Goal: Transaction & Acquisition: Purchase product/service

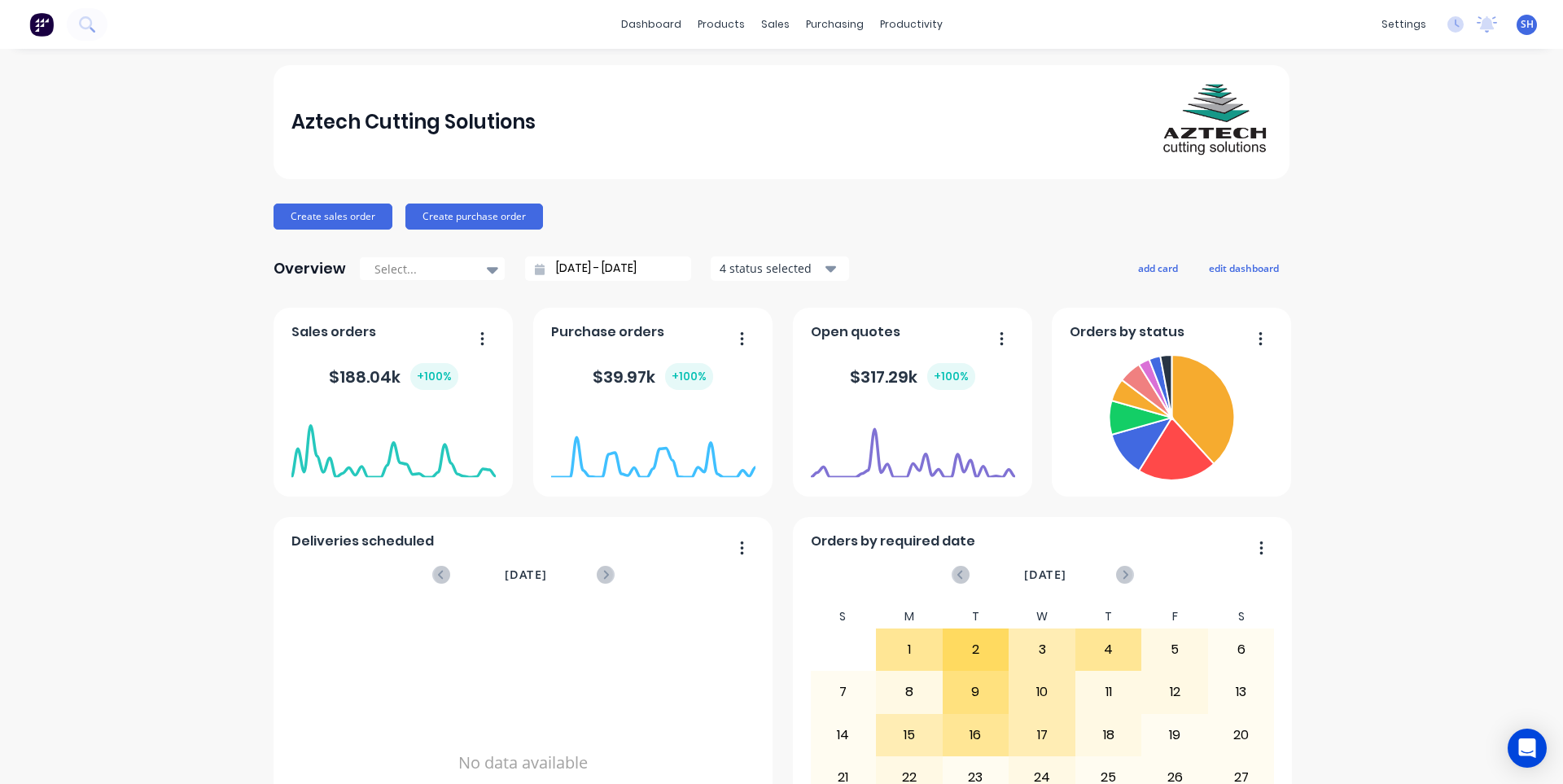
click at [873, 28] on div "productivity" at bounding box center [911, 25] width 79 height 25
click at [916, 81] on div "Workflow" at bounding box center [934, 78] width 49 height 15
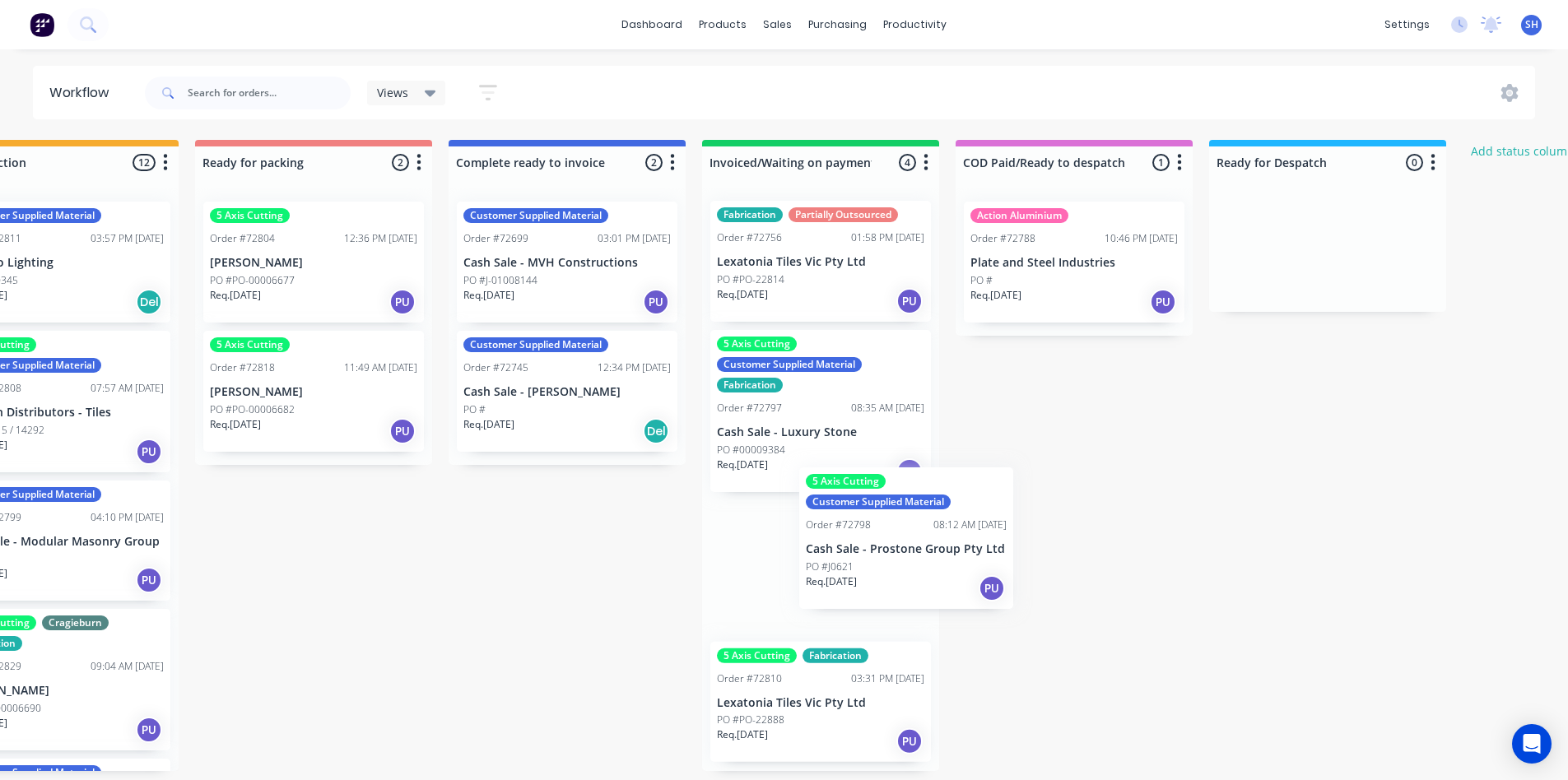
scroll to position [4, 1108]
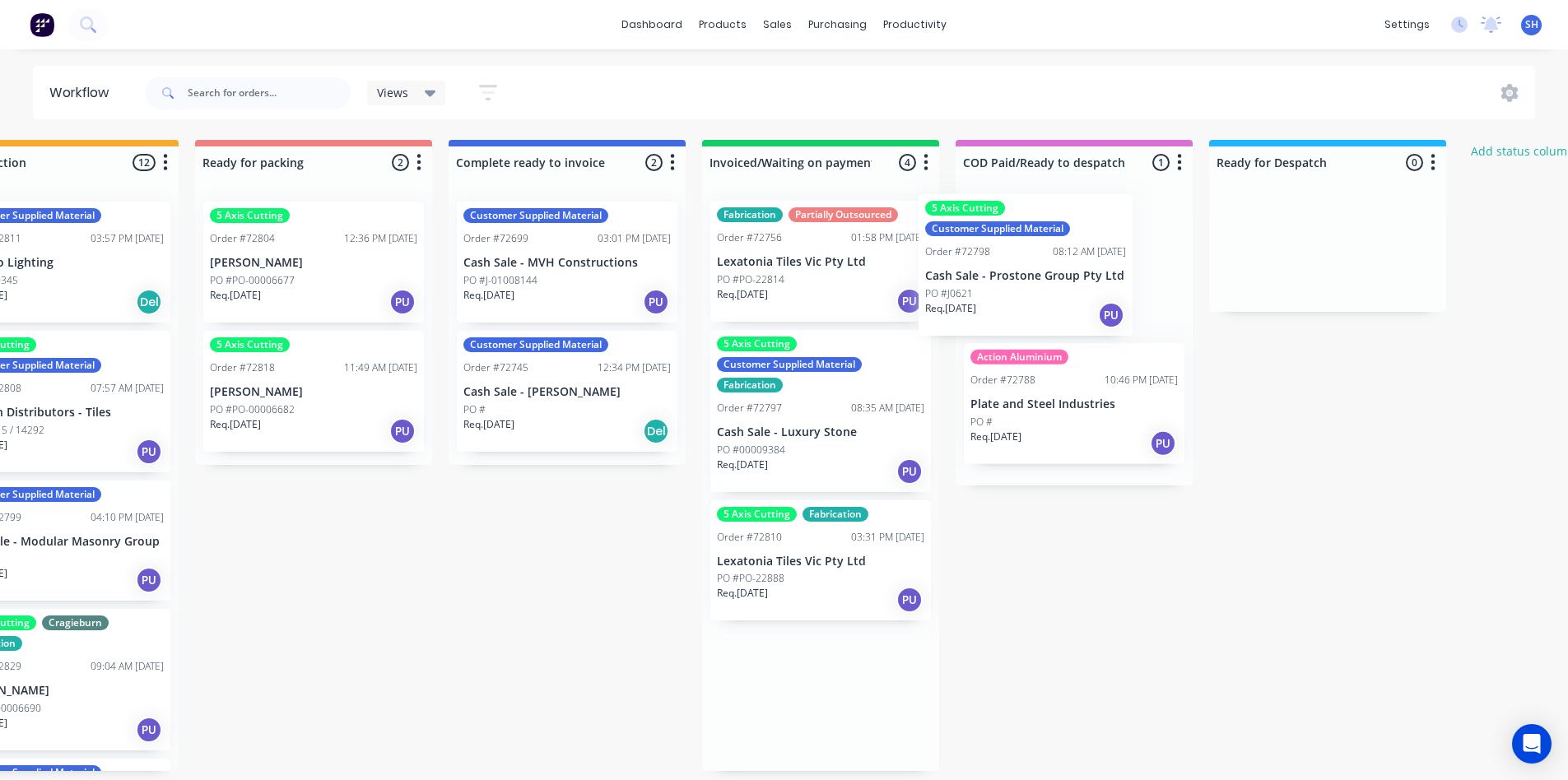
drag, startPoint x: 806, startPoint y: 715, endPoint x: 1017, endPoint y: 276, distance: 487.1
click at [1017, 276] on div "Submitted 1 Status colour #273444 hex #273444 Save Cancel Summaries Total order…" at bounding box center [371, 456] width 2983 height 631
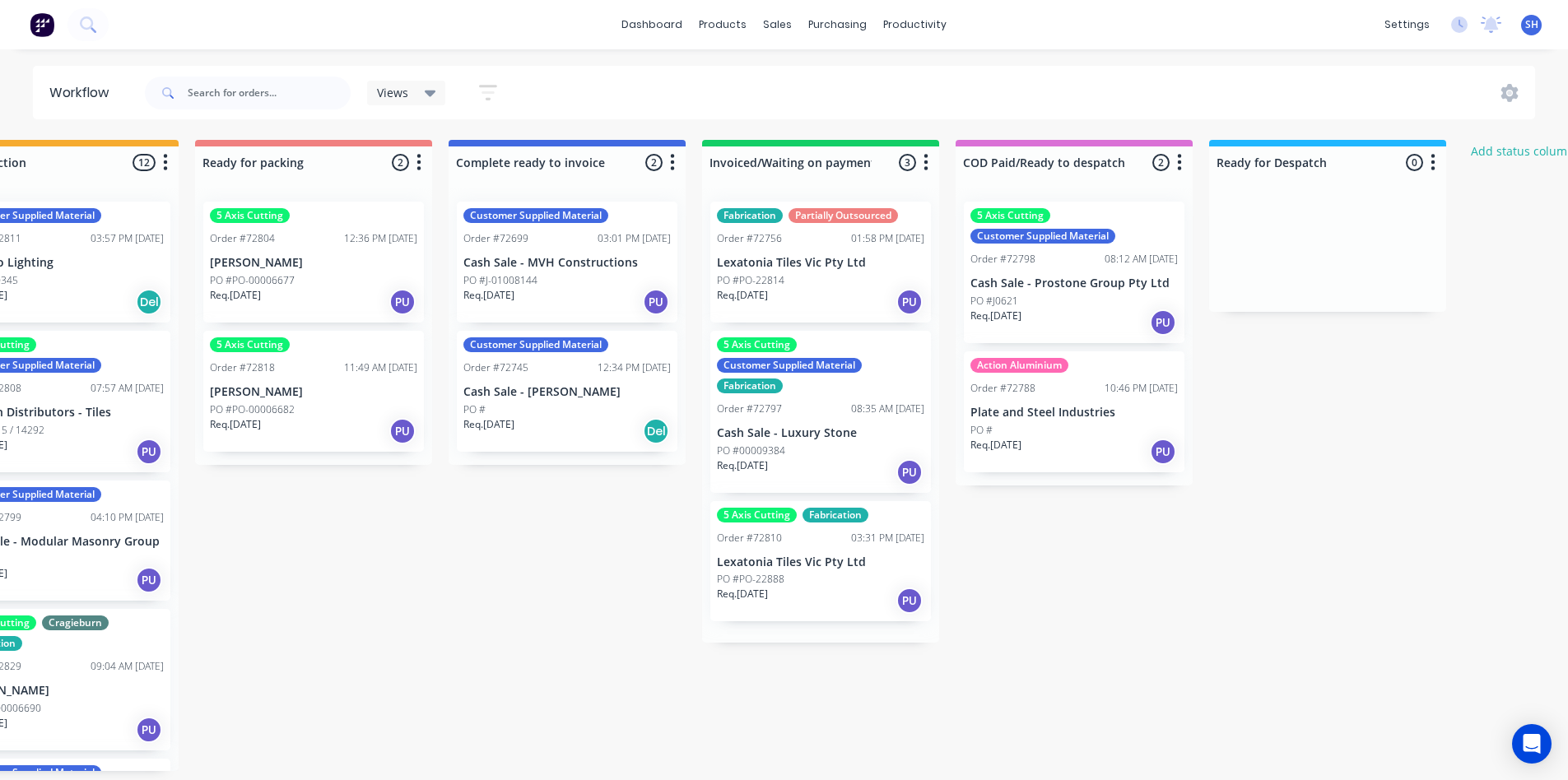
scroll to position [0, 0]
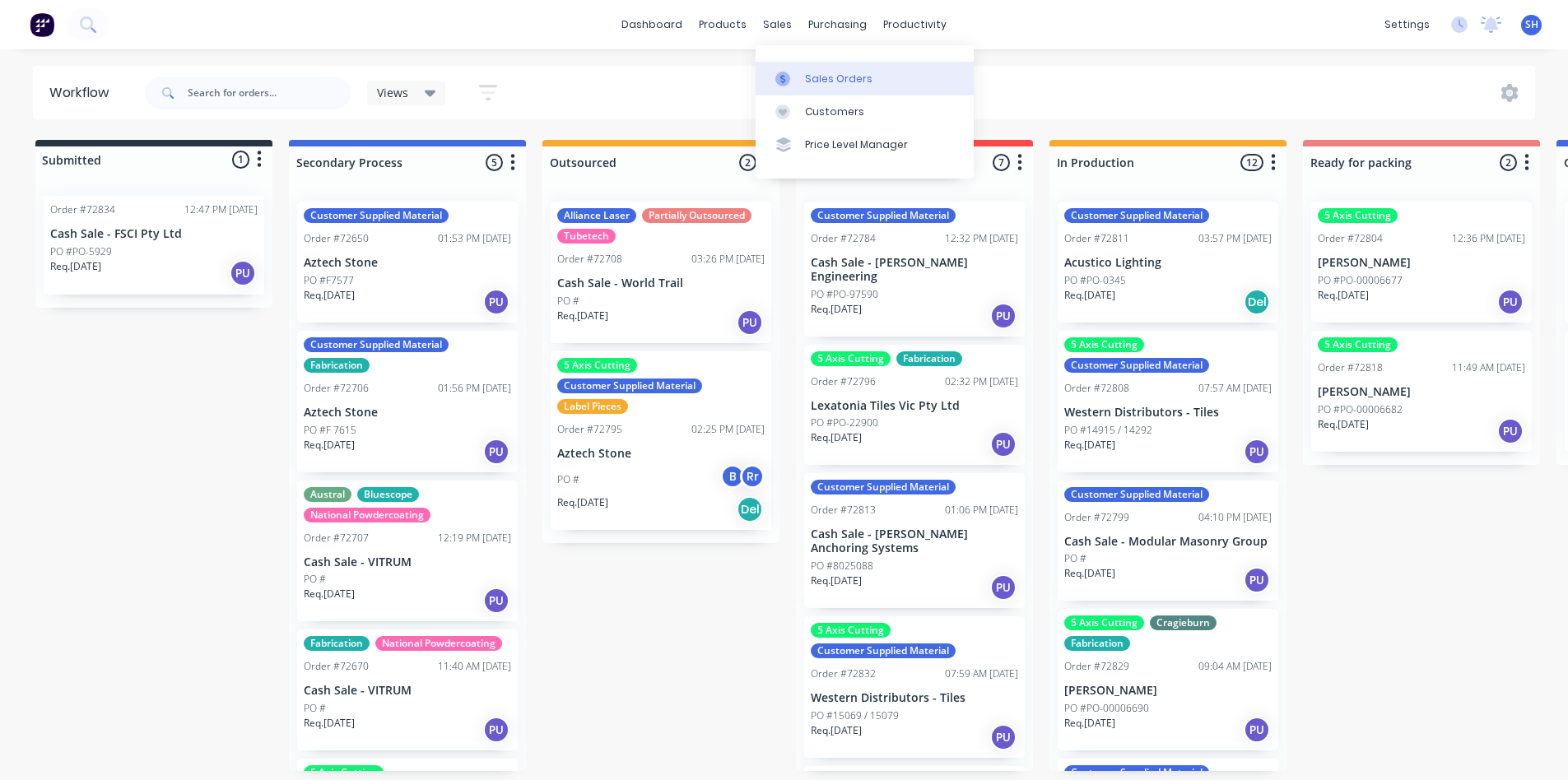
click at [816, 84] on div "Sales Orders" at bounding box center [839, 79] width 67 height 15
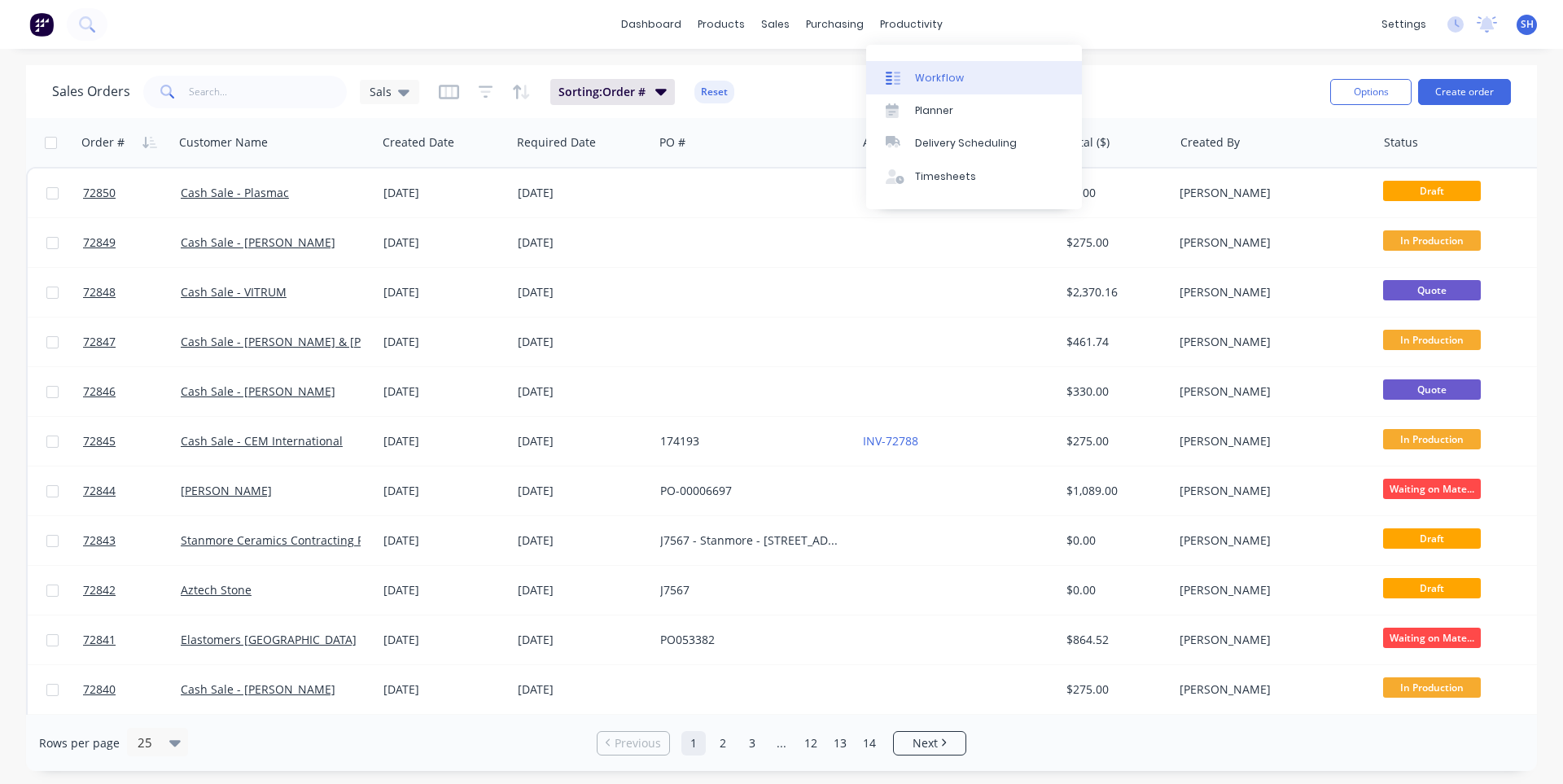
click at [917, 77] on div "Workflow" at bounding box center [939, 78] width 49 height 15
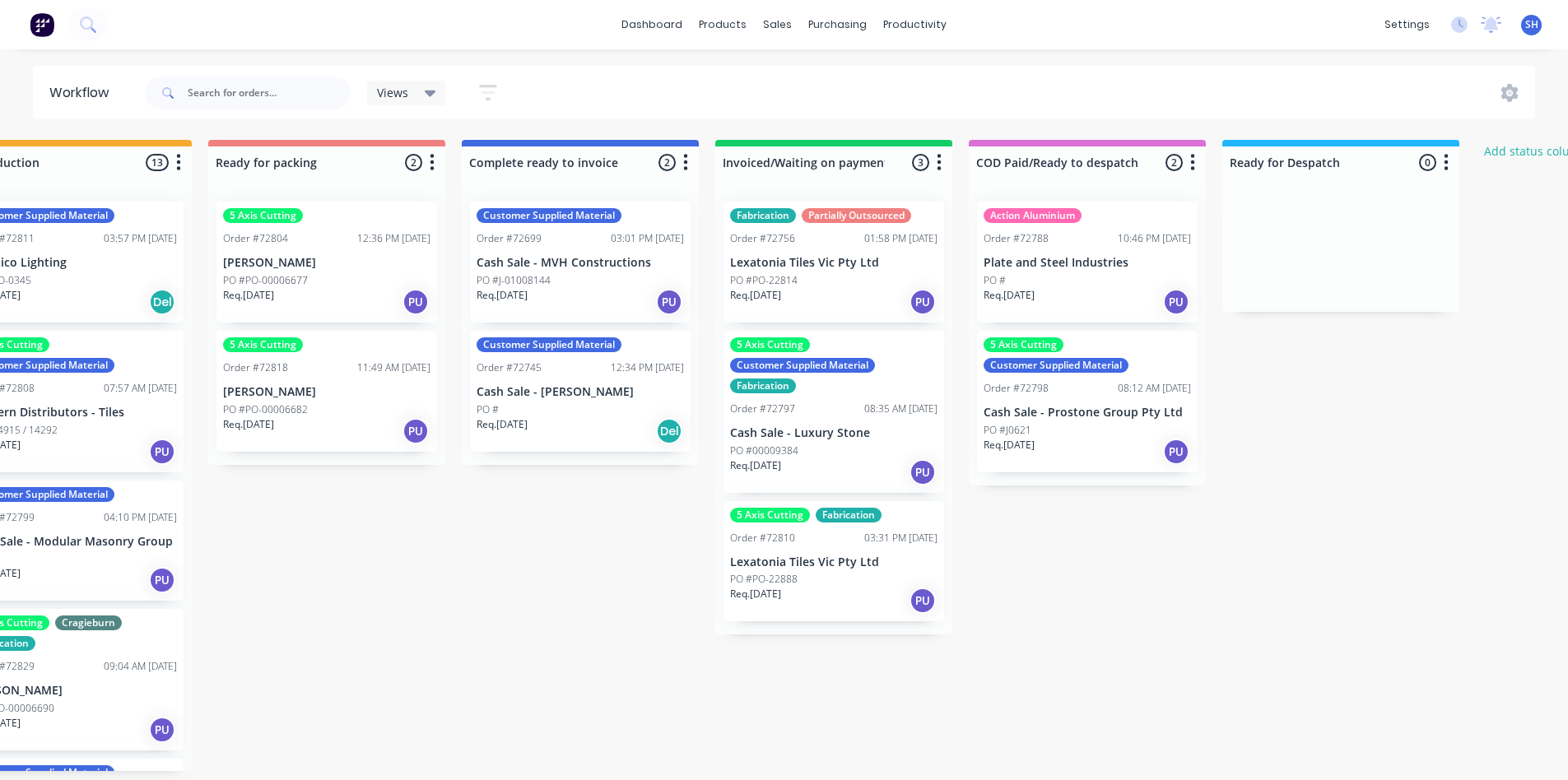
scroll to position [0, 1099]
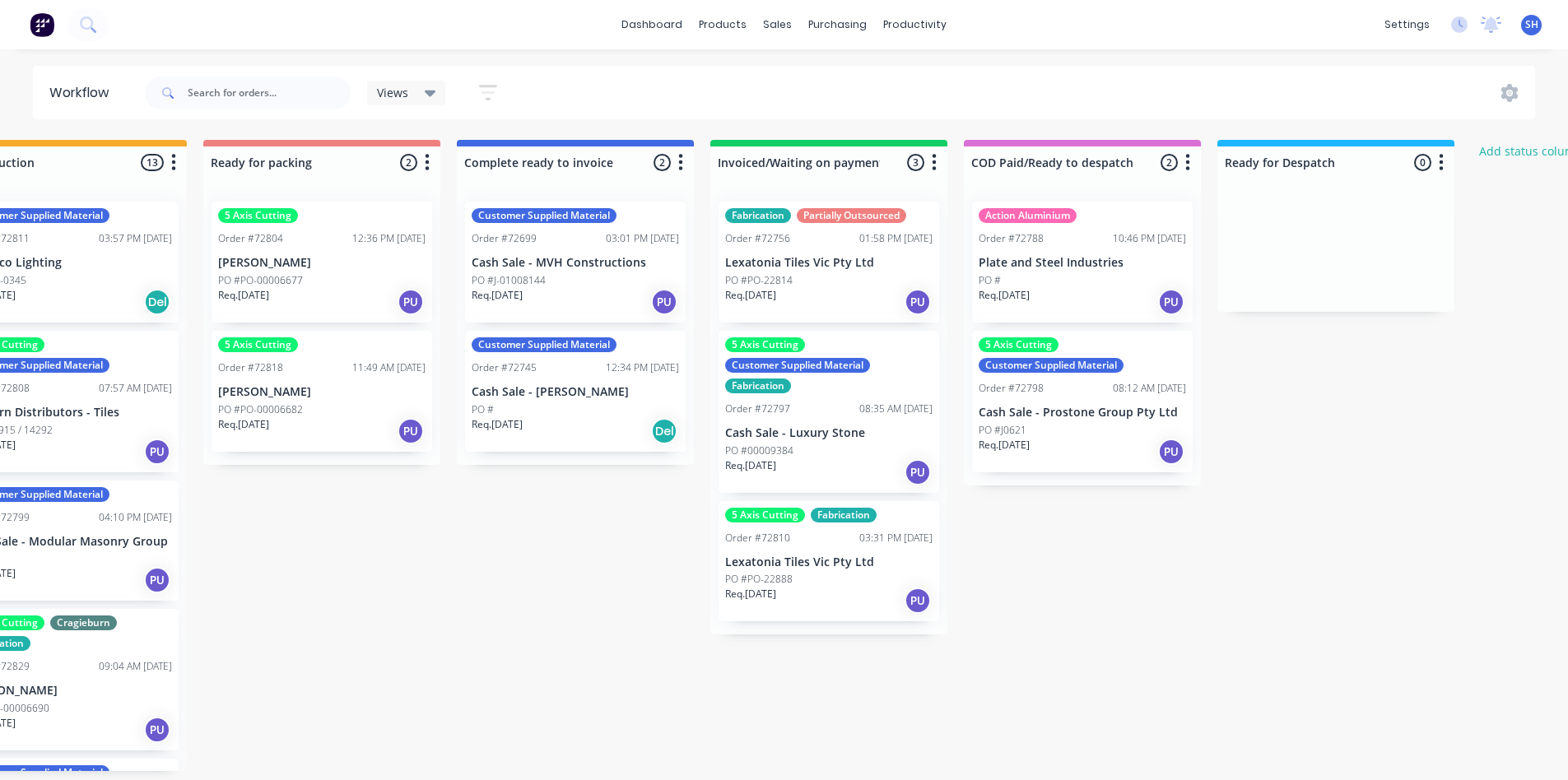
click at [807, 571] on div "5 Axis Cutting Fabrication Order #72810 03:31 PM 02/09/25 Lexatonia Tiles Vic P…" at bounding box center [828, 561] width 221 height 121
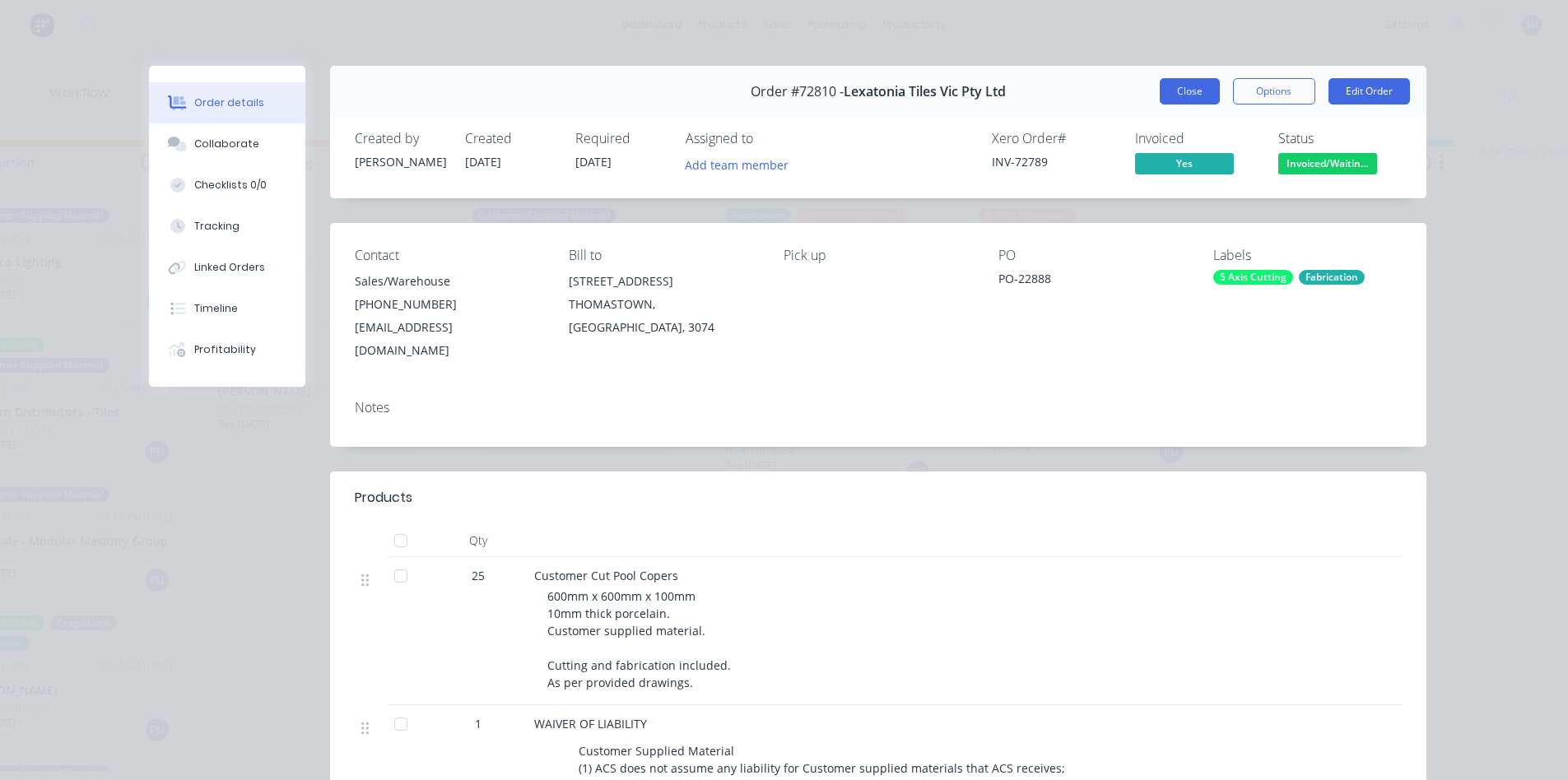
click at [1169, 90] on button "Close" at bounding box center [1190, 91] width 60 height 27
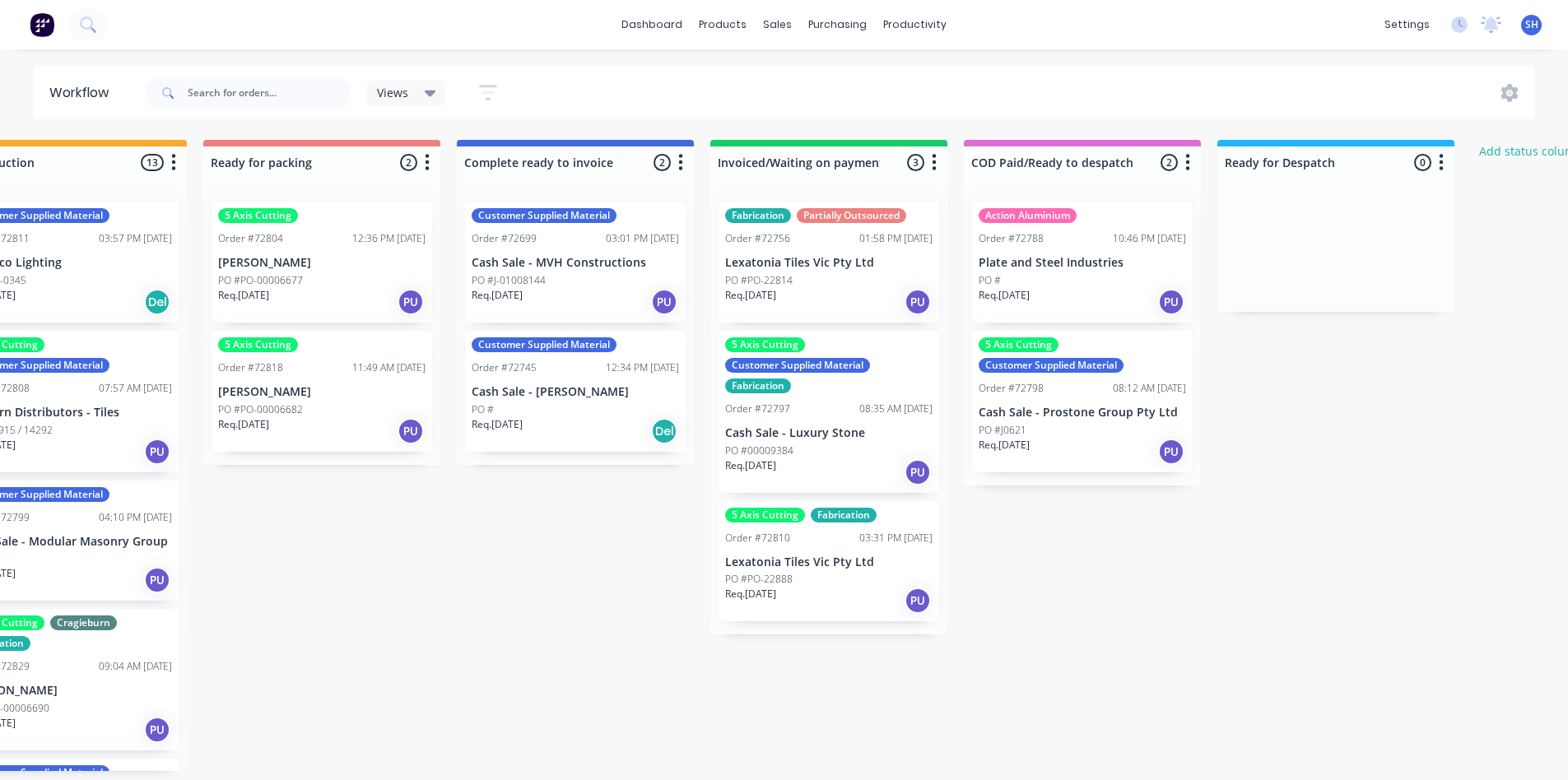
click at [777, 282] on p "PO #PO-22814" at bounding box center [759, 280] width 67 height 15
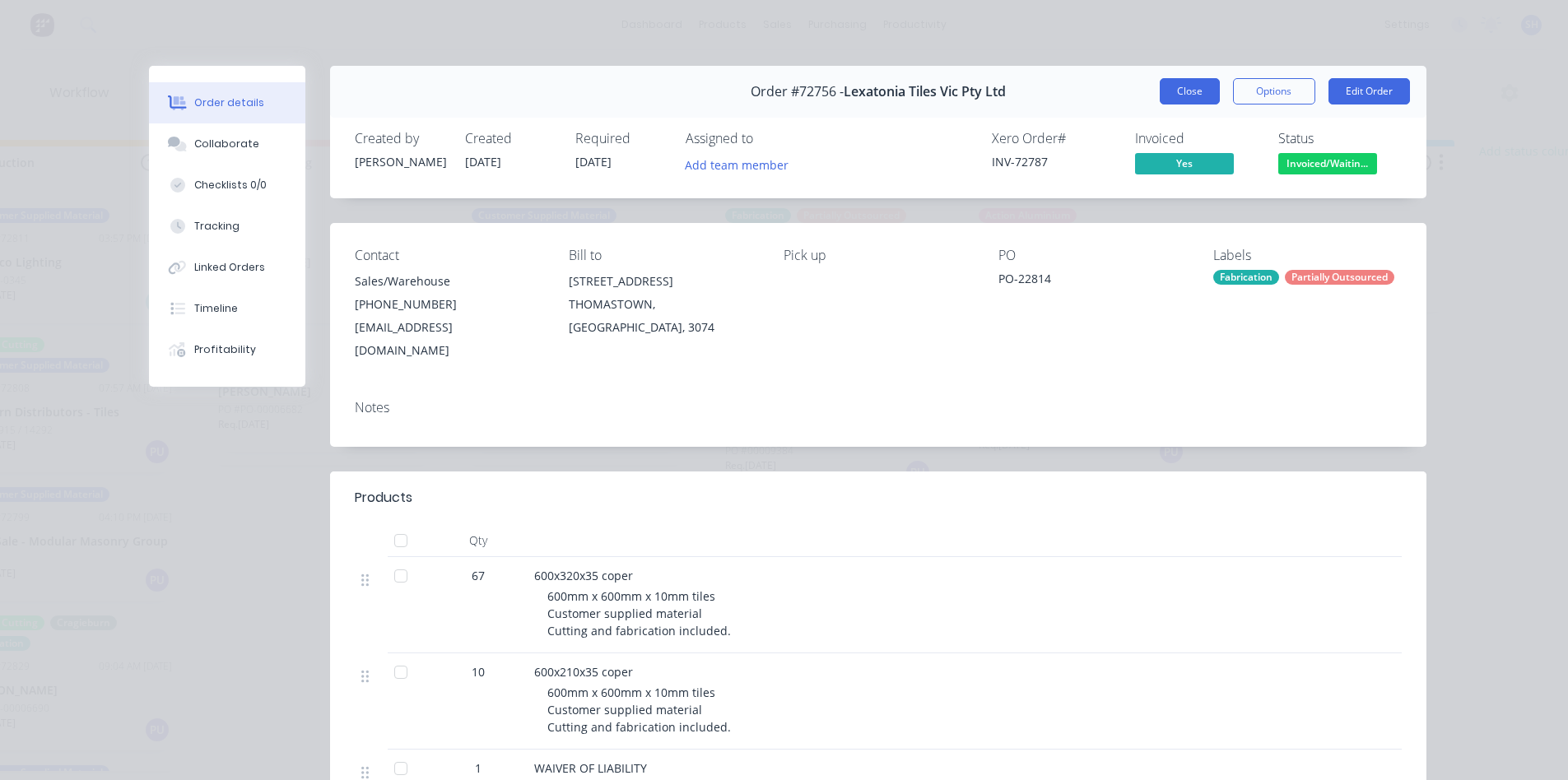
click at [1162, 100] on button "Close" at bounding box center [1190, 91] width 60 height 27
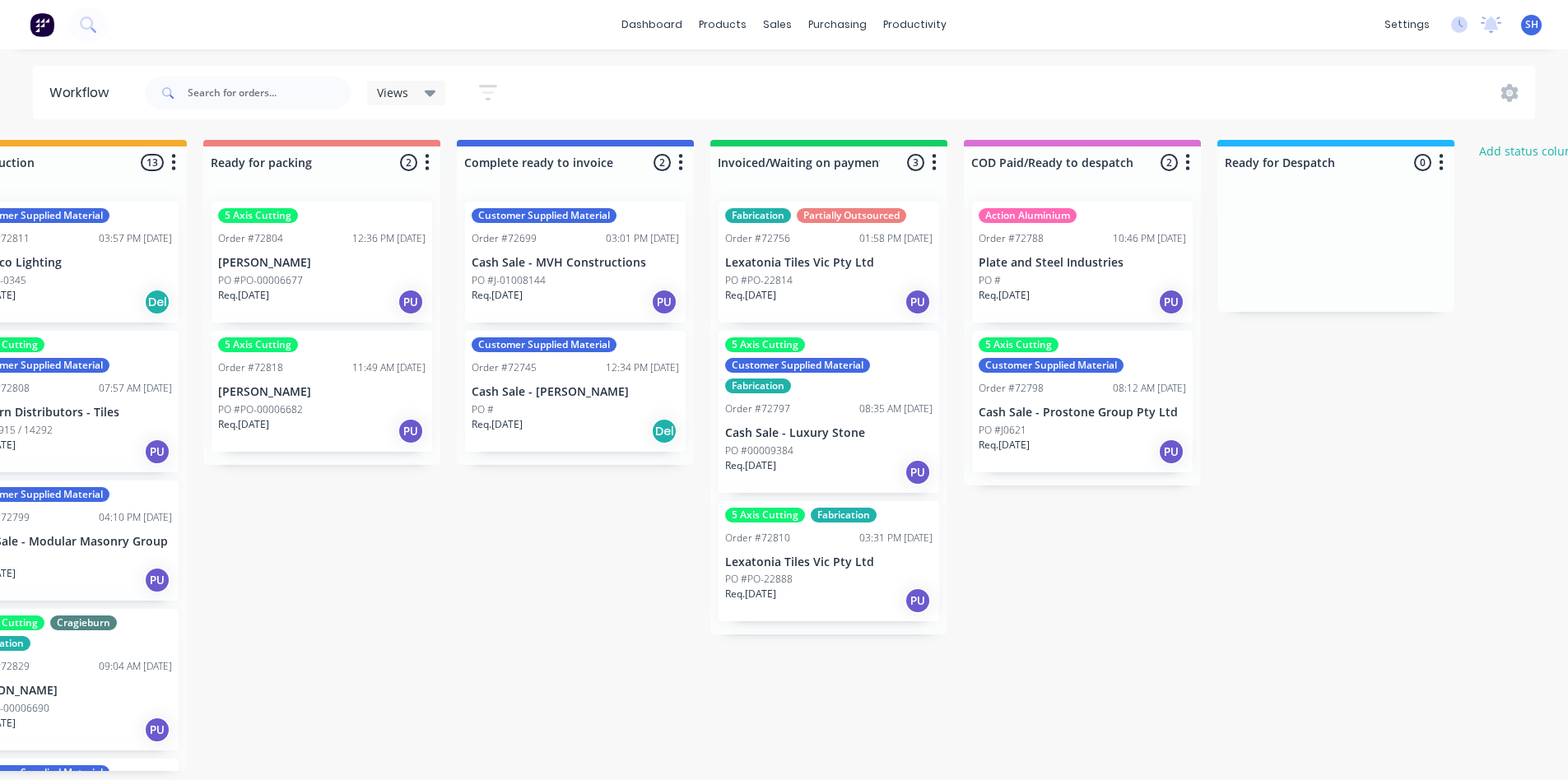
click at [822, 464] on div "Req. 15/09/25 PU" at bounding box center [829, 472] width 207 height 28
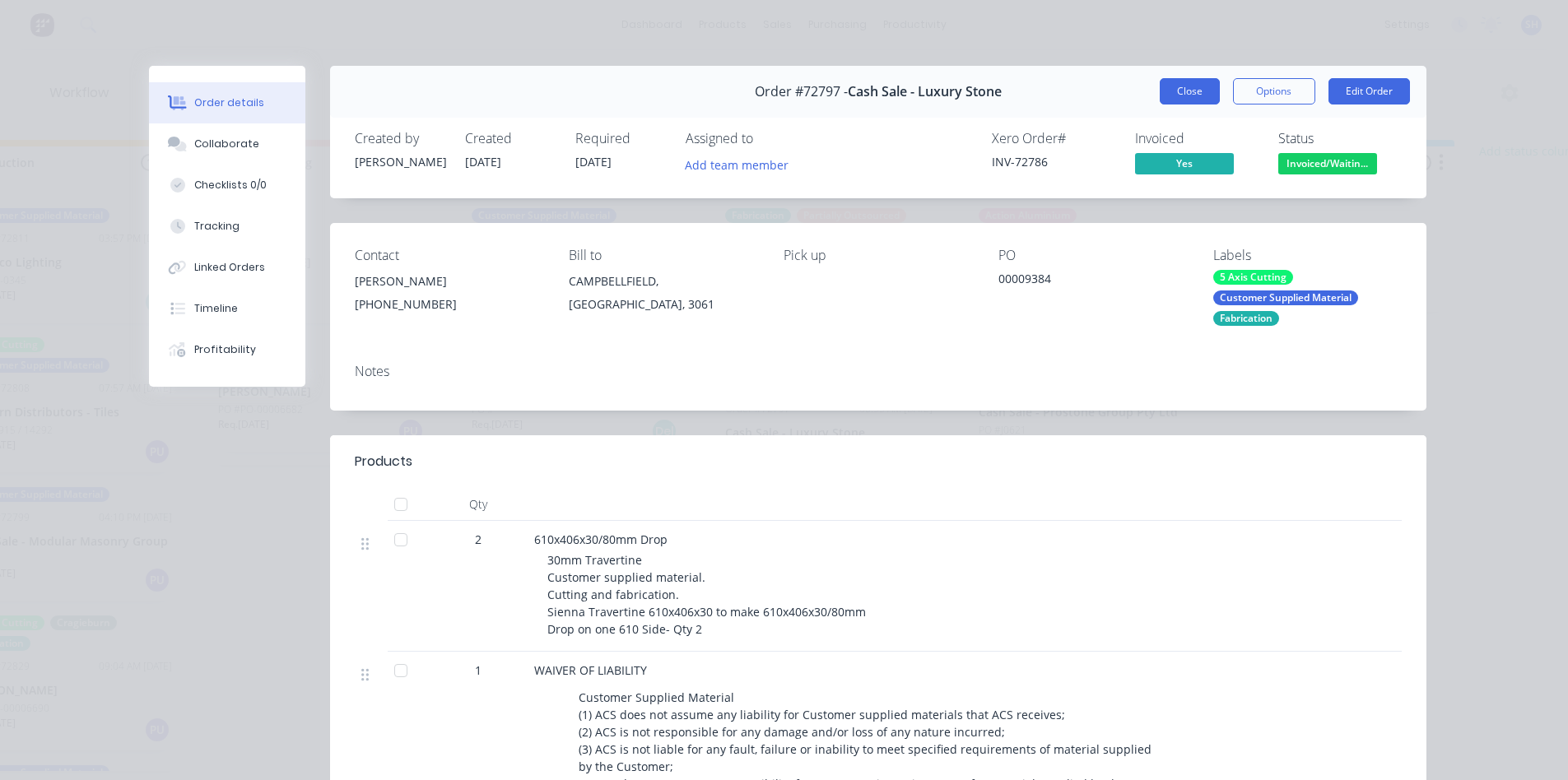
click at [1189, 85] on button "Close" at bounding box center [1190, 91] width 60 height 27
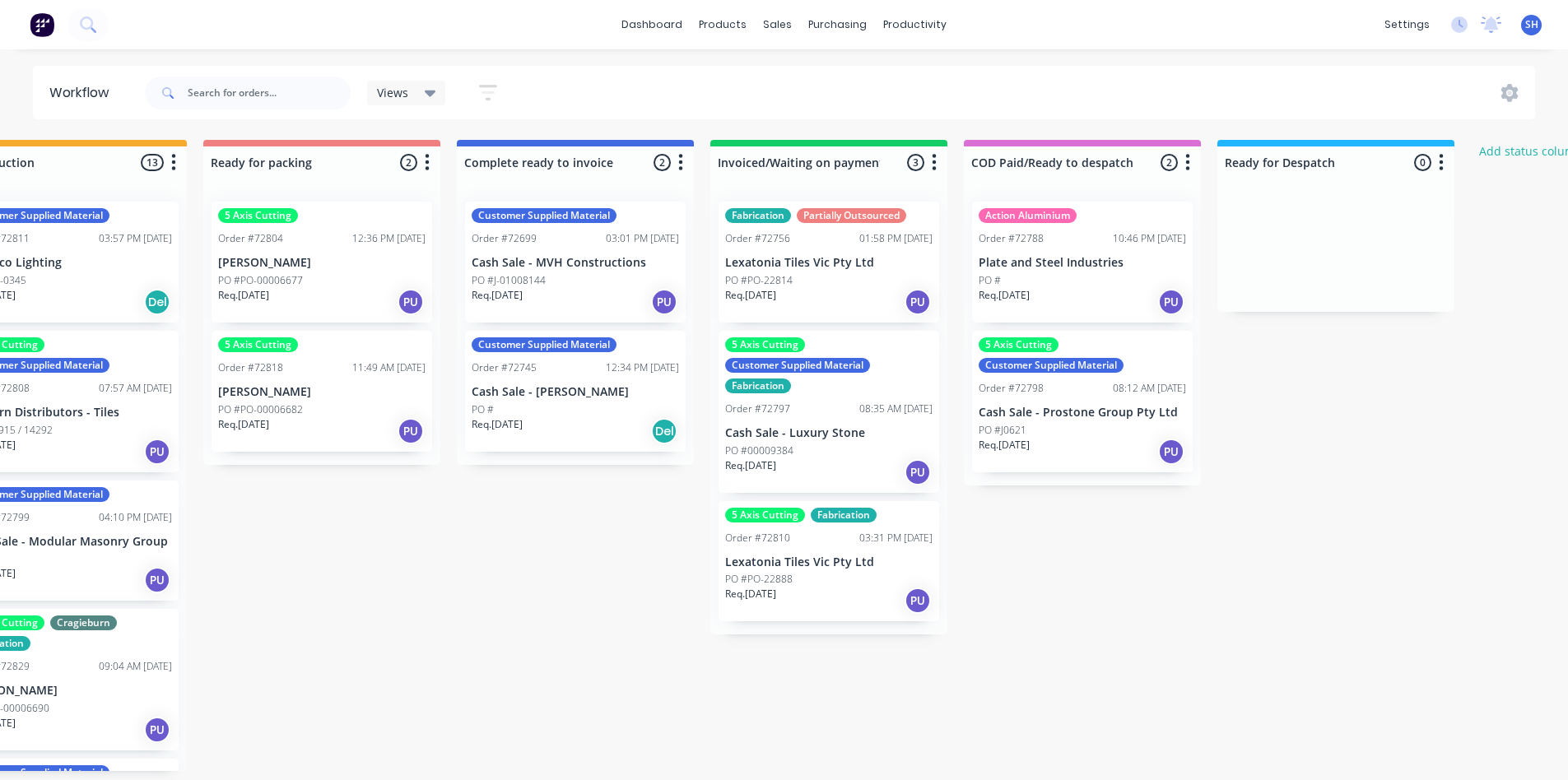
click at [1051, 435] on div "PO #J0621" at bounding box center [1082, 430] width 207 height 15
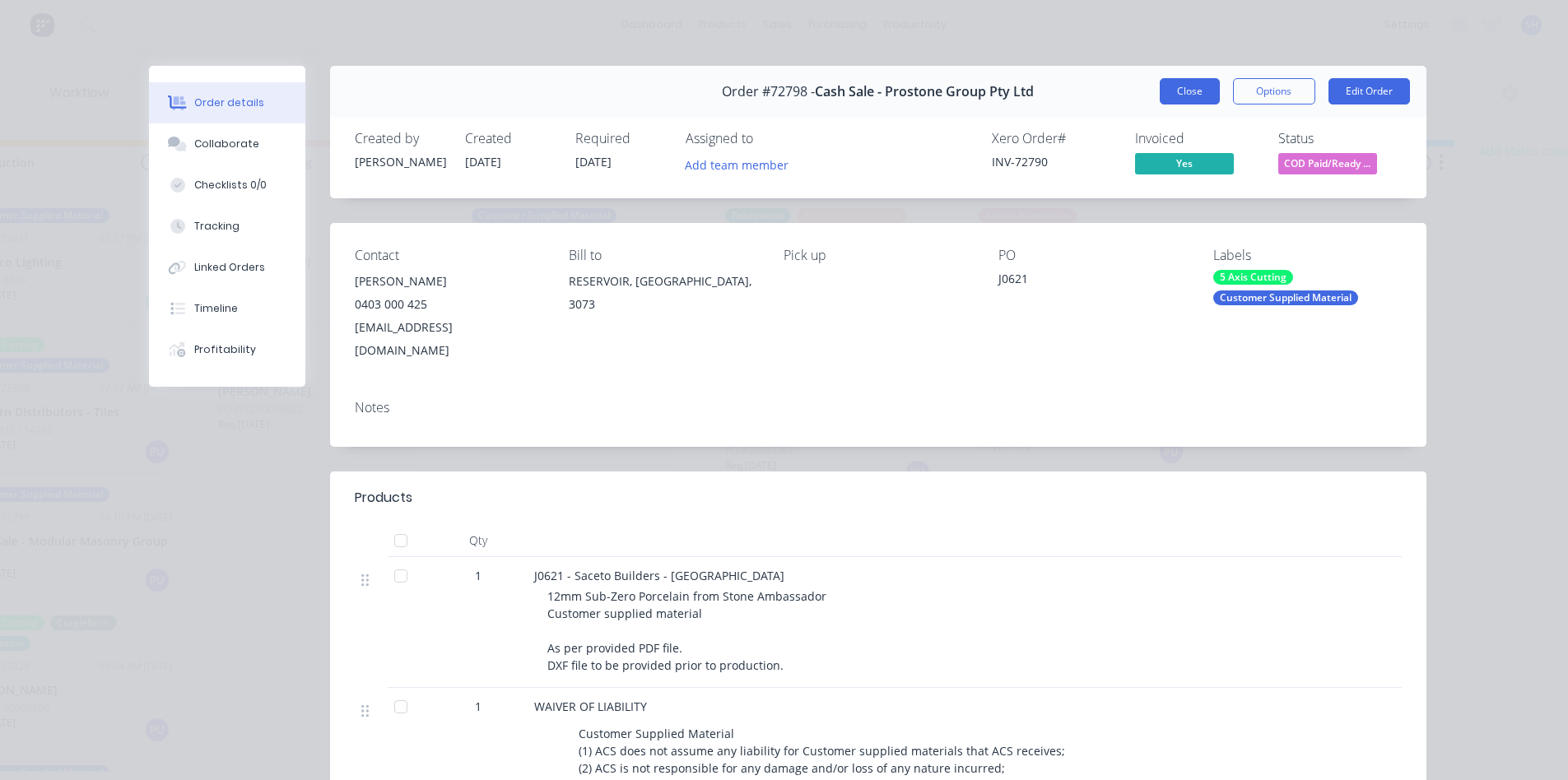
click at [1189, 87] on button "Close" at bounding box center [1190, 91] width 60 height 27
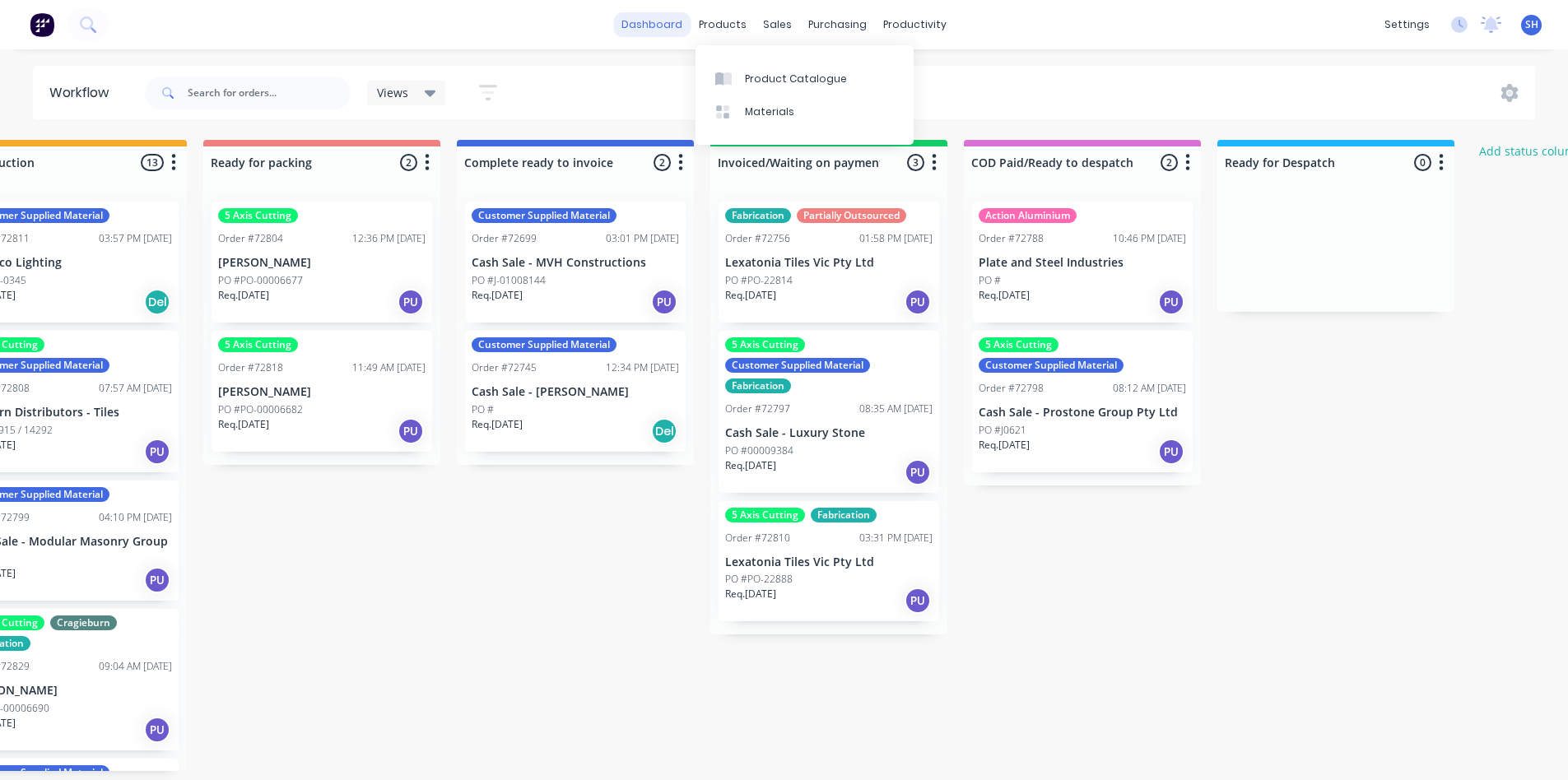
click at [668, 20] on link "dashboard" at bounding box center [651, 25] width 77 height 25
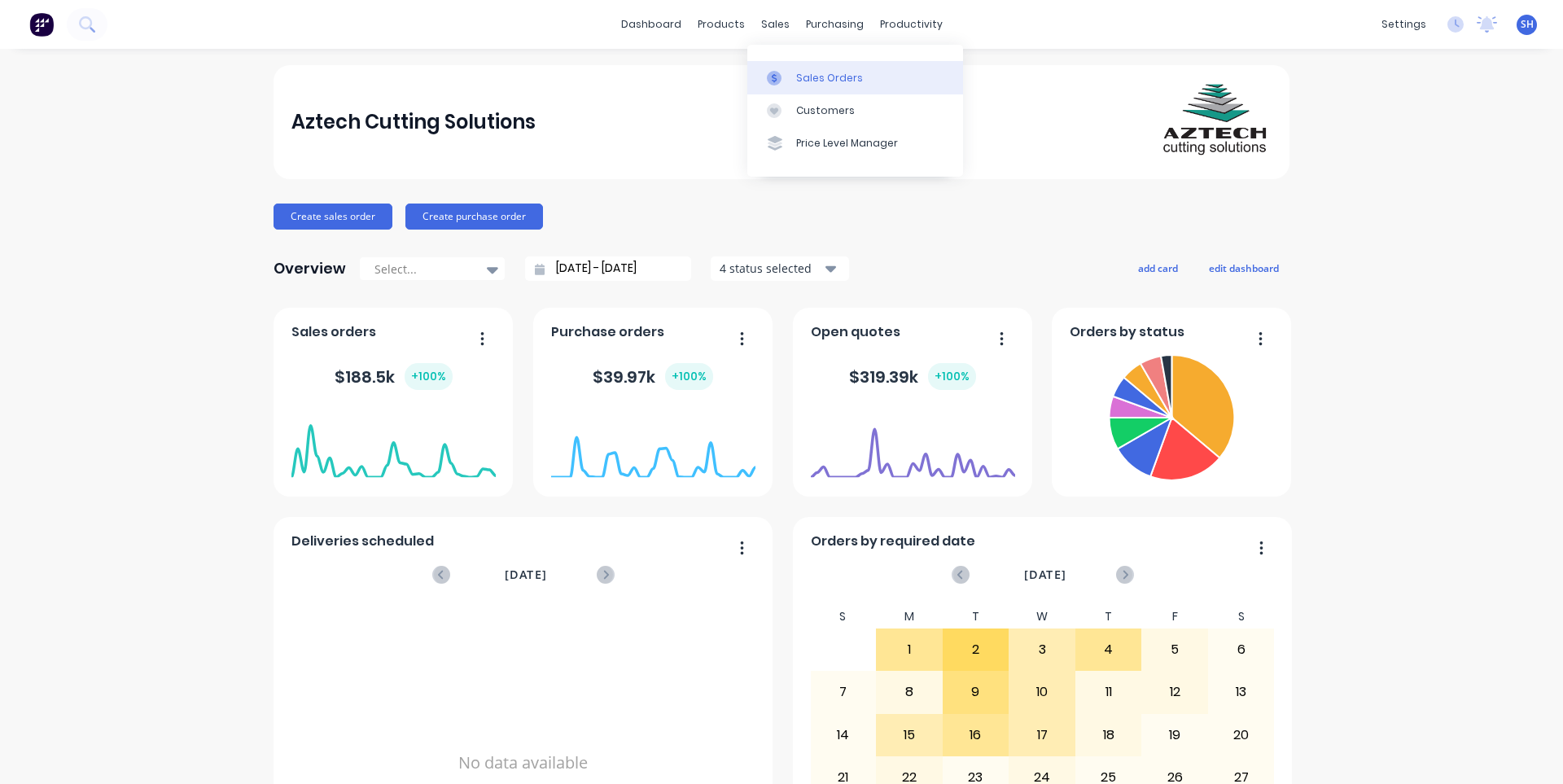
click at [795, 75] on link "Sales Orders" at bounding box center [855, 77] width 216 height 32
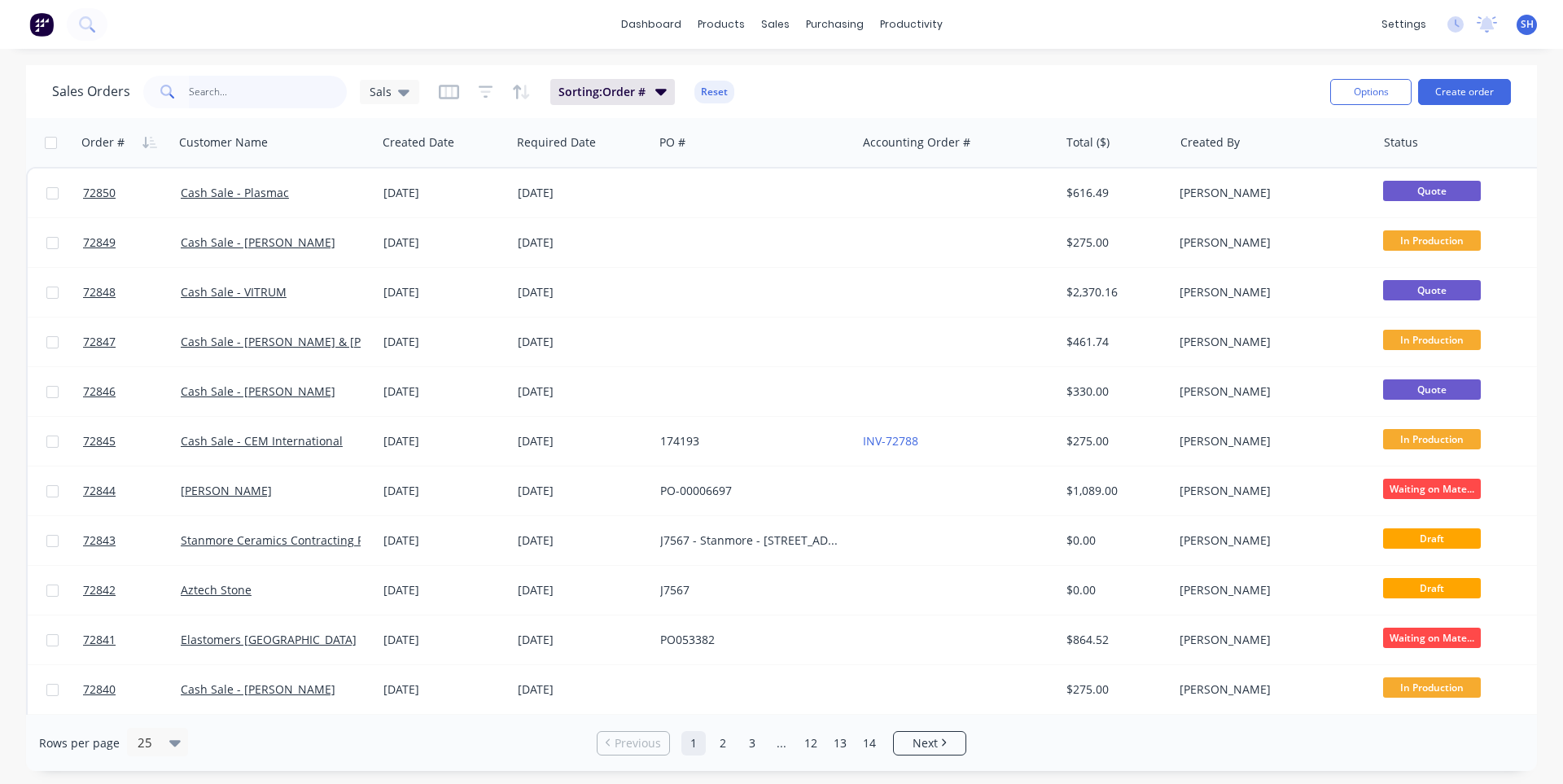
click at [193, 92] on input "text" at bounding box center [268, 91] width 159 height 32
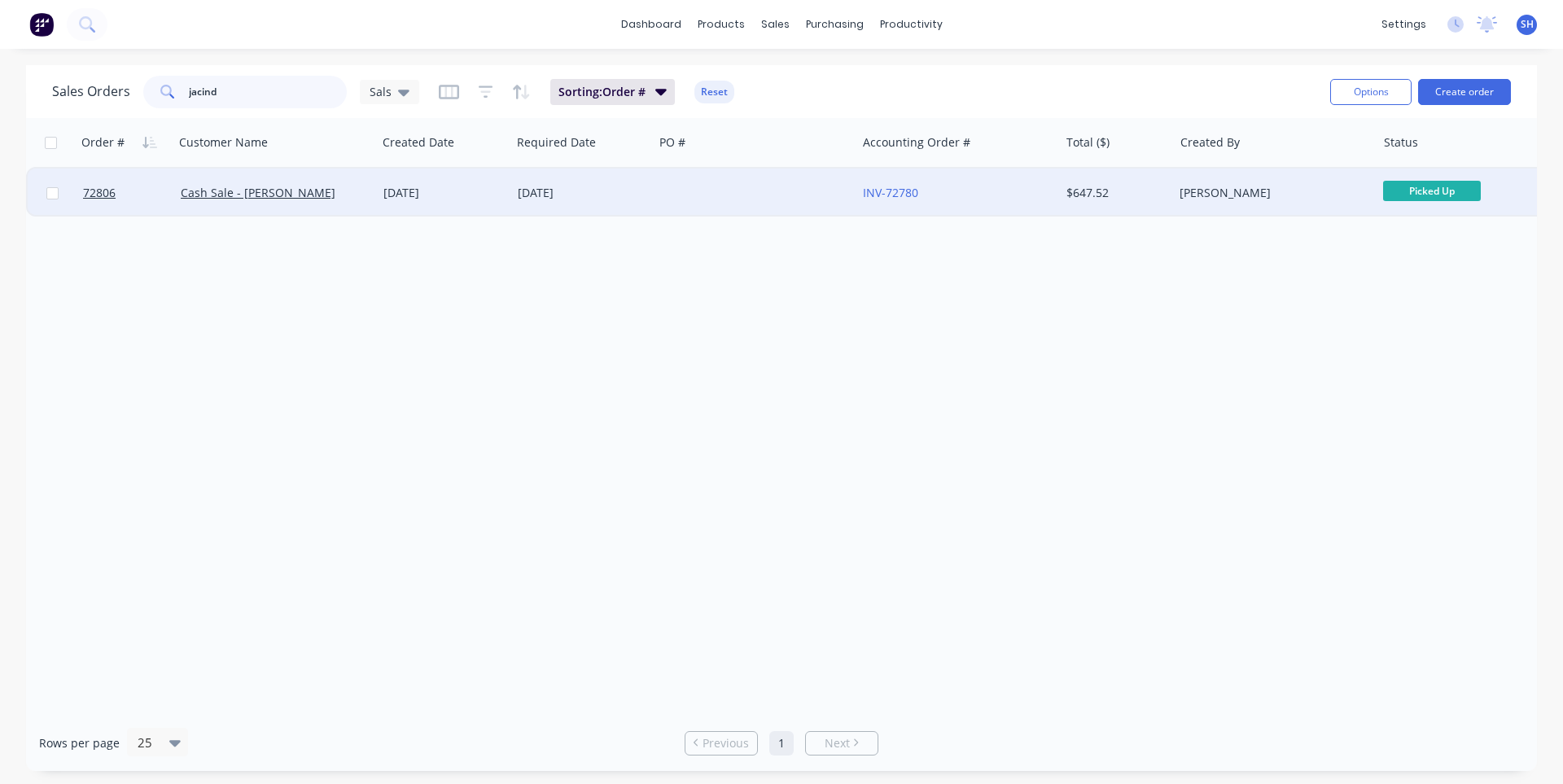
type input "jacind"
click at [480, 203] on div "[DATE]" at bounding box center [444, 193] width 134 height 49
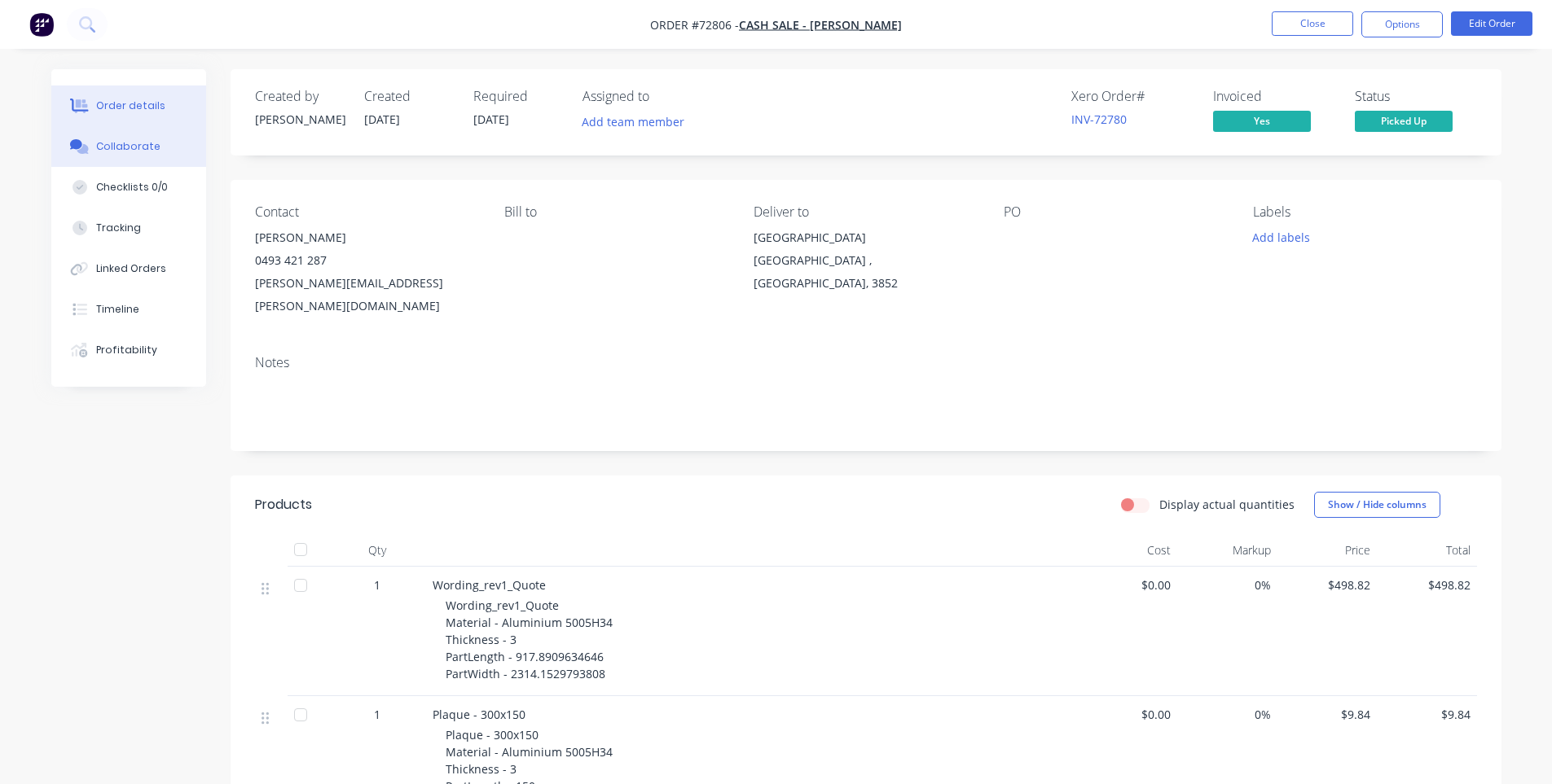
click at [129, 155] on button "Collaborate" at bounding box center [128, 146] width 154 height 40
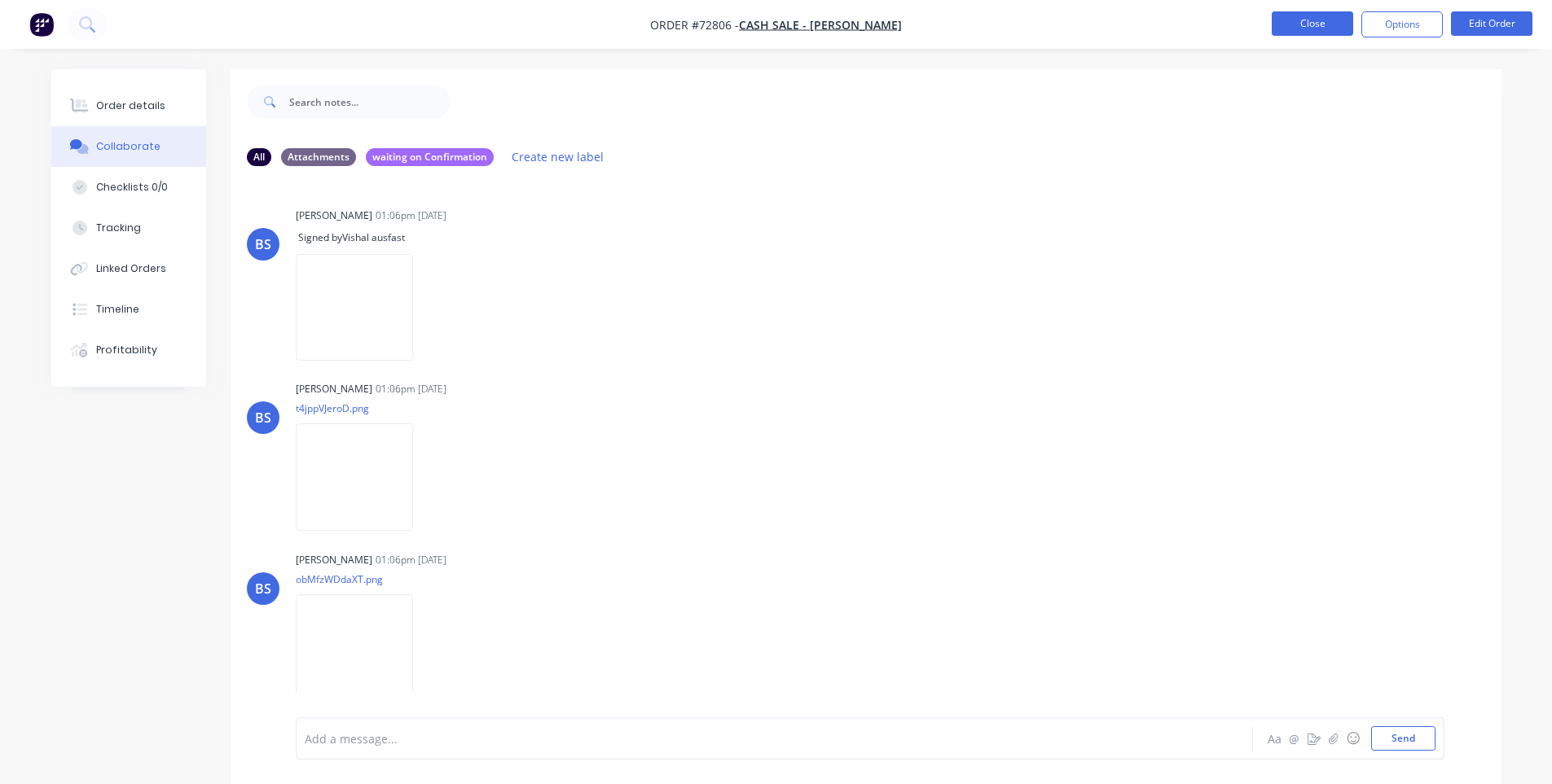
click at [1326, 32] on button "Close" at bounding box center [1312, 24] width 82 height 25
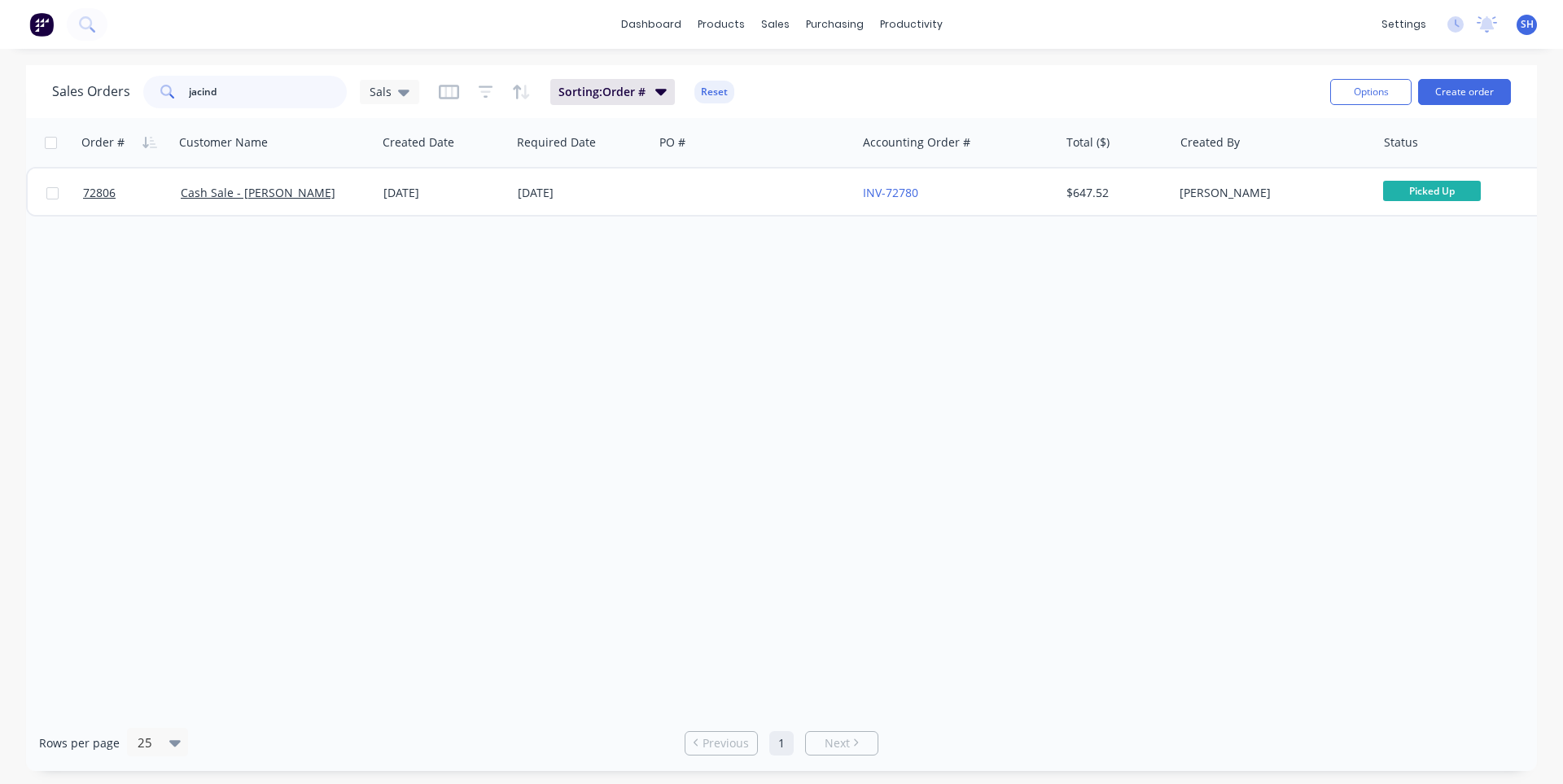
drag, startPoint x: 268, startPoint y: 95, endPoint x: 187, endPoint y: 96, distance: 81.0
click at [189, 96] on input "jacind" at bounding box center [268, 91] width 159 height 32
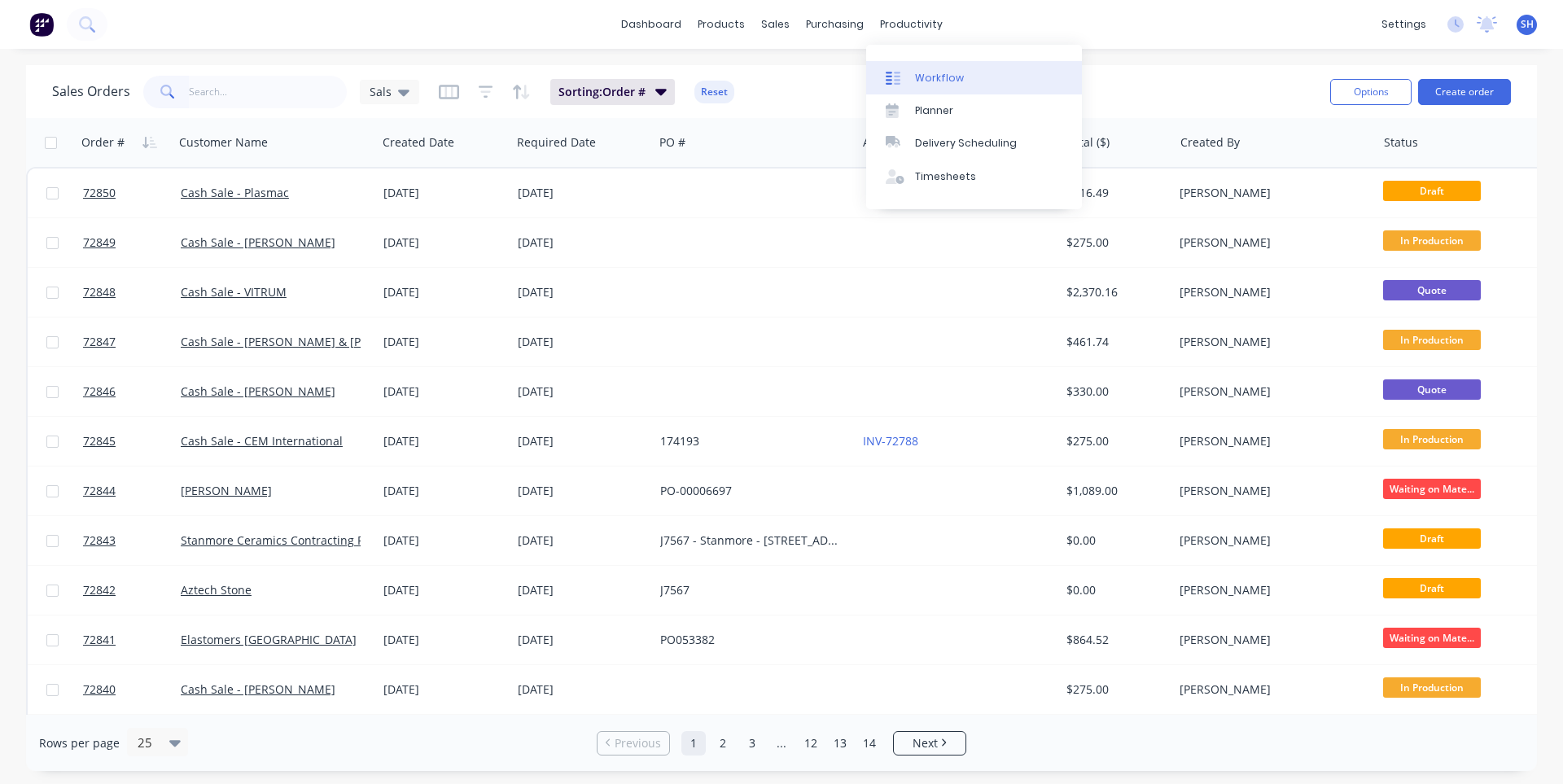
click at [928, 76] on div "Workflow" at bounding box center [939, 78] width 49 height 15
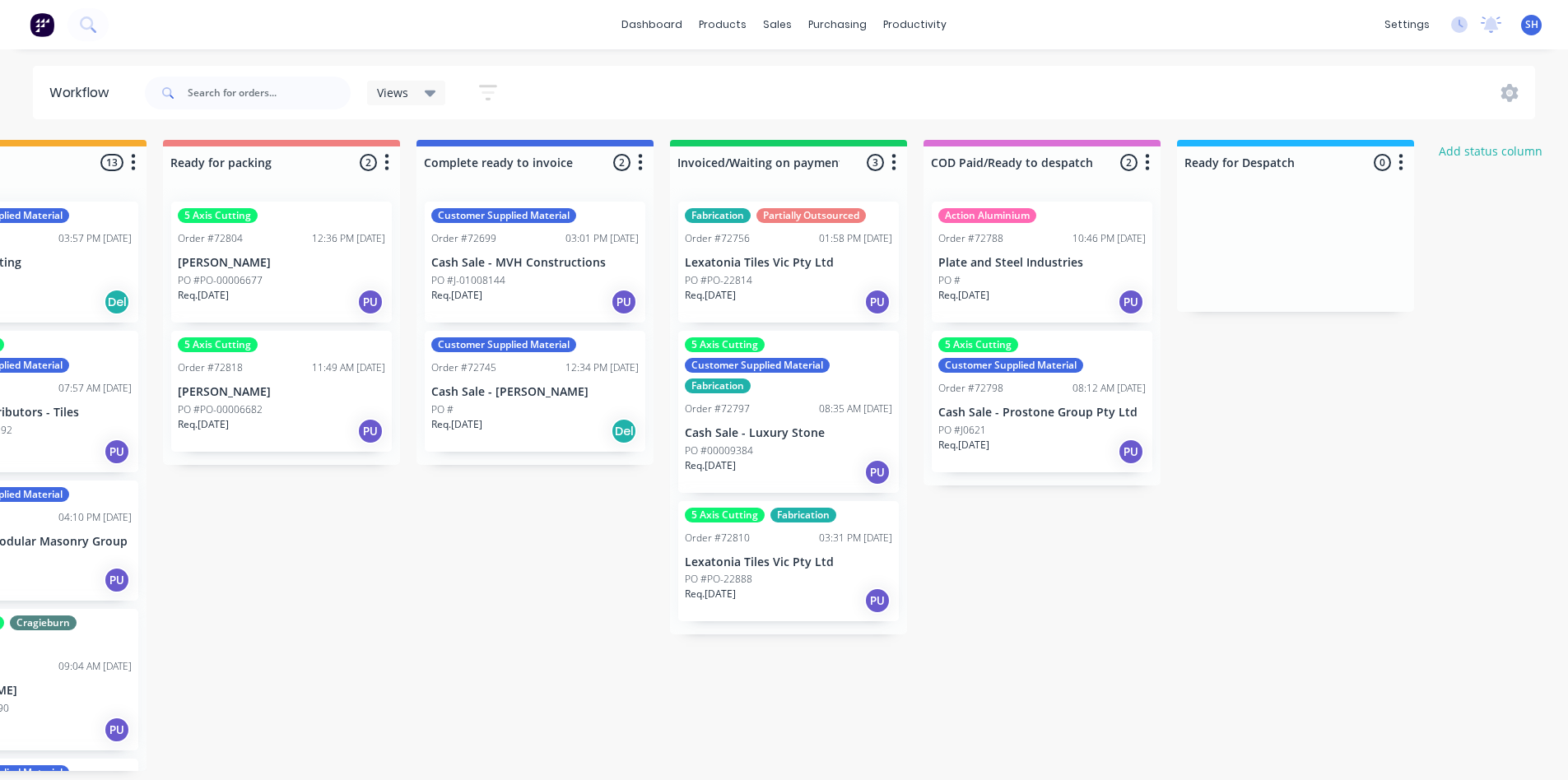
scroll to position [0, 1143]
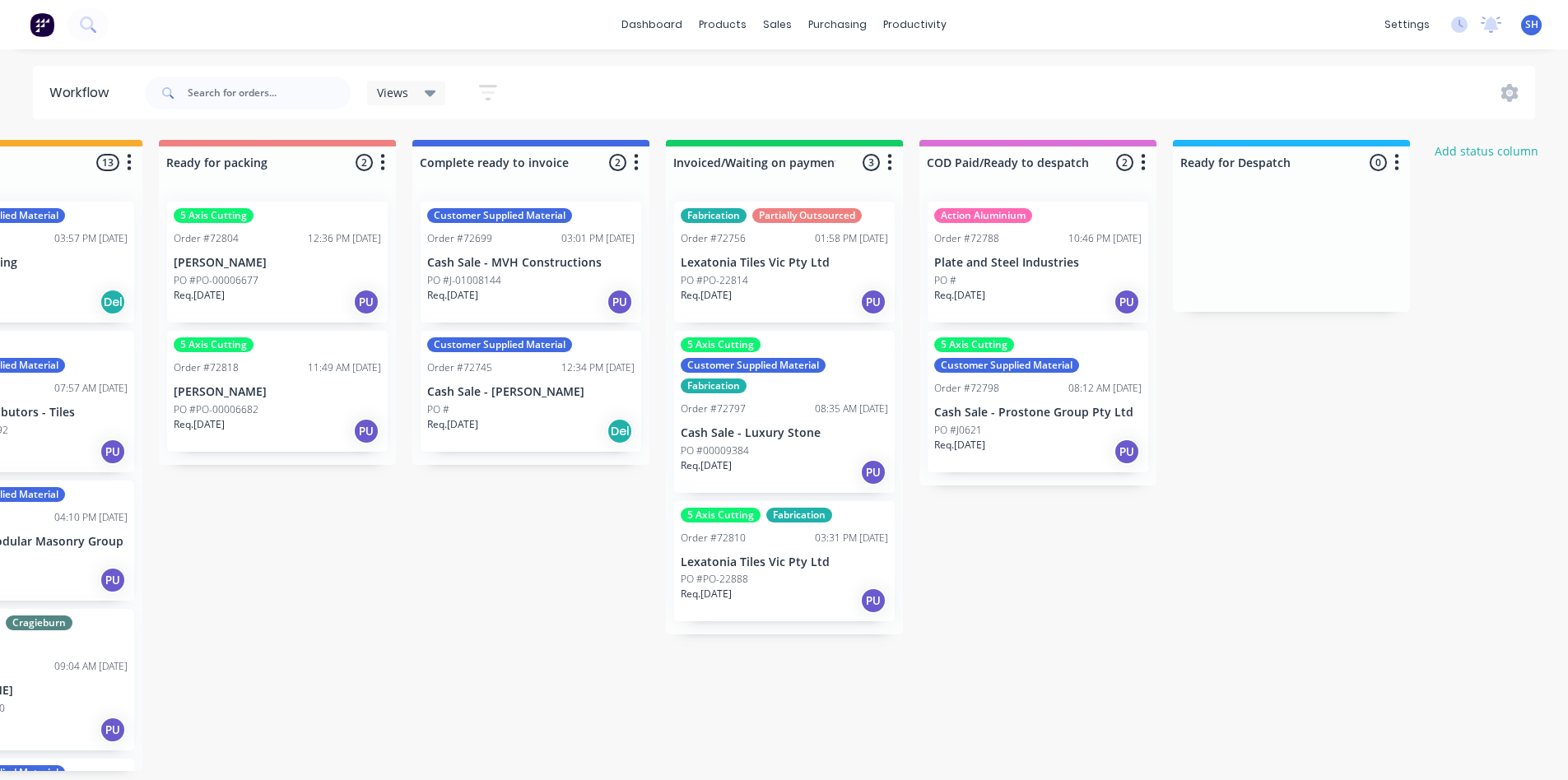
click at [515, 432] on div "Req. 29/08/25 Del" at bounding box center [531, 432] width 207 height 28
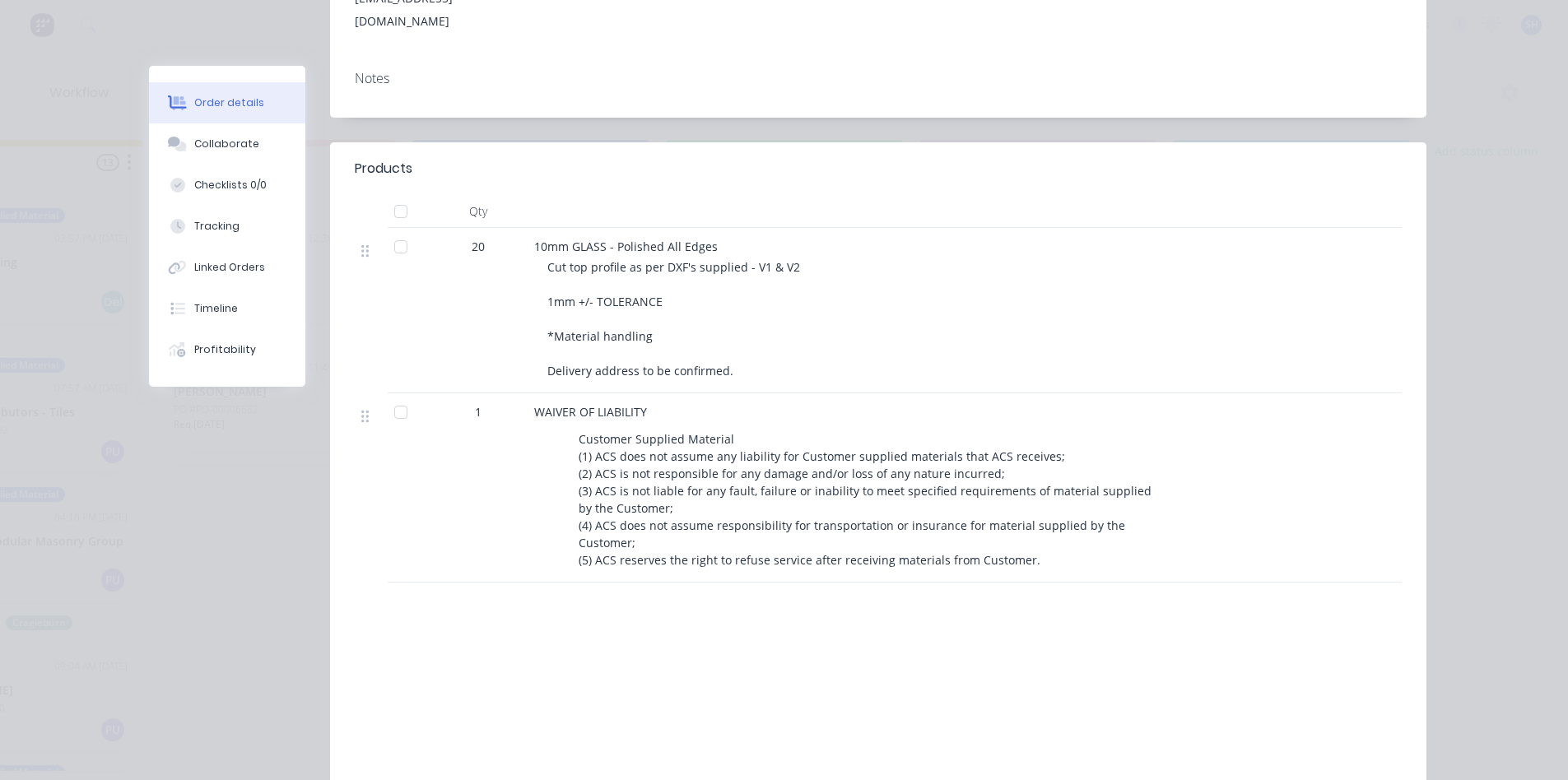
scroll to position [0, 0]
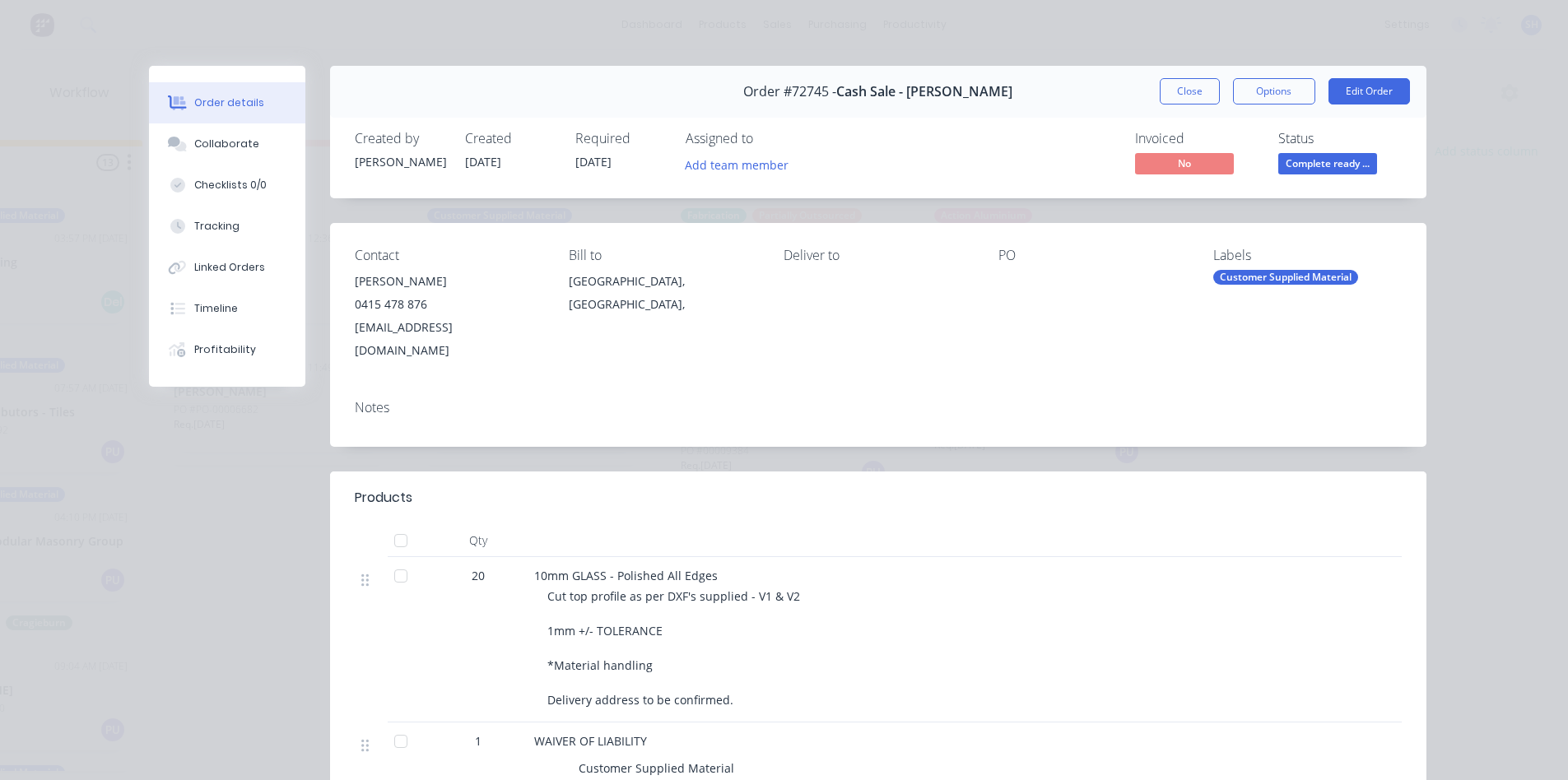
click at [1173, 93] on button "Close" at bounding box center [1190, 91] width 60 height 27
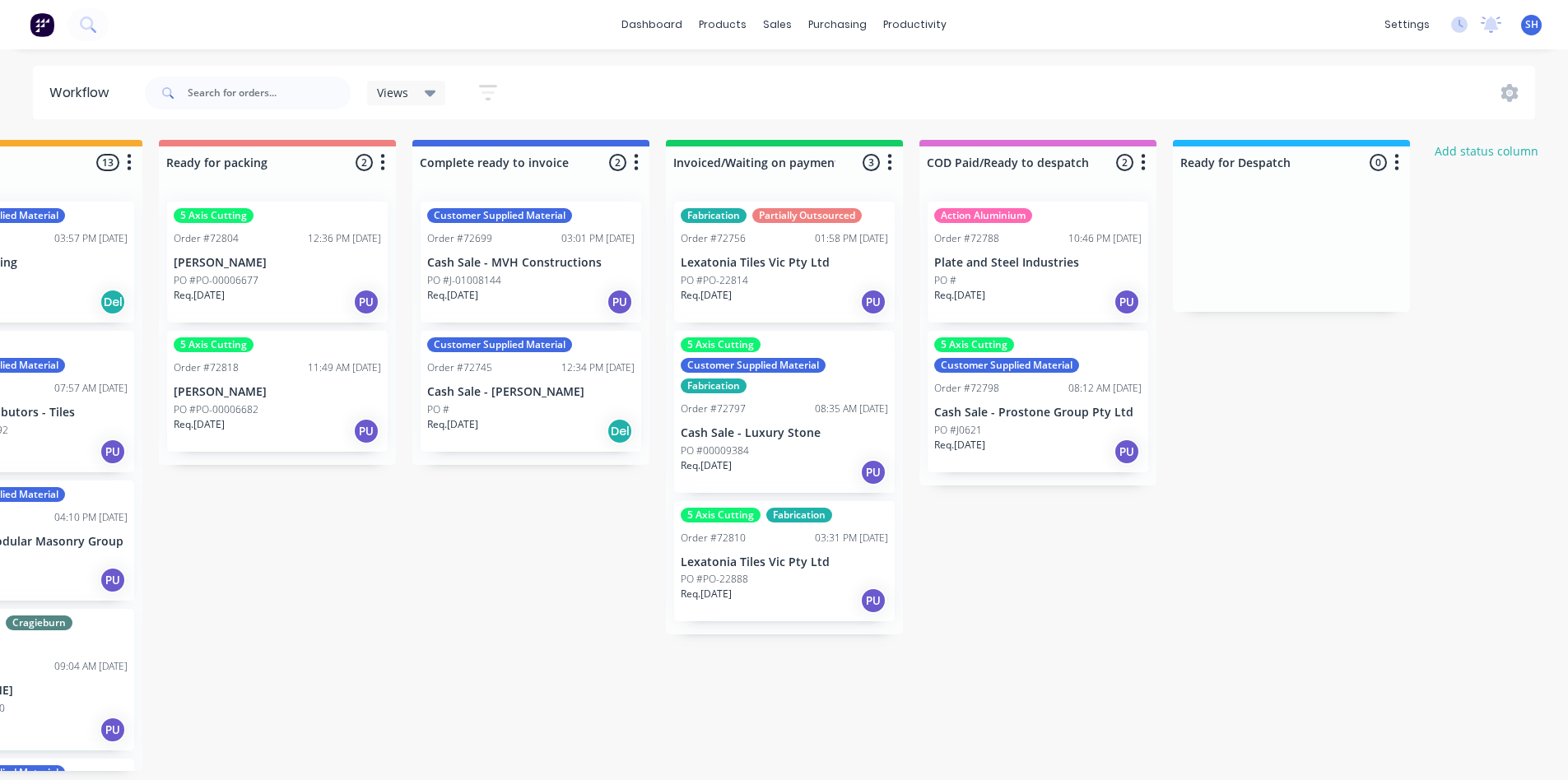
click at [468, 401] on div "Customer Supplied Material Order #72745 12:34 PM 05/09/25 Cash Sale - Jeremy Bl…" at bounding box center [530, 391] width 221 height 121
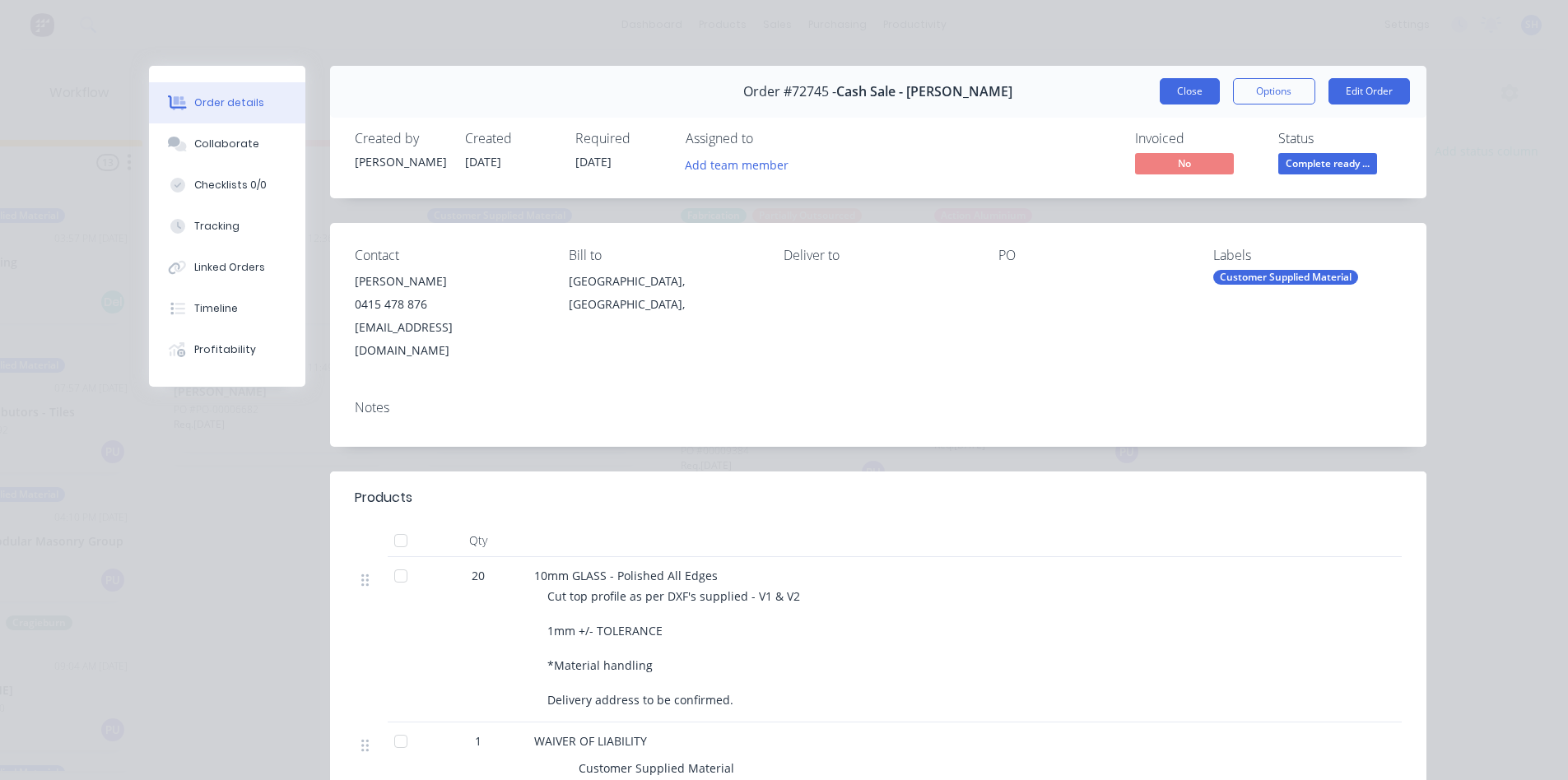
click at [1159, 98] on button "Close" at bounding box center [1190, 91] width 60 height 27
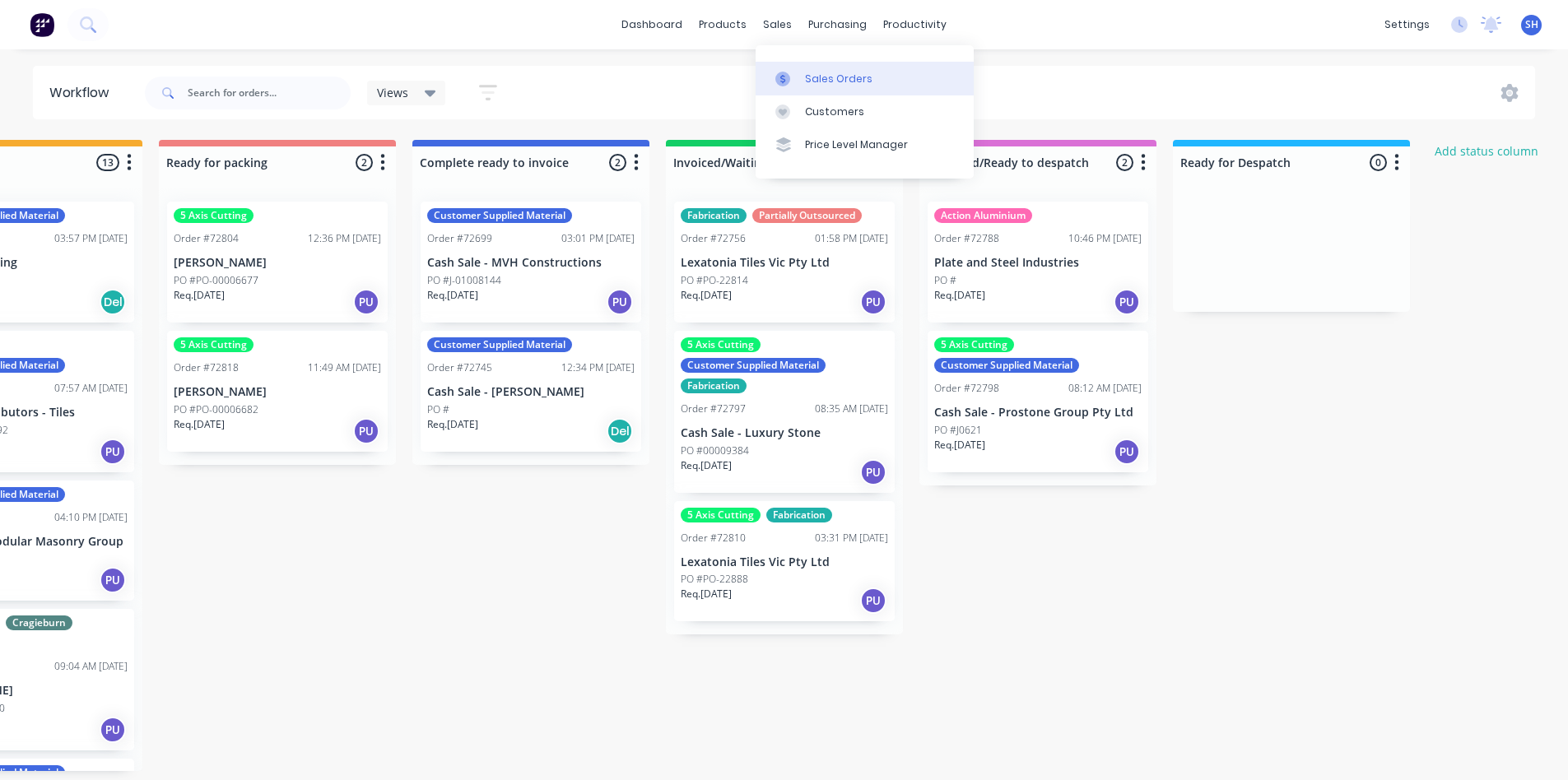
click at [810, 69] on link "Sales Orders" at bounding box center [864, 78] width 218 height 33
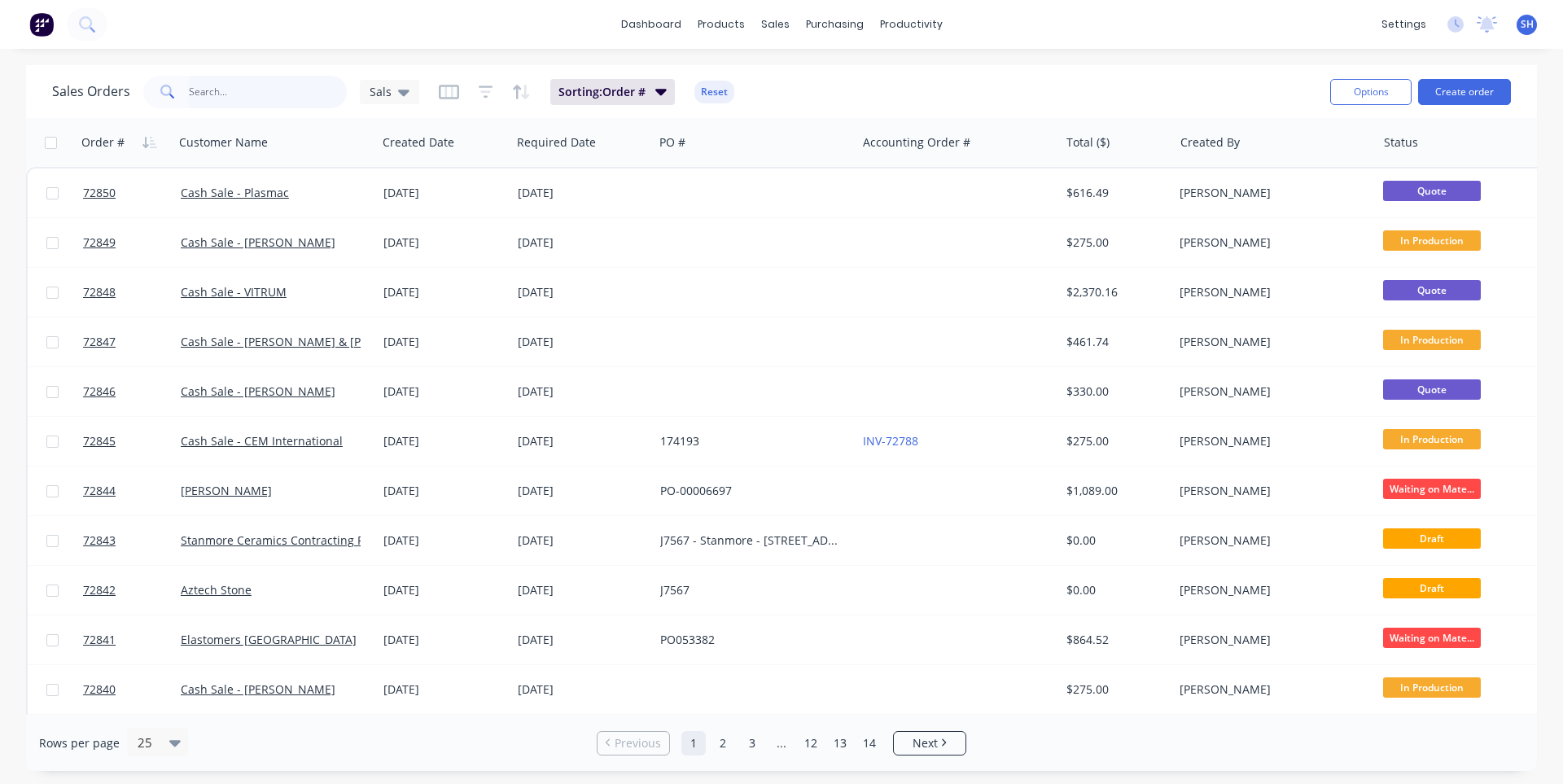
click at [260, 81] on input "text" at bounding box center [268, 91] width 159 height 32
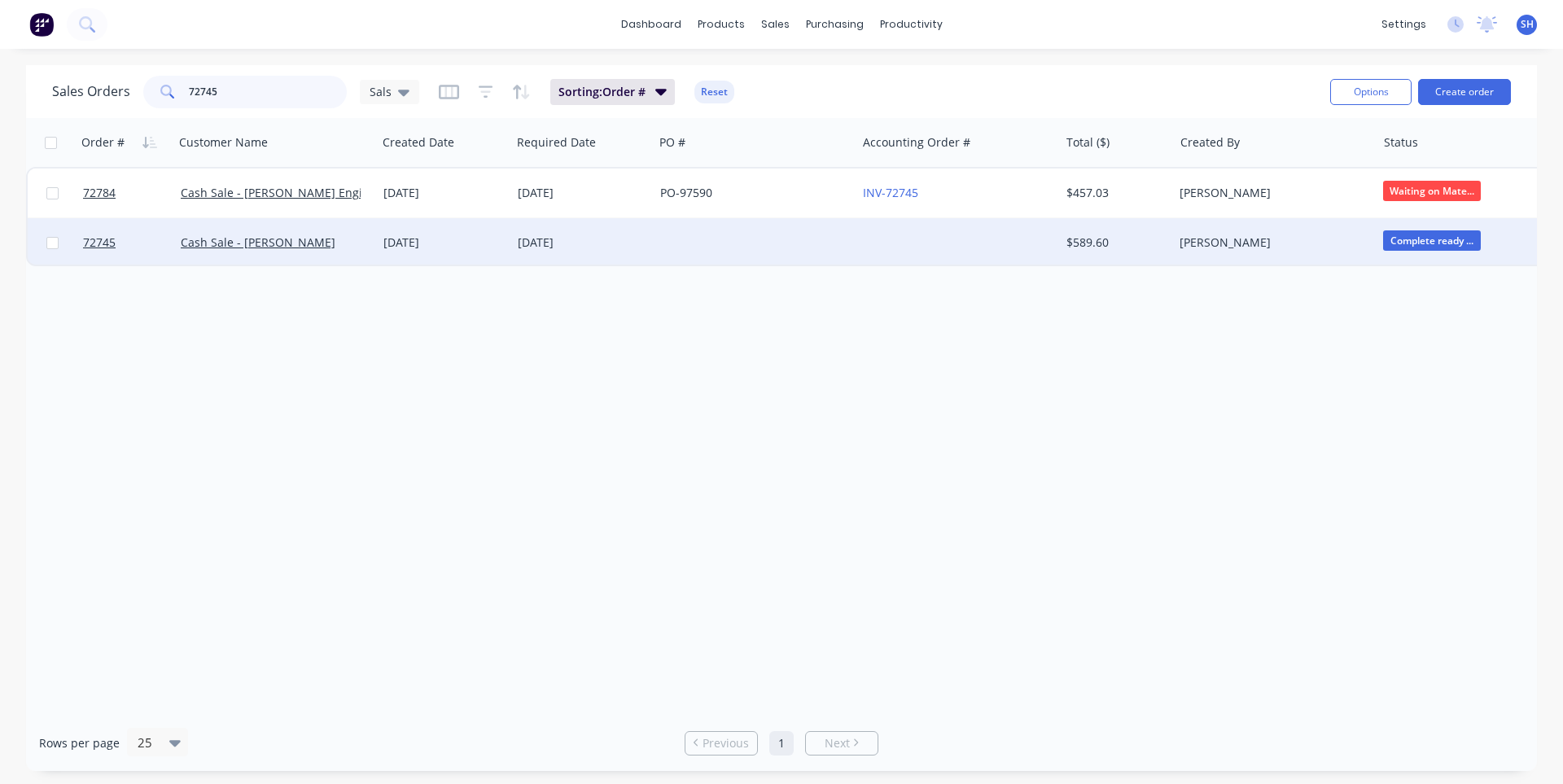
type input "72745"
click at [515, 245] on div "[DATE]" at bounding box center [582, 243] width 142 height 49
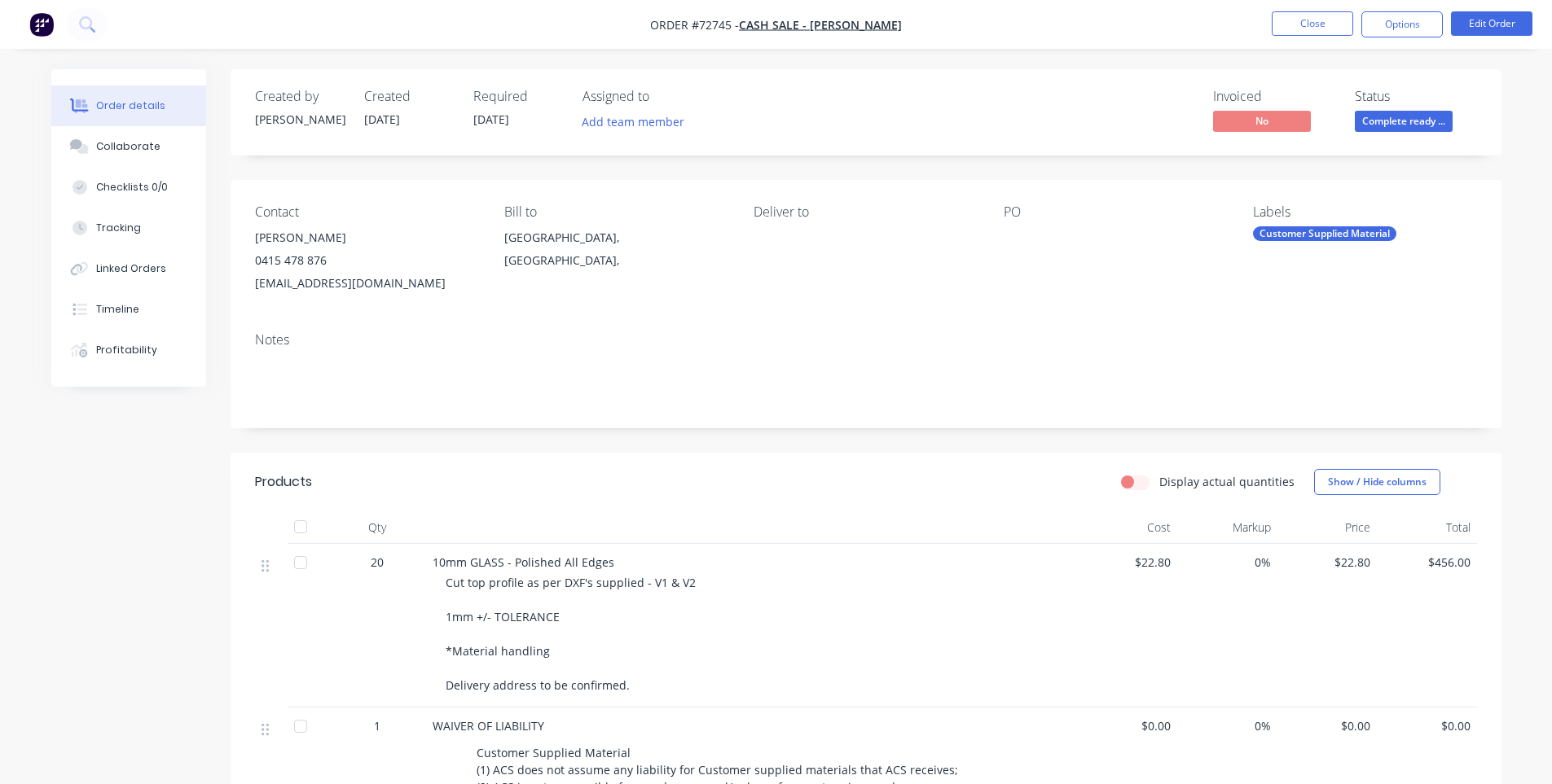
click at [1383, 38] on nav "Order #72745 - Cash Sale - Jeremy Blincoe Close Options Edit Order" at bounding box center [776, 25] width 1552 height 49
click at [1399, 26] on button "Options" at bounding box center [1401, 25] width 82 height 26
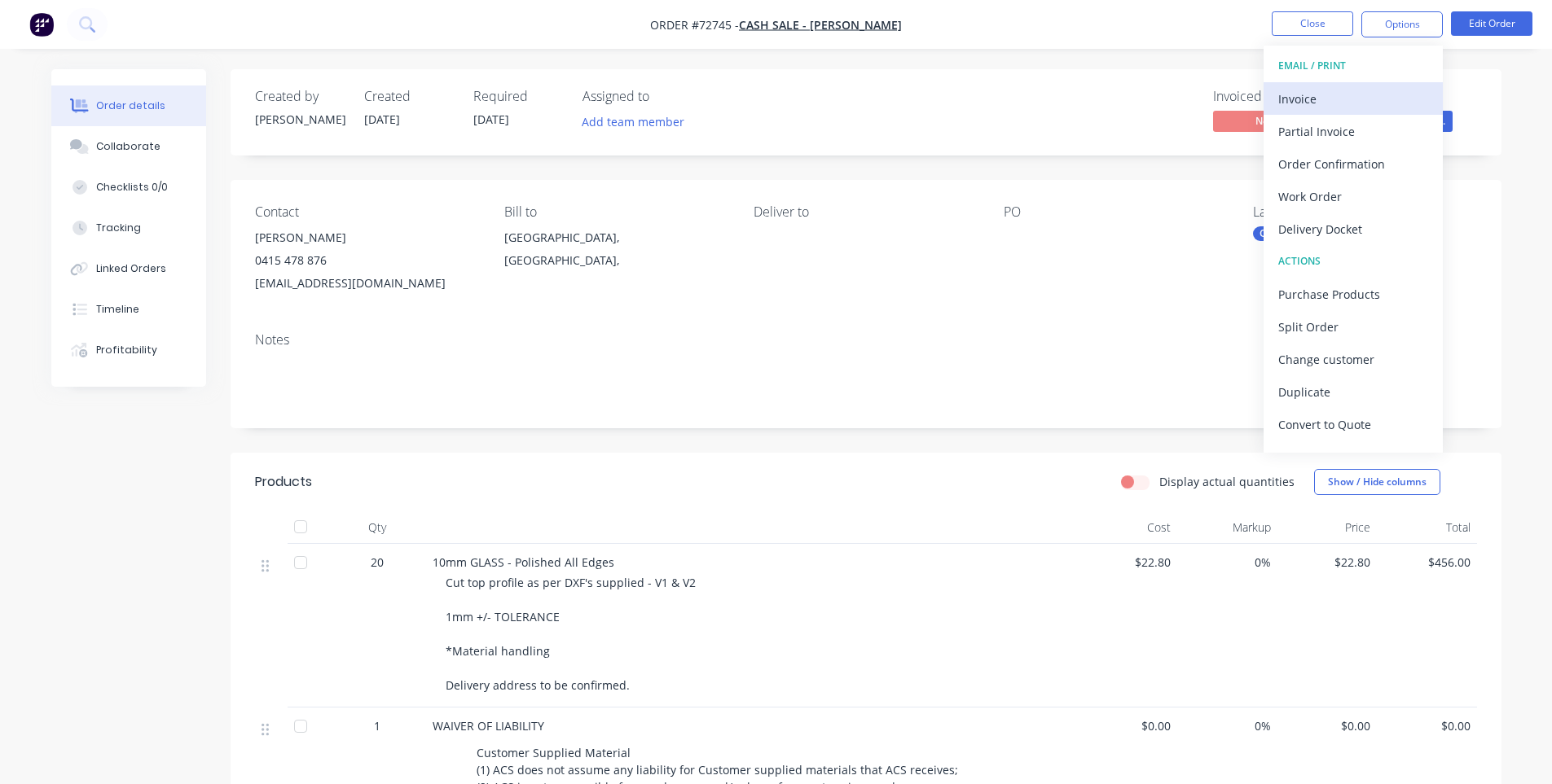
click at [1348, 90] on div "Invoice" at bounding box center [1353, 98] width 150 height 24
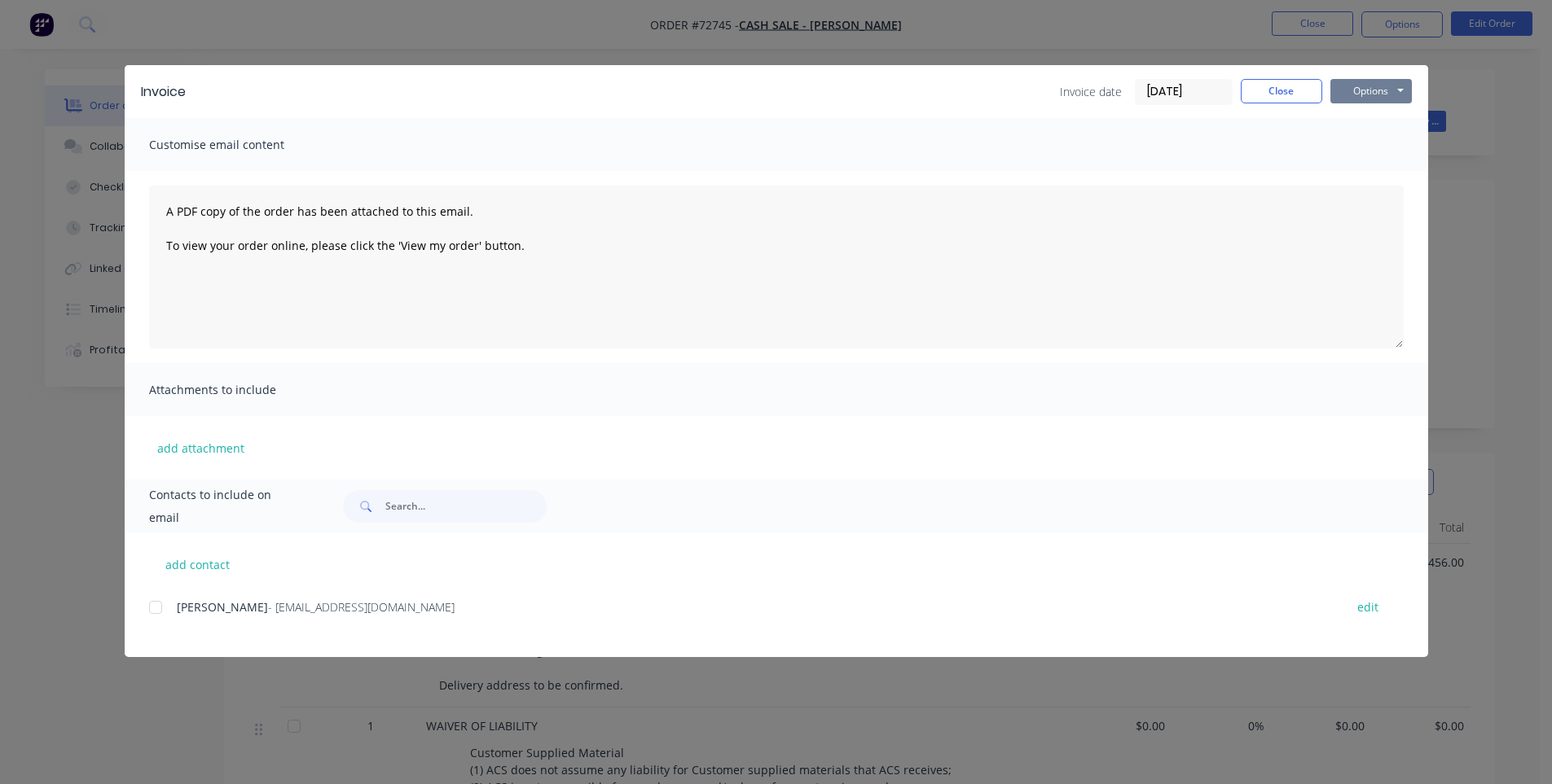
click at [1356, 96] on button "Options" at bounding box center [1370, 91] width 82 height 25
click at [1370, 144] on button "Print" at bounding box center [1382, 146] width 104 height 27
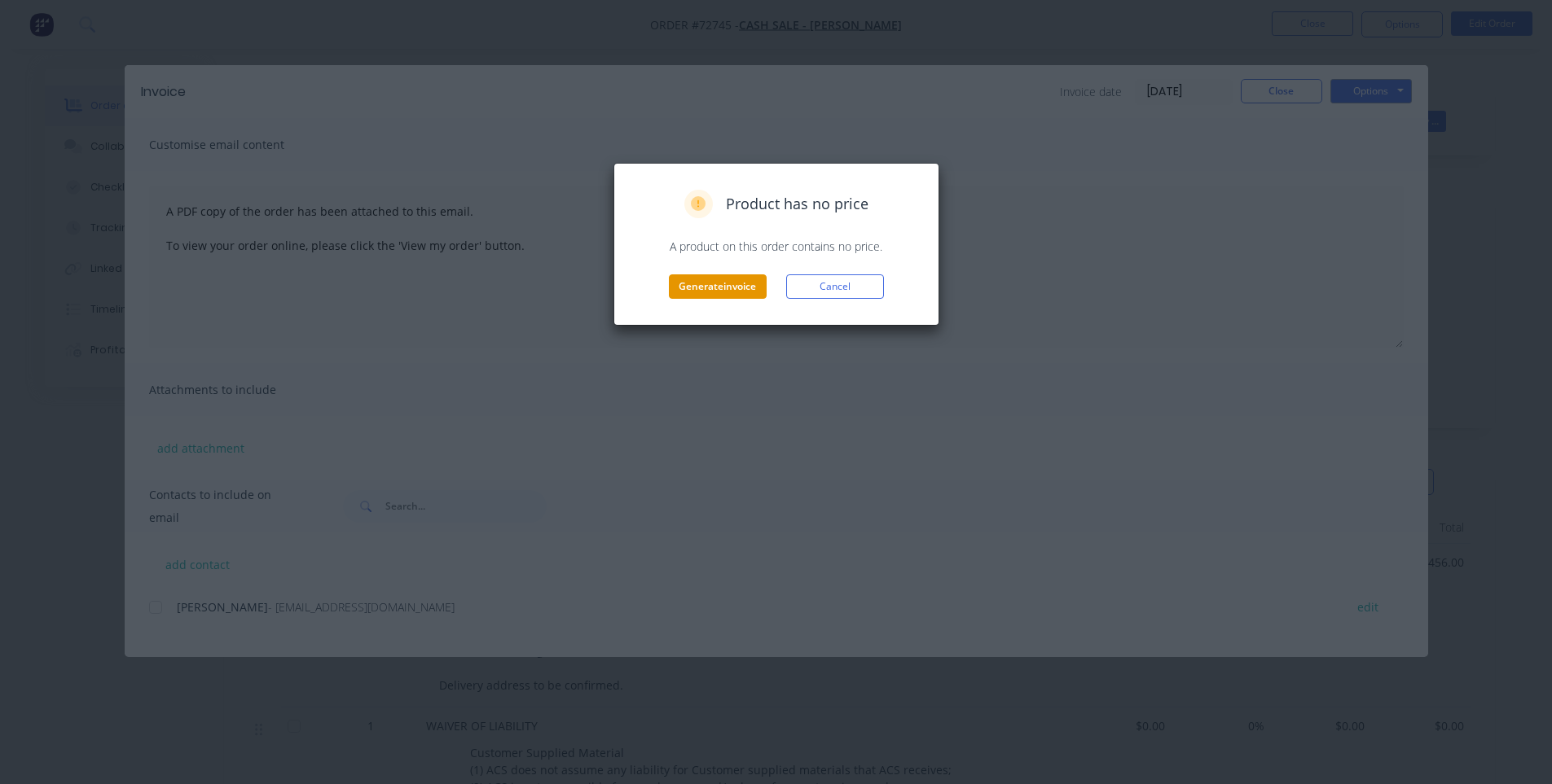
click at [699, 284] on button "Generate invoice" at bounding box center [717, 287] width 97 height 25
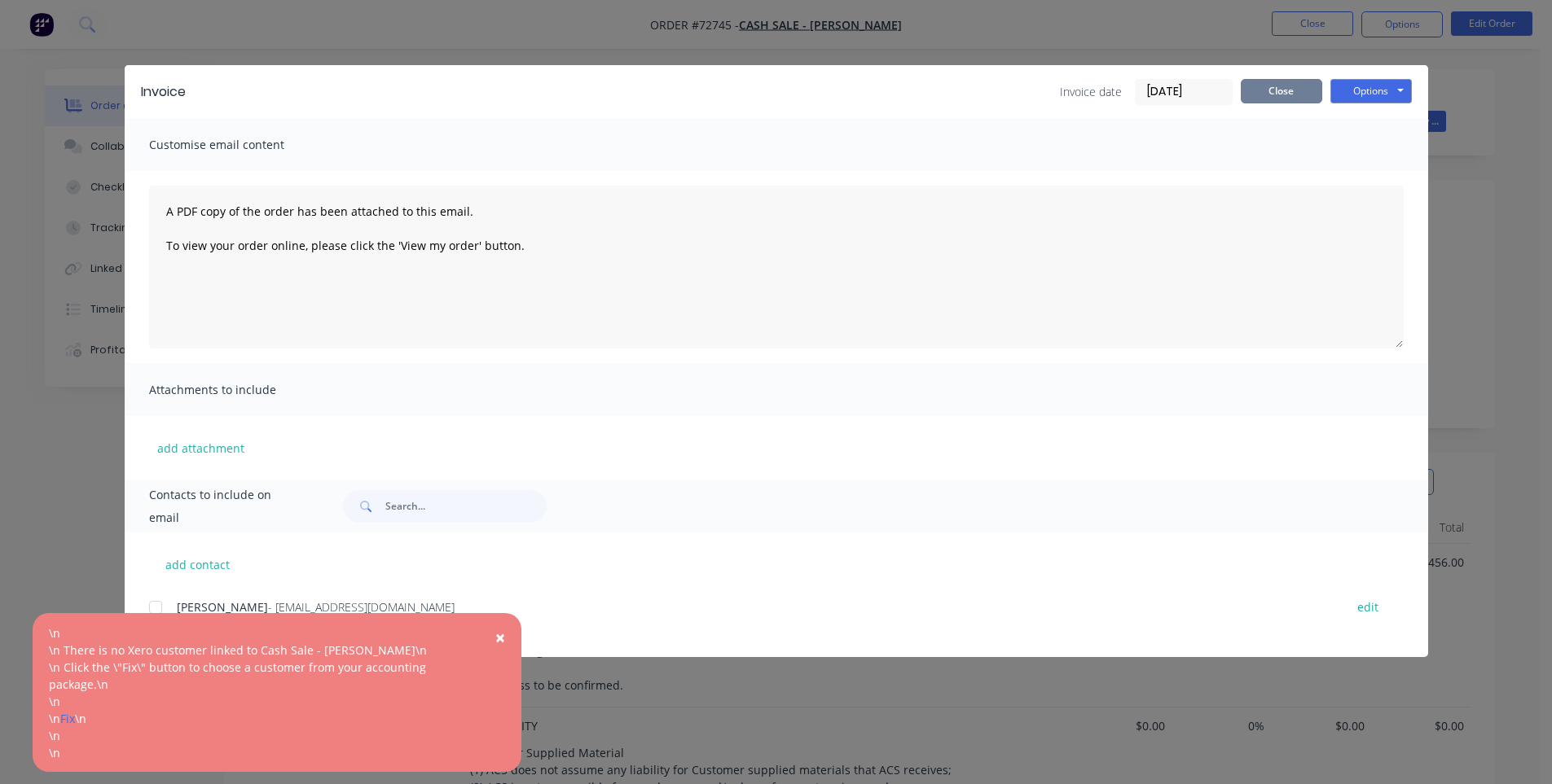
click at [1267, 87] on button "Close" at bounding box center [1281, 91] width 82 height 25
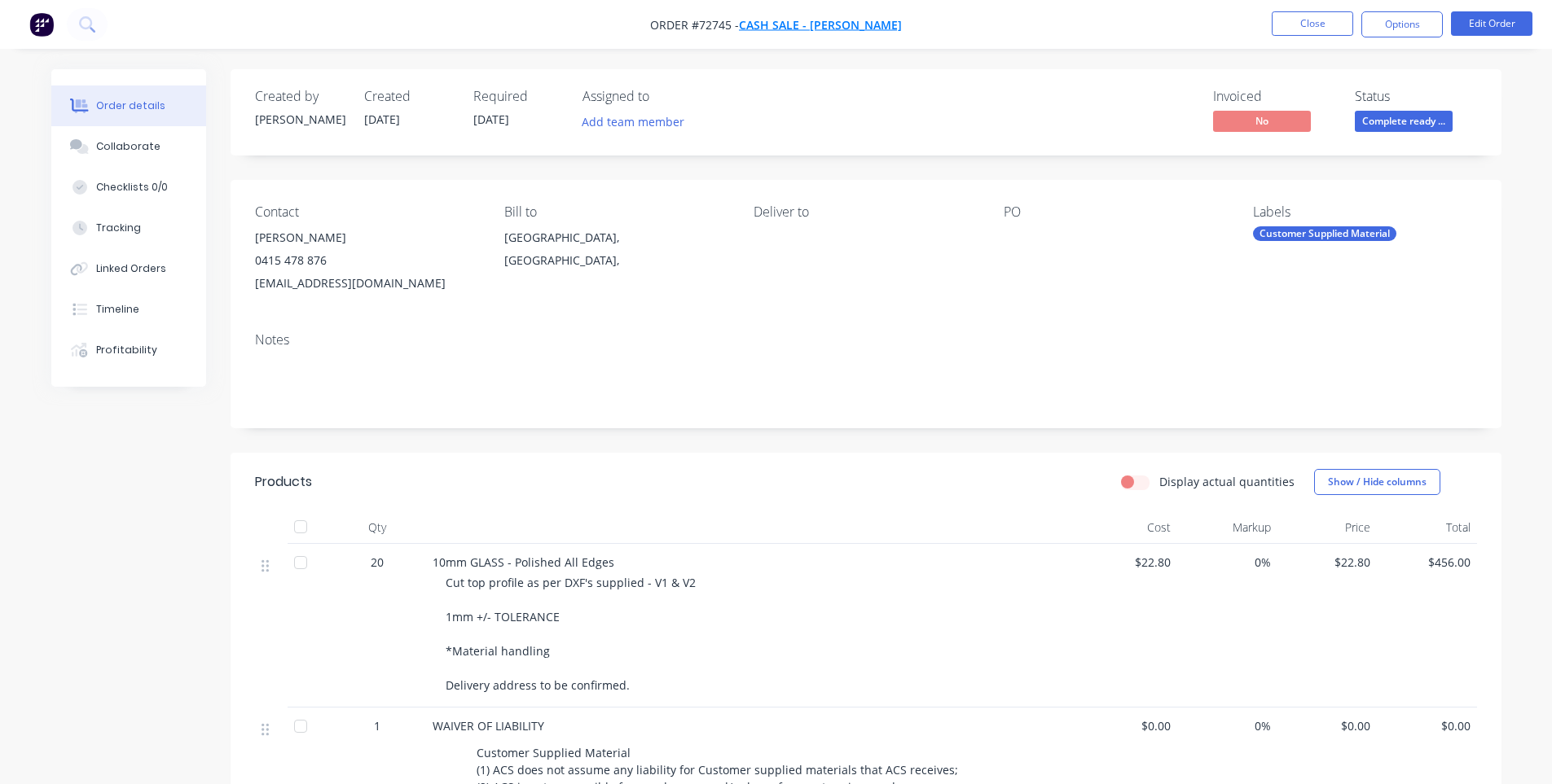
click at [755, 26] on span "Cash Sale - [PERSON_NAME]" at bounding box center [820, 25] width 163 height 16
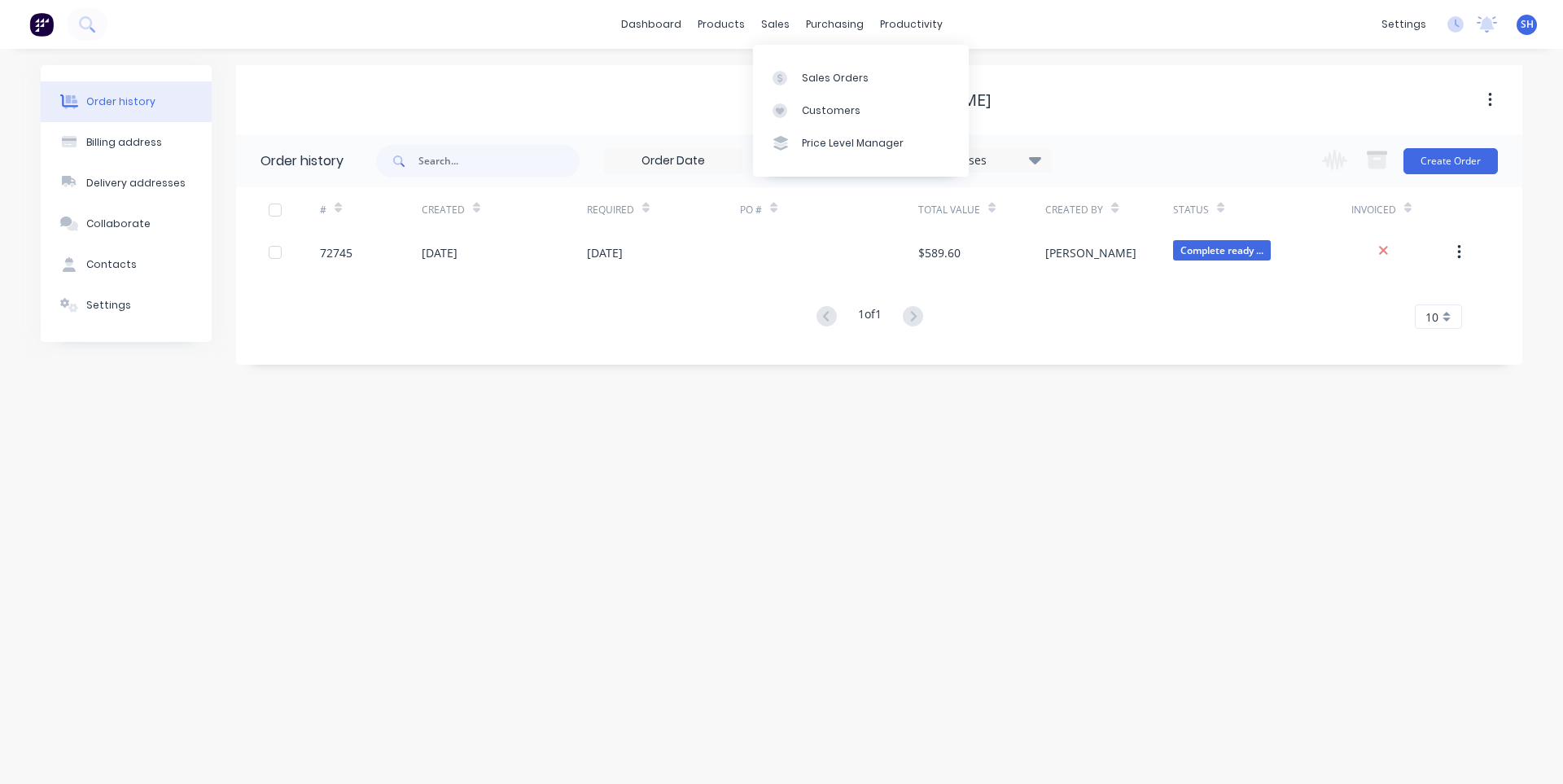
click at [104, 311] on div "Settings" at bounding box center [108, 305] width 45 height 15
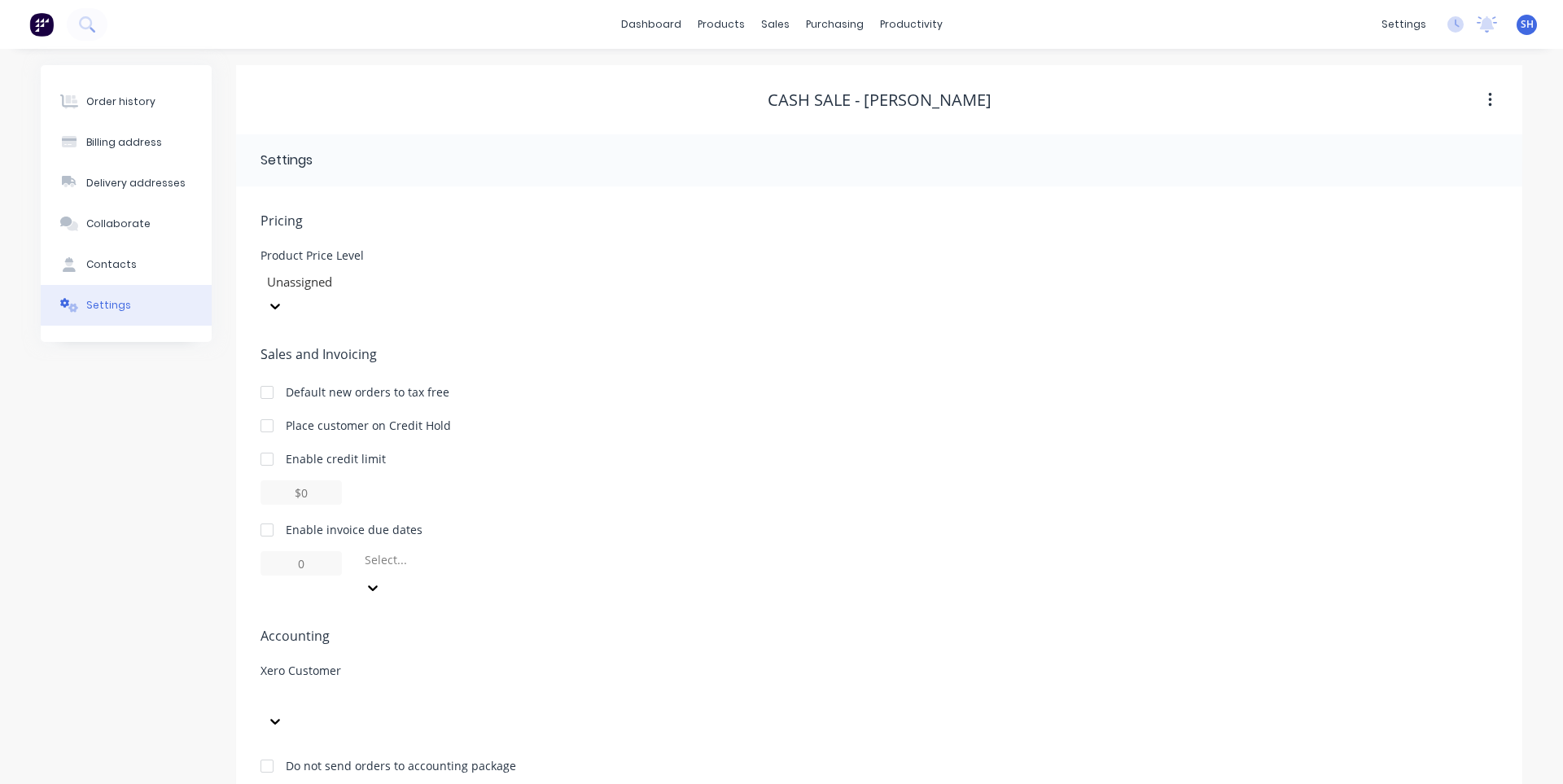
click at [482, 688] on div at bounding box center [382, 697] width 234 height 20
type input "j"
type input "cash sale jeremy"
drag, startPoint x: 388, startPoint y: 655, endPoint x: 293, endPoint y: 657, distance: 95.0
click at [293, 688] on div at bounding box center [382, 697] width 234 height 20
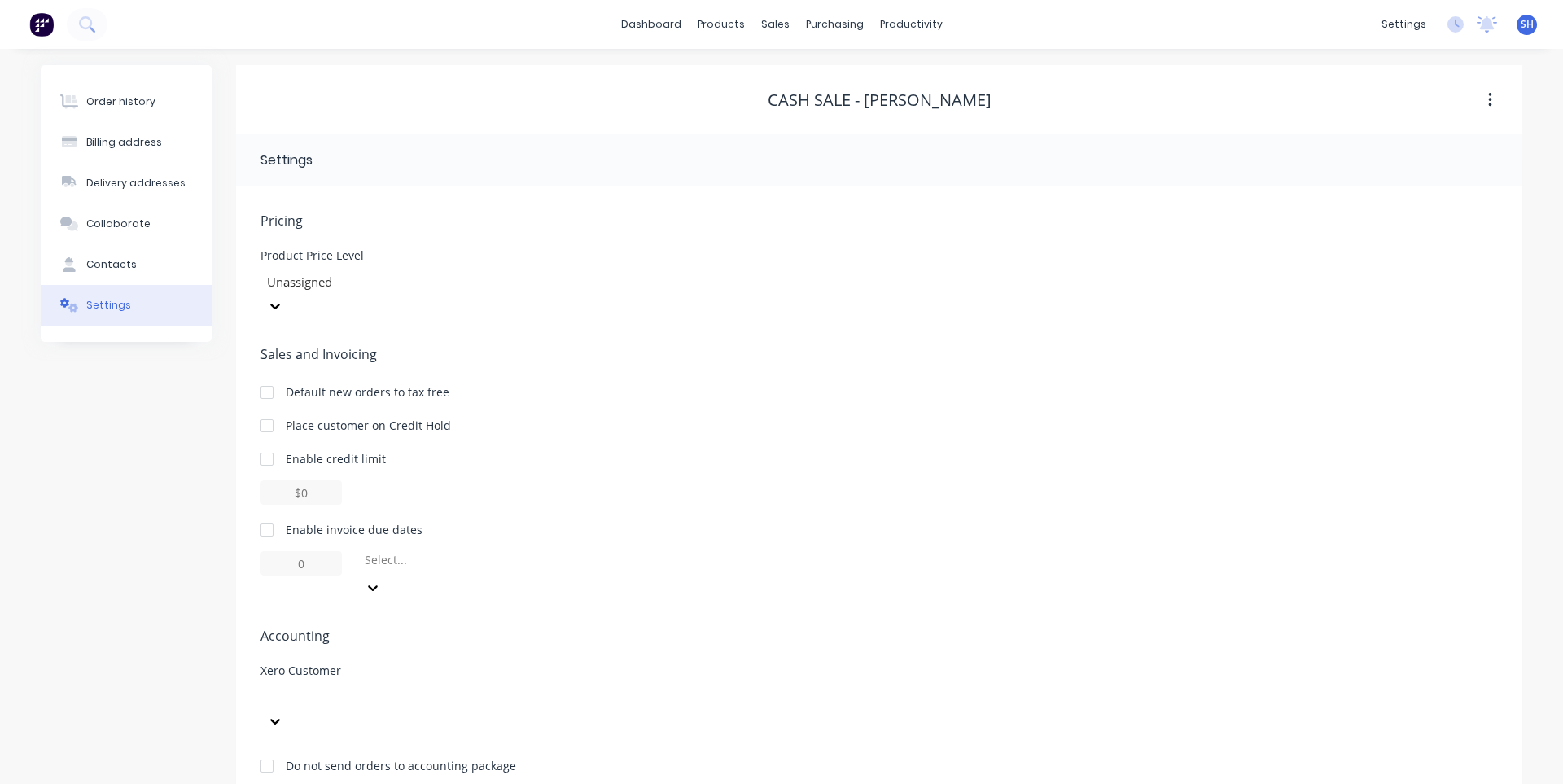
click at [893, 665] on div "Xero Customer" at bounding box center [879, 699] width 1238 height 68
click at [113, 109] on button "Order history" at bounding box center [125, 102] width 171 height 40
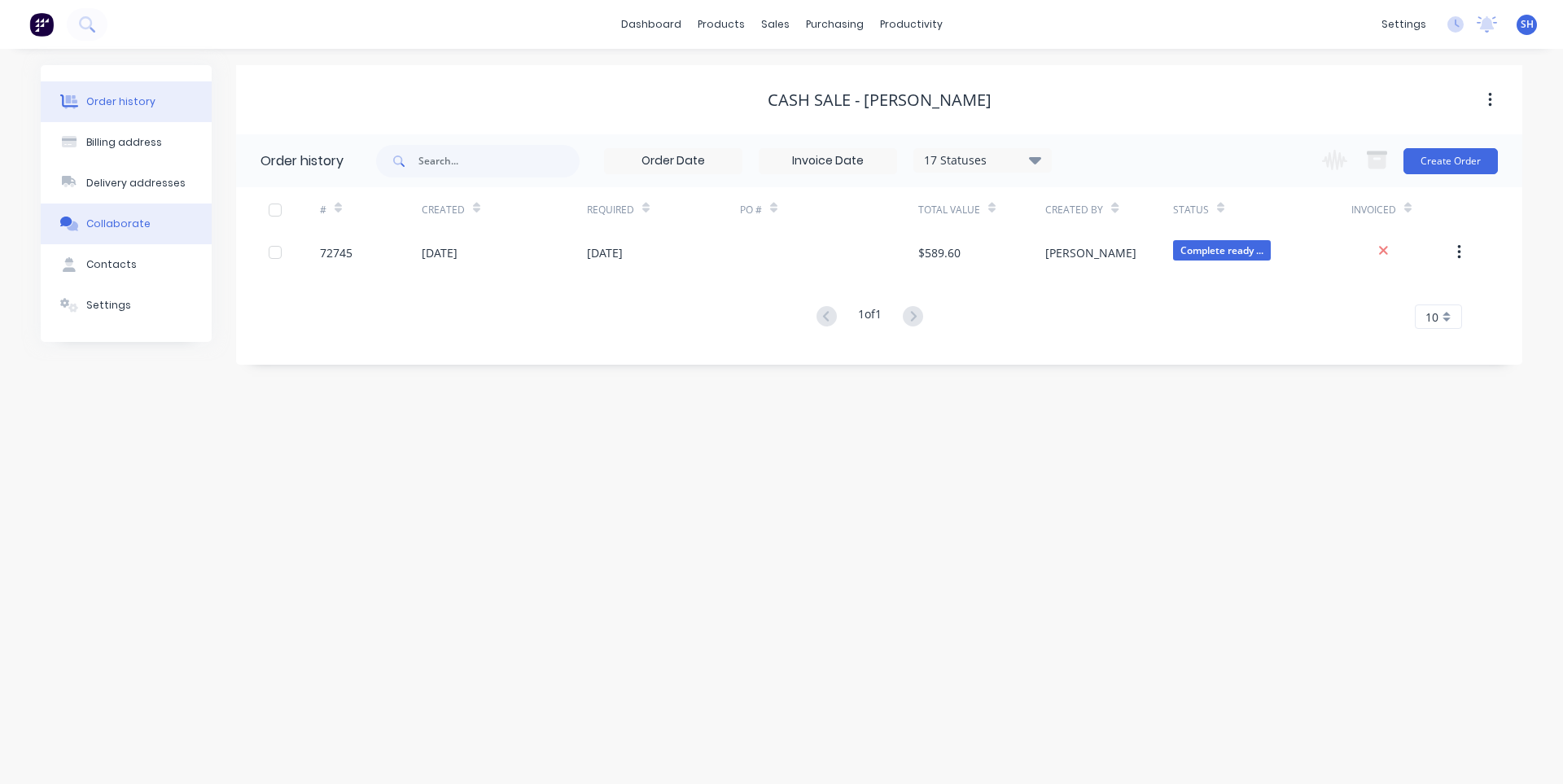
click at [125, 214] on button "Collaborate" at bounding box center [125, 224] width 171 height 40
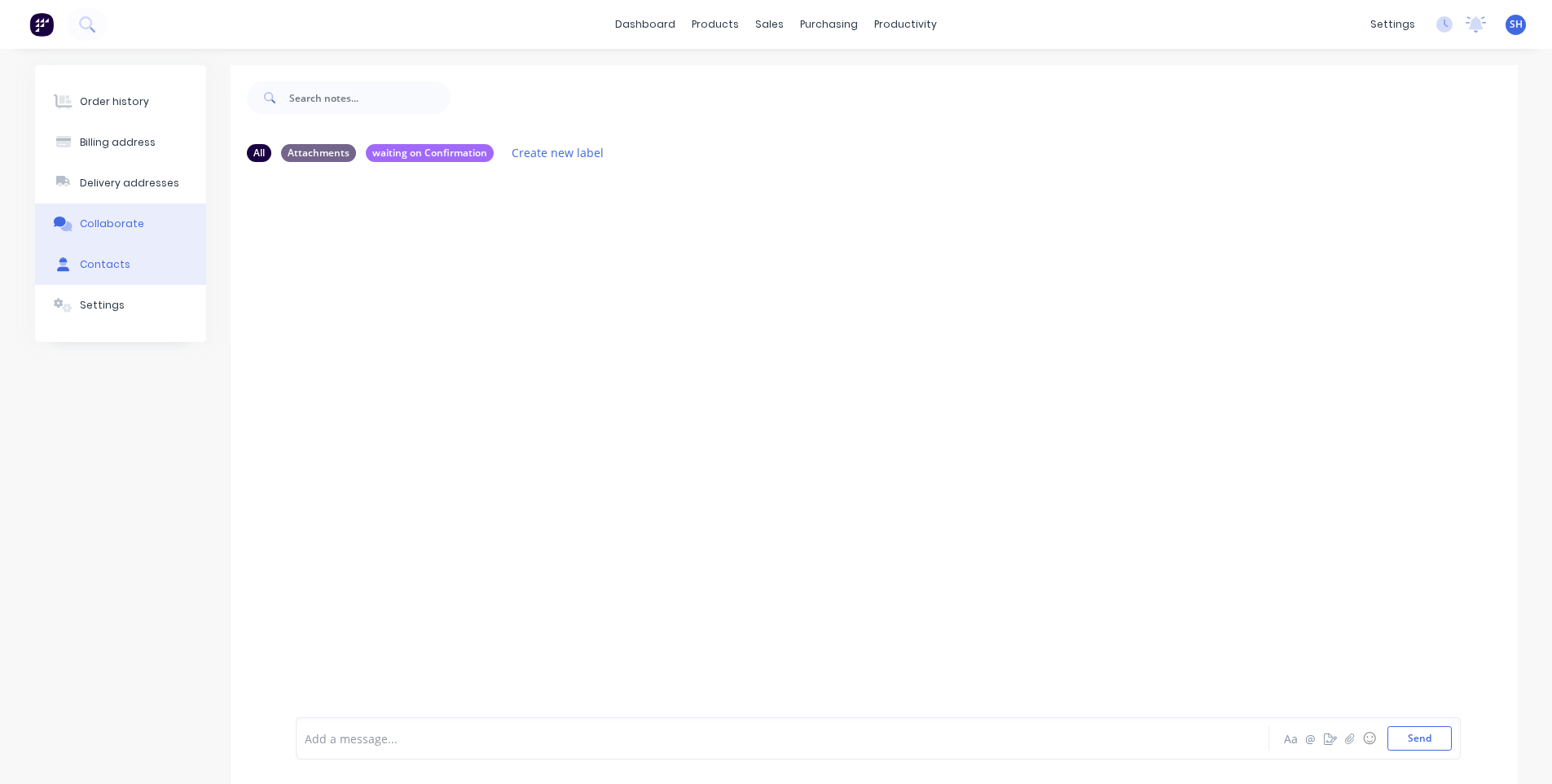
click at [132, 256] on button "Contacts" at bounding box center [120, 265] width 171 height 40
select select "AU"
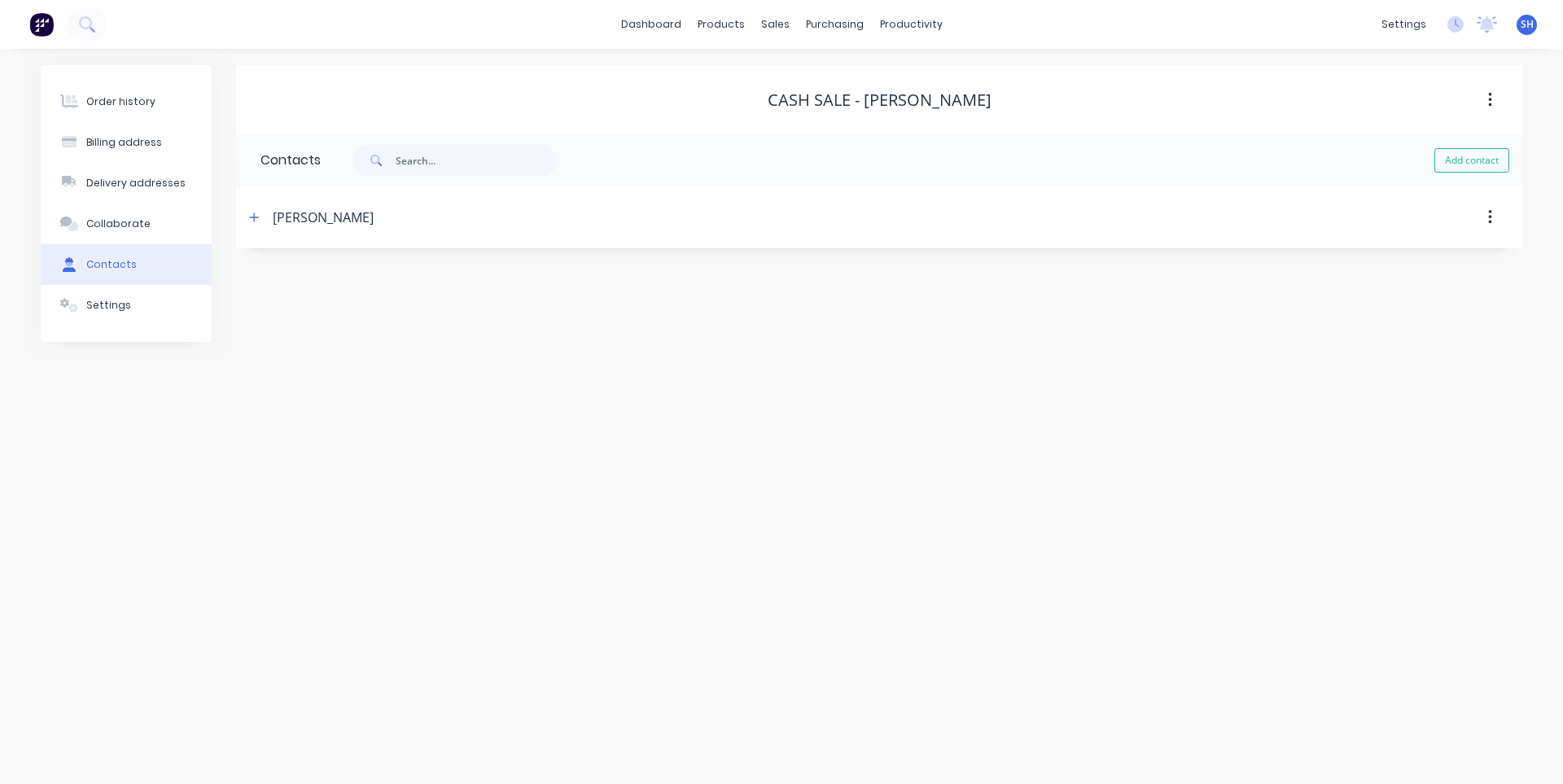
click at [304, 219] on div "Jeremy Blincoe" at bounding box center [323, 217] width 101 height 19
click at [254, 218] on icon "button" at bounding box center [254, 217] width 9 height 9
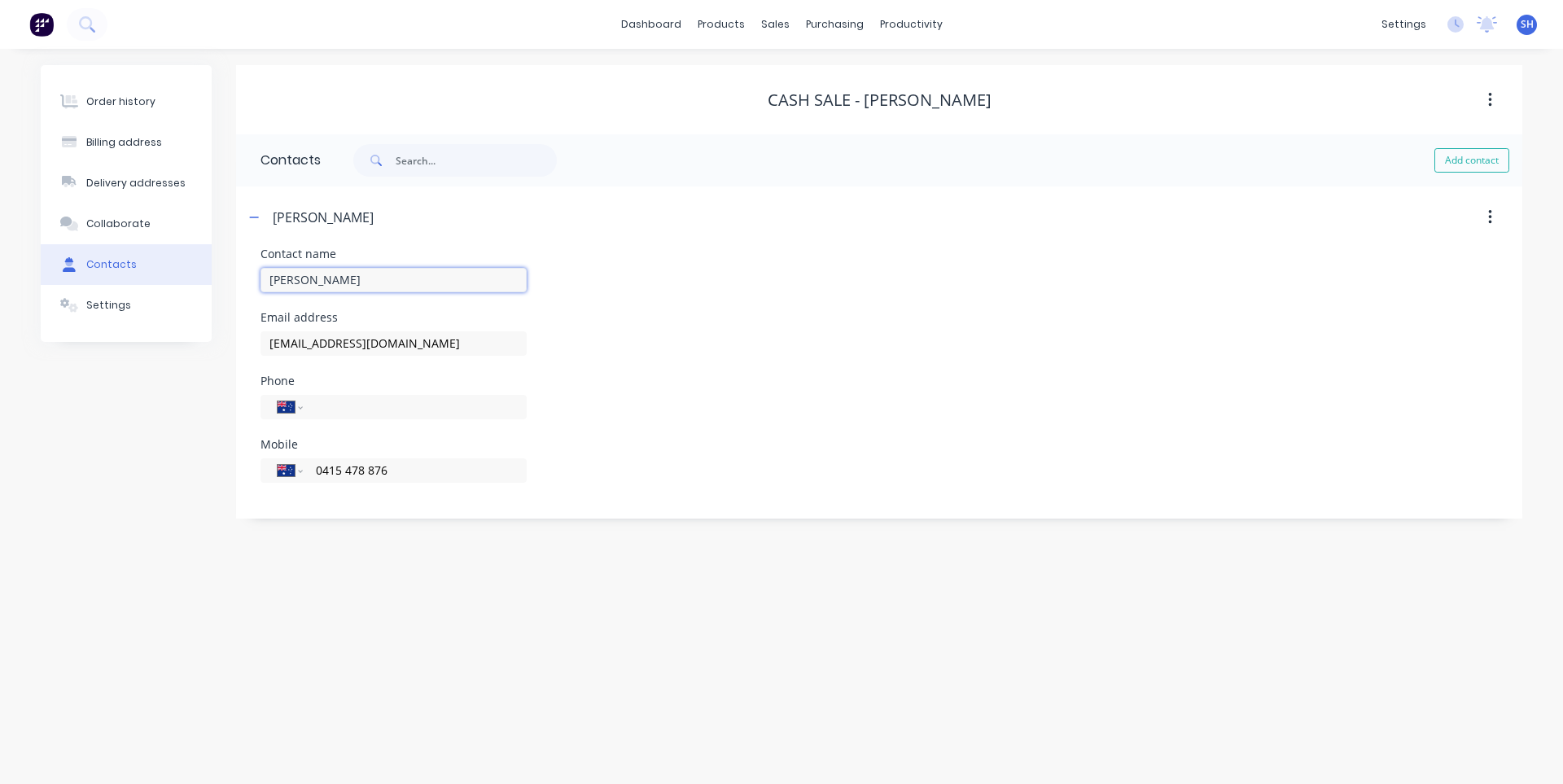
drag, startPoint x: 323, startPoint y: 283, endPoint x: 262, endPoint y: 277, distance: 61.3
click at [262, 277] on input "Jeremy Blincoe" at bounding box center [394, 280] width 267 height 25
drag, startPoint x: 409, startPoint y: 349, endPoint x: 267, endPoint y: 349, distance: 142.0
click at [267, 349] on input "jeremyblincoe@gmail.com" at bounding box center [394, 344] width 267 height 25
drag, startPoint x: 389, startPoint y: 472, endPoint x: 315, endPoint y: 481, distance: 74.5
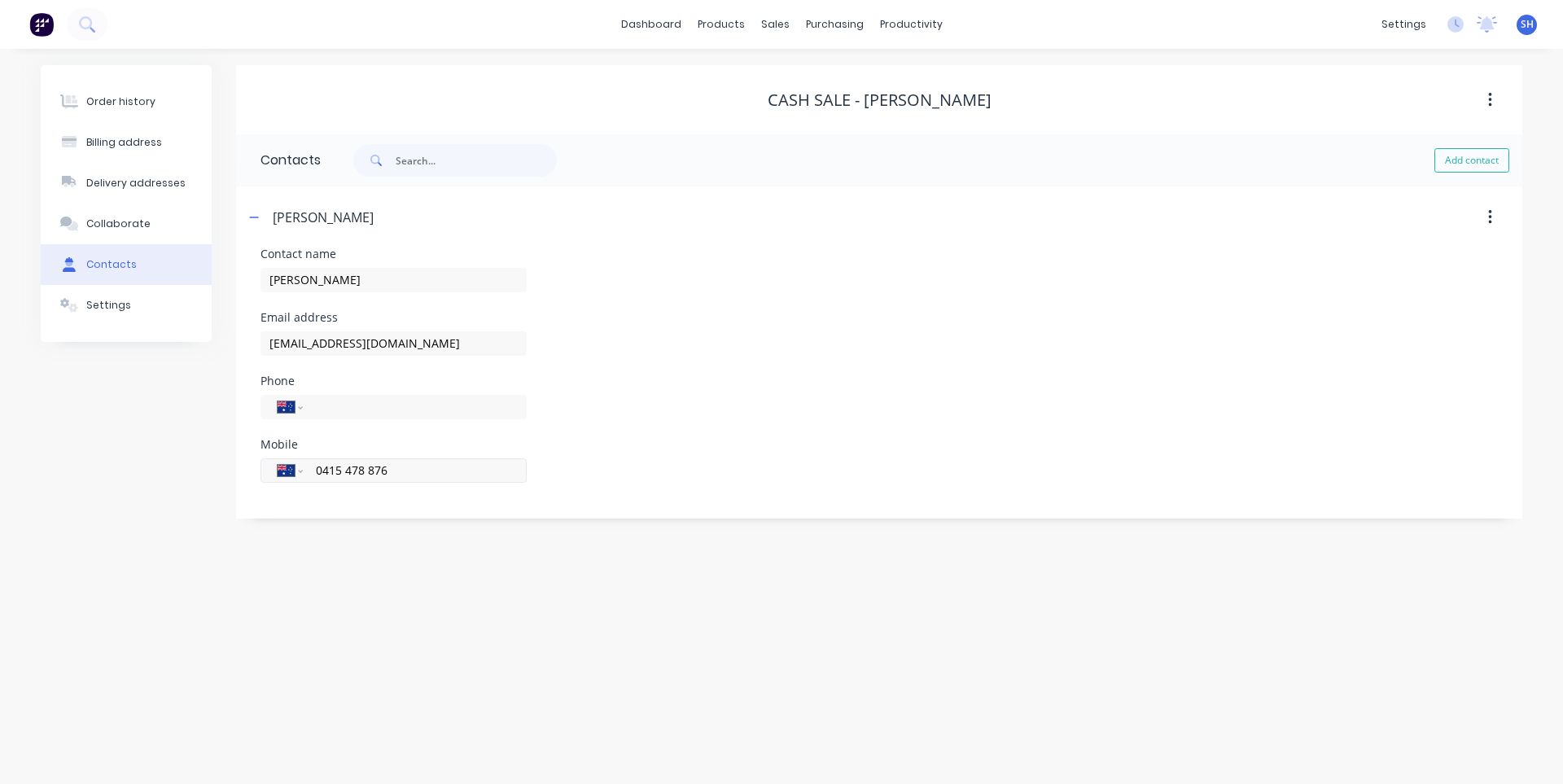
click at [315, 481] on div "International Afghanistan Åland Islands Albania Algeria American Samoa Andorra …" at bounding box center [394, 471] width 267 height 25
click at [140, 192] on button "Delivery addresses" at bounding box center [125, 183] width 171 height 40
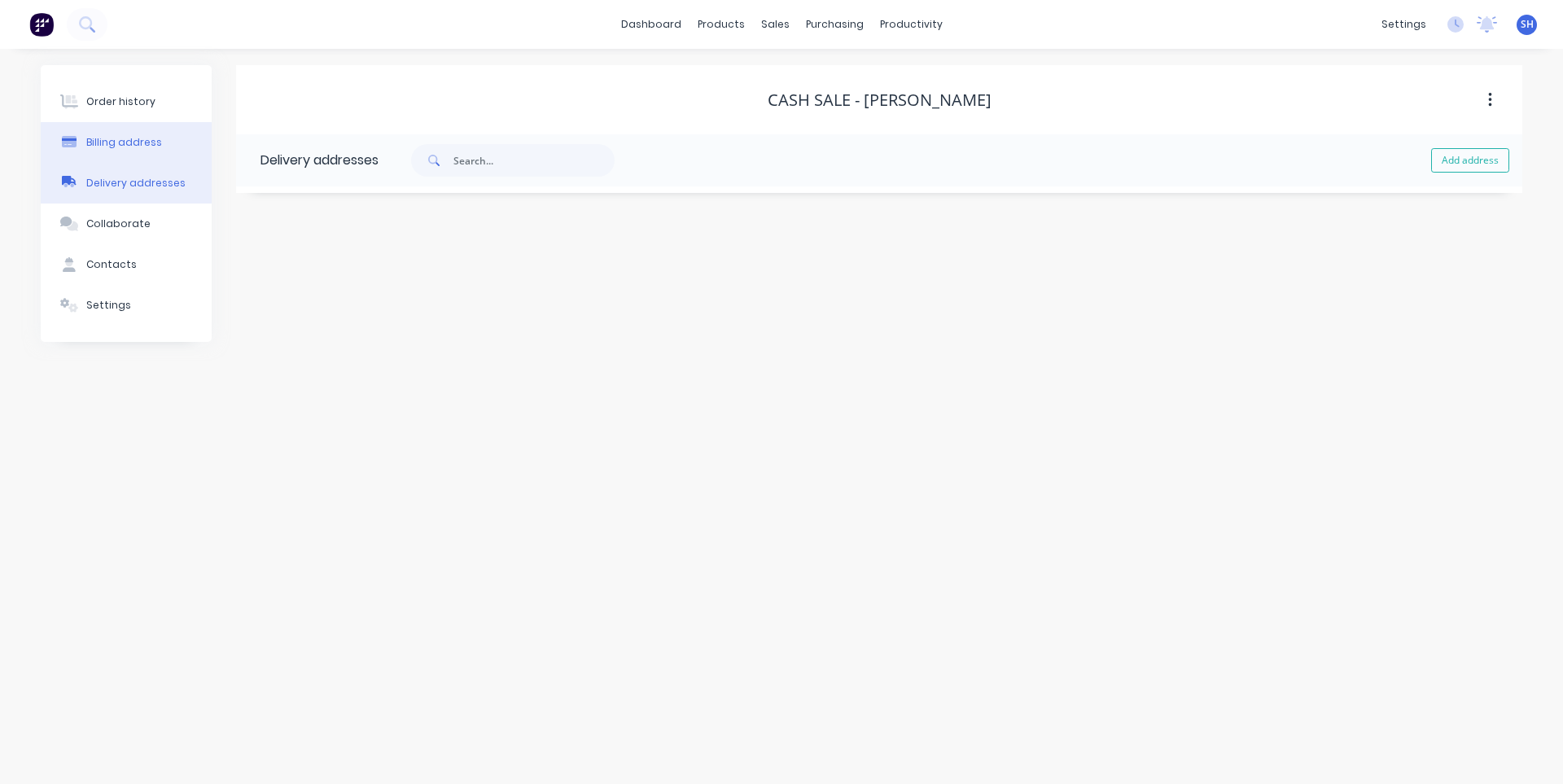
click at [130, 141] on div "Billing address" at bounding box center [124, 142] width 75 height 15
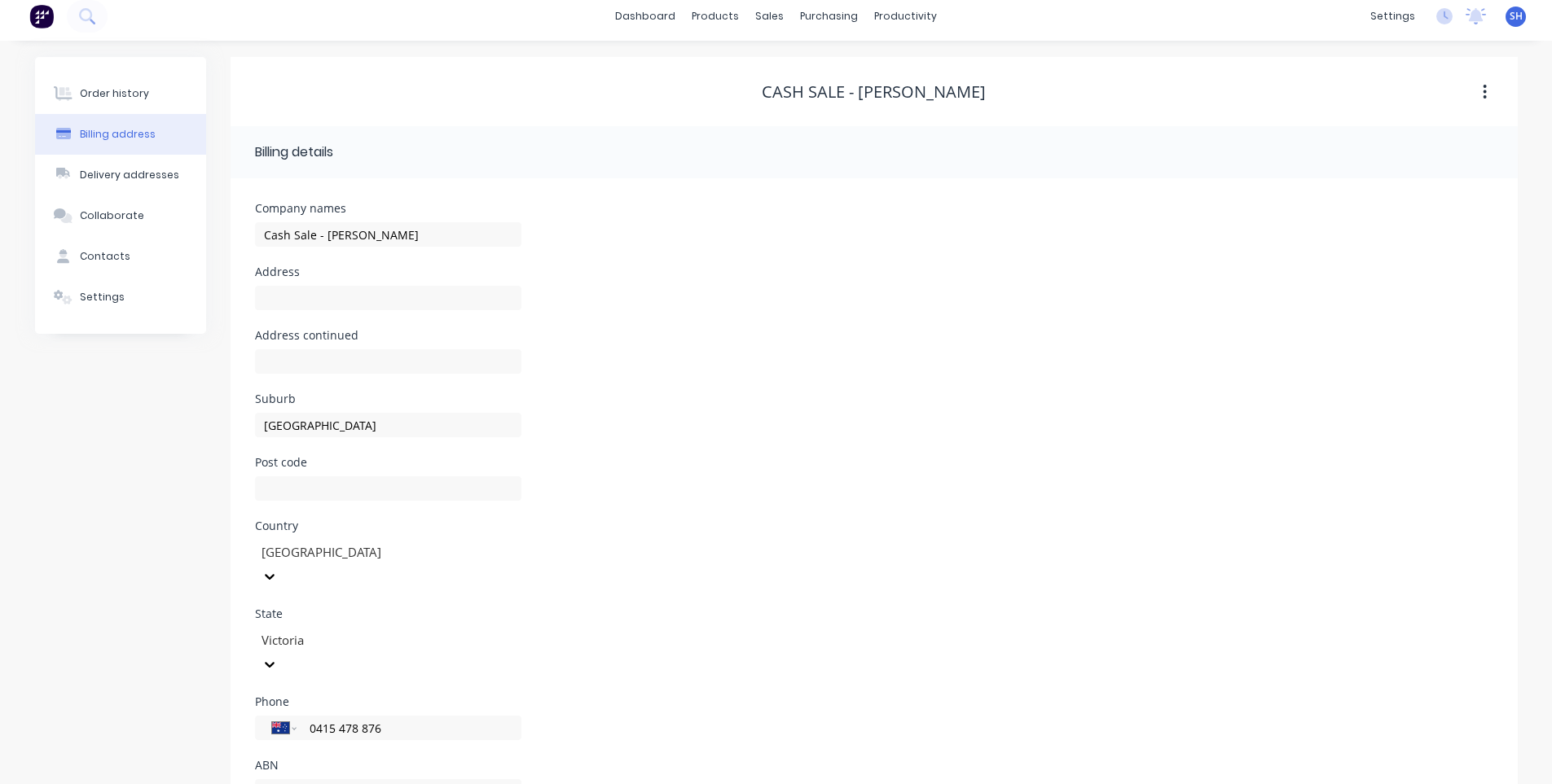
scroll to position [31, 0]
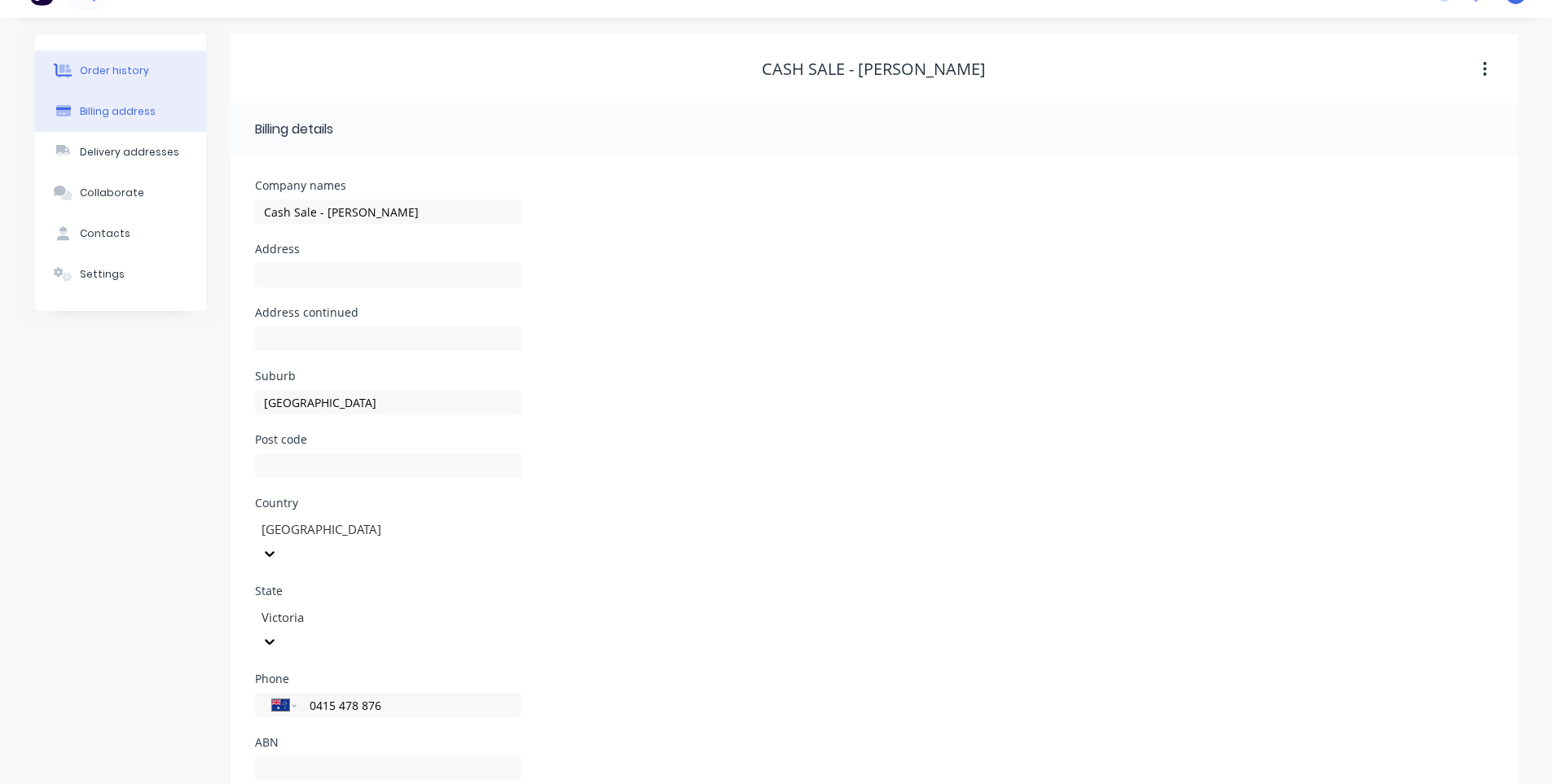
click at [111, 74] on div "Order history" at bounding box center [114, 70] width 69 height 15
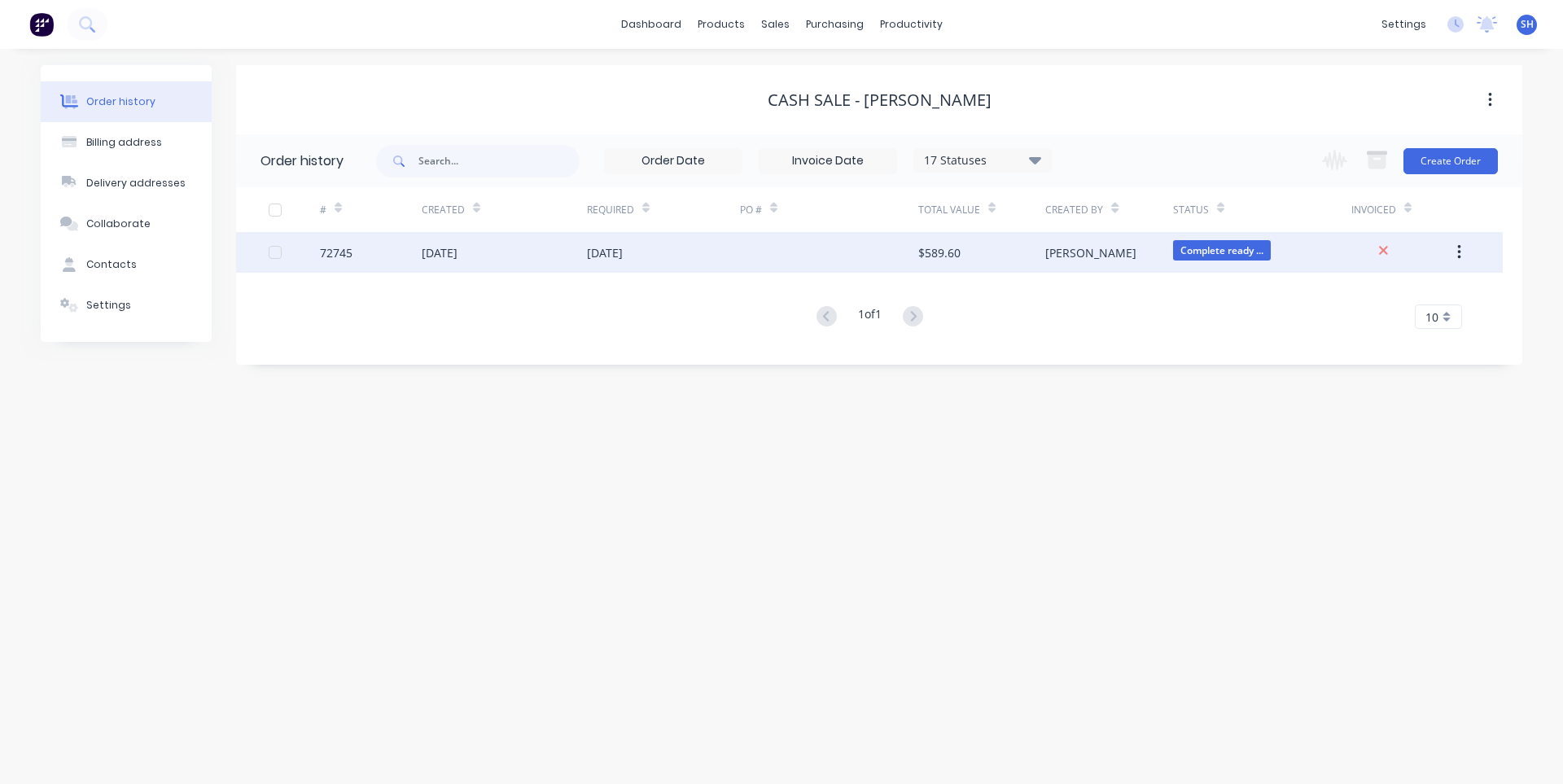
click at [623, 246] on div "[DATE]" at bounding box center [604, 253] width 36 height 17
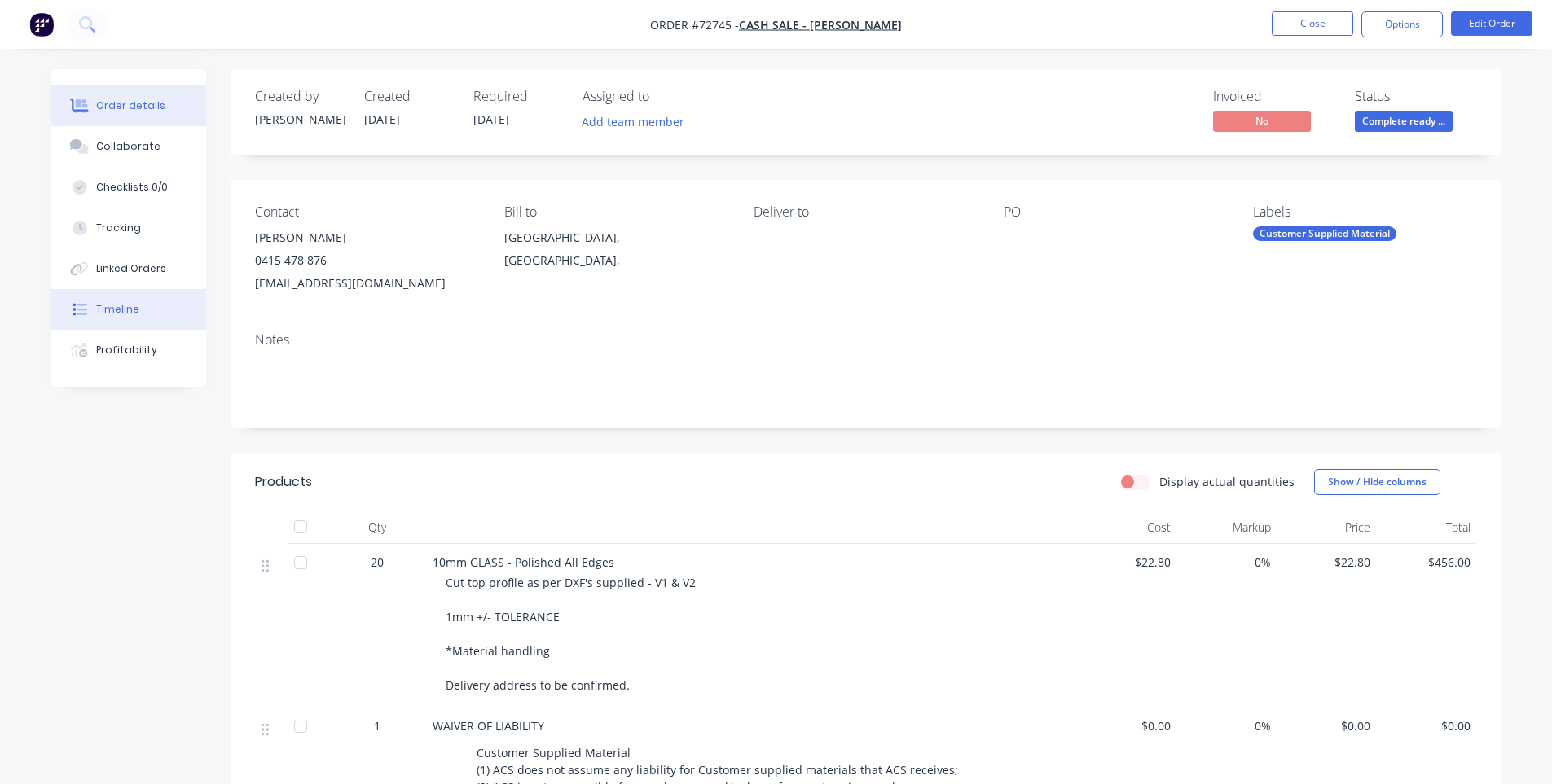
click at [140, 325] on button "Timeline" at bounding box center [128, 310] width 154 height 40
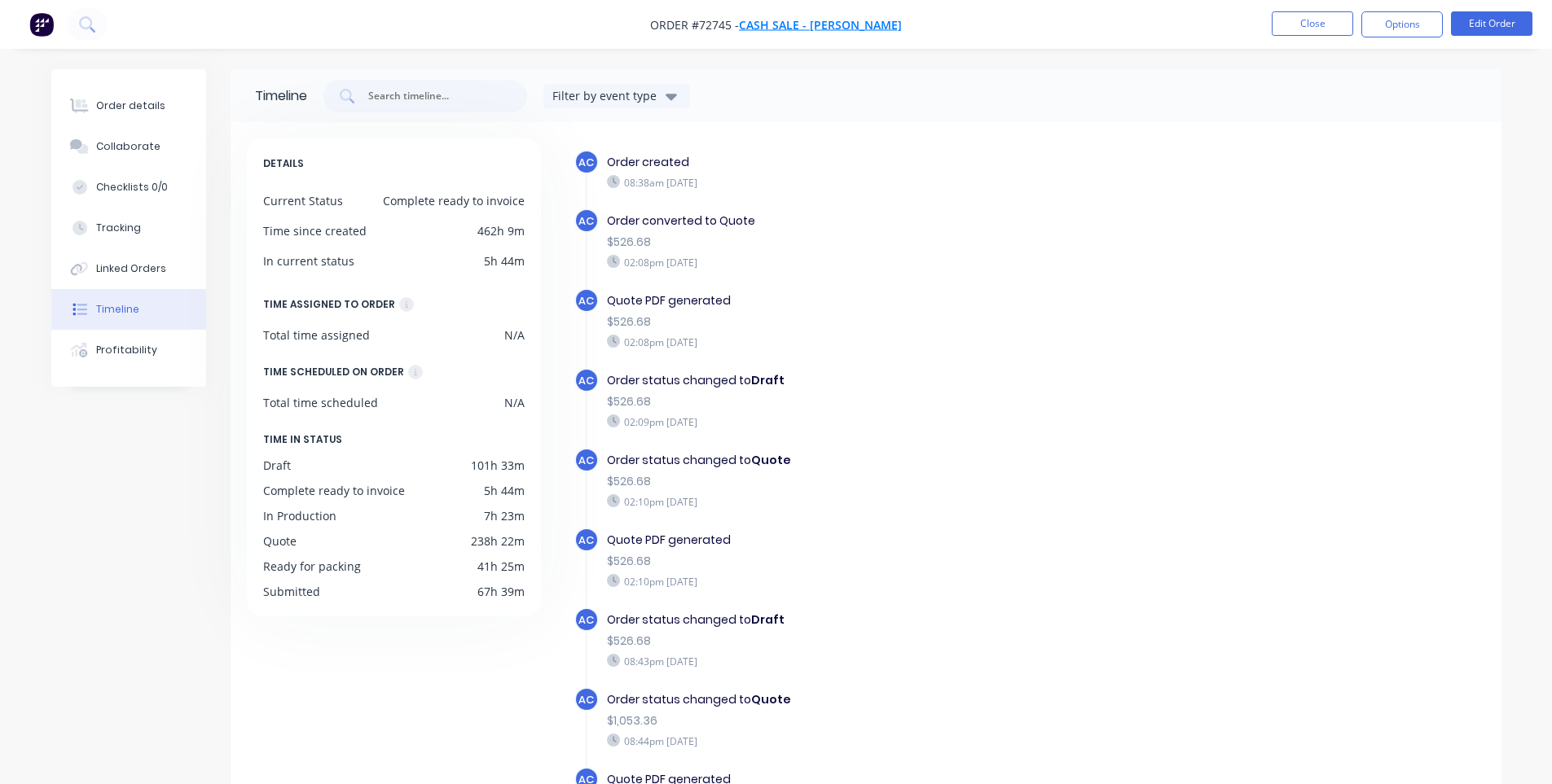
click at [819, 25] on span "Cash Sale - [PERSON_NAME]" at bounding box center [820, 25] width 163 height 16
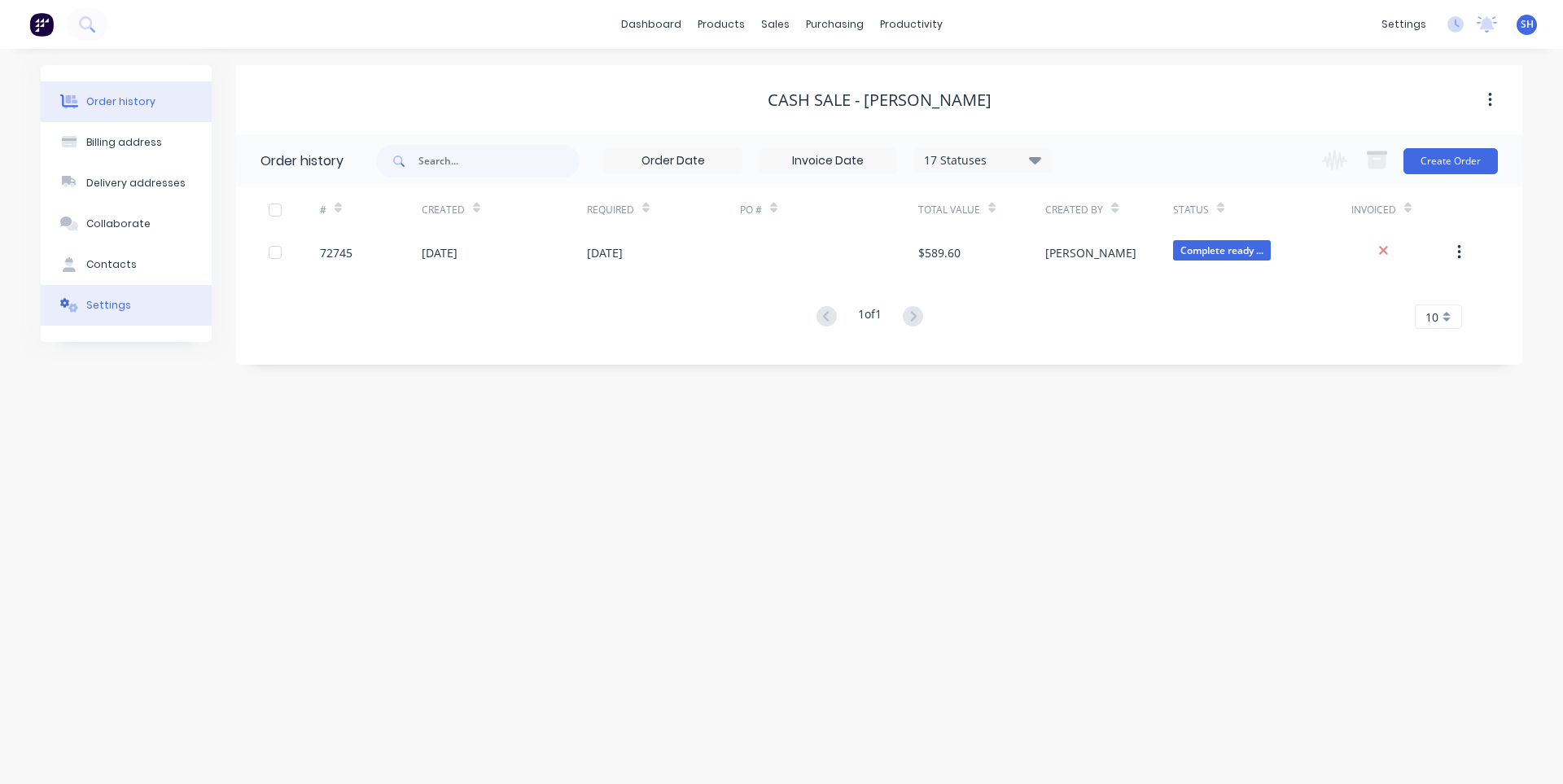
click at [108, 317] on button "Settings" at bounding box center [125, 305] width 171 height 40
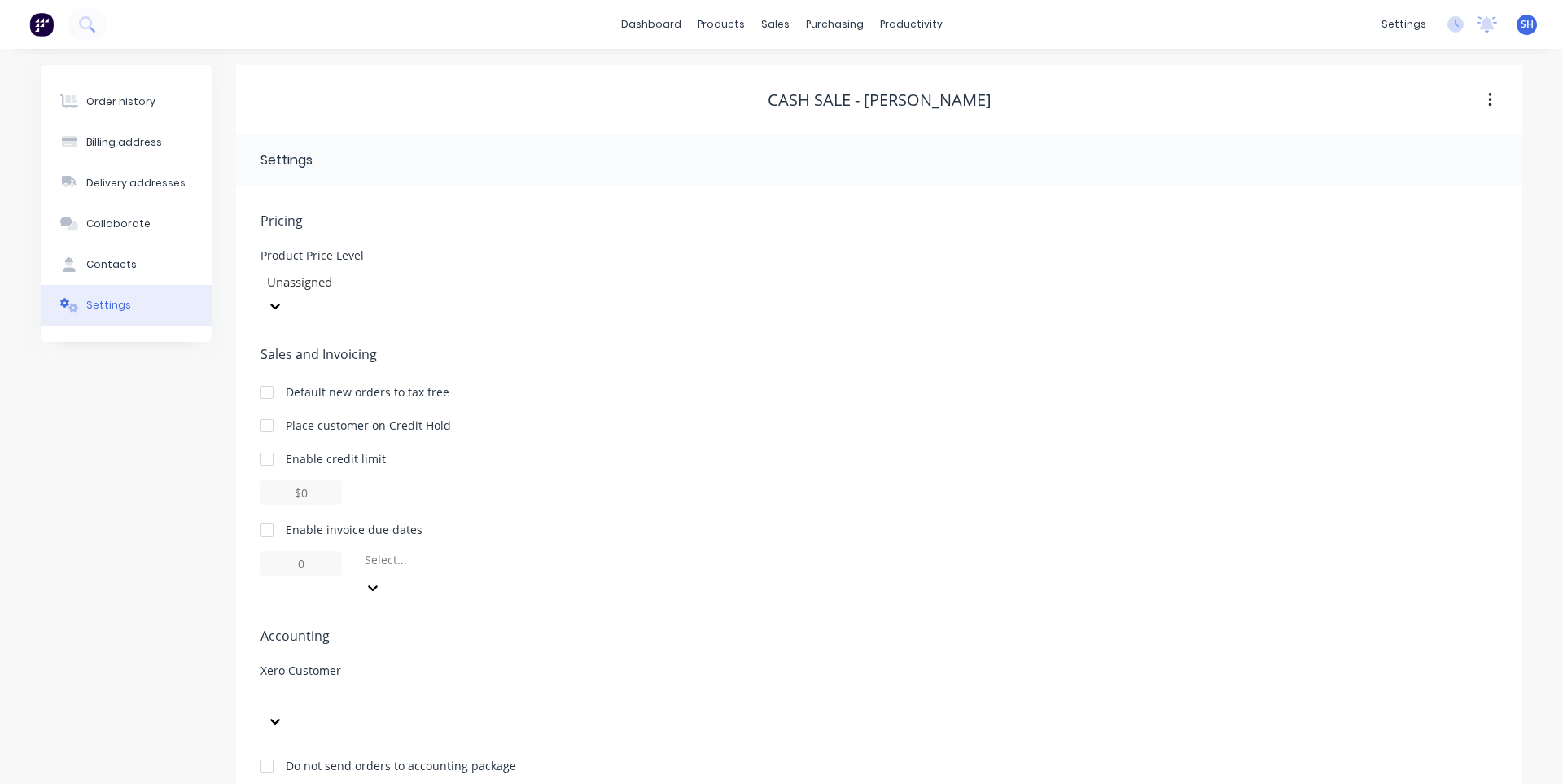
click at [392, 688] on div at bounding box center [382, 697] width 234 height 20
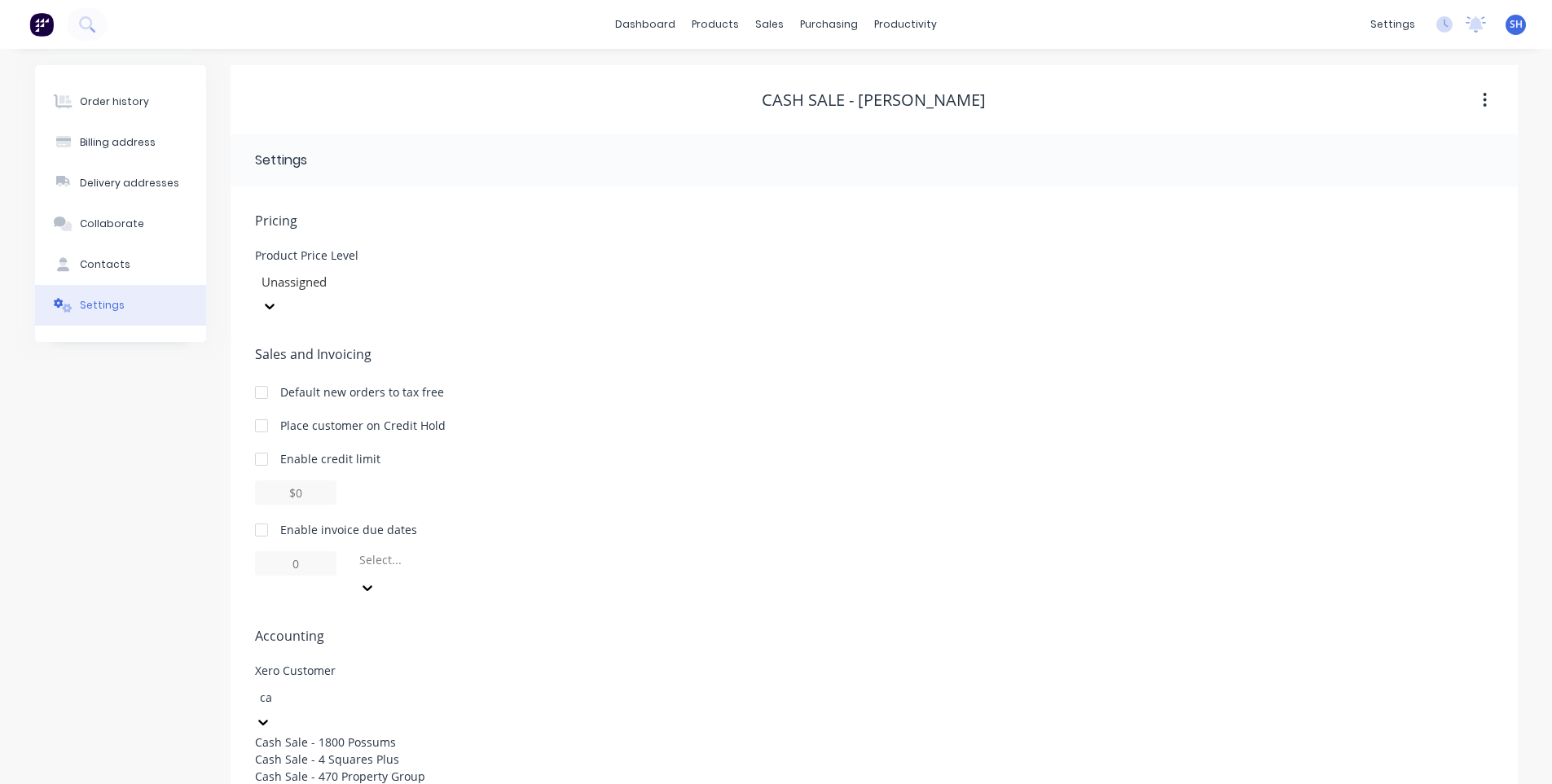
type input "c"
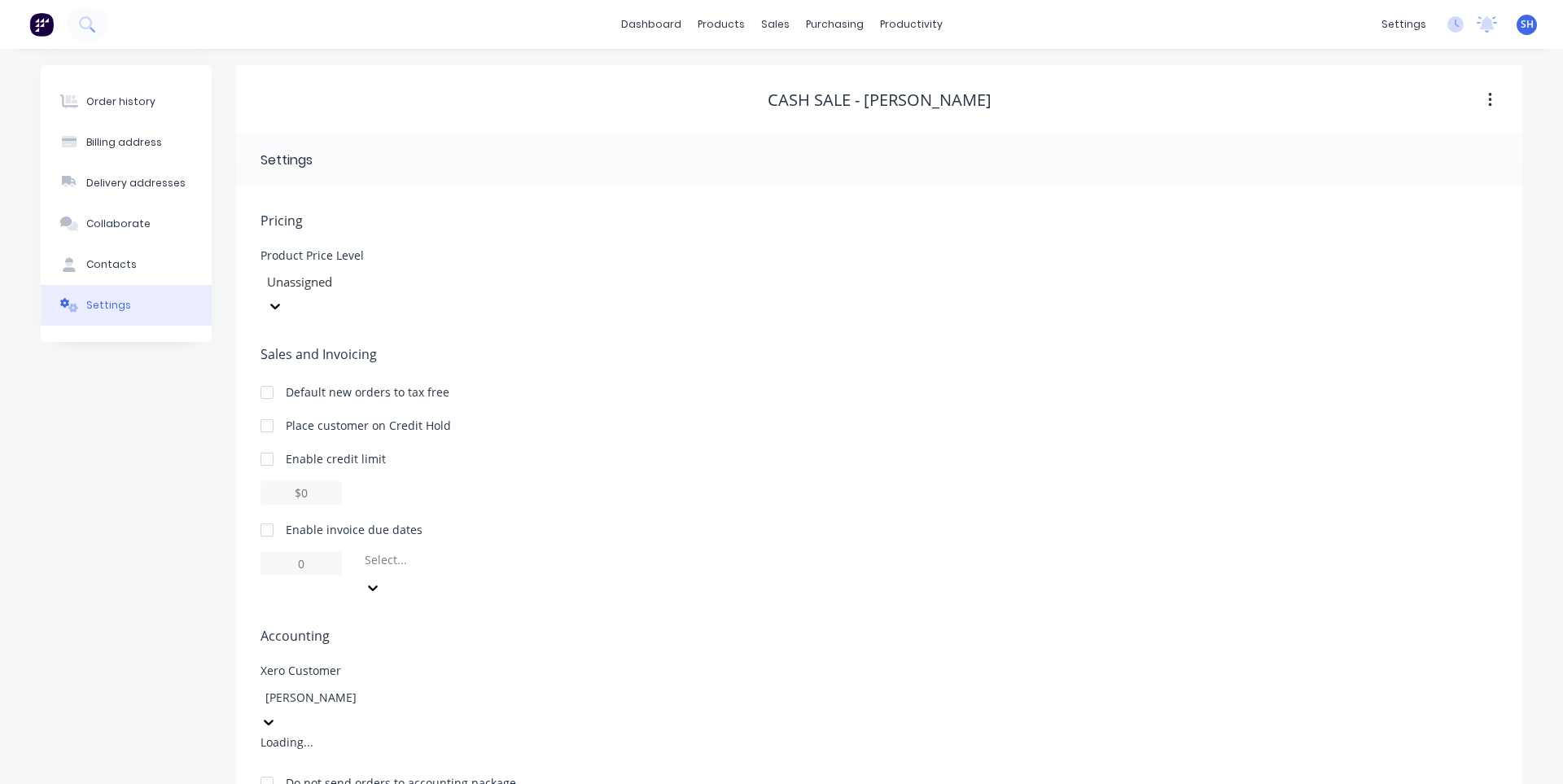
type input "jerem"
click at [389, 688] on div at bounding box center [382, 697] width 234 height 20
click at [835, 552] on div "Select..." at bounding box center [879, 576] width 1238 height 49
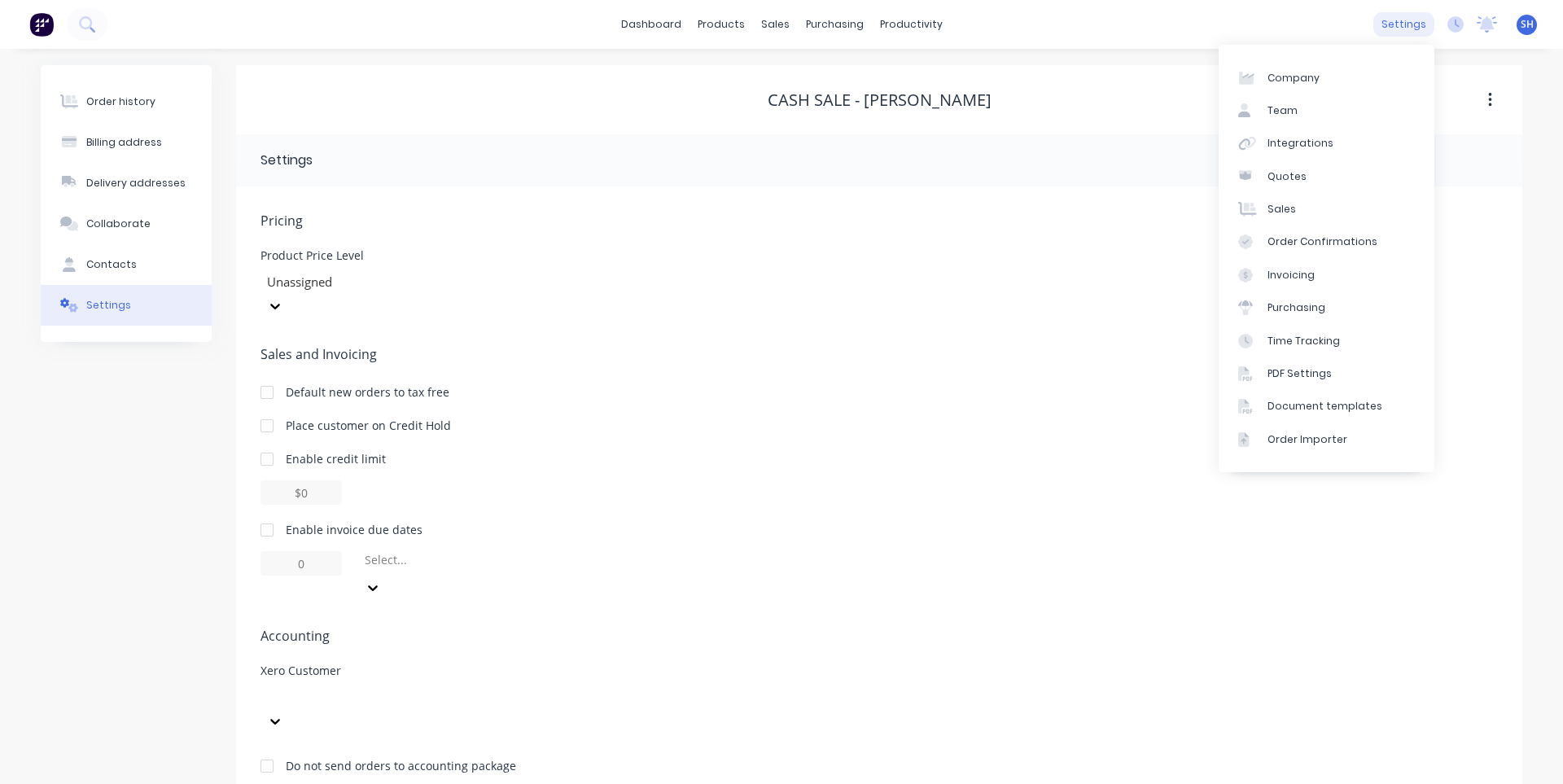
click at [1397, 24] on div "settings" at bounding box center [1404, 25] width 61 height 25
click at [1331, 99] on link "Team" at bounding box center [1327, 110] width 216 height 32
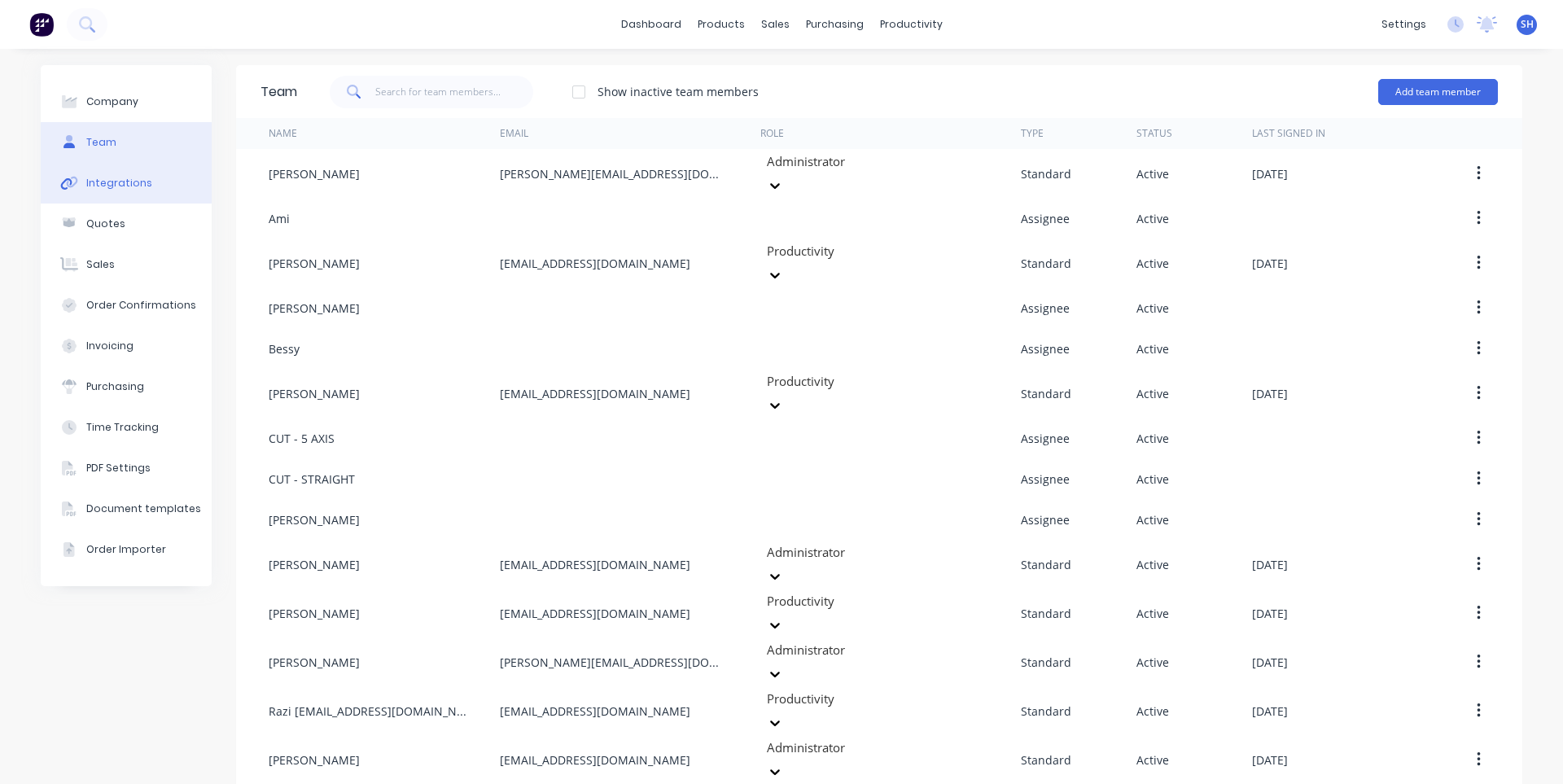
click at [155, 187] on button "Integrations" at bounding box center [125, 183] width 171 height 40
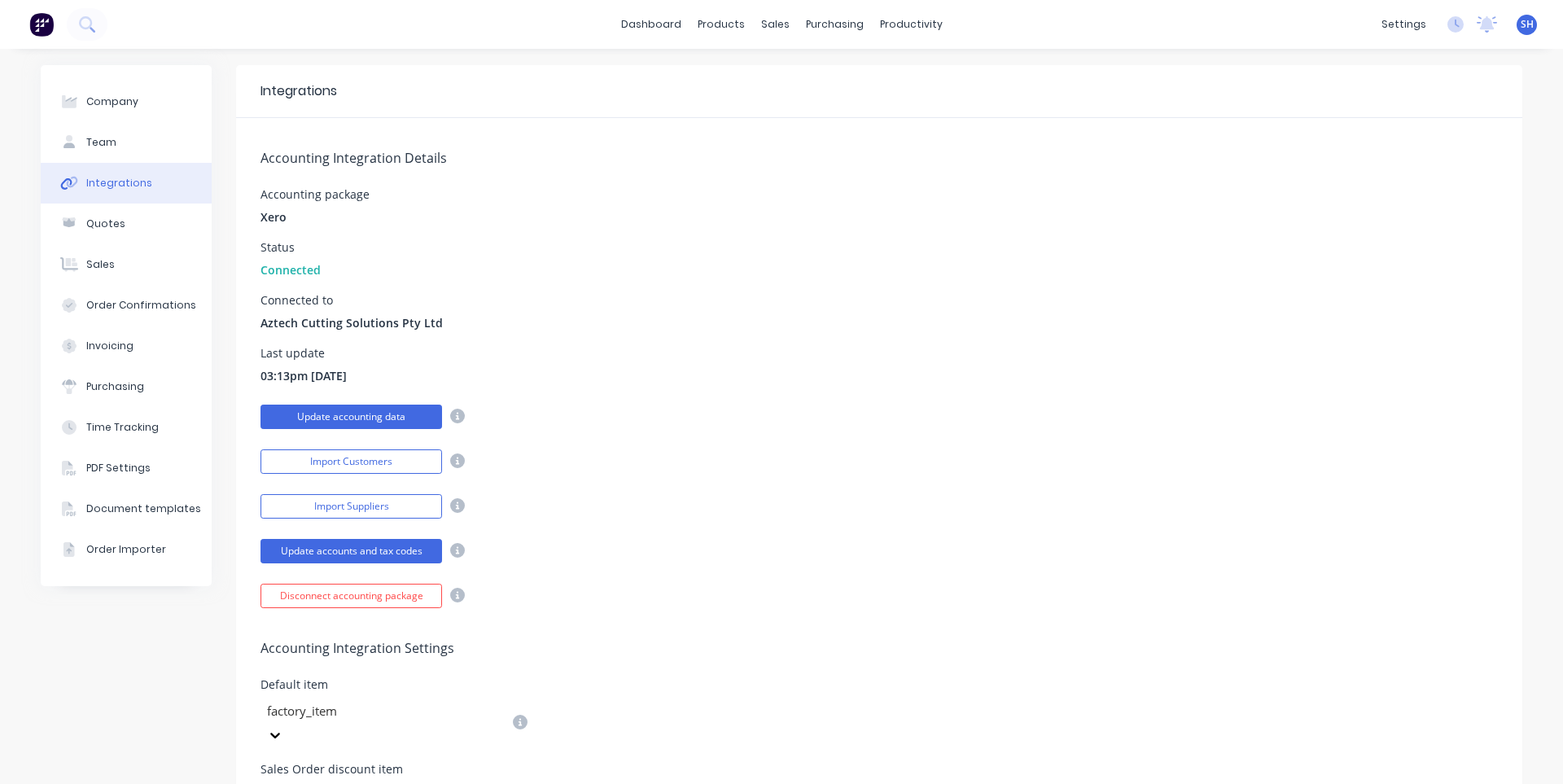
click at [329, 420] on button "Update accounting data" at bounding box center [351, 417] width 182 height 25
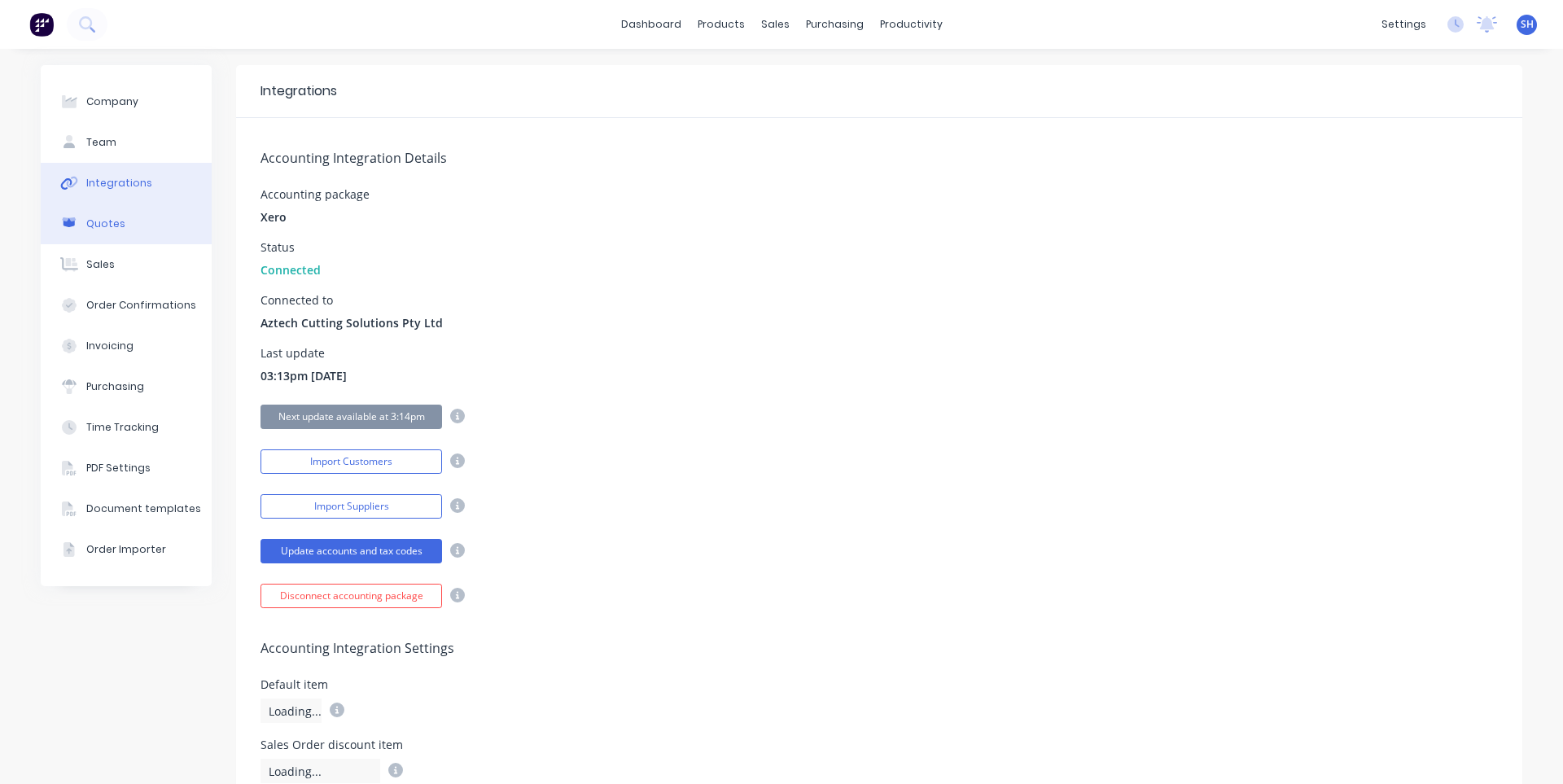
click at [111, 221] on div "Quotes" at bounding box center [105, 224] width 39 height 15
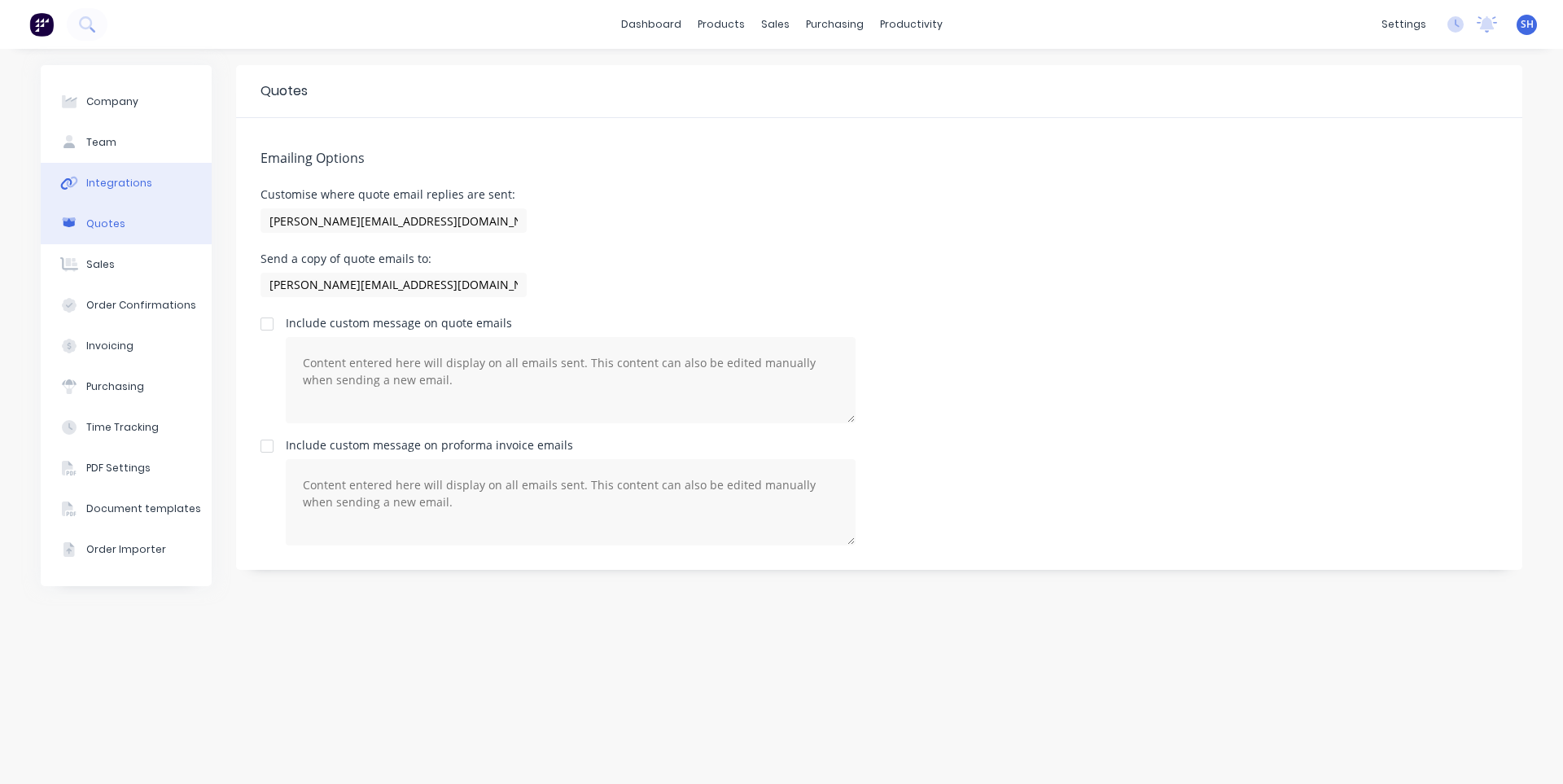
click at [110, 186] on div "Integrations" at bounding box center [118, 183] width 66 height 15
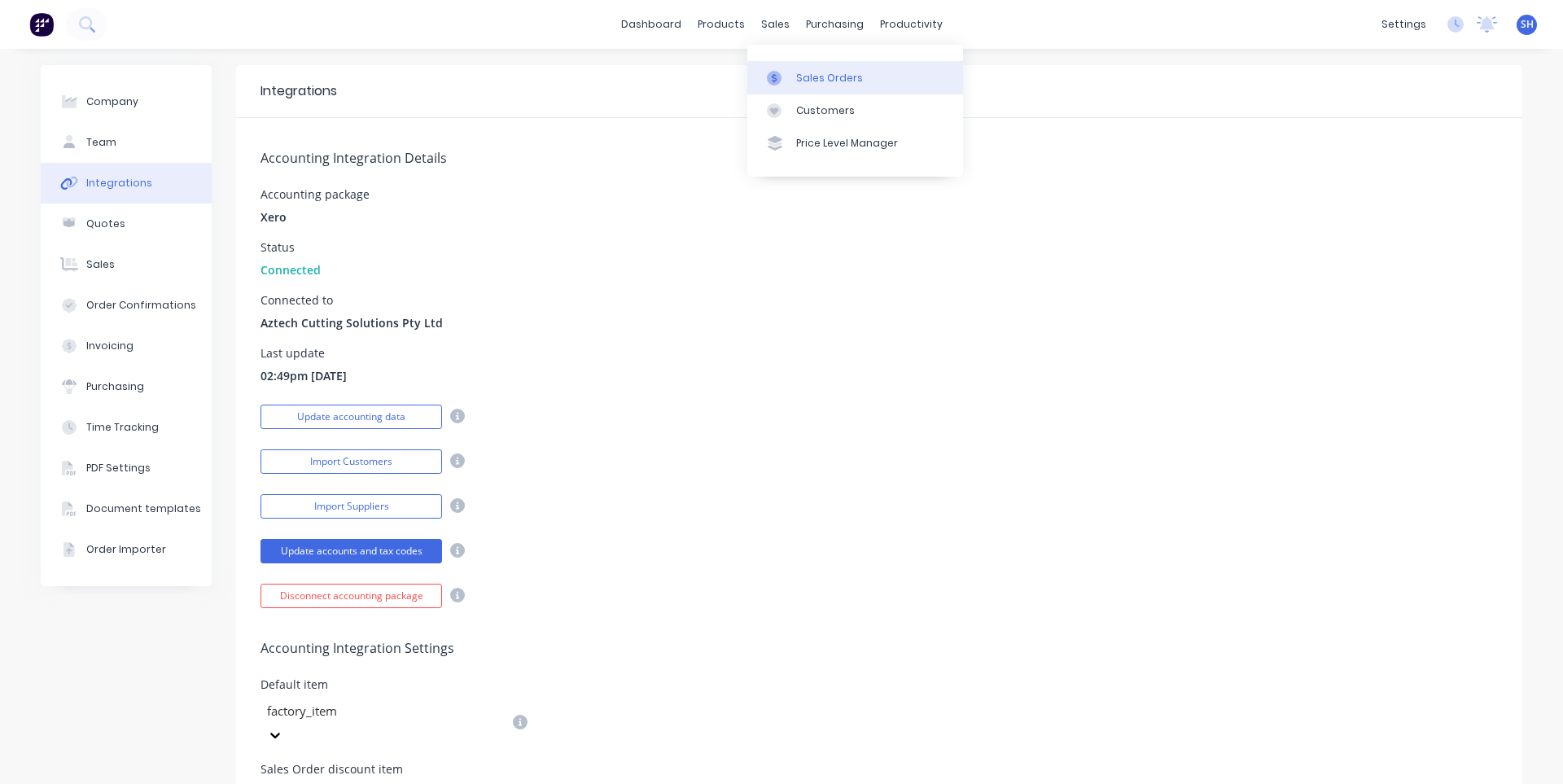
click at [814, 74] on div "Sales Orders" at bounding box center [830, 78] width 67 height 15
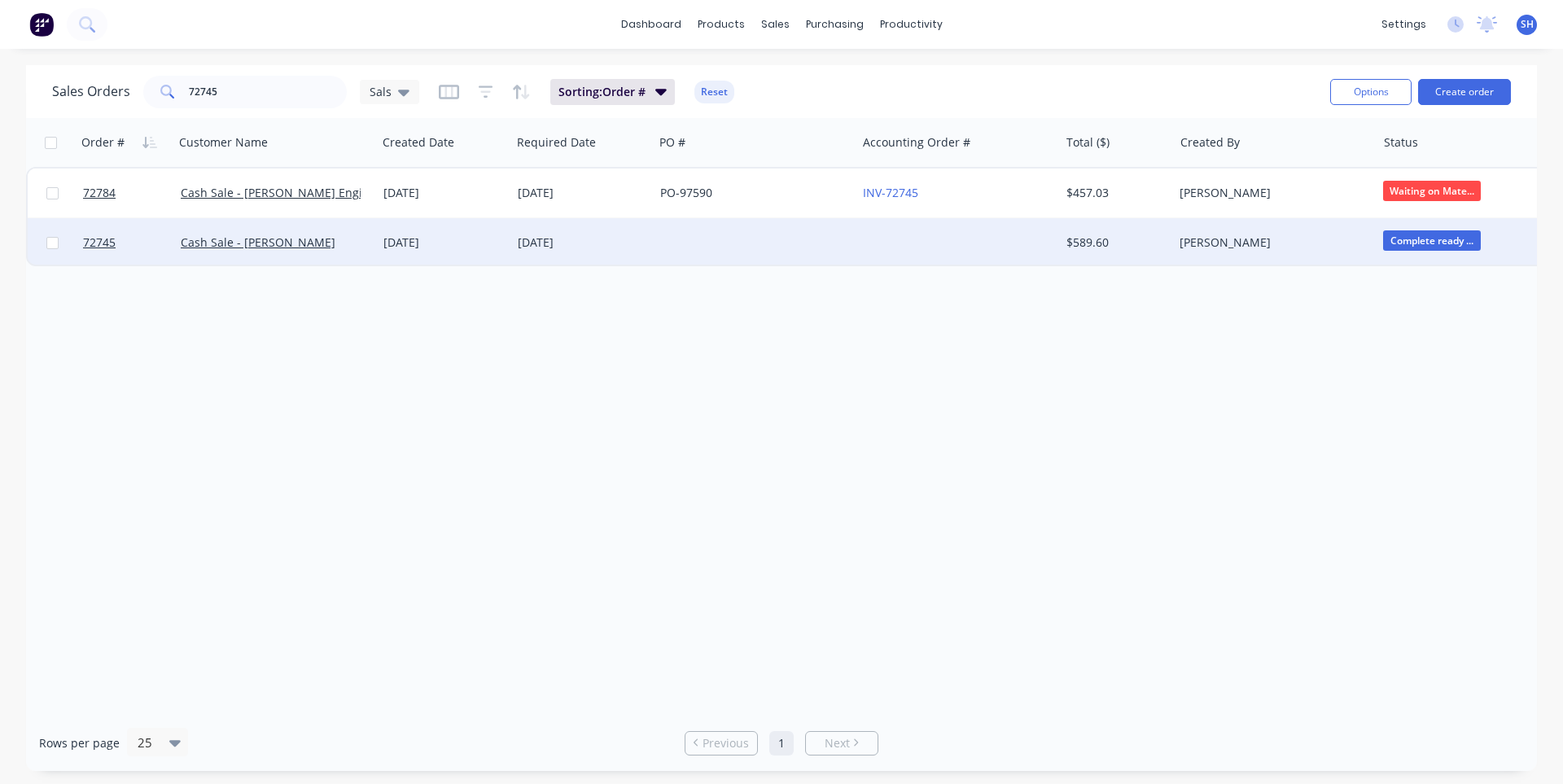
click at [433, 244] on div "[DATE]" at bounding box center [444, 242] width 121 height 17
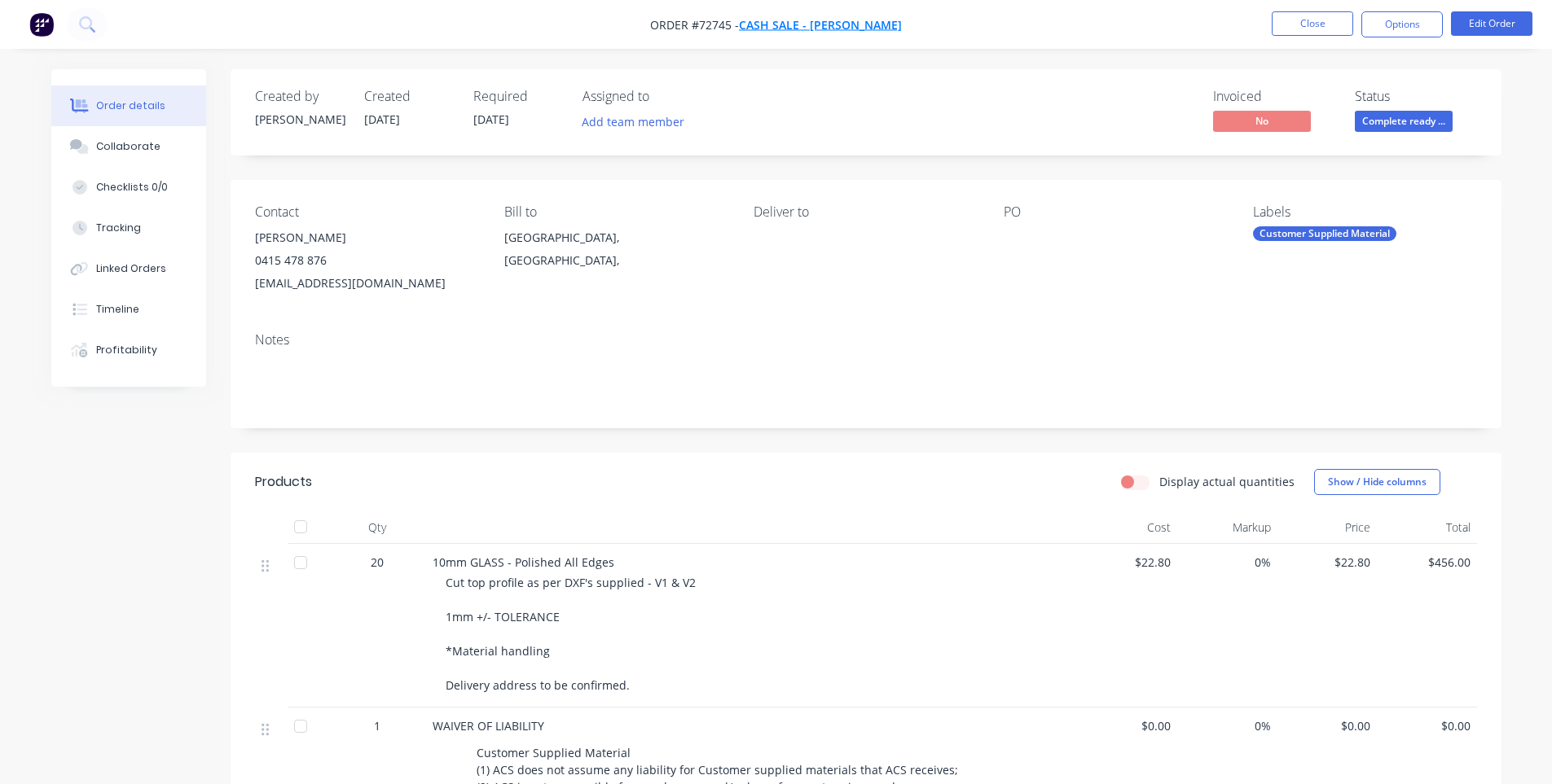
click at [826, 23] on span "Cash Sale - [PERSON_NAME]" at bounding box center [820, 25] width 163 height 16
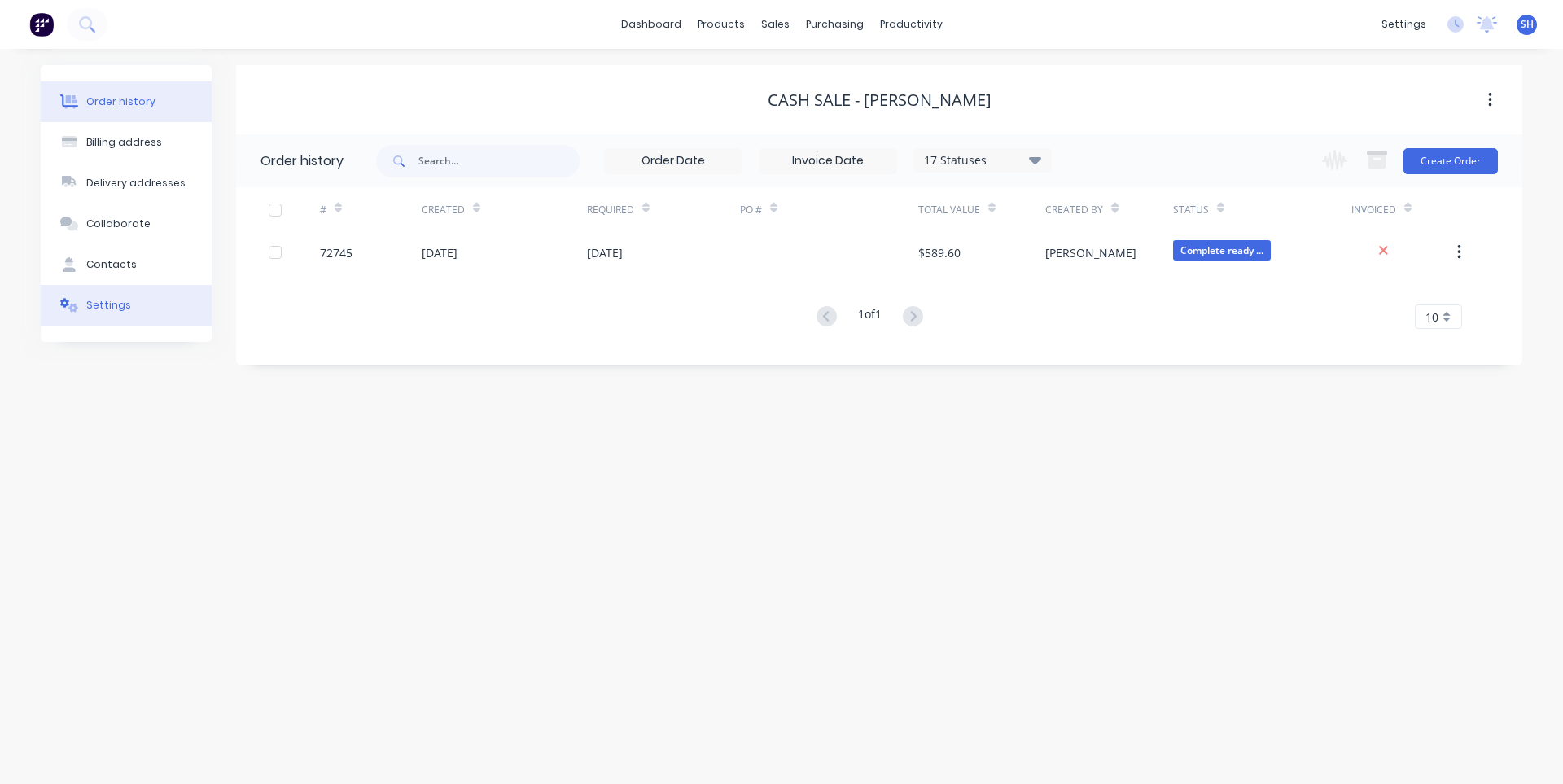
click at [132, 317] on button "Settings" at bounding box center [125, 305] width 171 height 40
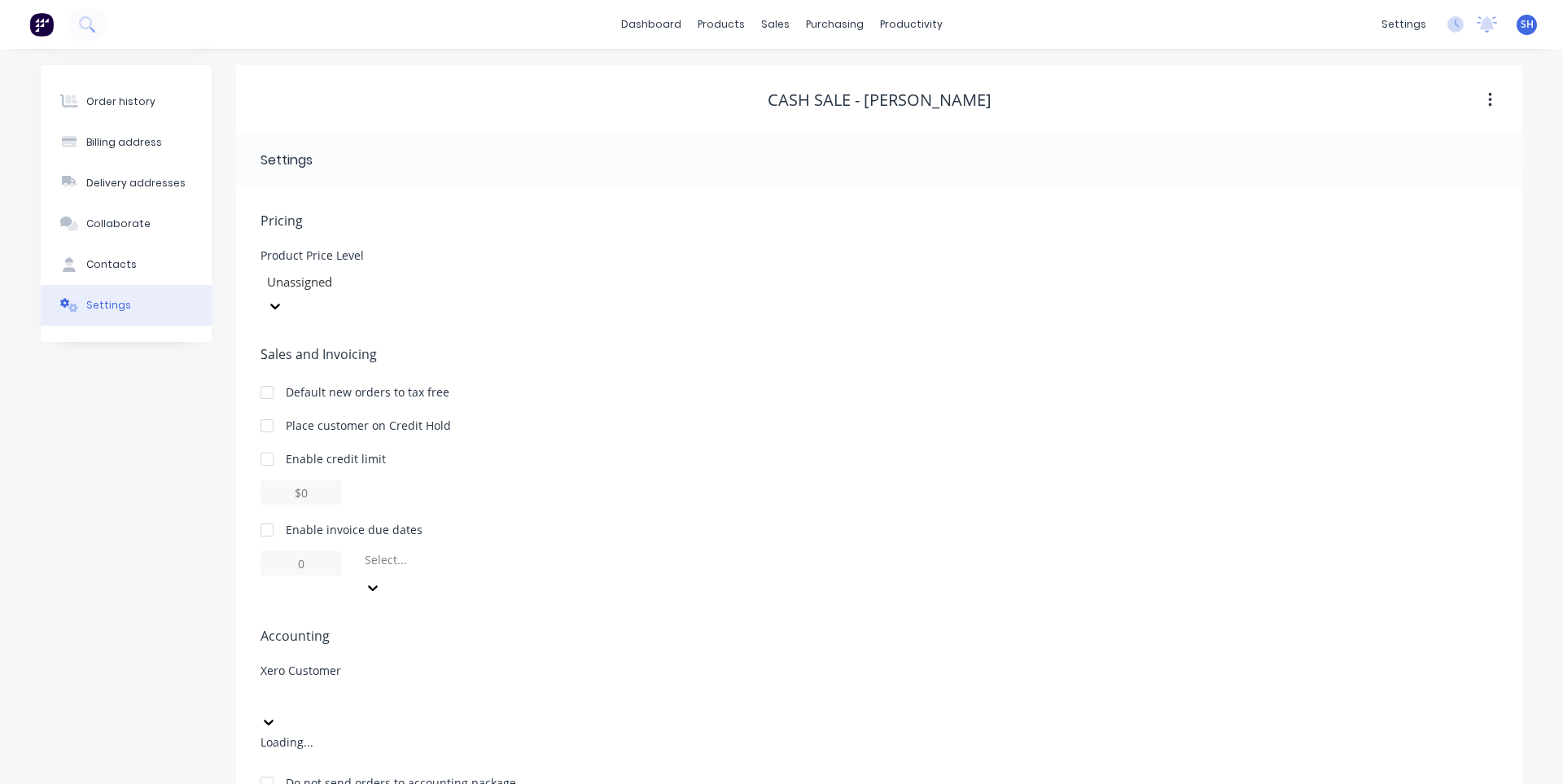
click at [465, 688] on div at bounding box center [382, 697] width 234 height 20
type input "[PERSON_NAME]"
click at [426, 733] on div "Cash Sale - [PERSON_NAME]" at bounding box center [382, 741] width 245 height 17
click at [119, 180] on div "Delivery addresses" at bounding box center [135, 183] width 99 height 15
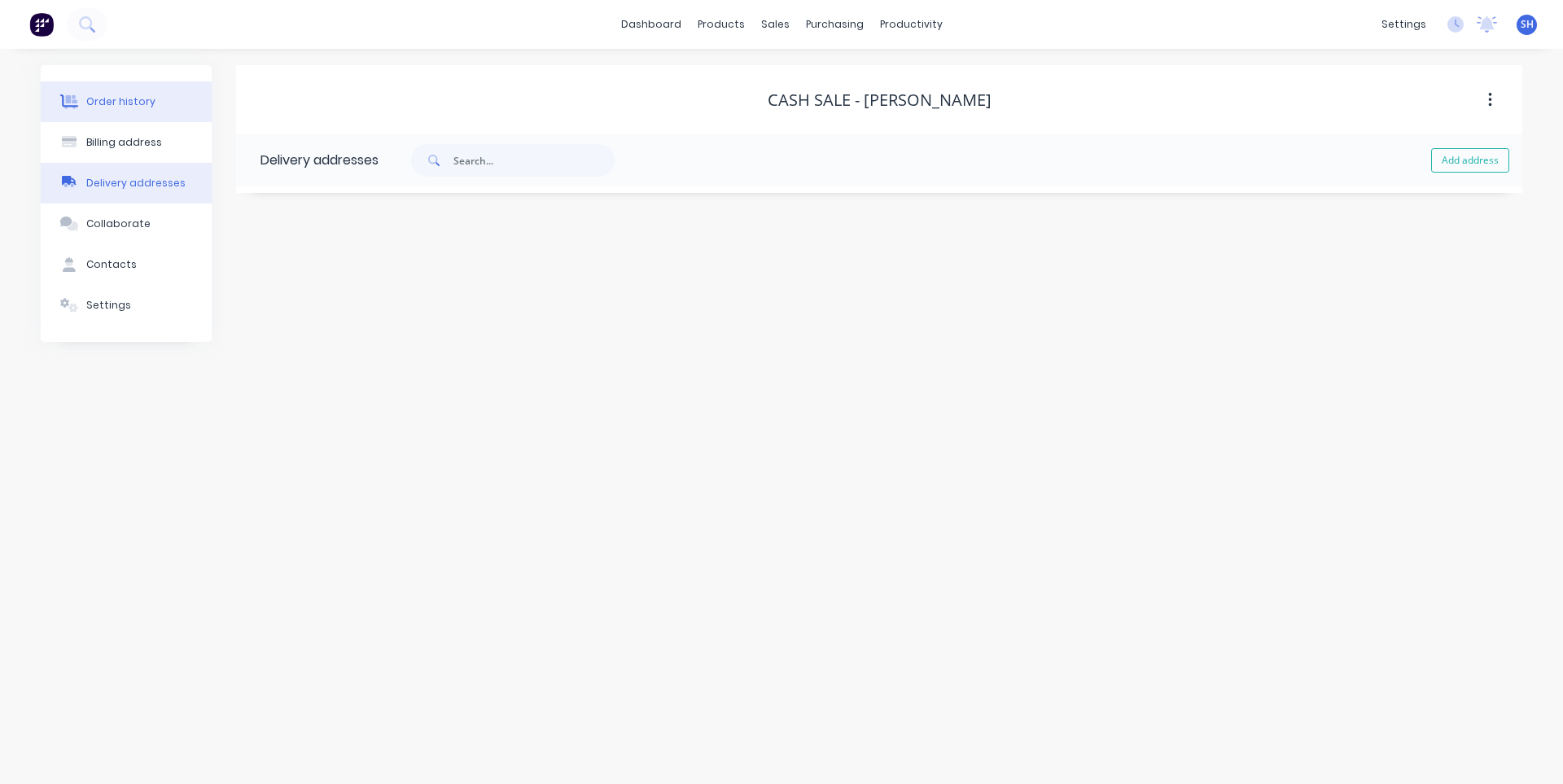
click at [130, 106] on div "Order history" at bounding box center [120, 102] width 69 height 15
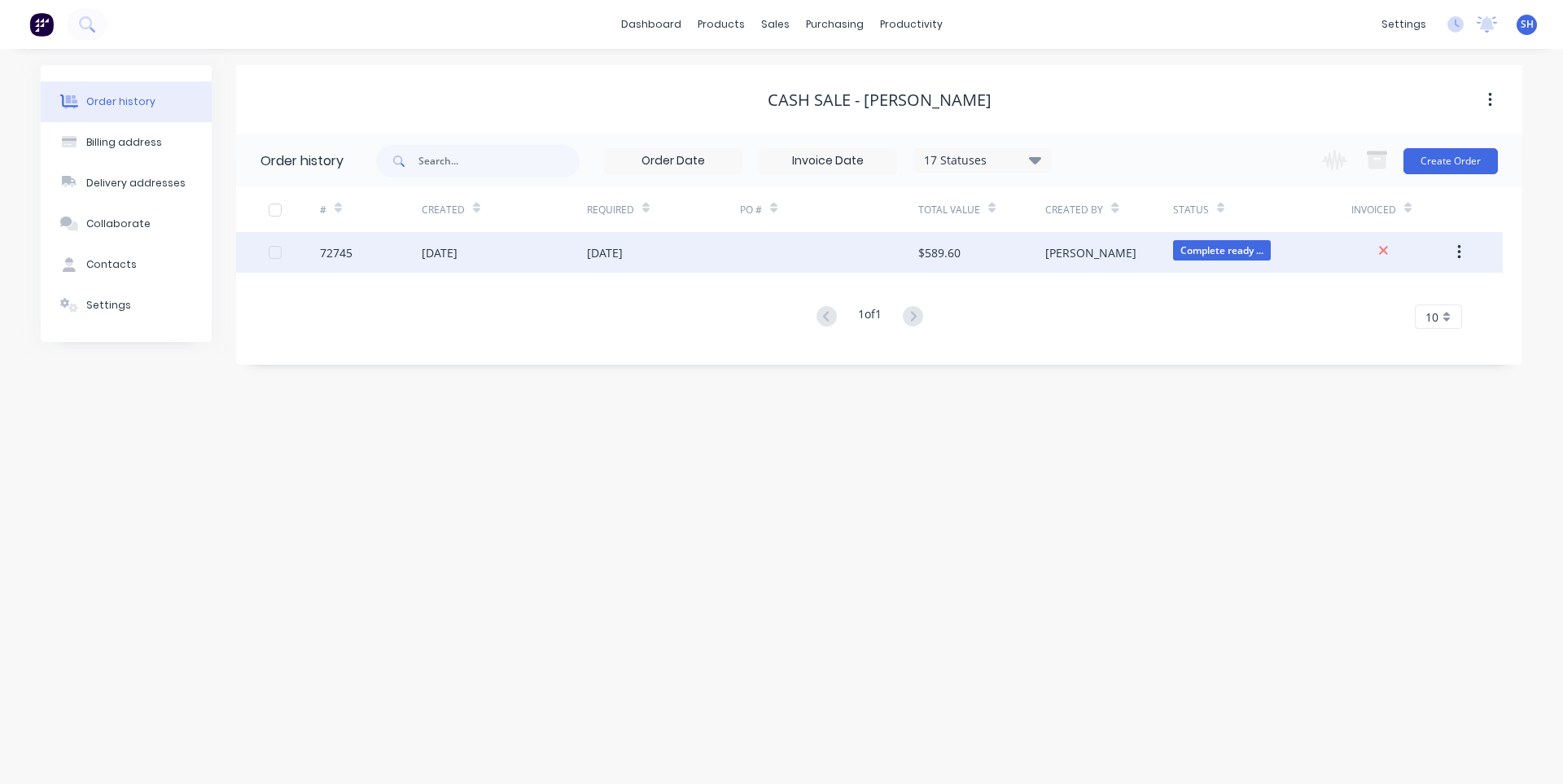
click at [690, 245] on div "[DATE]" at bounding box center [663, 253] width 153 height 40
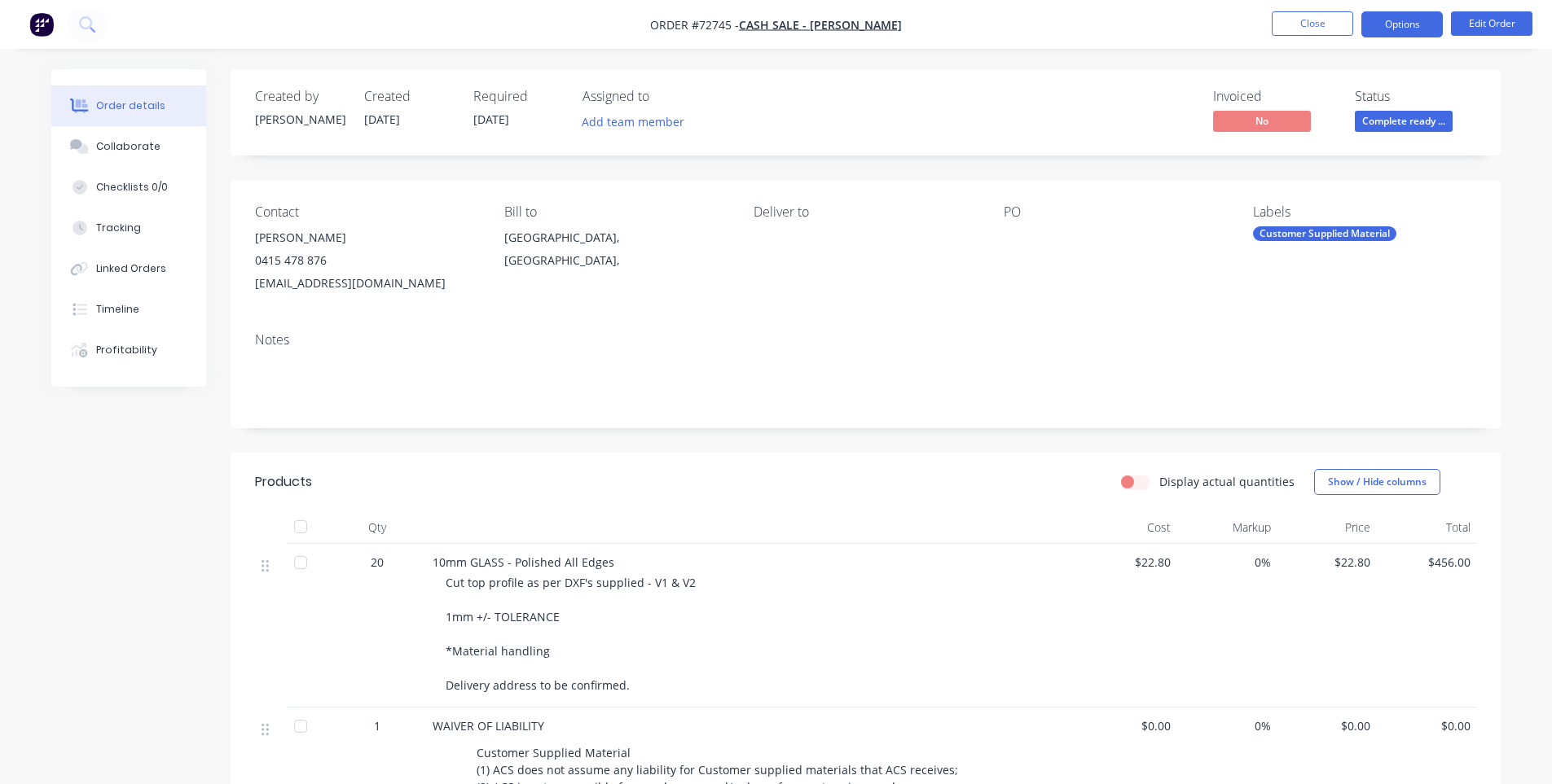
click at [1394, 31] on button "Options" at bounding box center [1401, 25] width 82 height 26
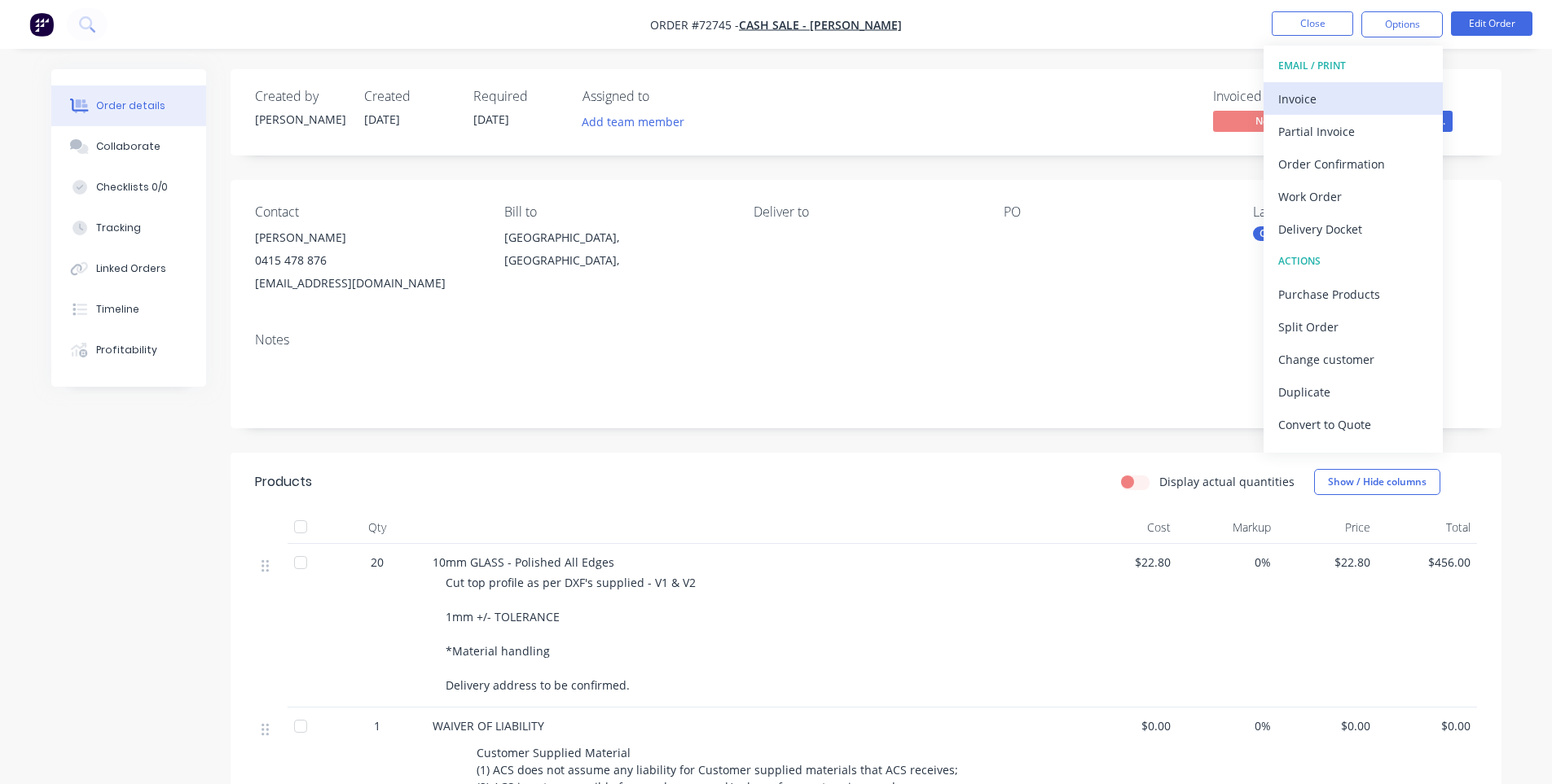
click at [1340, 99] on div "Invoice" at bounding box center [1353, 98] width 150 height 24
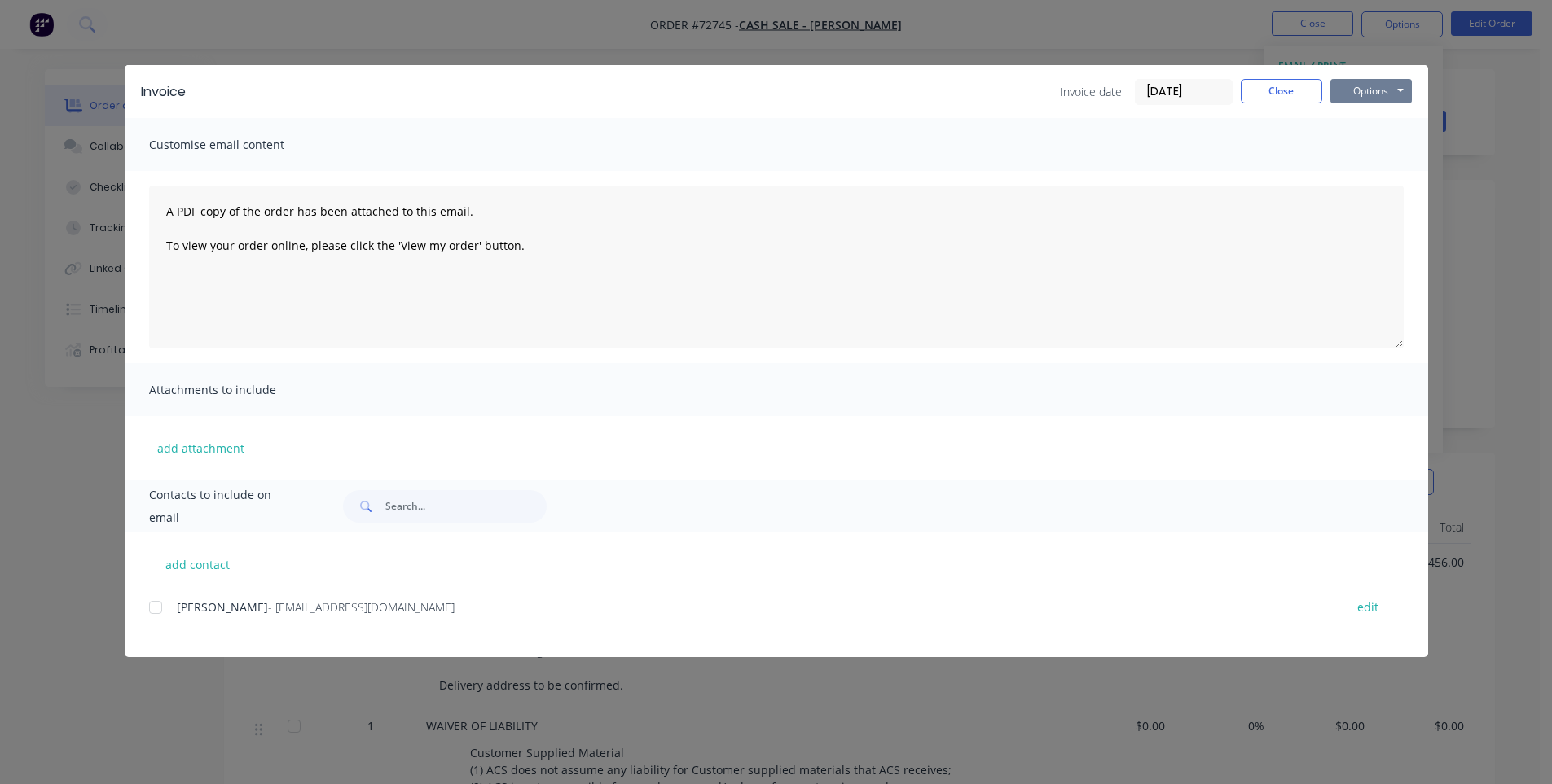
click at [1370, 96] on button "Options" at bounding box center [1370, 91] width 82 height 25
click at [1352, 148] on button "Print" at bounding box center [1382, 146] width 104 height 27
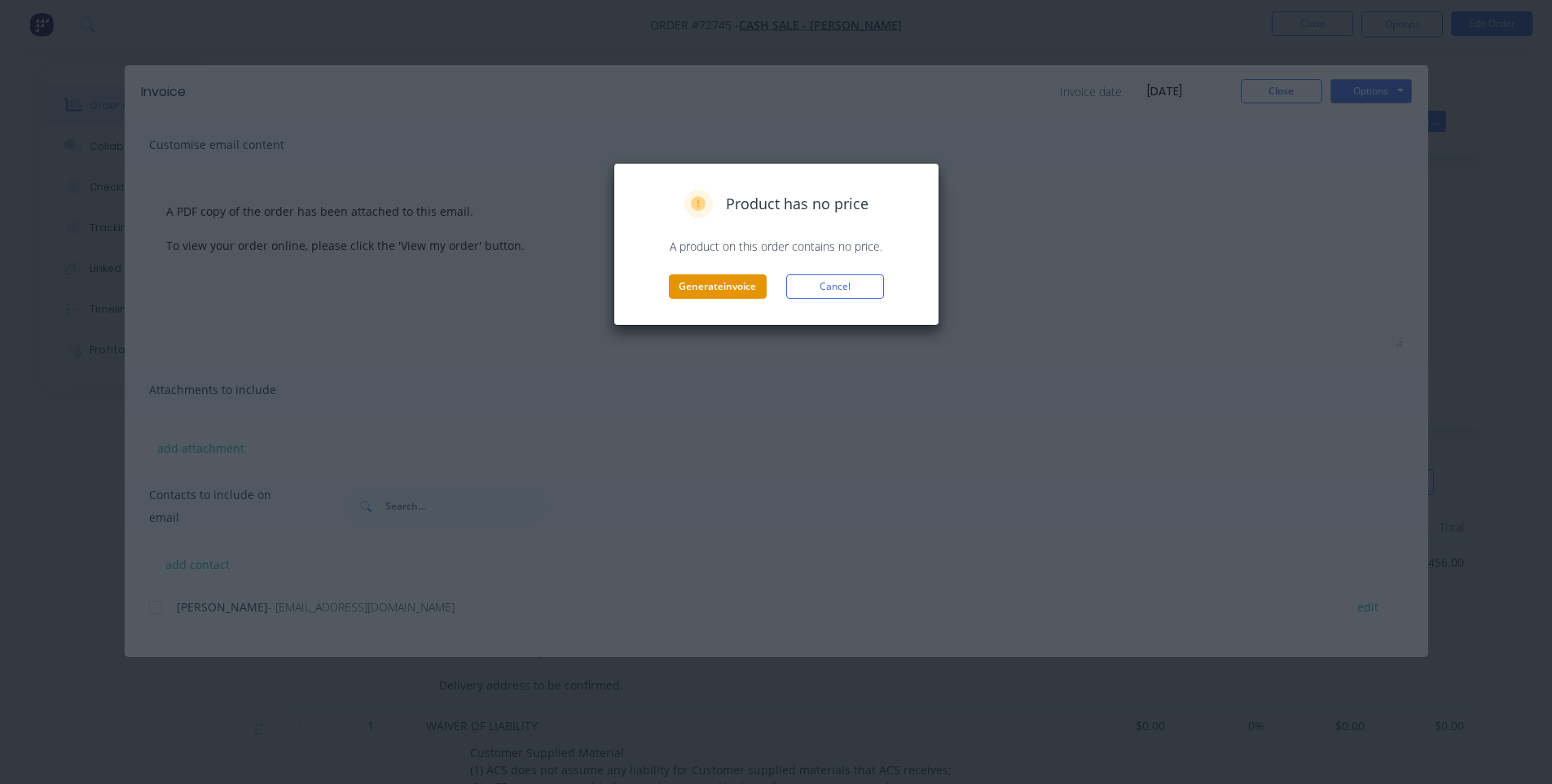
click at [677, 296] on button "Generate invoice" at bounding box center [717, 287] width 97 height 25
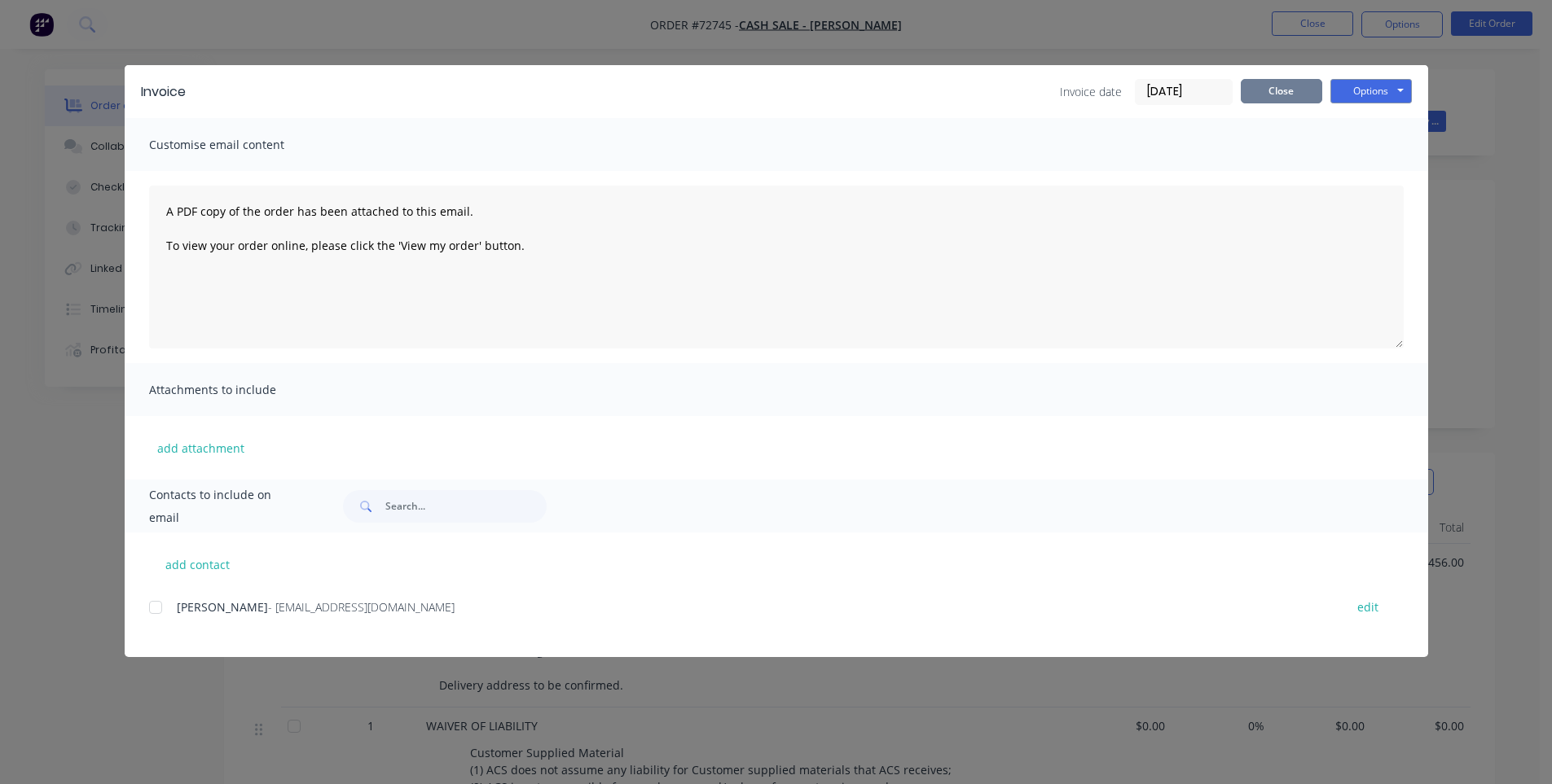
click at [1297, 96] on button "Close" at bounding box center [1281, 91] width 82 height 25
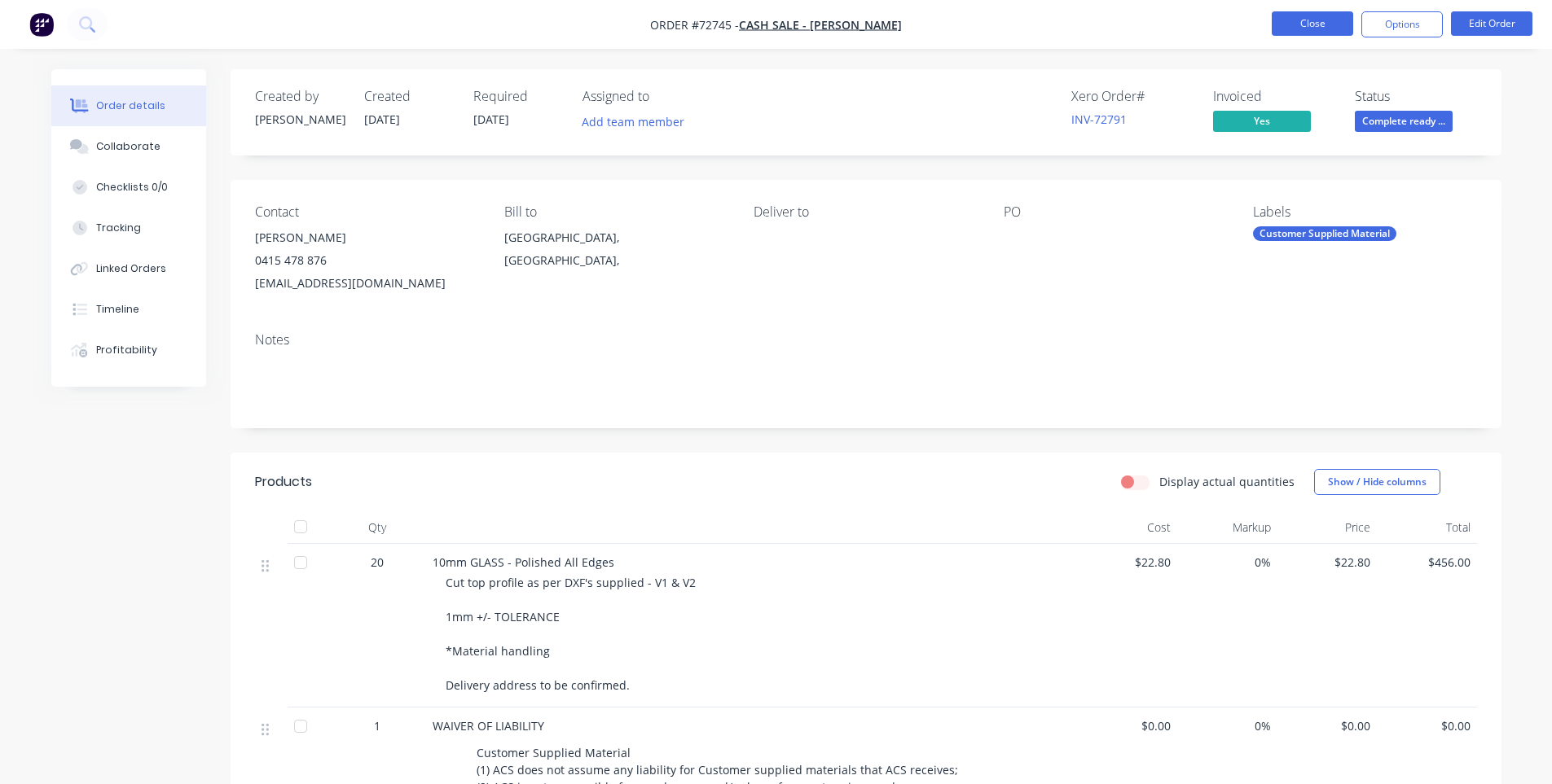
click at [1290, 30] on button "Close" at bounding box center [1312, 24] width 82 height 25
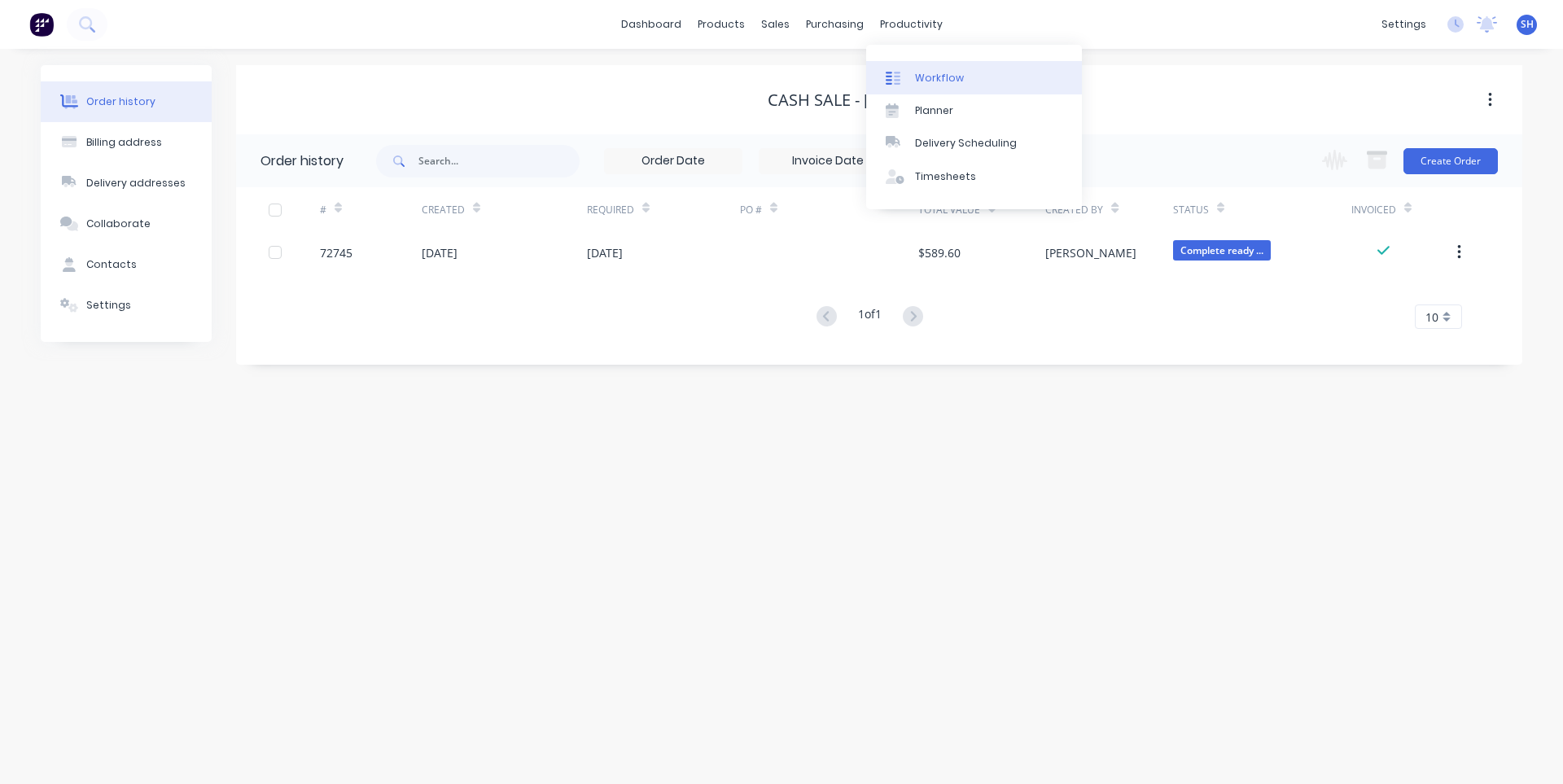
click at [950, 80] on div "Workflow" at bounding box center [939, 78] width 49 height 15
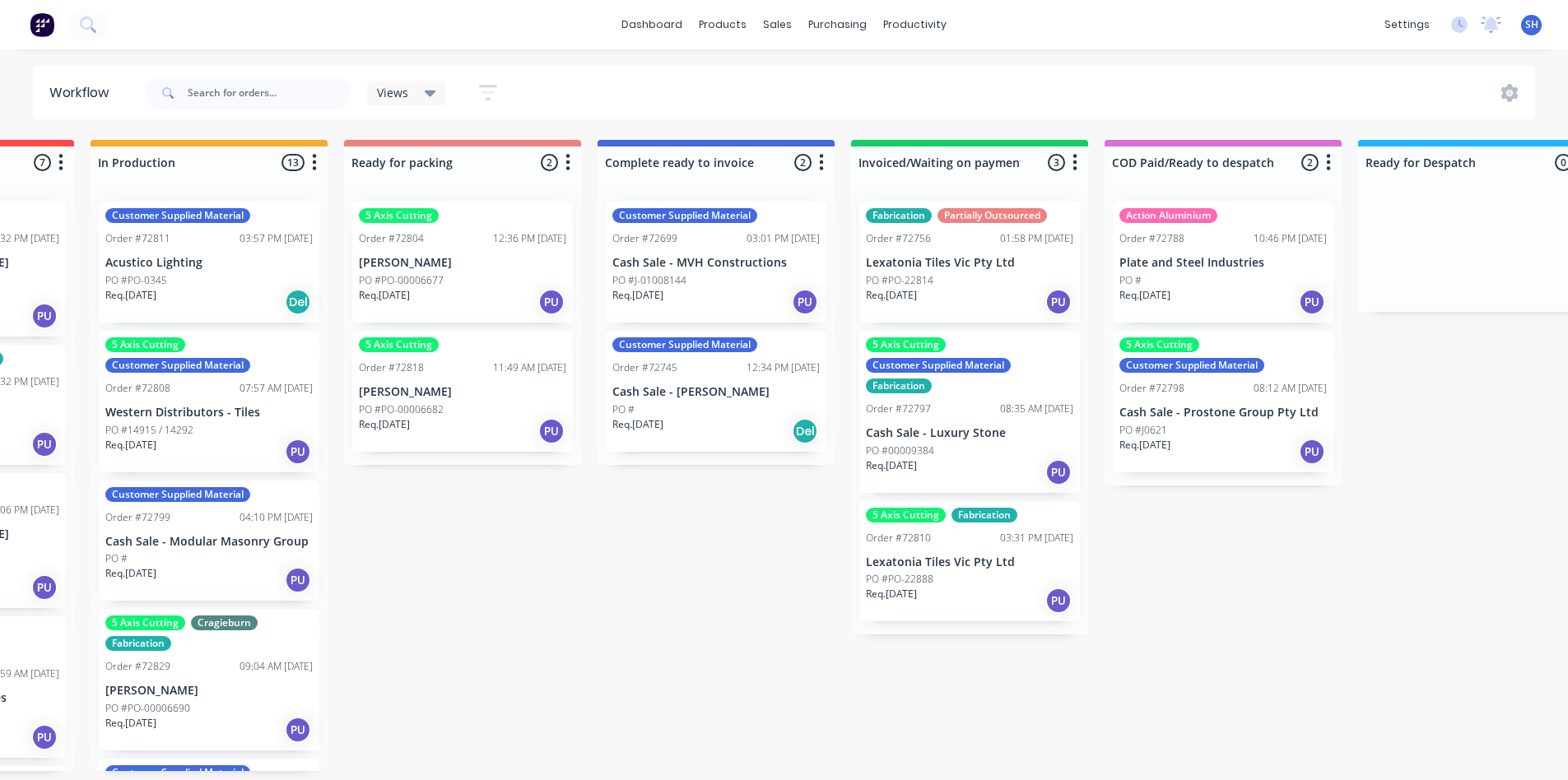
scroll to position [0, 962]
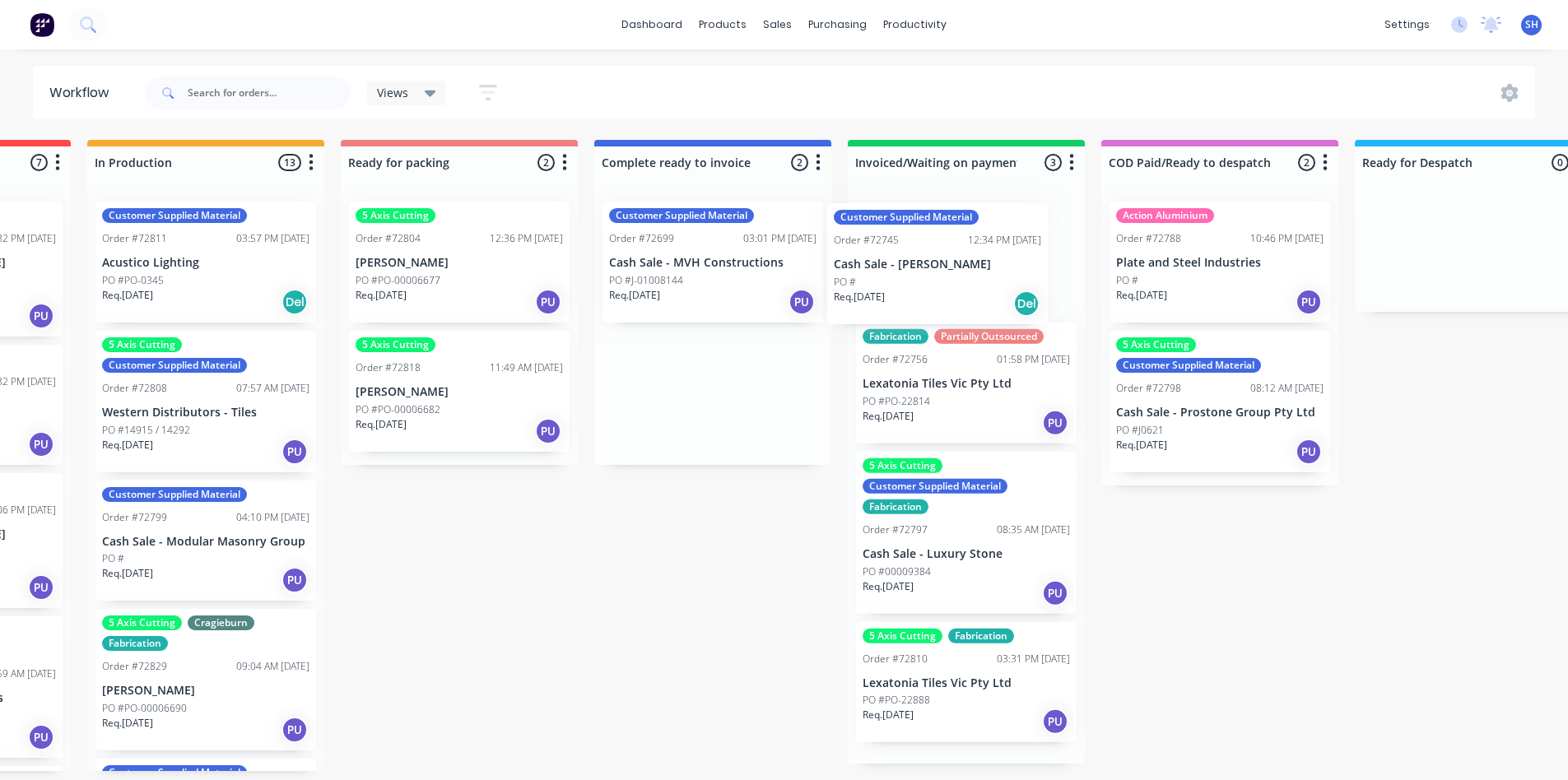
drag, startPoint x: 695, startPoint y: 420, endPoint x: 924, endPoint y: 292, distance: 262.3
click at [924, 292] on div "Submitted 1 Status colour #273444 hex #273444 Save Cancel Summaries Total order…" at bounding box center [517, 456] width 2983 height 631
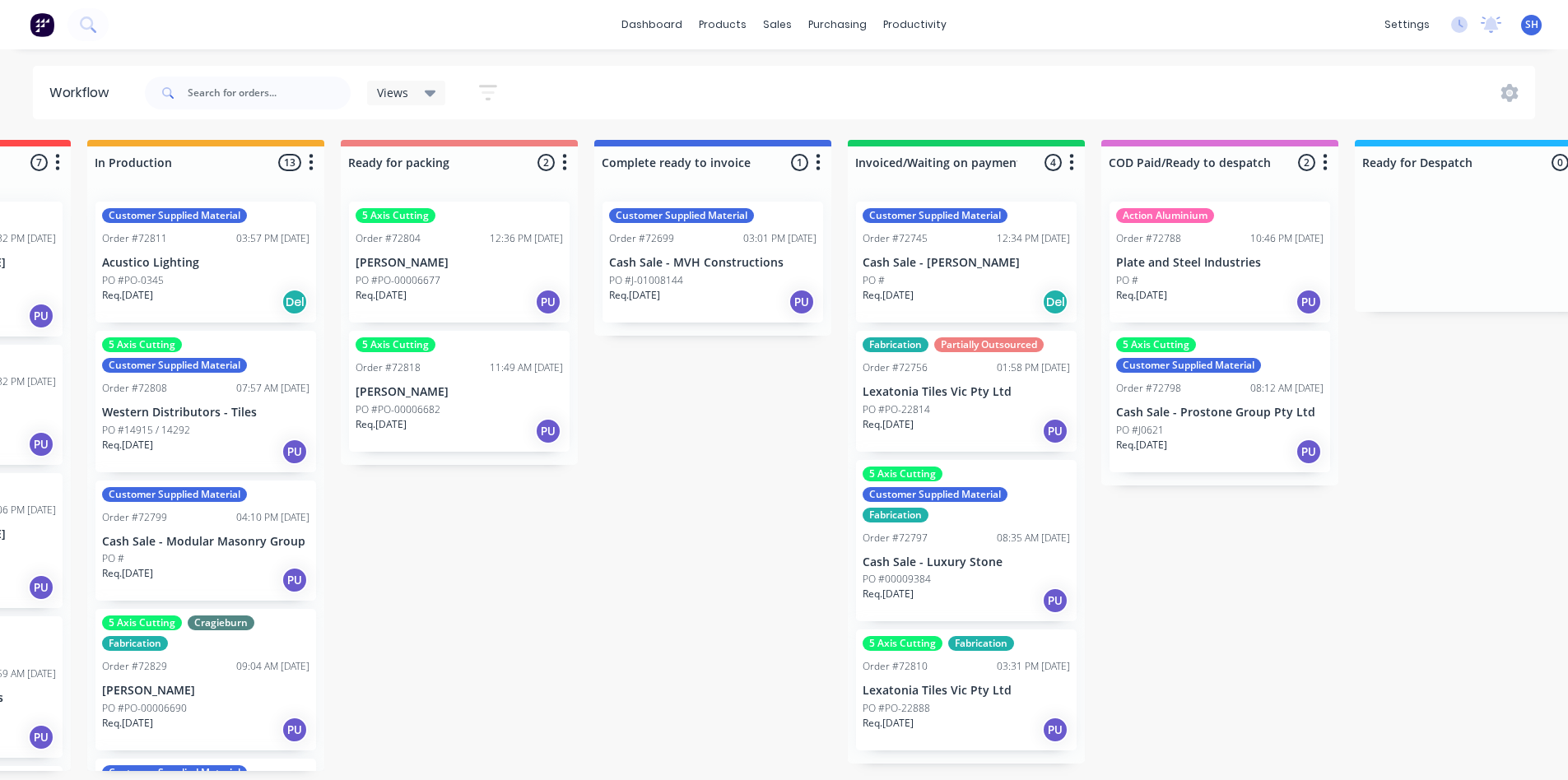
click at [672, 285] on p "PO #J-01008144" at bounding box center [646, 280] width 74 height 15
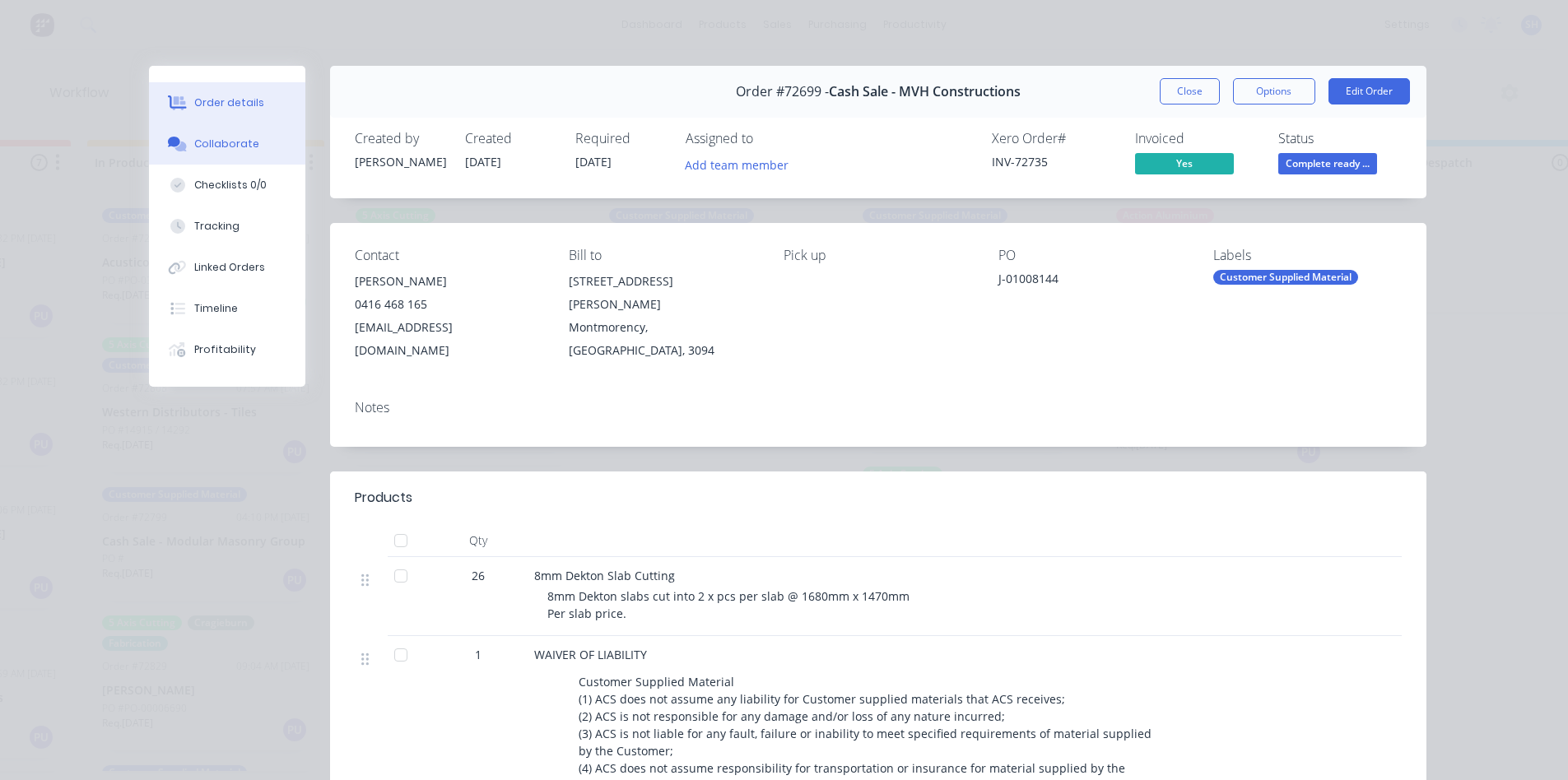
click at [227, 137] on div "Collaborate" at bounding box center [226, 144] width 65 height 15
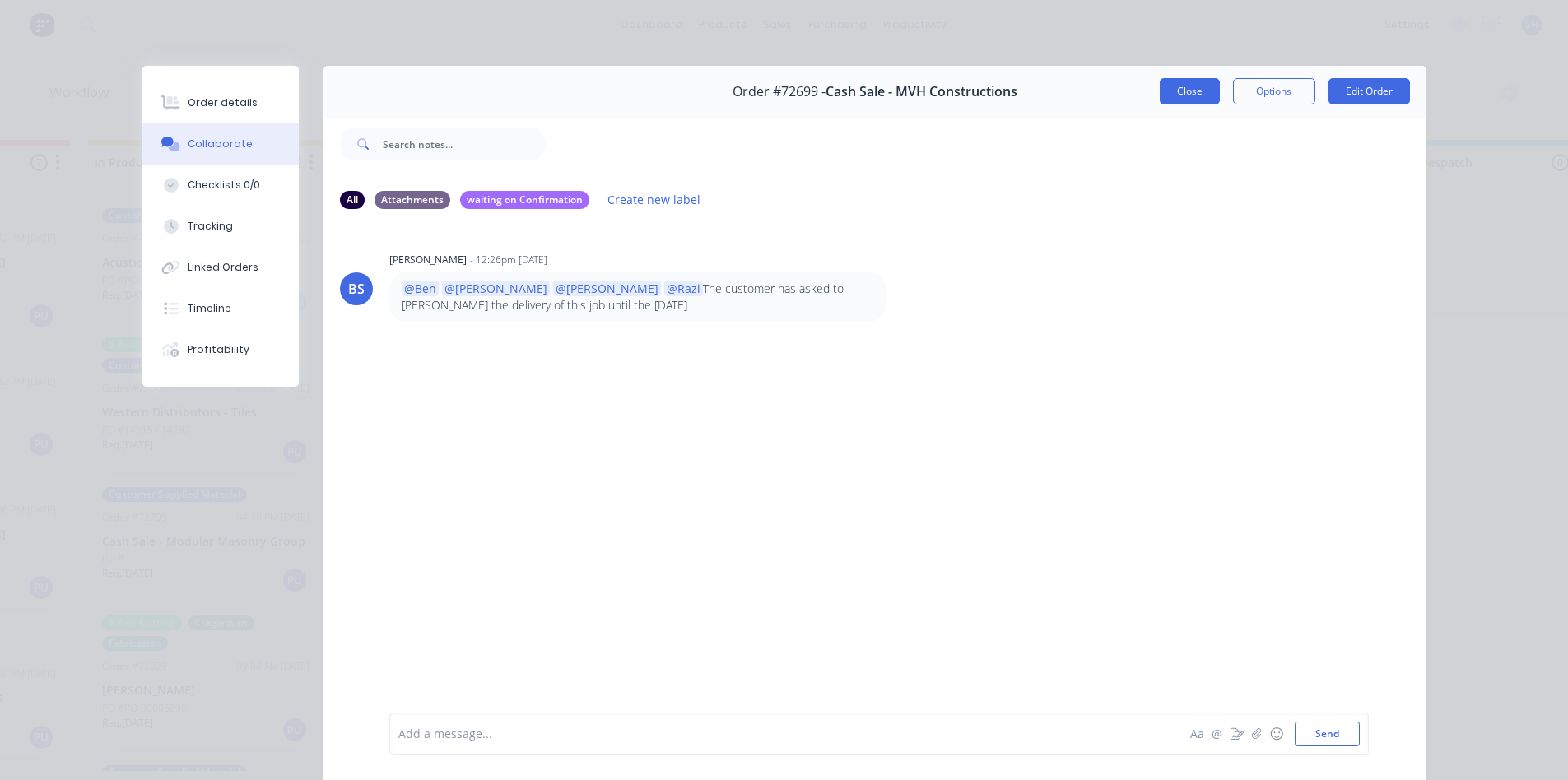
click at [1178, 97] on button "Close" at bounding box center [1190, 91] width 60 height 27
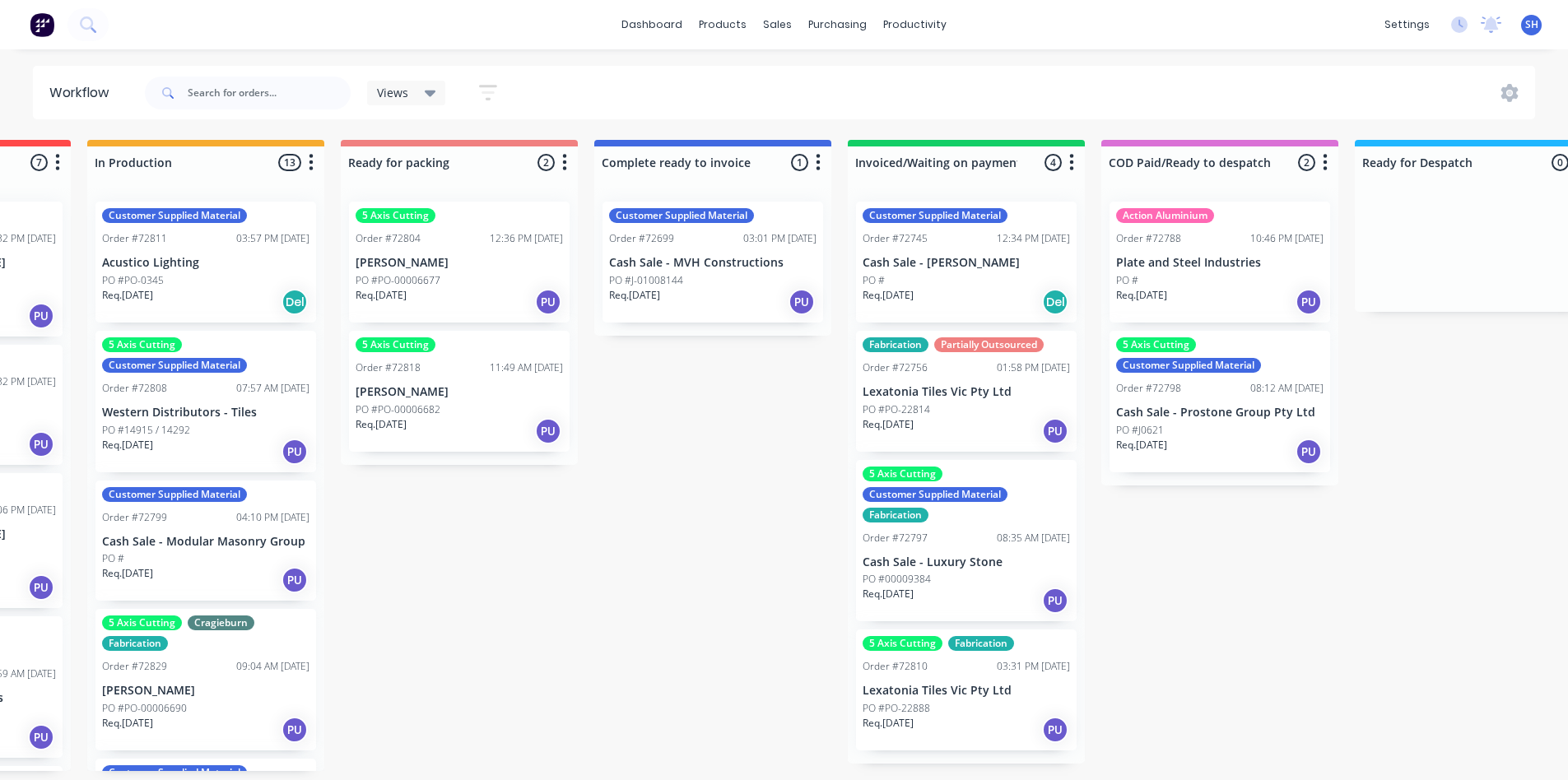
click at [684, 282] on div "PO #J-01008144" at bounding box center [713, 280] width 207 height 15
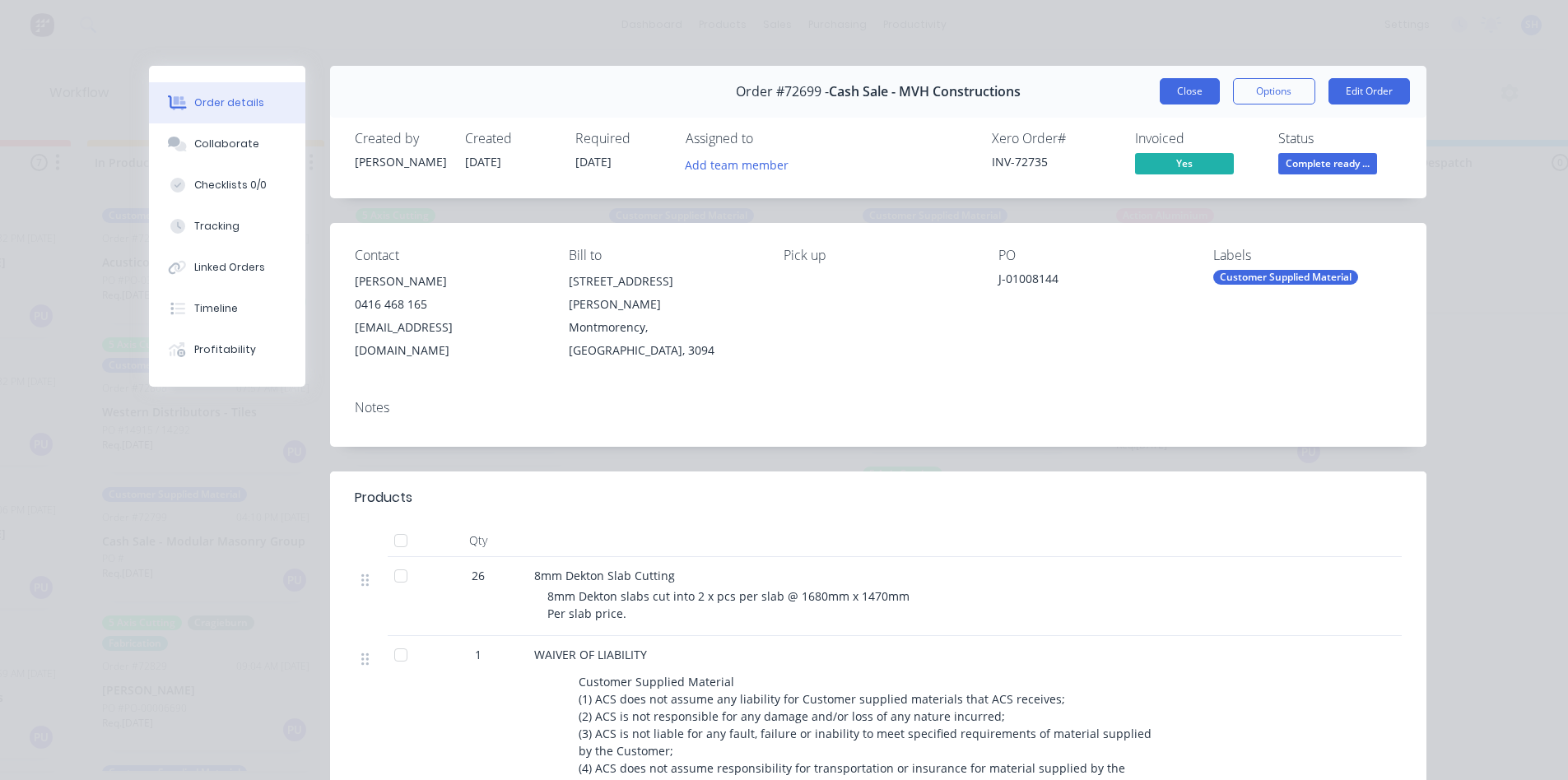
click at [1169, 88] on button "Close" at bounding box center [1190, 91] width 60 height 27
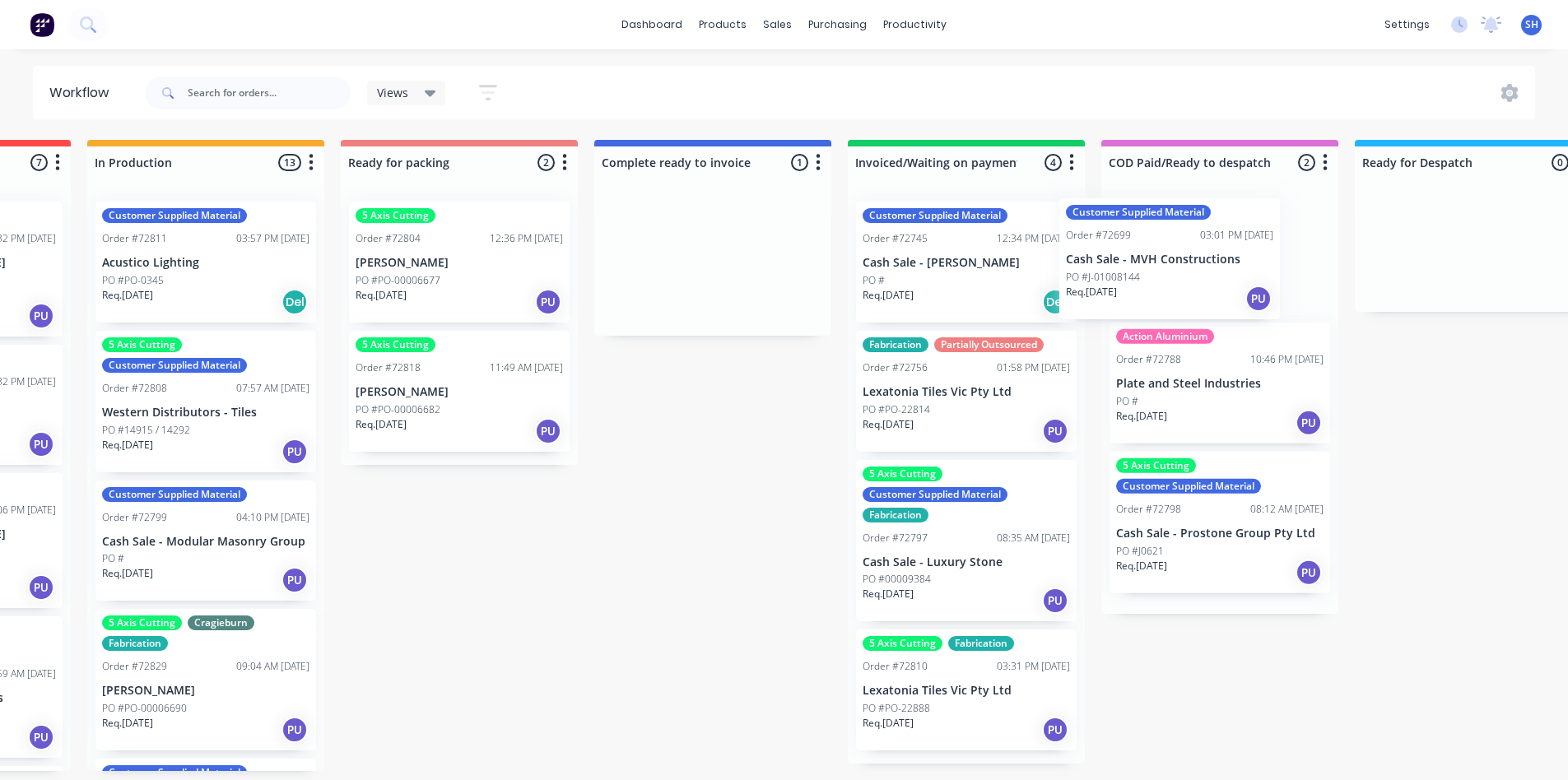
drag, startPoint x: 698, startPoint y: 286, endPoint x: 1164, endPoint y: 283, distance: 466.0
click at [1164, 283] on div "Submitted 1 Status colour #273444 hex #273444 Save Cancel Summaries Total order…" at bounding box center [517, 456] width 2983 height 631
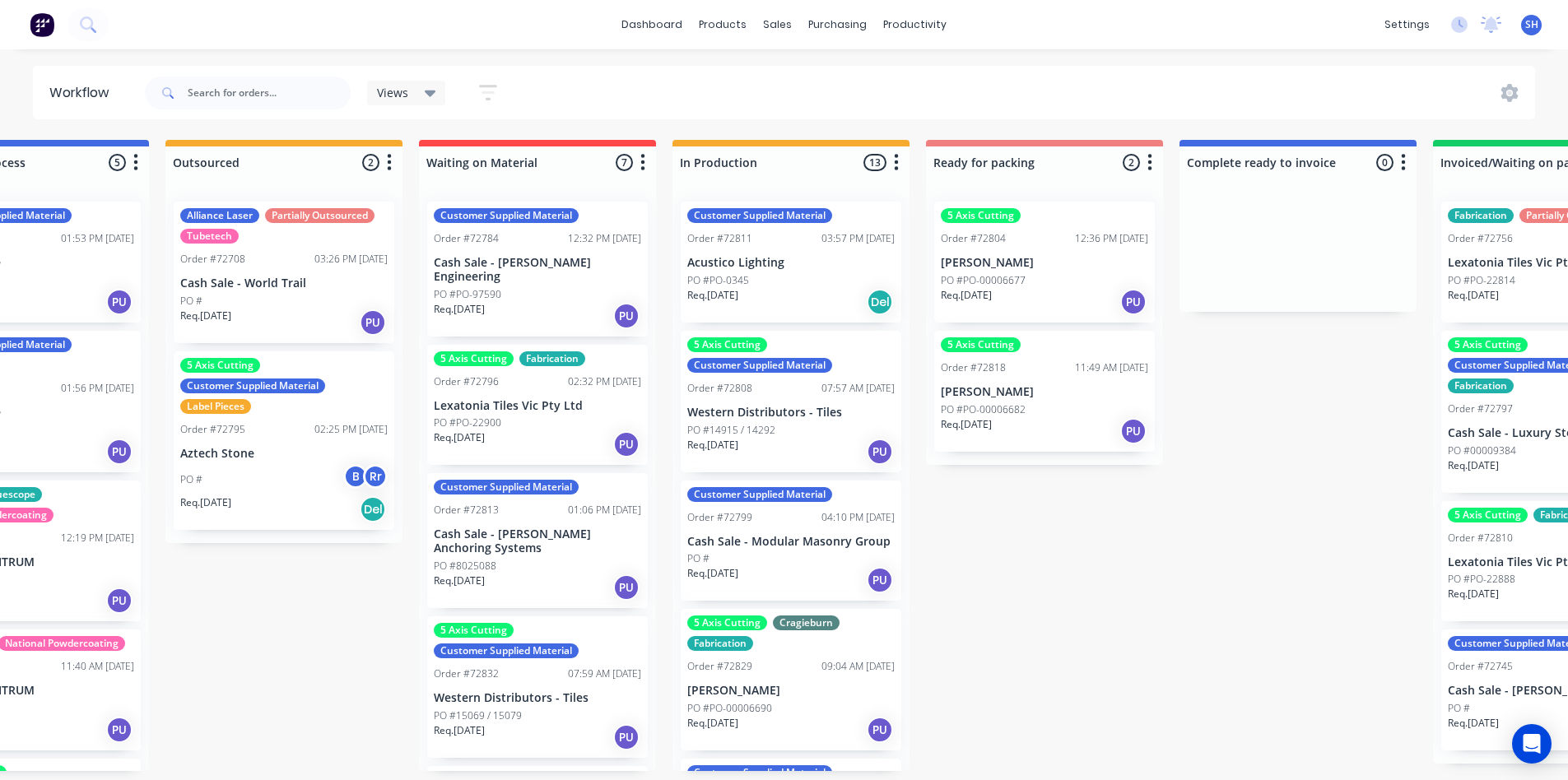
scroll to position [0, 534]
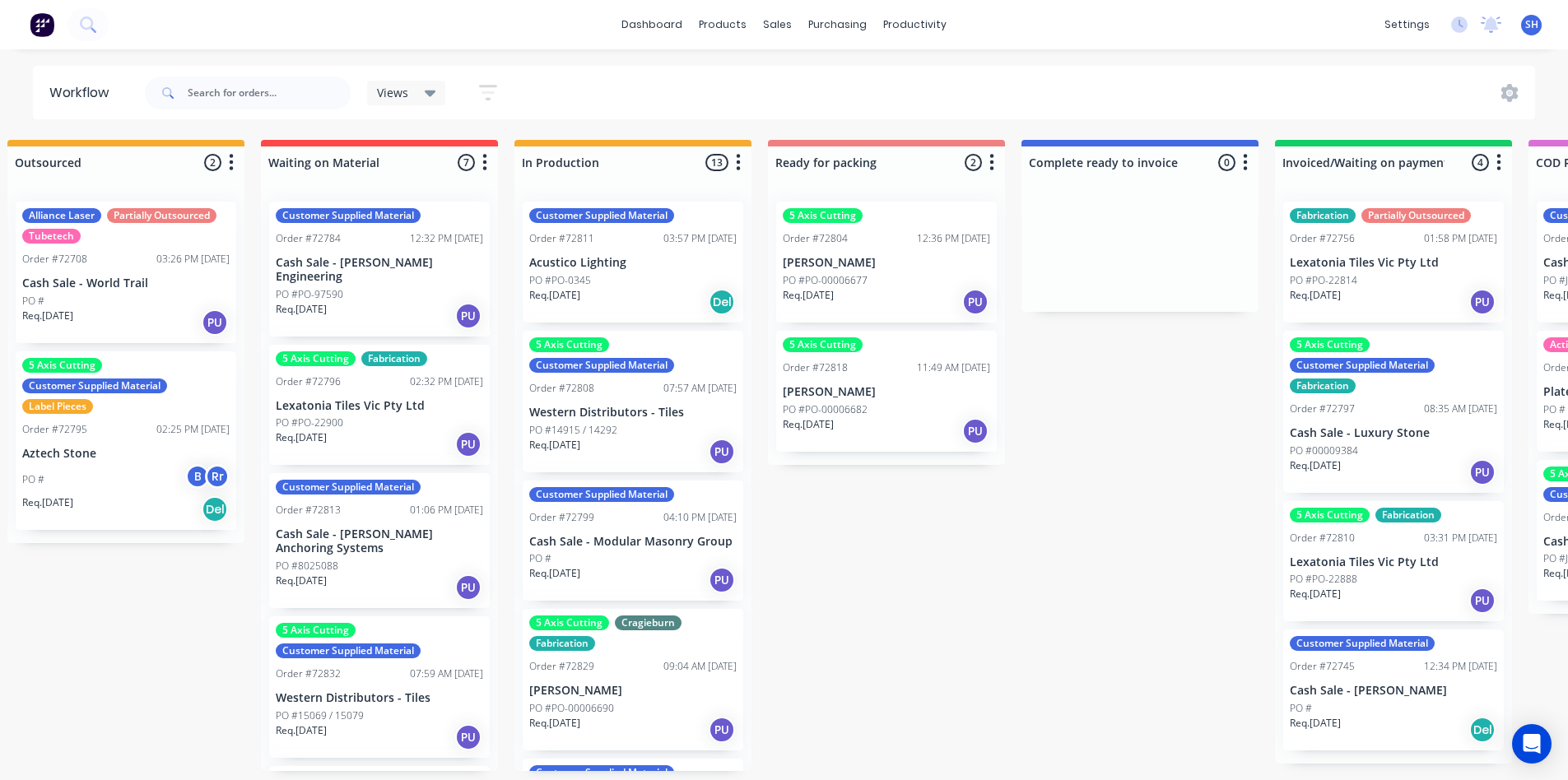
click at [936, 749] on div "Submitted 1 Status colour #273444 hex #273444 Save Cancel Summaries Total order…" at bounding box center [944, 456] width 2983 height 631
click at [1152, 712] on div "Submitted 1 Status colour #273444 hex #273444 Save Cancel Summaries Total order…" at bounding box center [944, 456] width 2983 height 631
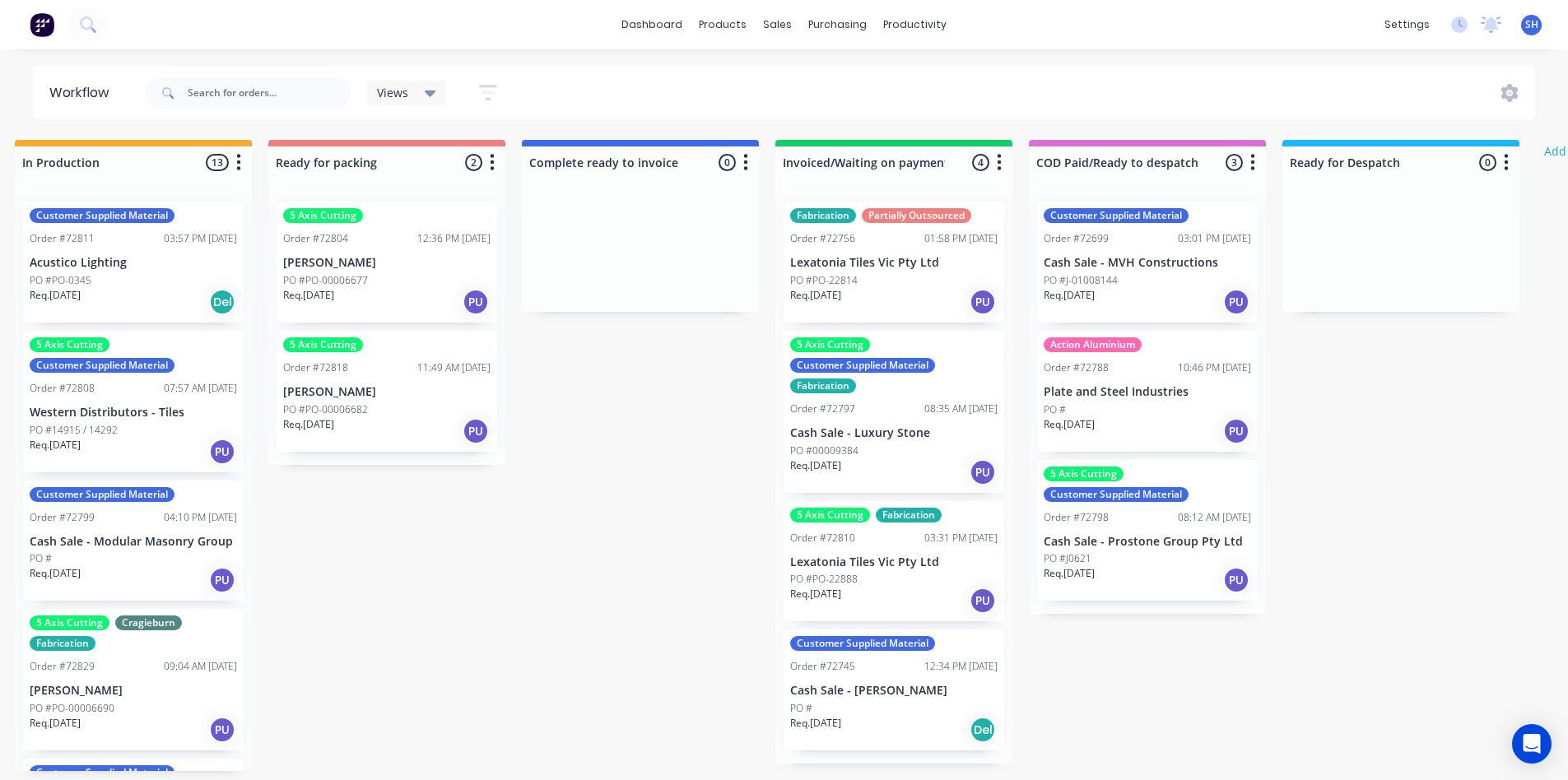
scroll to position [0, 1093]
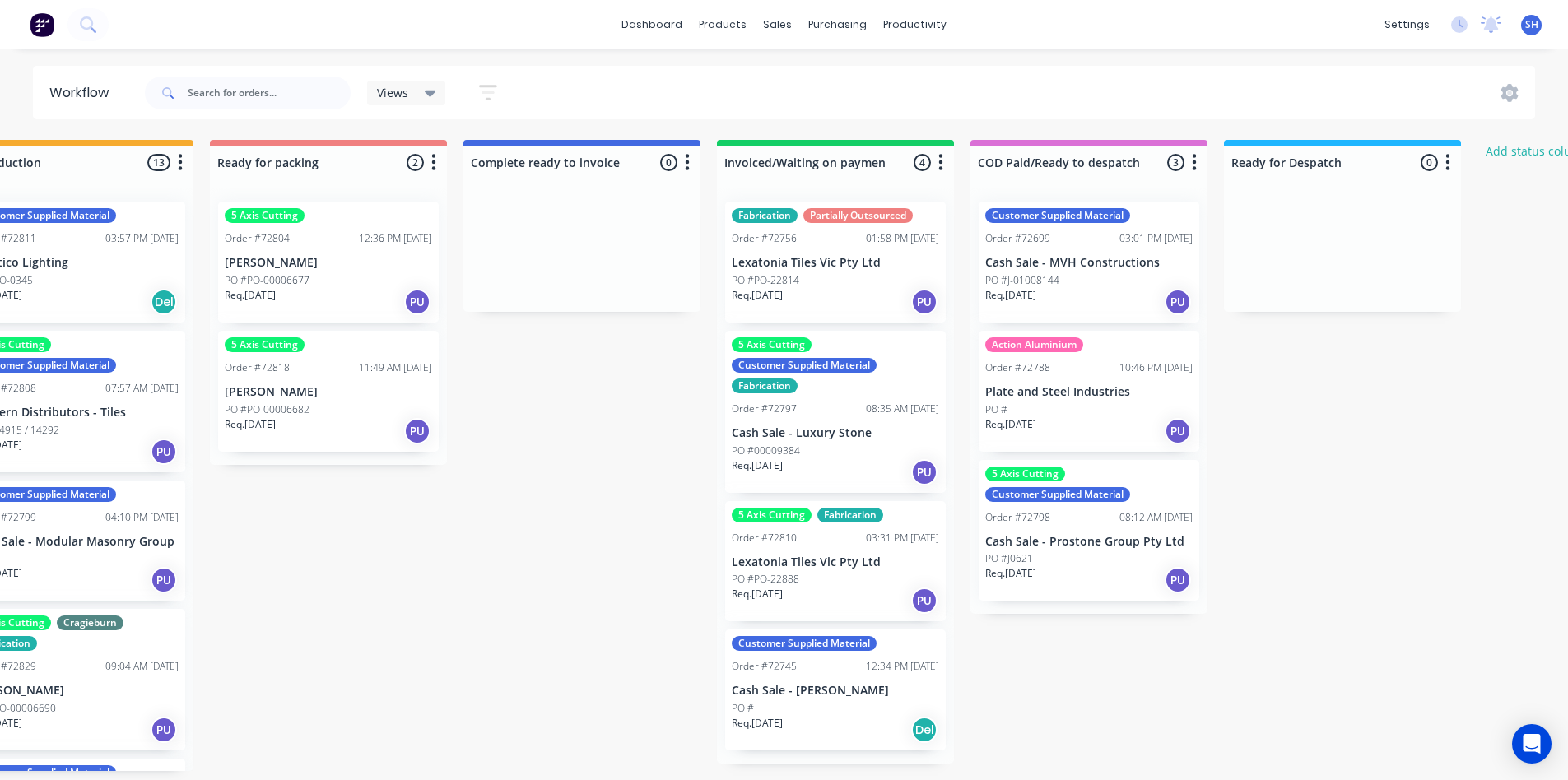
click at [1267, 743] on div "Submitted 1 Status colour #273444 hex #273444 Save Cancel Summaries Total order…" at bounding box center [386, 456] width 2983 height 631
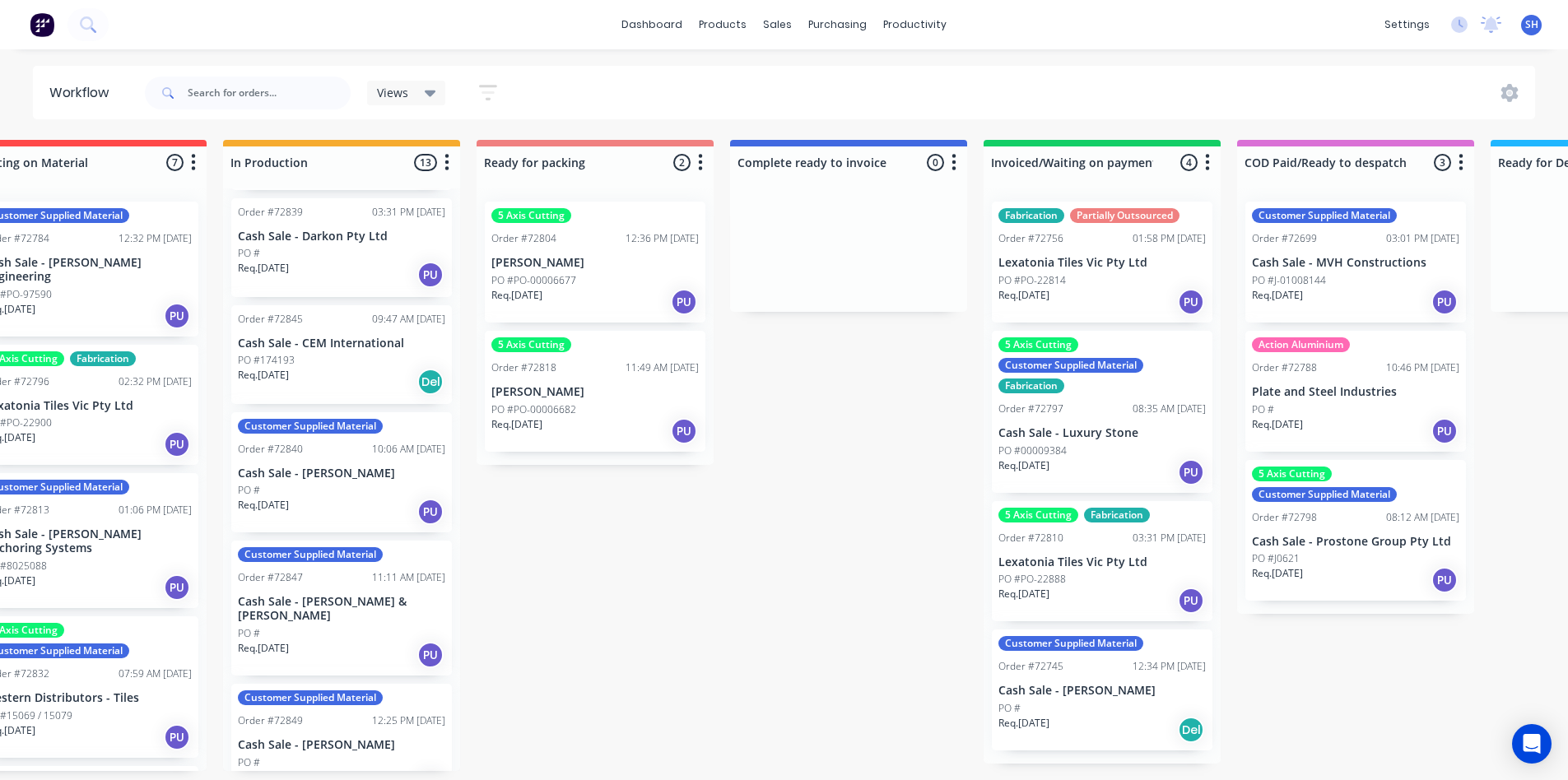
scroll to position [1070, 0]
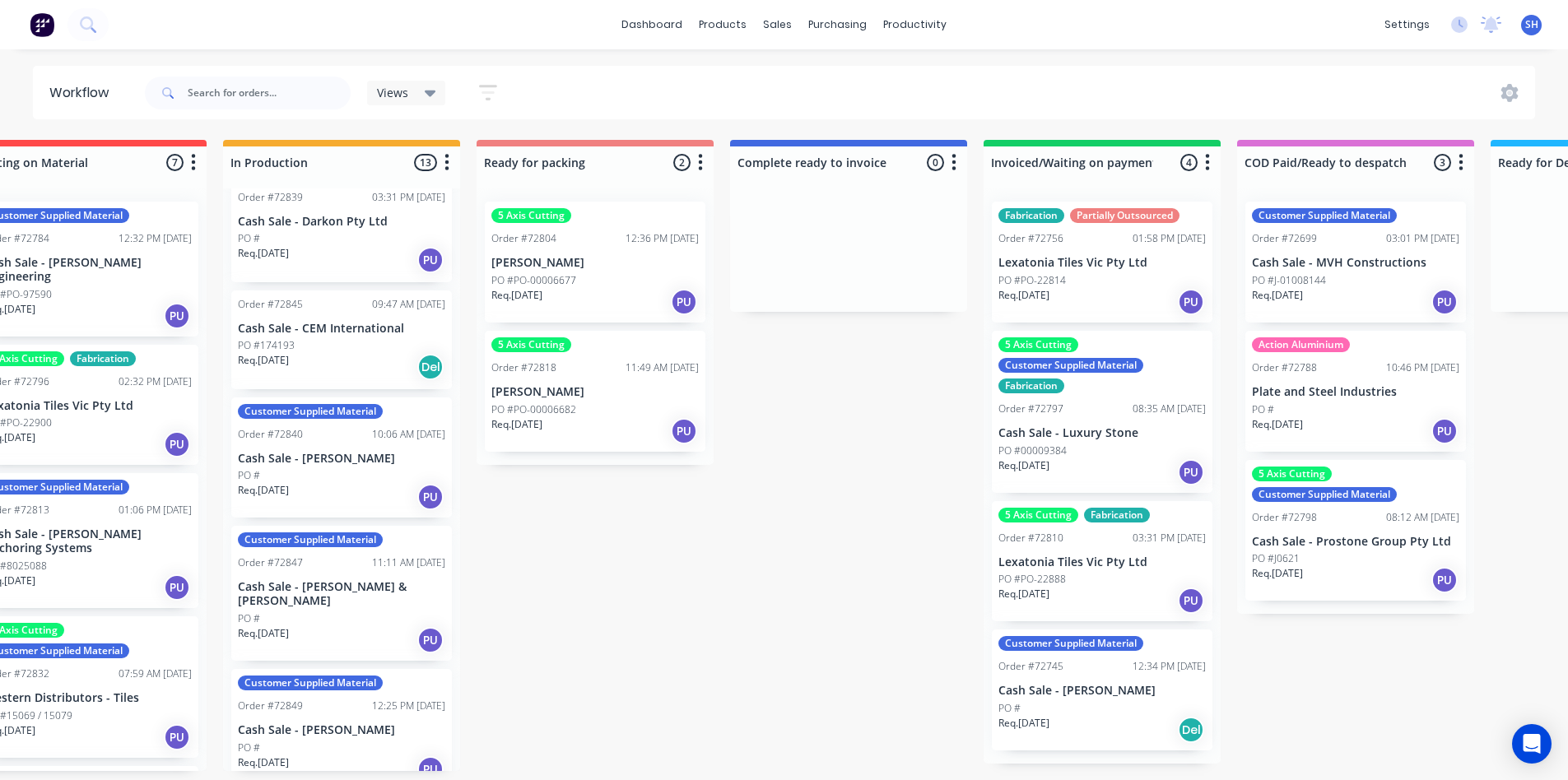
click at [304, 612] on div "PO #" at bounding box center [341, 619] width 207 height 15
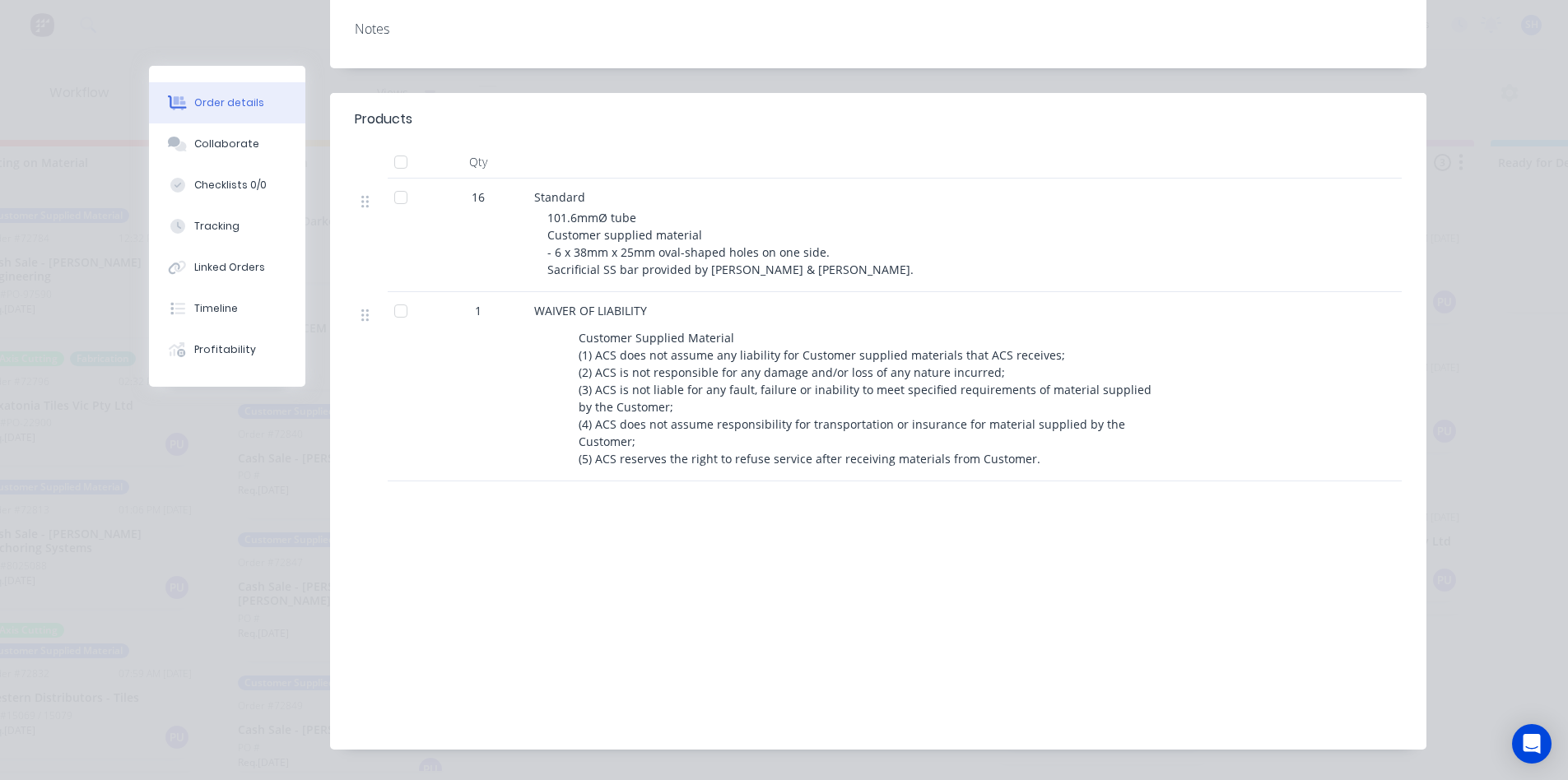
scroll to position [0, 0]
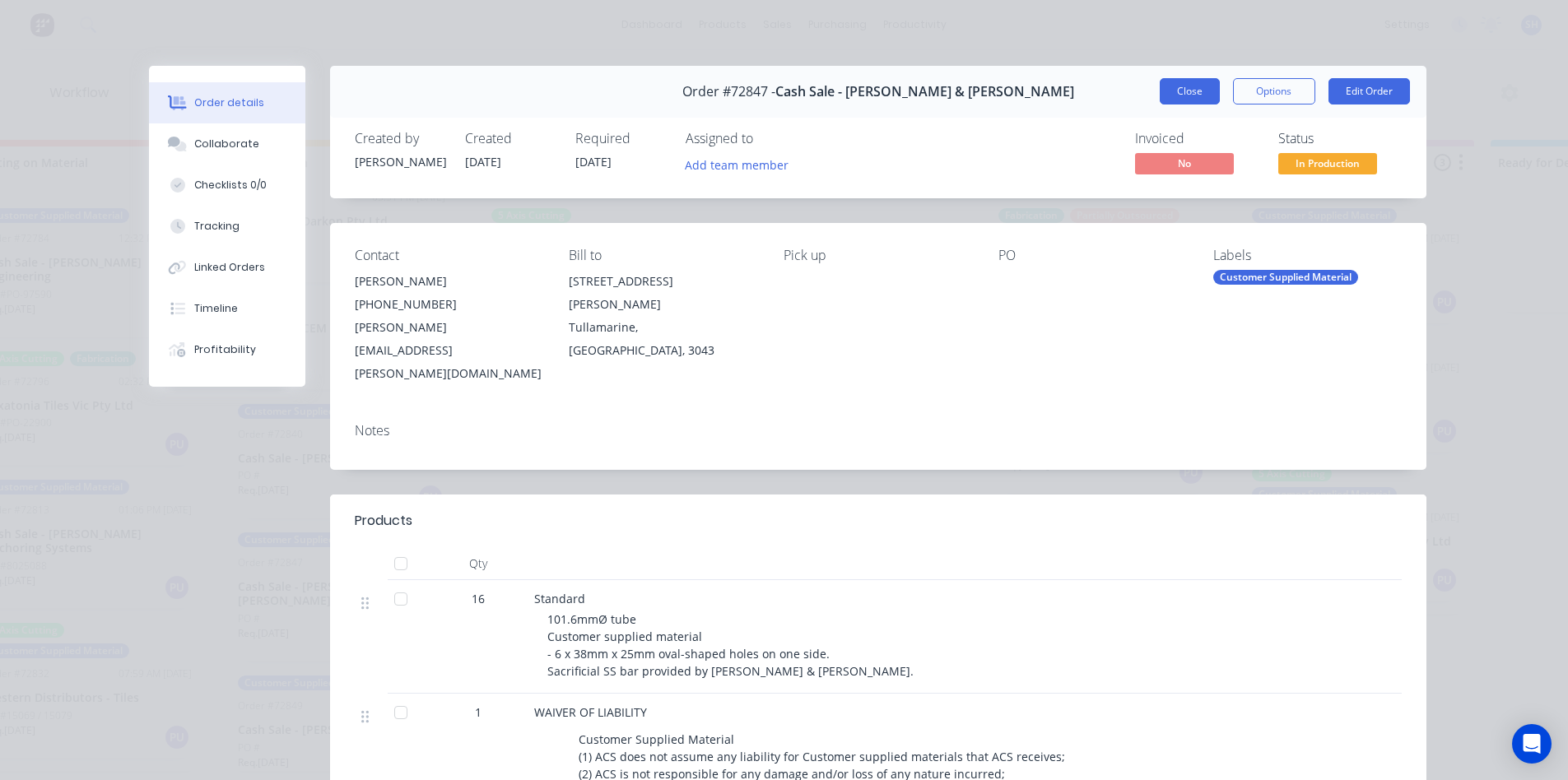
click at [1173, 85] on button "Close" at bounding box center [1190, 91] width 60 height 27
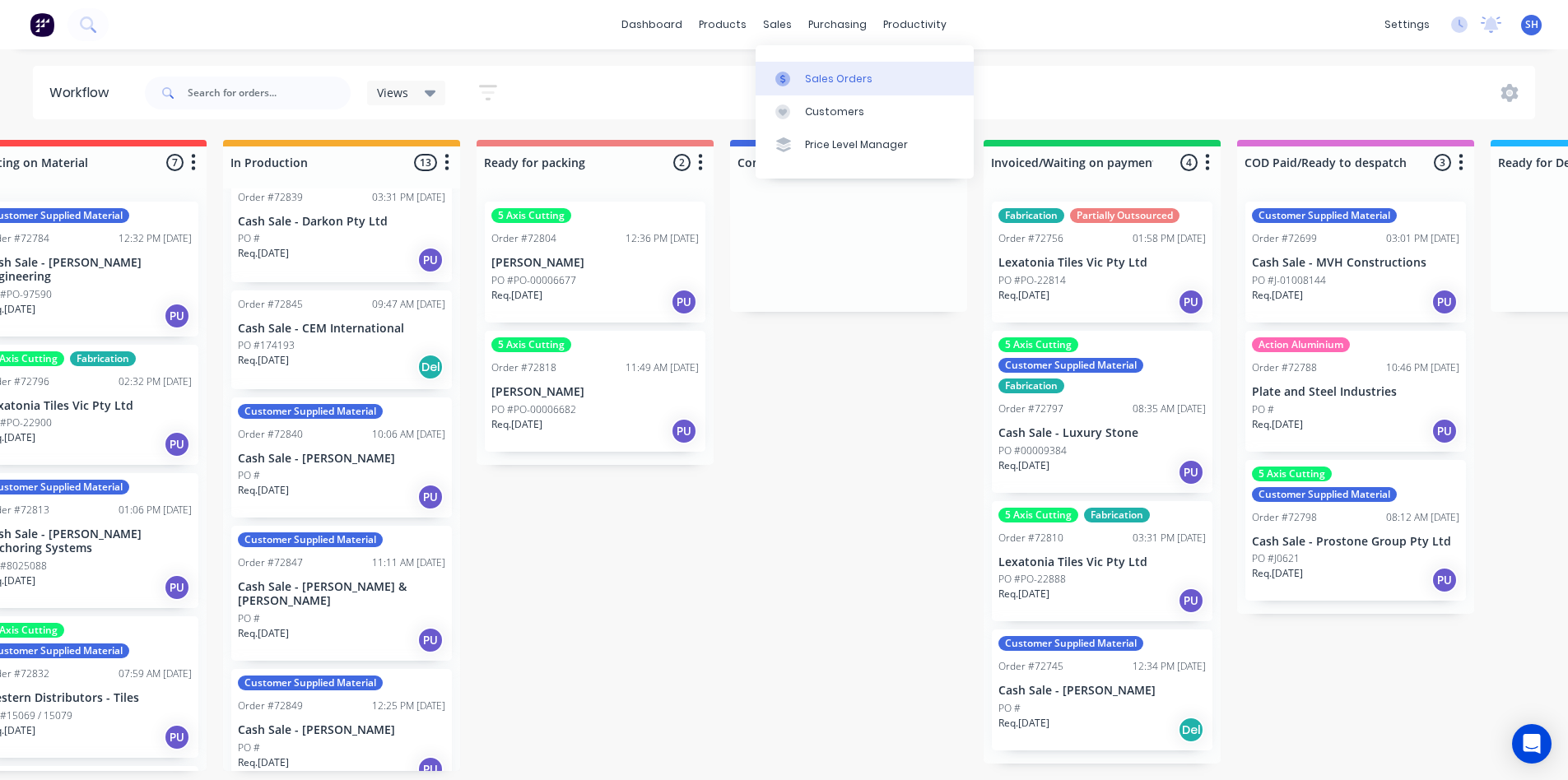
click at [802, 74] on link "Sales Orders" at bounding box center [864, 78] width 218 height 33
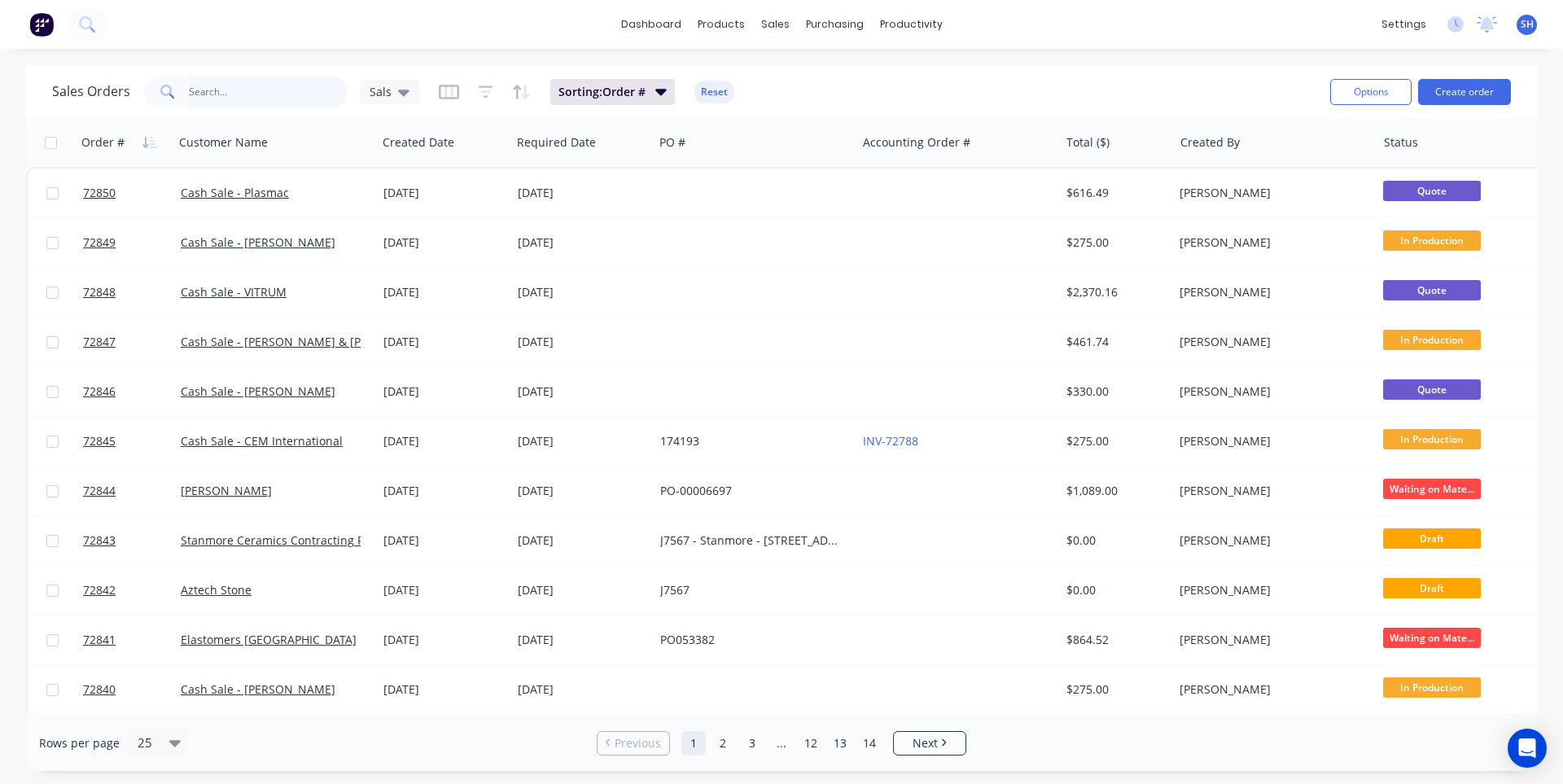
click at [225, 94] on input "text" at bounding box center [268, 91] width 159 height 32
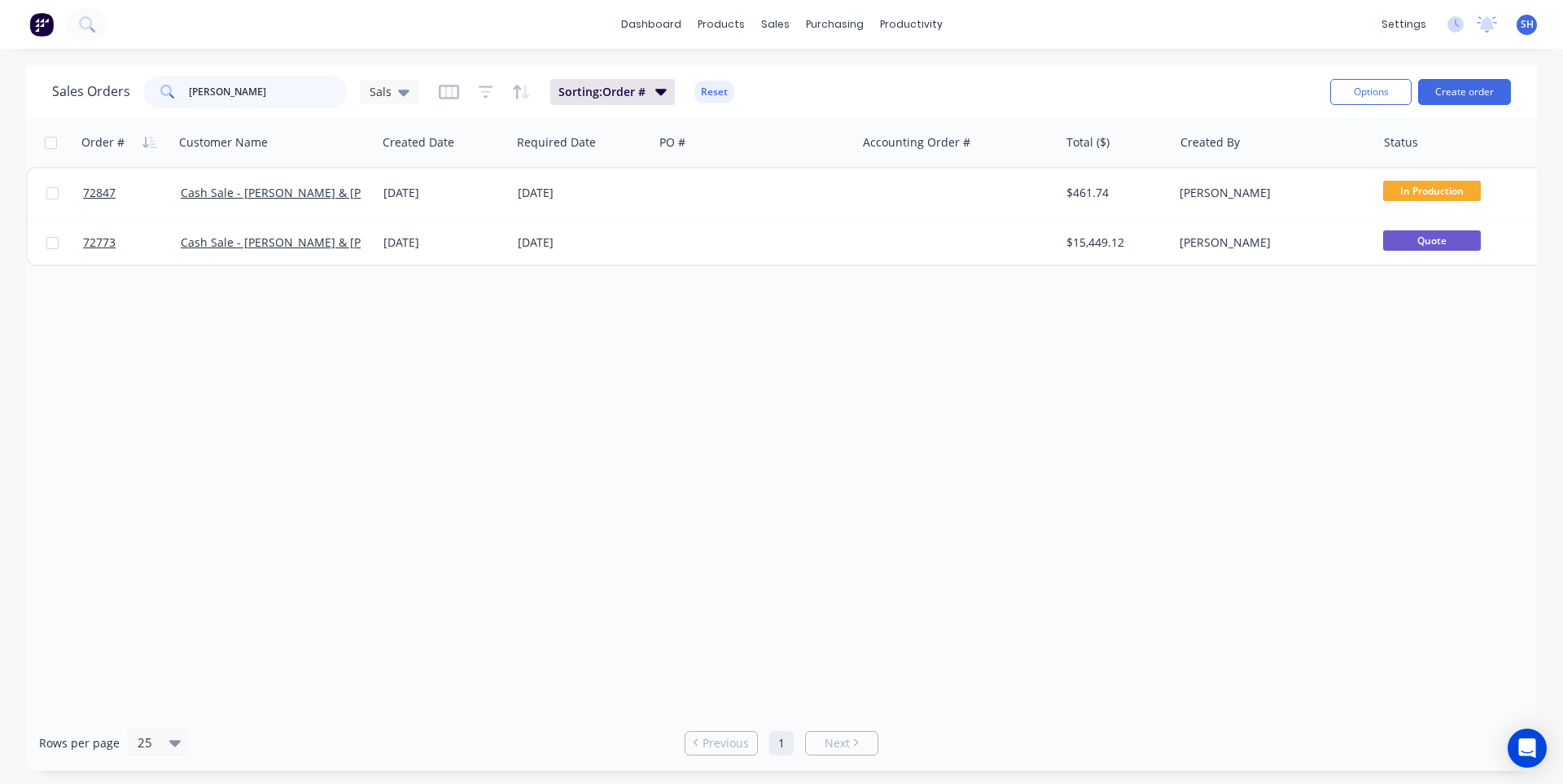
drag, startPoint x: 239, startPoint y: 86, endPoint x: 175, endPoint y: 86, distance: 64.0
click at [175, 86] on div "[PERSON_NAME]" at bounding box center [245, 91] width 203 height 32
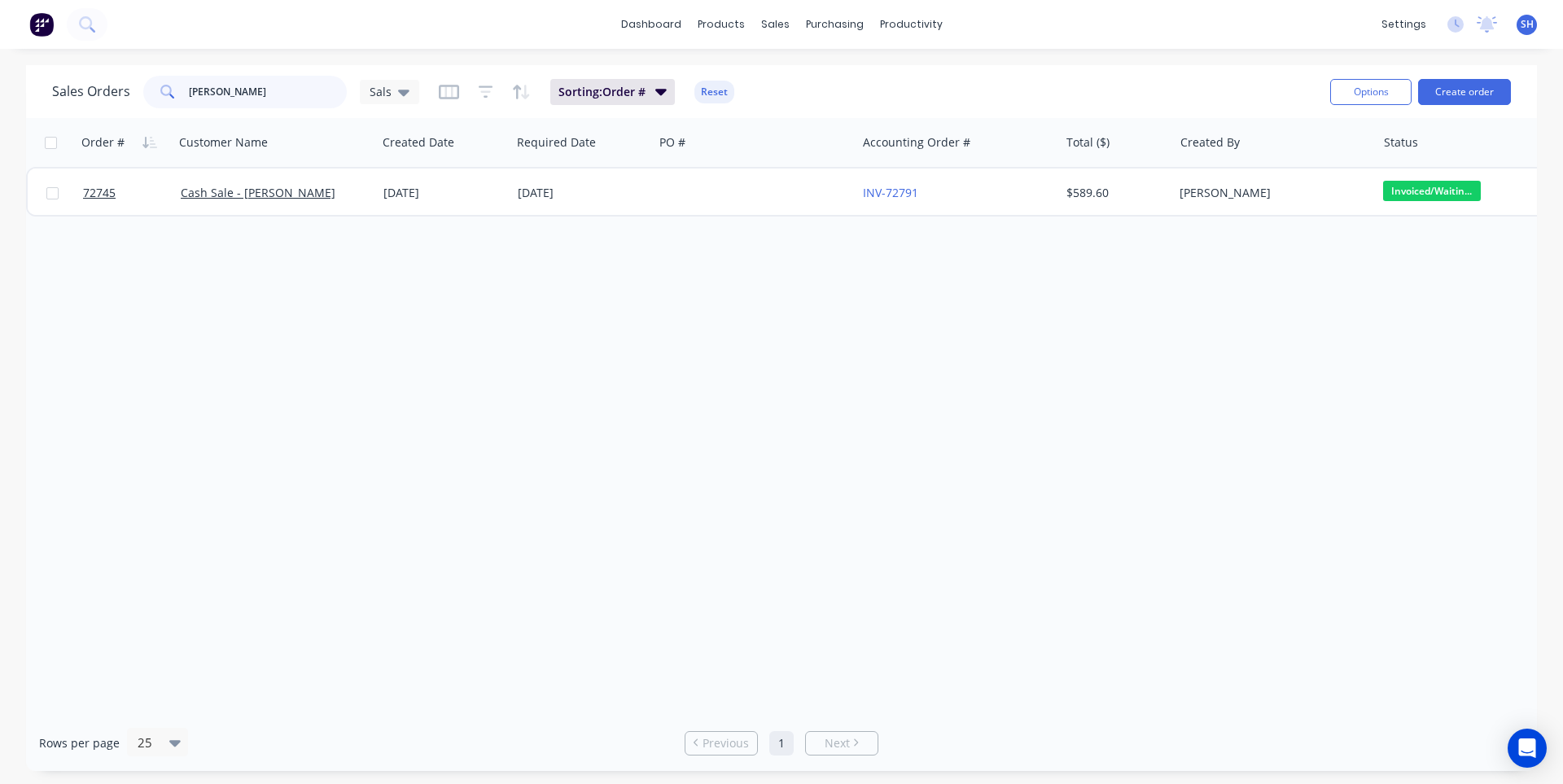
type input "[PERSON_NAME]"
click at [665, 23] on link "dashboard" at bounding box center [651, 25] width 76 height 25
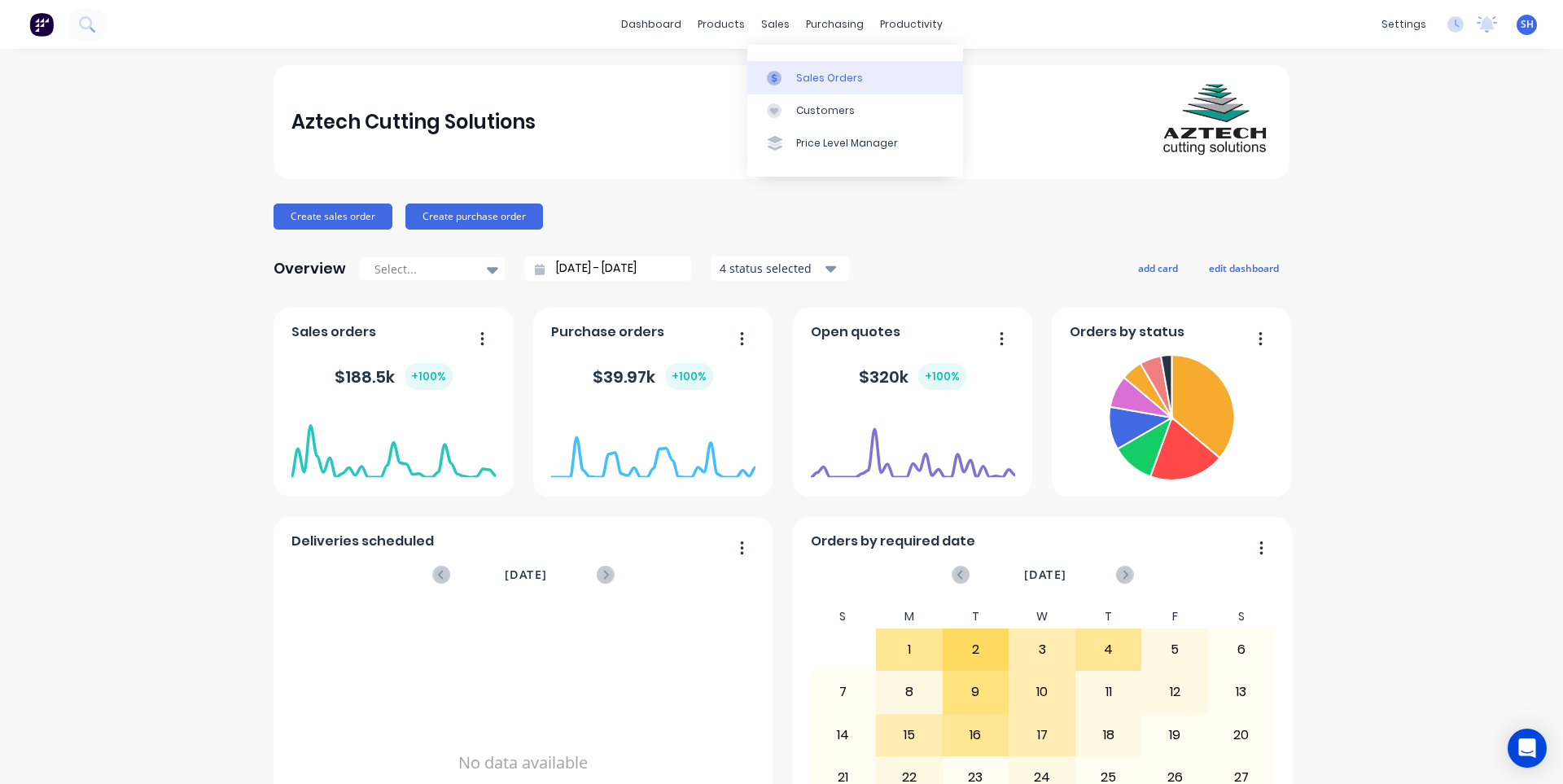
click at [826, 86] on link "Sales Orders" at bounding box center [855, 77] width 216 height 32
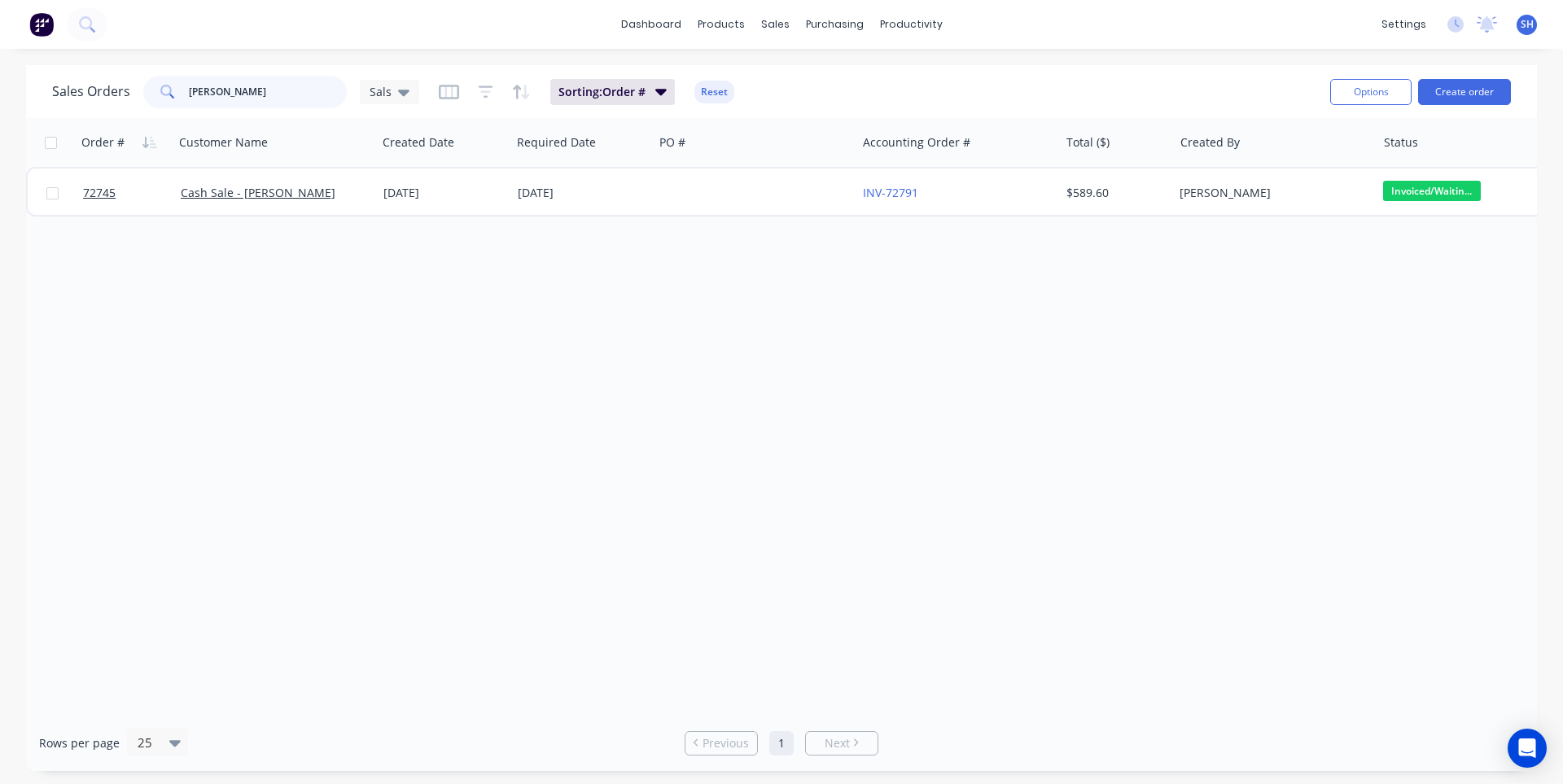
drag, startPoint x: 217, startPoint y: 94, endPoint x: 176, endPoint y: 96, distance: 41.0
click at [176, 96] on div "[PERSON_NAME]" at bounding box center [245, 91] width 203 height 32
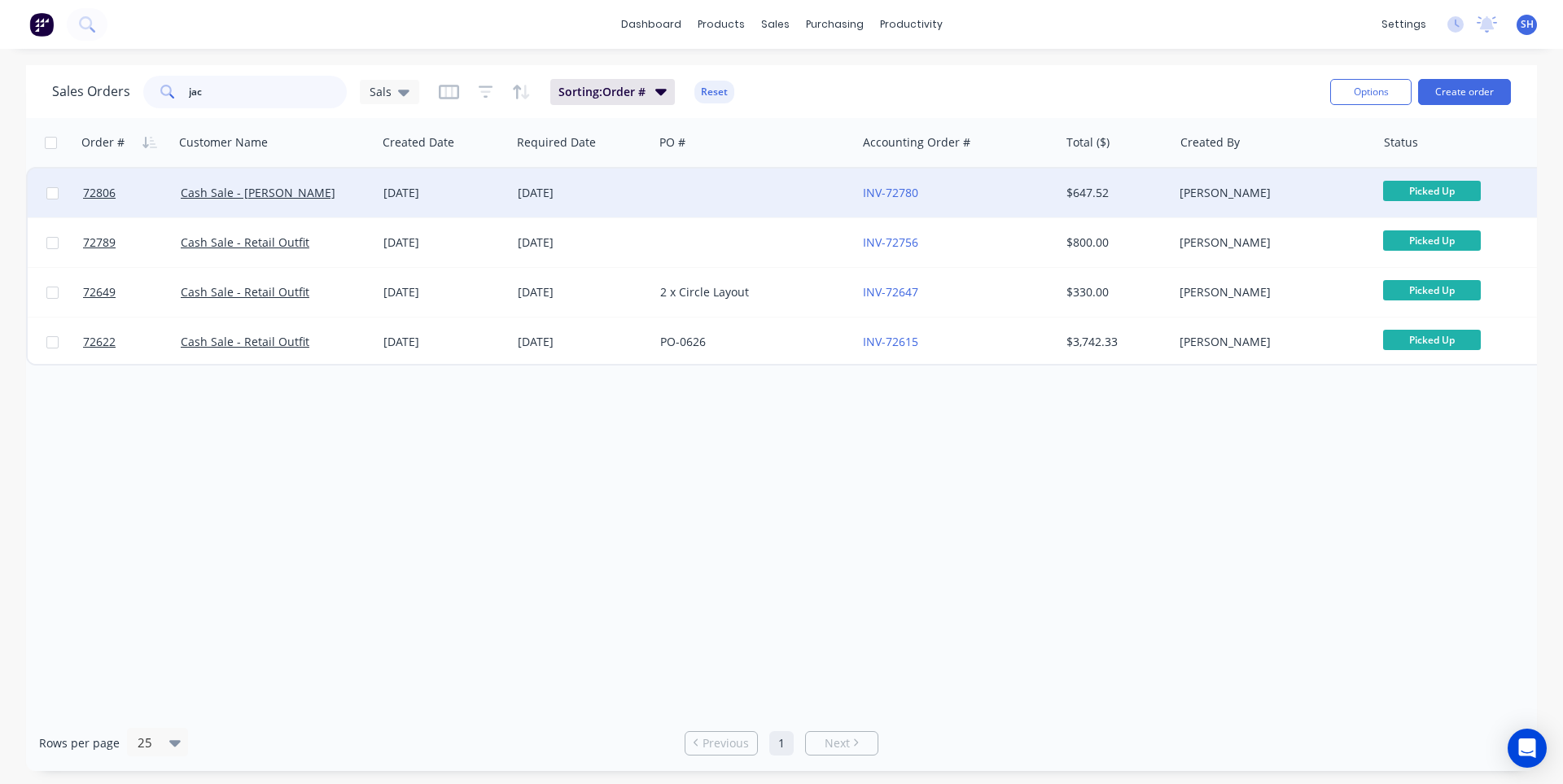
type input "jac"
click at [523, 189] on div "[DATE]" at bounding box center [582, 193] width 130 height 17
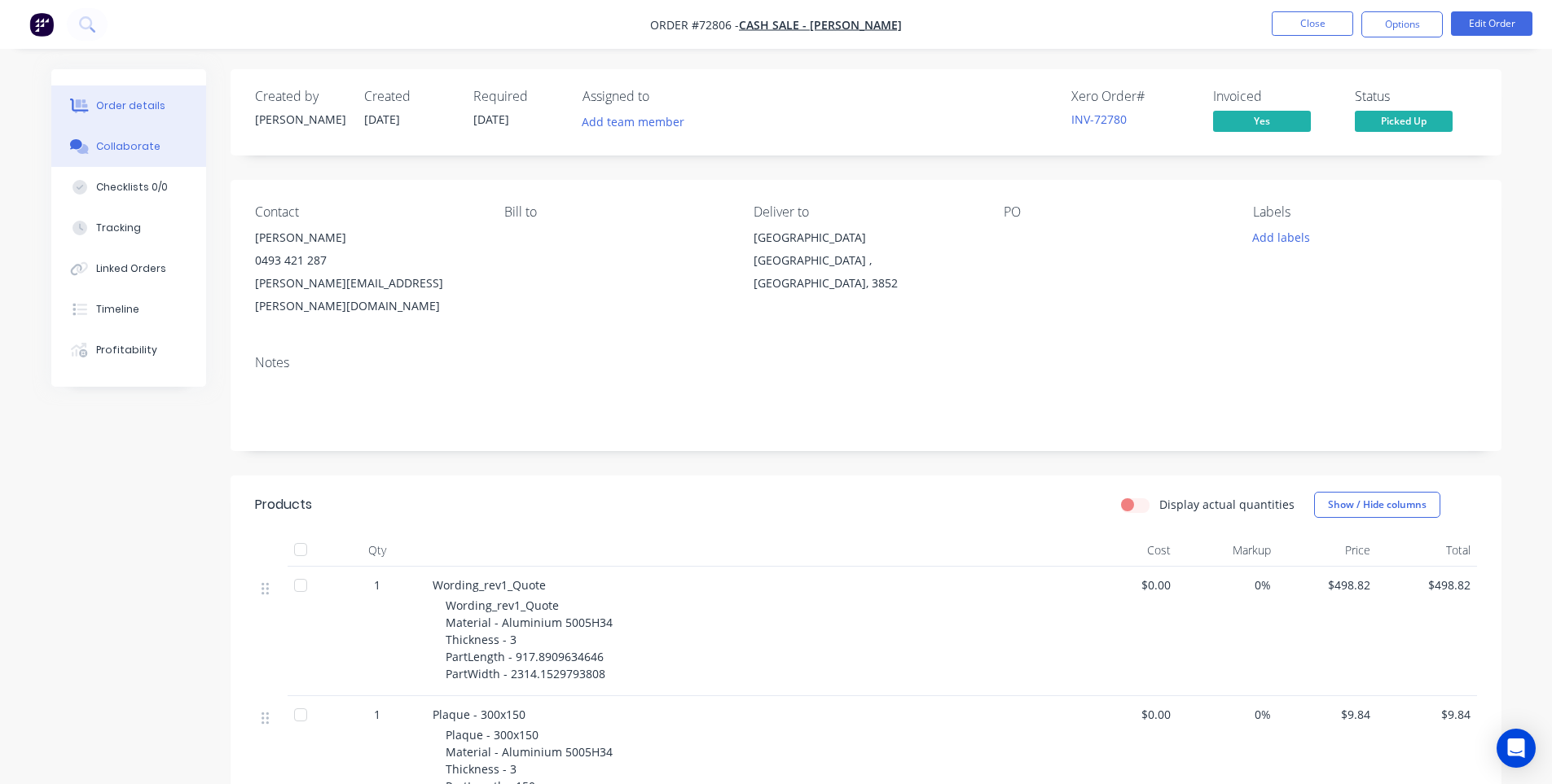
click at [119, 142] on div "Collaborate" at bounding box center [128, 146] width 64 height 15
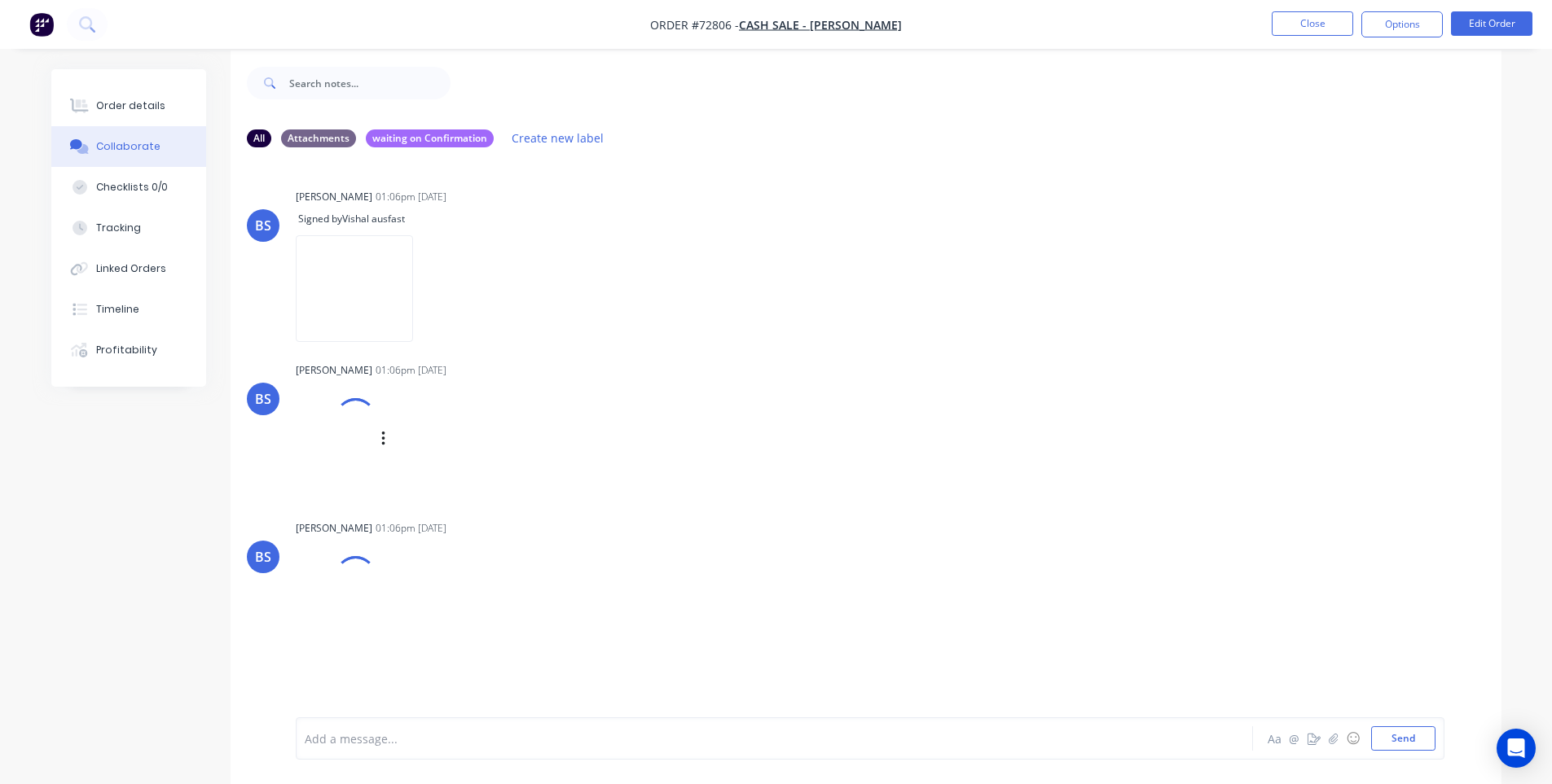
scroll to position [25, 0]
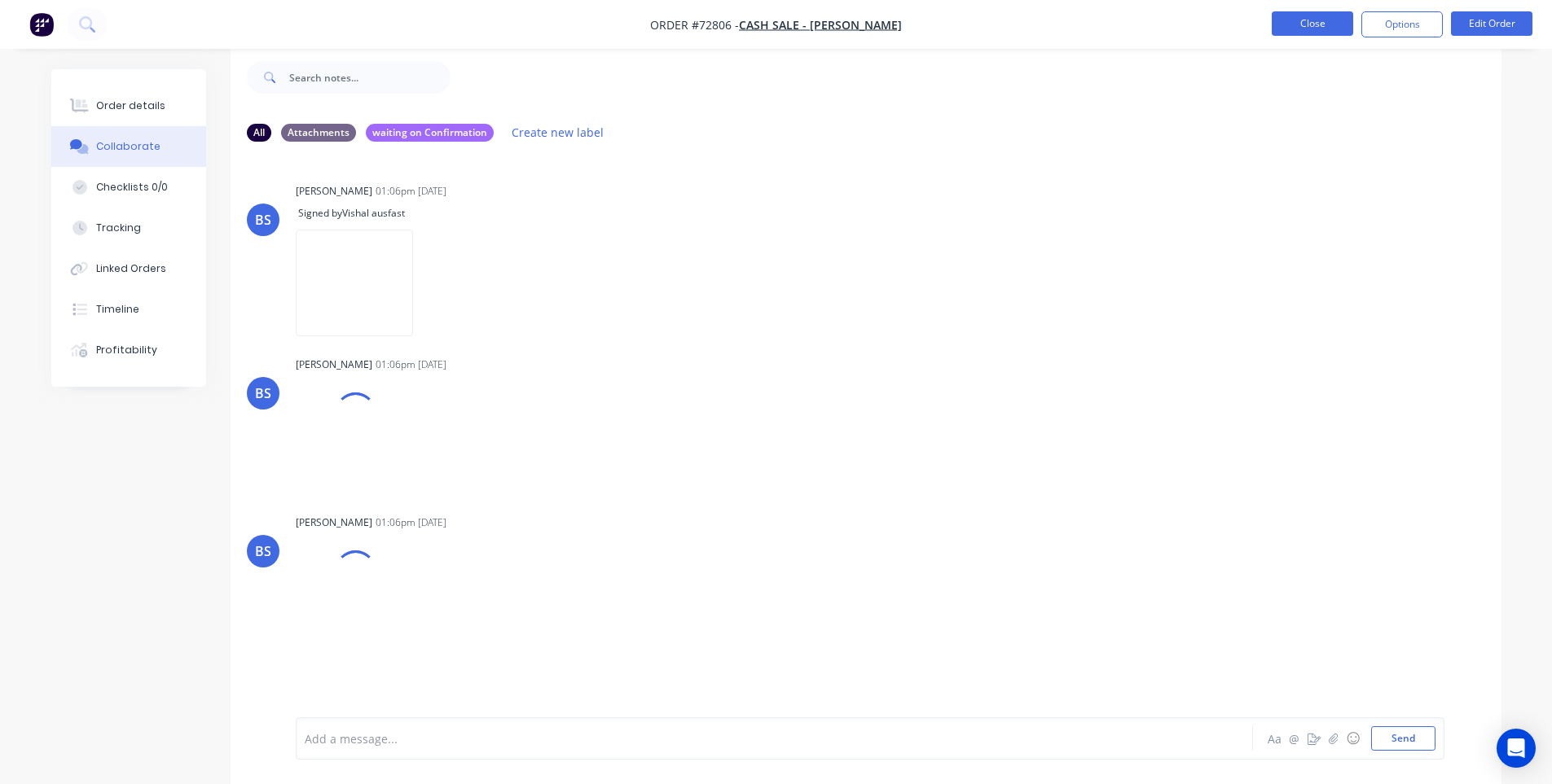
click at [1306, 31] on button "Close" at bounding box center [1312, 24] width 82 height 25
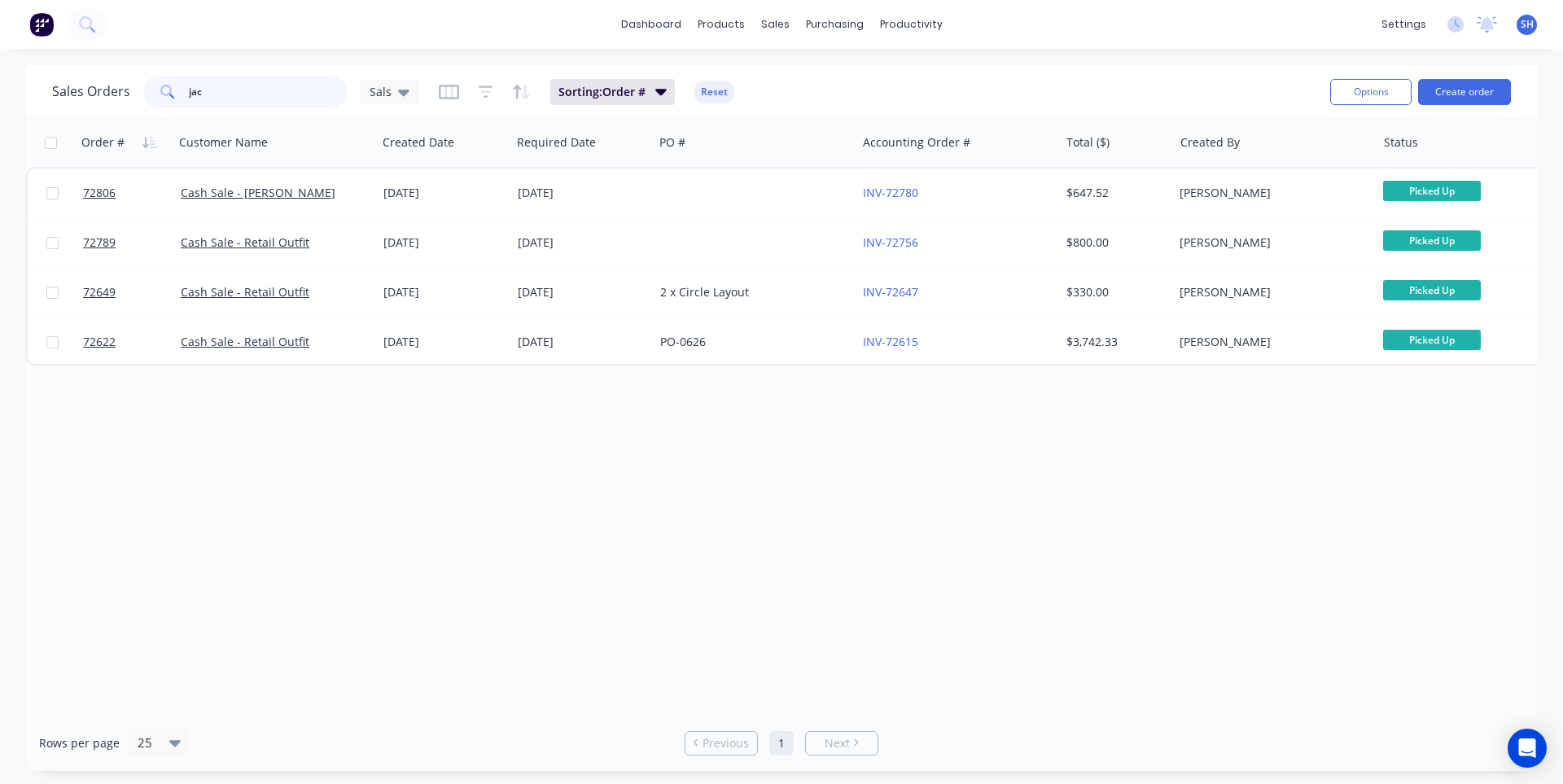
drag, startPoint x: 211, startPoint y: 89, endPoint x: 183, endPoint y: 96, distance: 28.9
click at [184, 96] on div "jac" at bounding box center [245, 91] width 203 height 32
click at [184, 96] on span at bounding box center [166, 91] width 46 height 32
drag, startPoint x: 208, startPoint y: 92, endPoint x: 189, endPoint y: 92, distance: 19.0
click at [189, 92] on input "jac" at bounding box center [268, 91] width 159 height 32
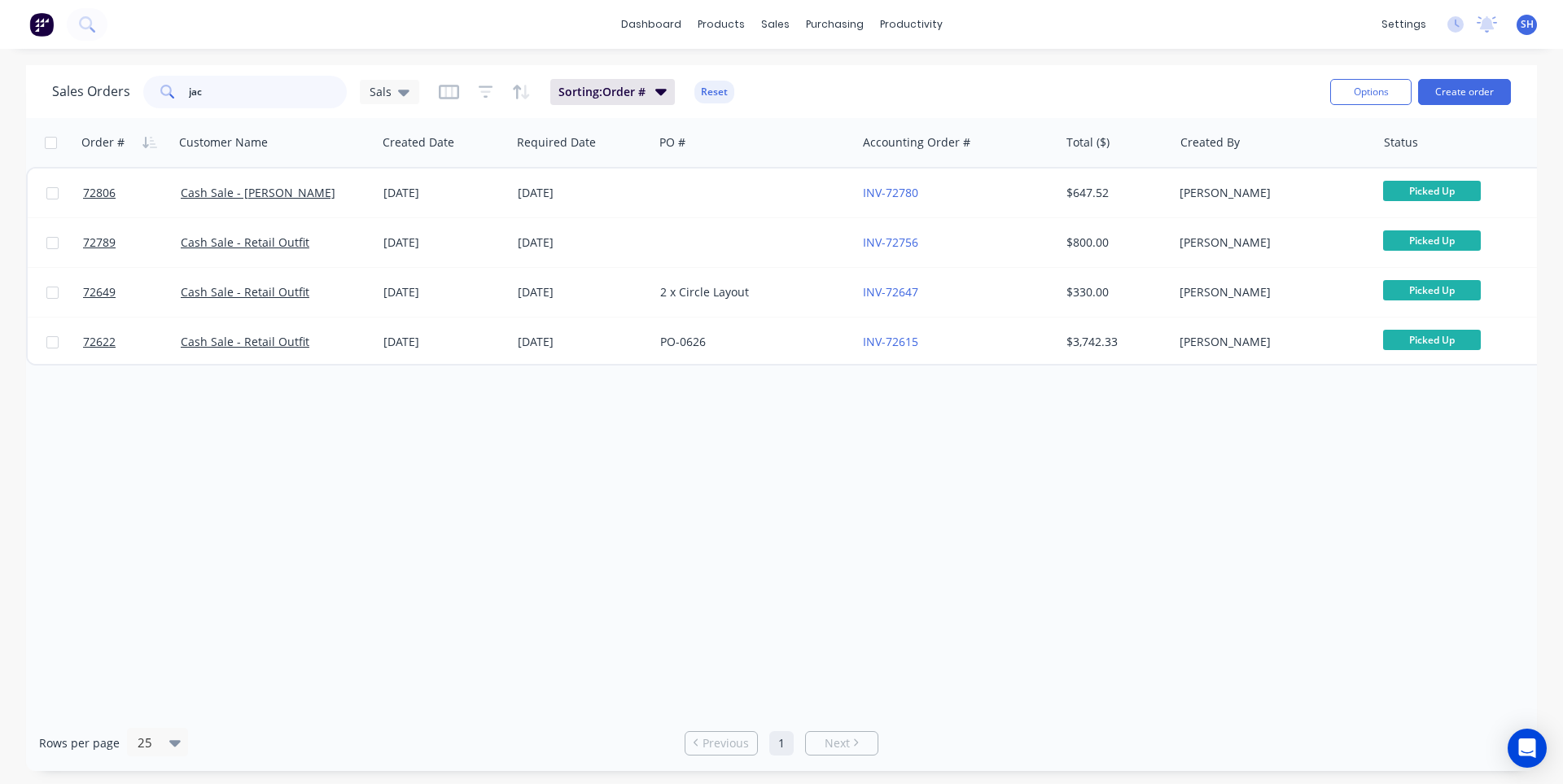
type input "j"
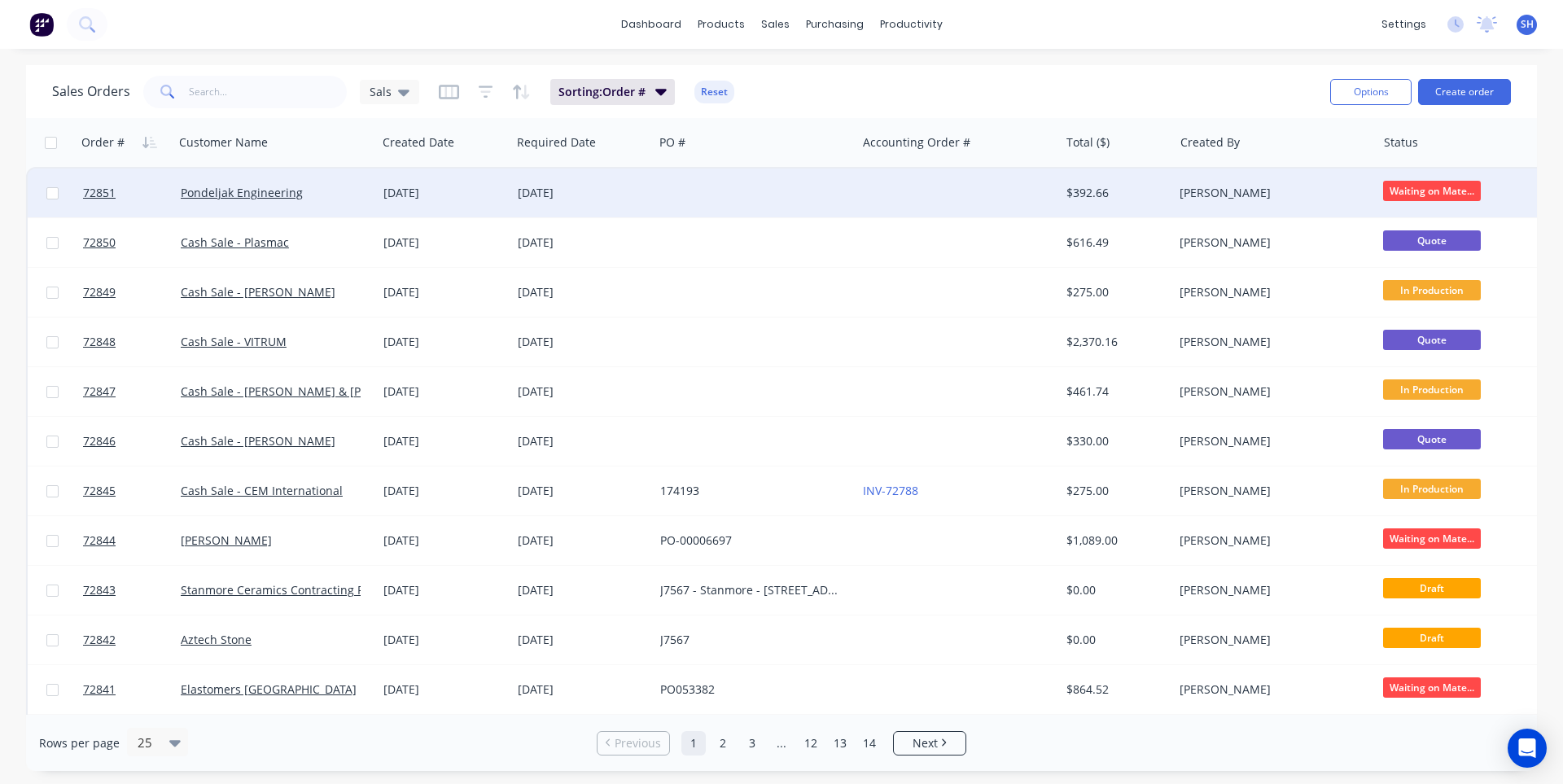
click at [673, 210] on div at bounding box center [754, 193] width 203 height 49
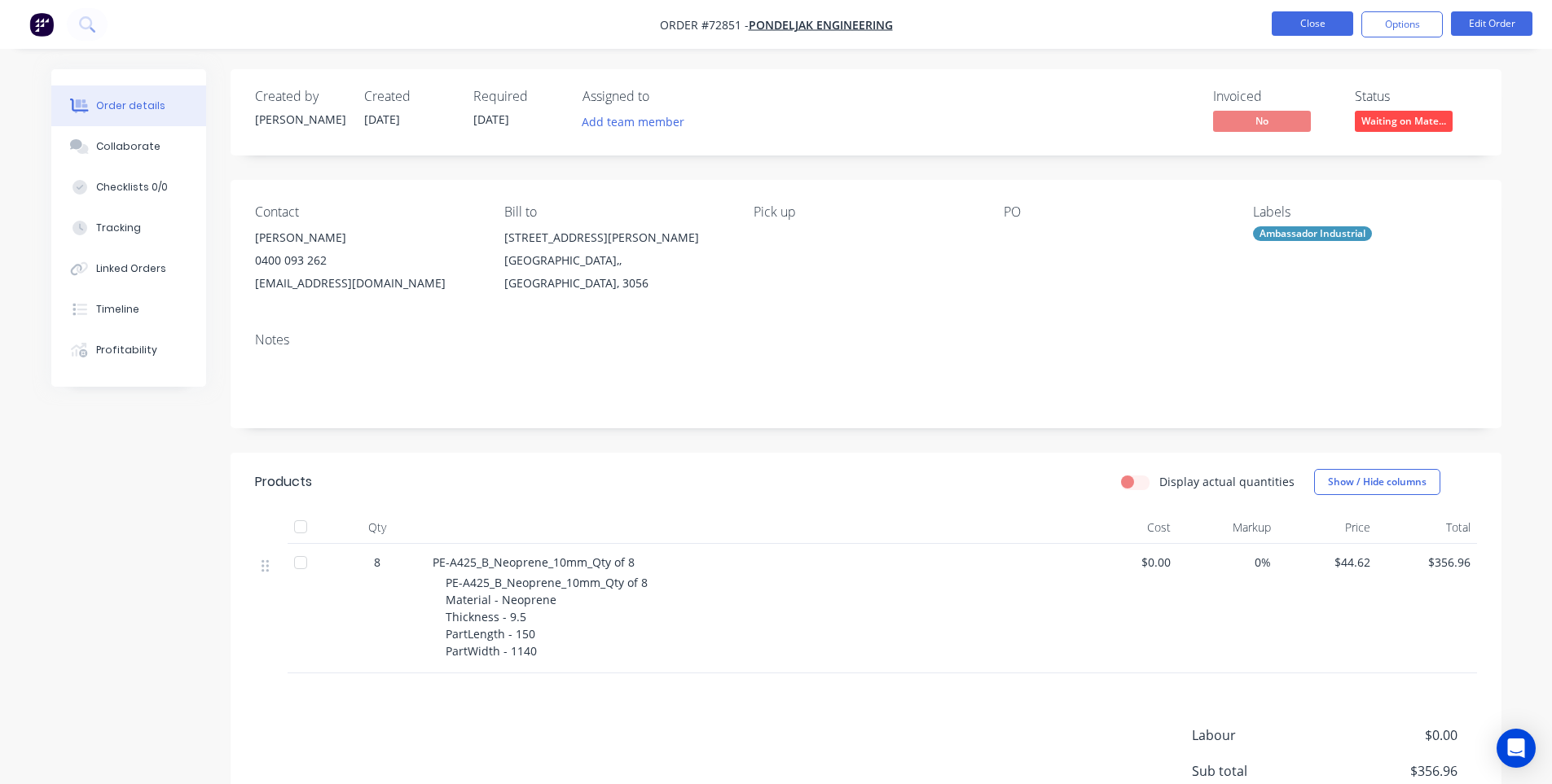
click at [1299, 31] on button "Close" at bounding box center [1312, 24] width 82 height 25
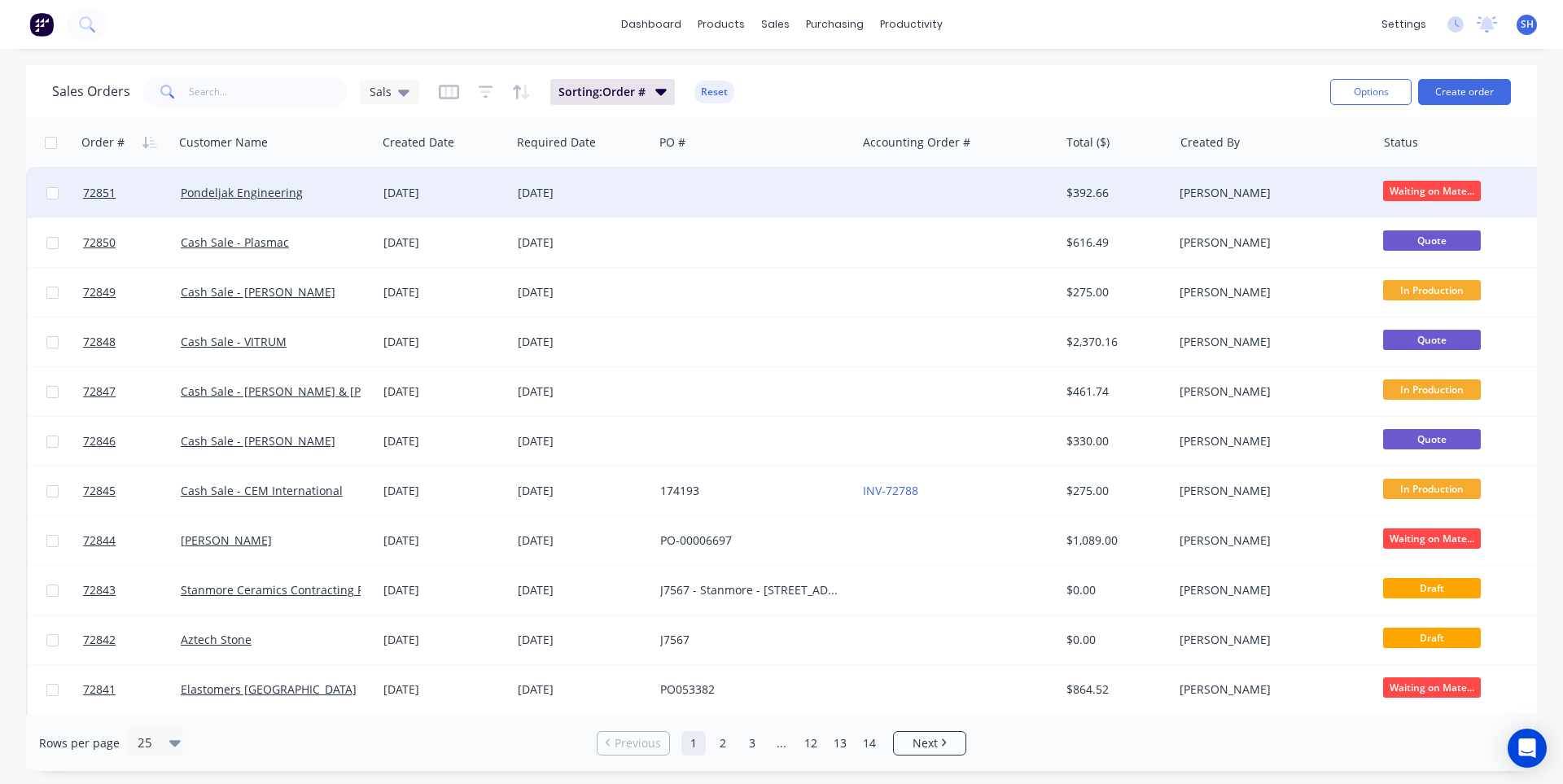
click at [953, 190] on div at bounding box center [958, 193] width 203 height 49
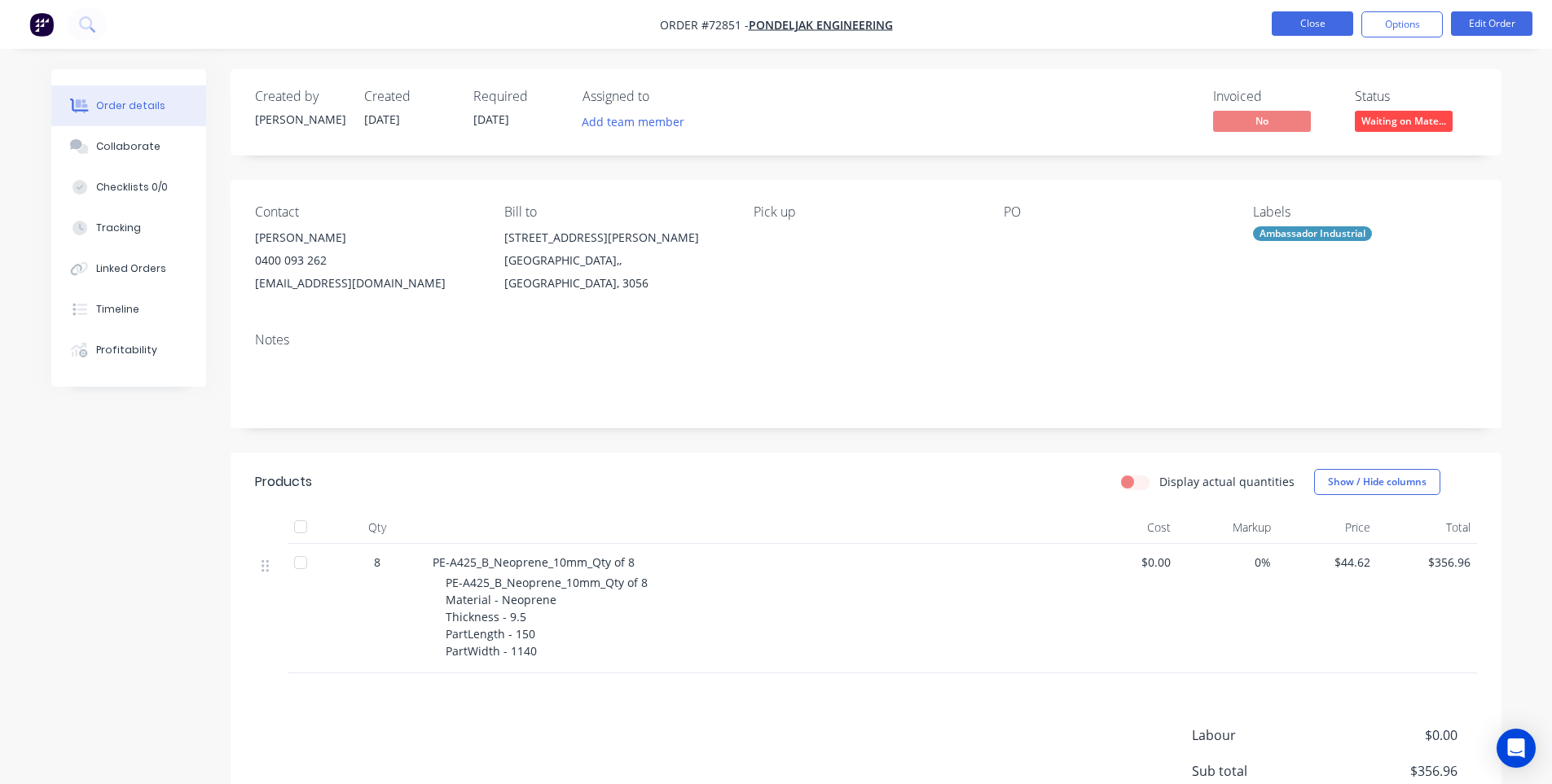
click at [1323, 23] on button "Close" at bounding box center [1312, 24] width 82 height 25
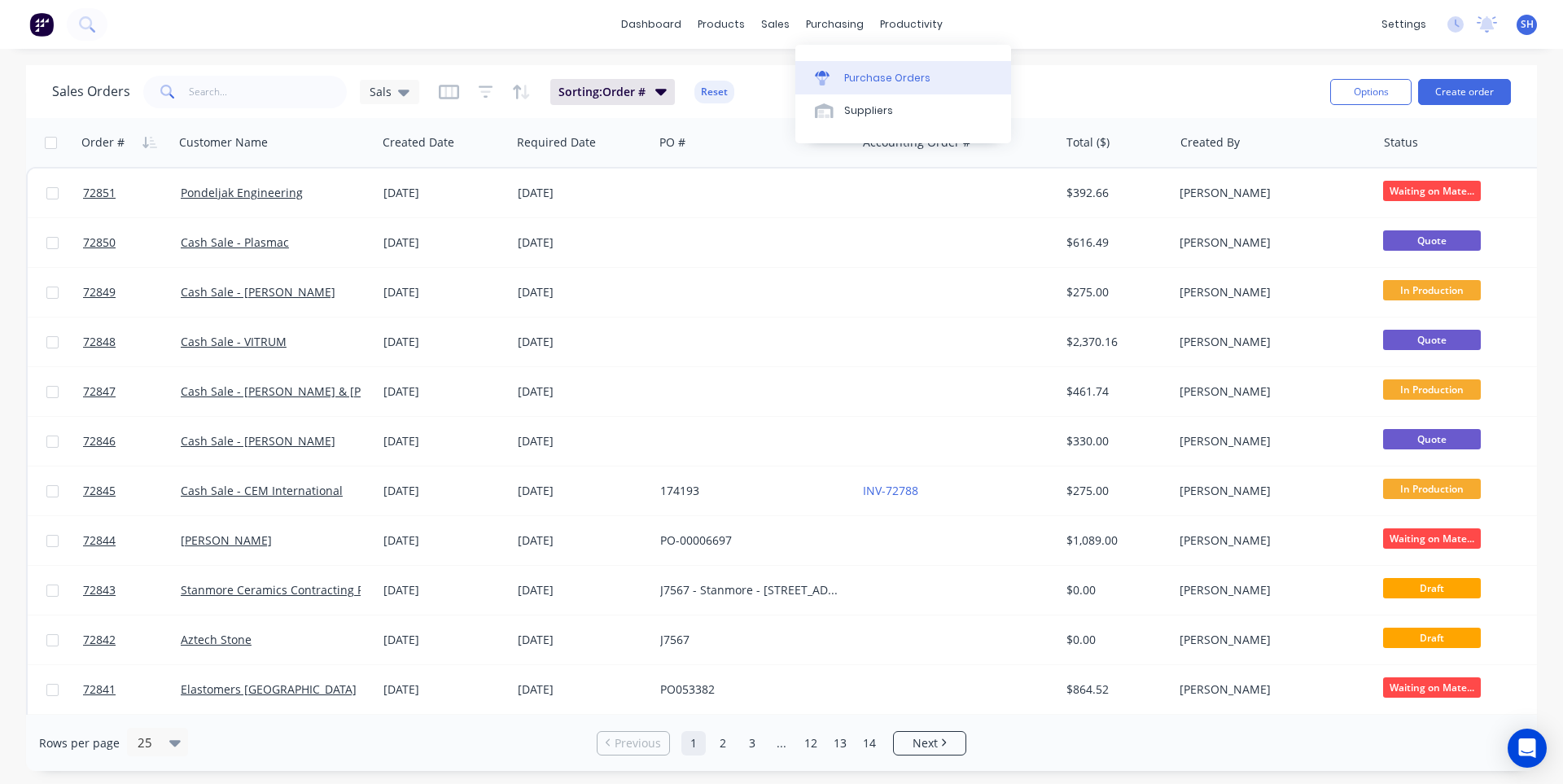
click at [846, 63] on link "Purchase Orders" at bounding box center [903, 77] width 216 height 32
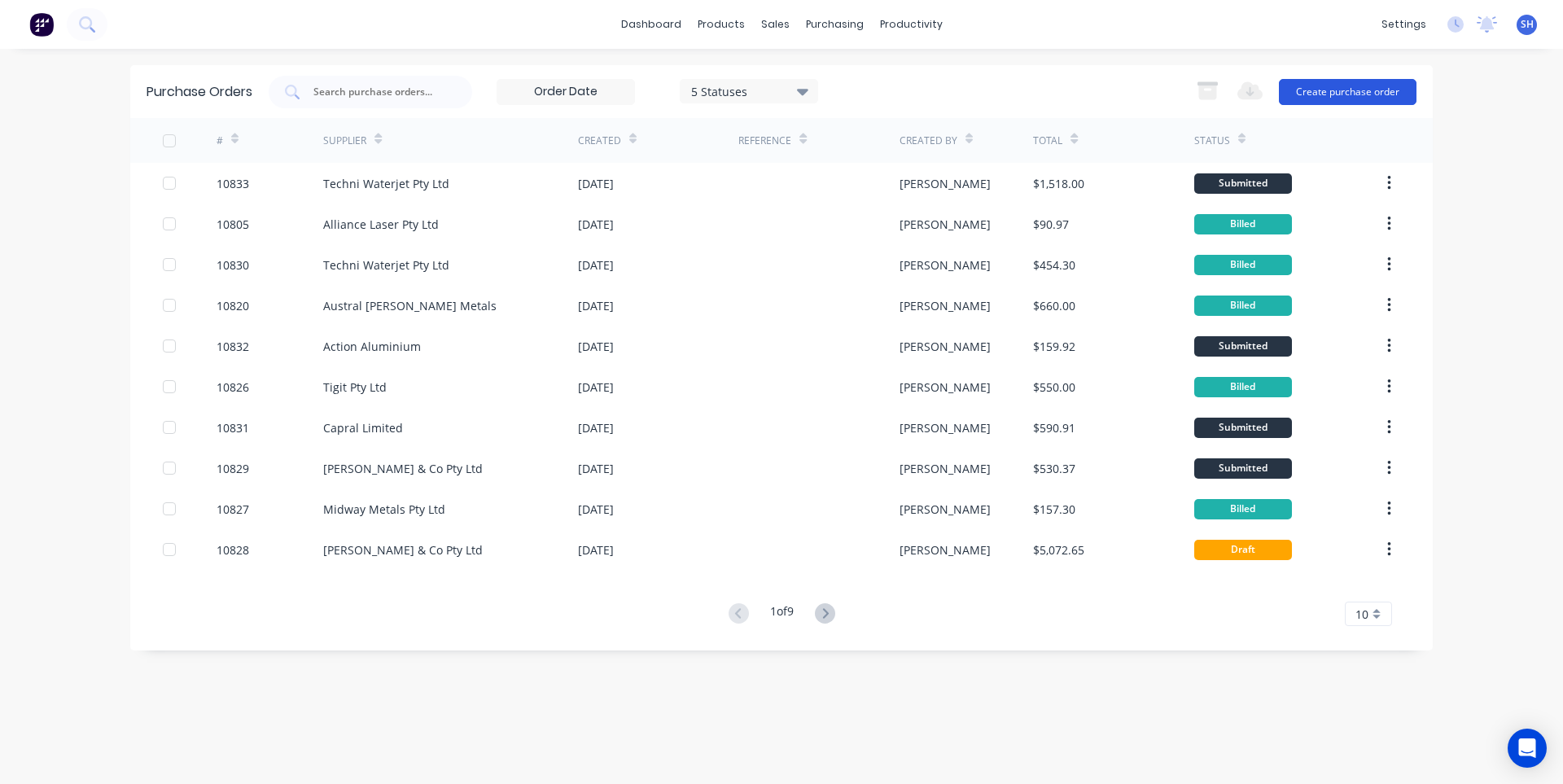
click at [1307, 91] on button "Create purchase order" at bounding box center [1347, 92] width 138 height 26
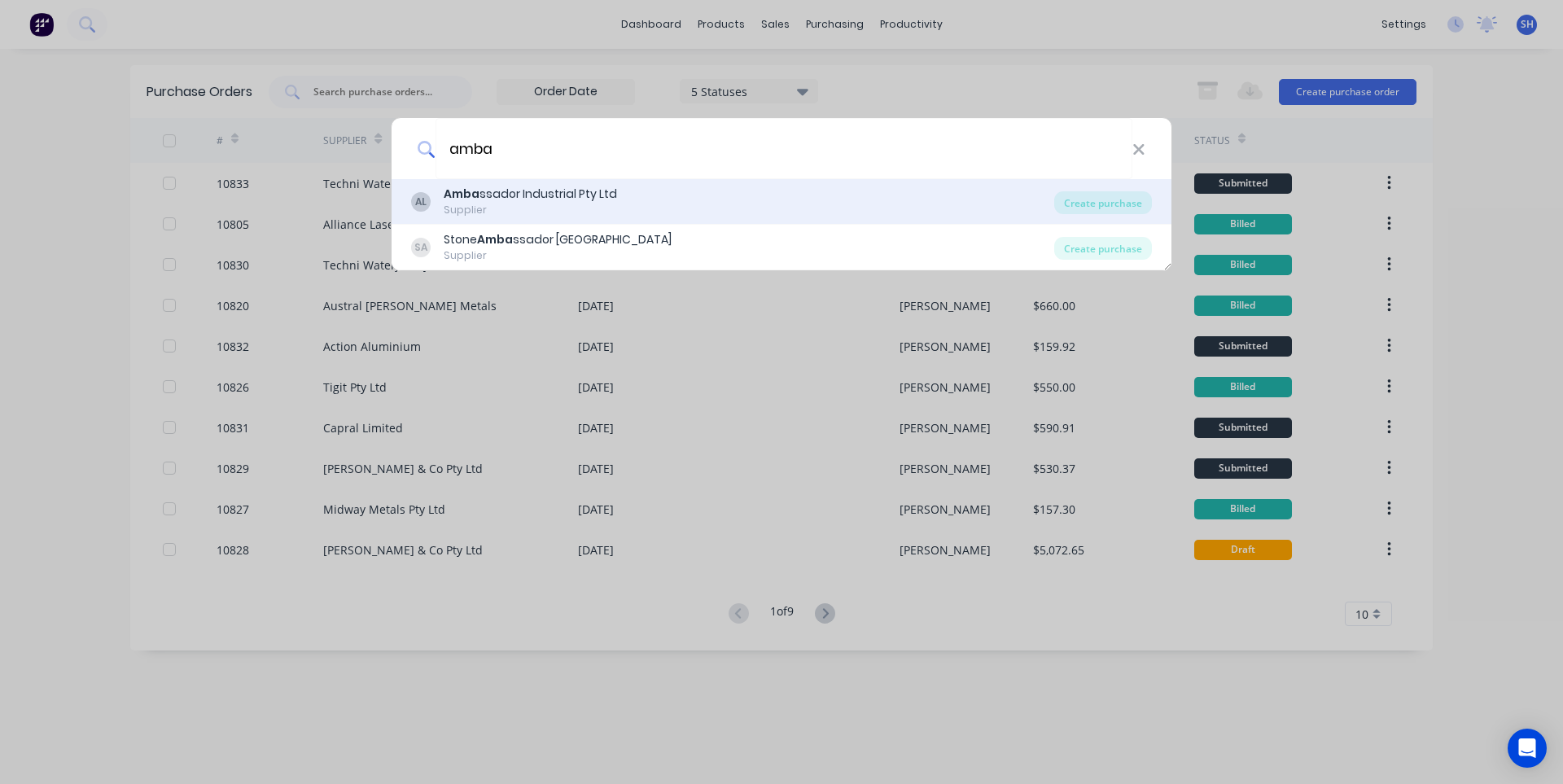
type input "amba"
click at [545, 197] on div "Amba ssador Industrial Pty Ltd" at bounding box center [531, 194] width 174 height 17
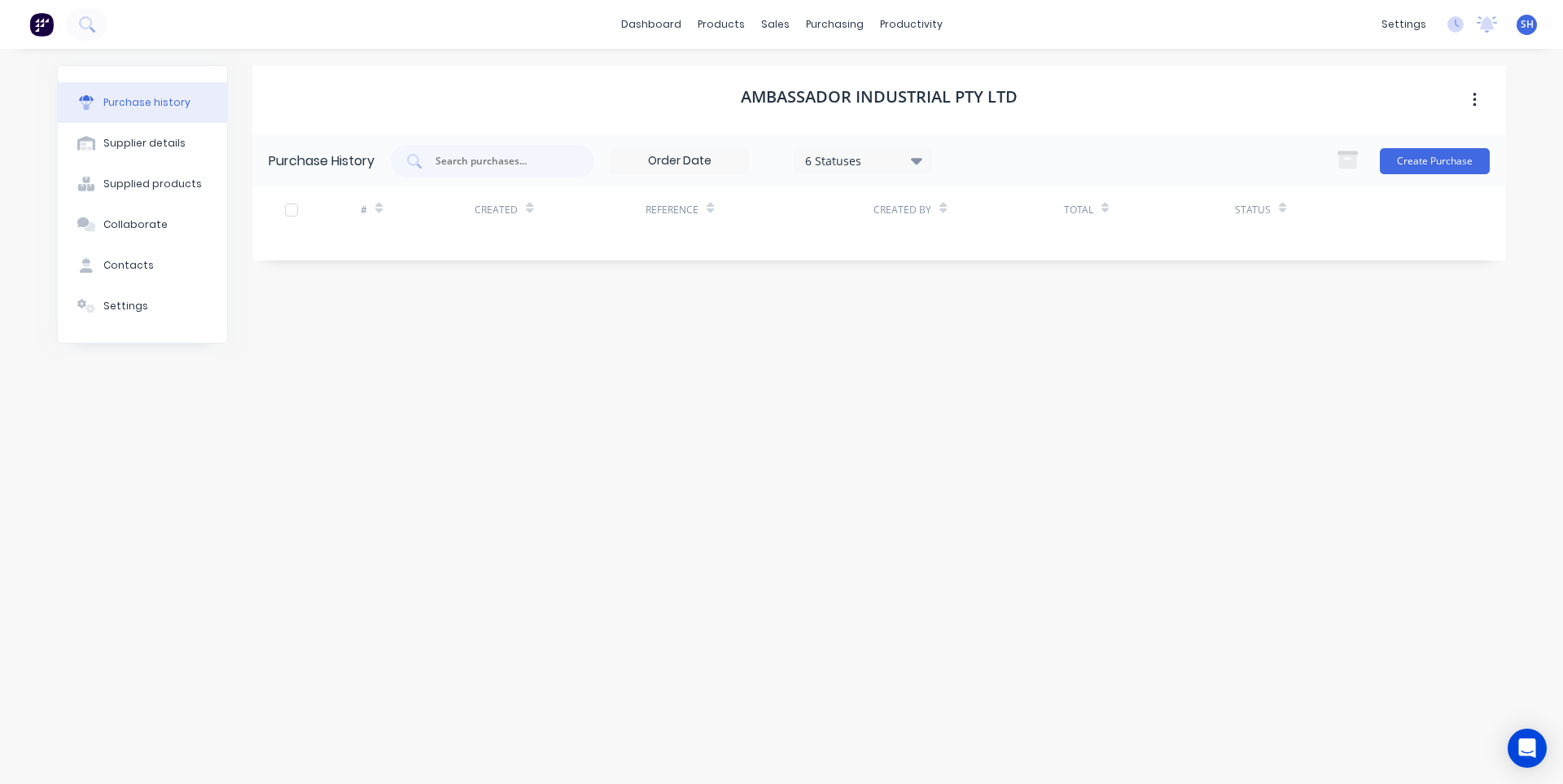
click at [1431, 132] on div "Ambassador Industrial Pty Ltd" at bounding box center [880, 99] width 1254 height 69
click at [1426, 152] on button "Create Purchase" at bounding box center [1435, 161] width 110 height 26
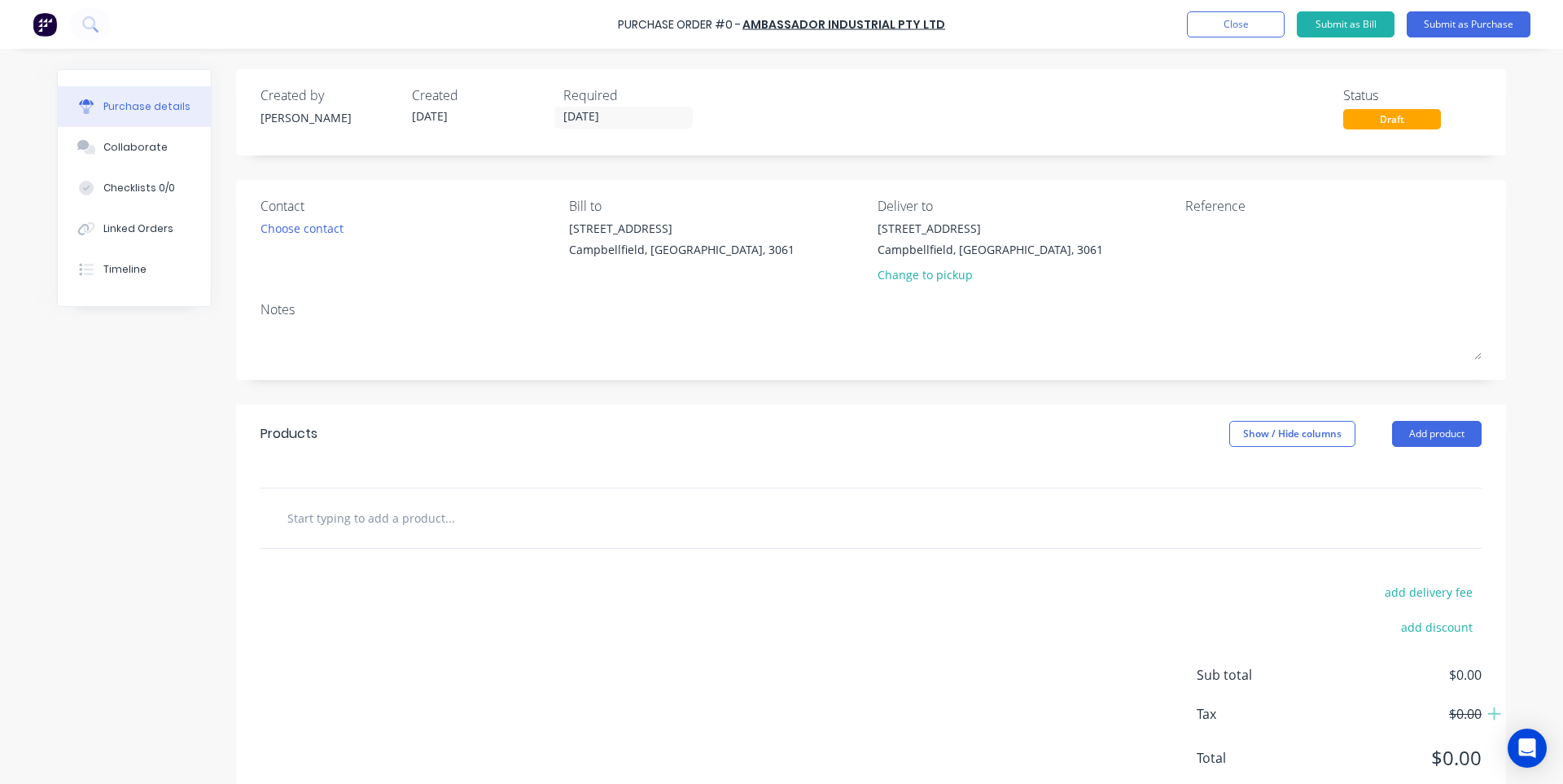
click at [424, 527] on input "text" at bounding box center [449, 517] width 325 height 32
paste input "x 9.5mm Neoprene"
click at [290, 520] on input "x 9.5mm Neoprene" at bounding box center [449, 517] width 325 height 32
click at [396, 519] on input "9.5mm Neoprene" at bounding box center [449, 517] width 325 height 32
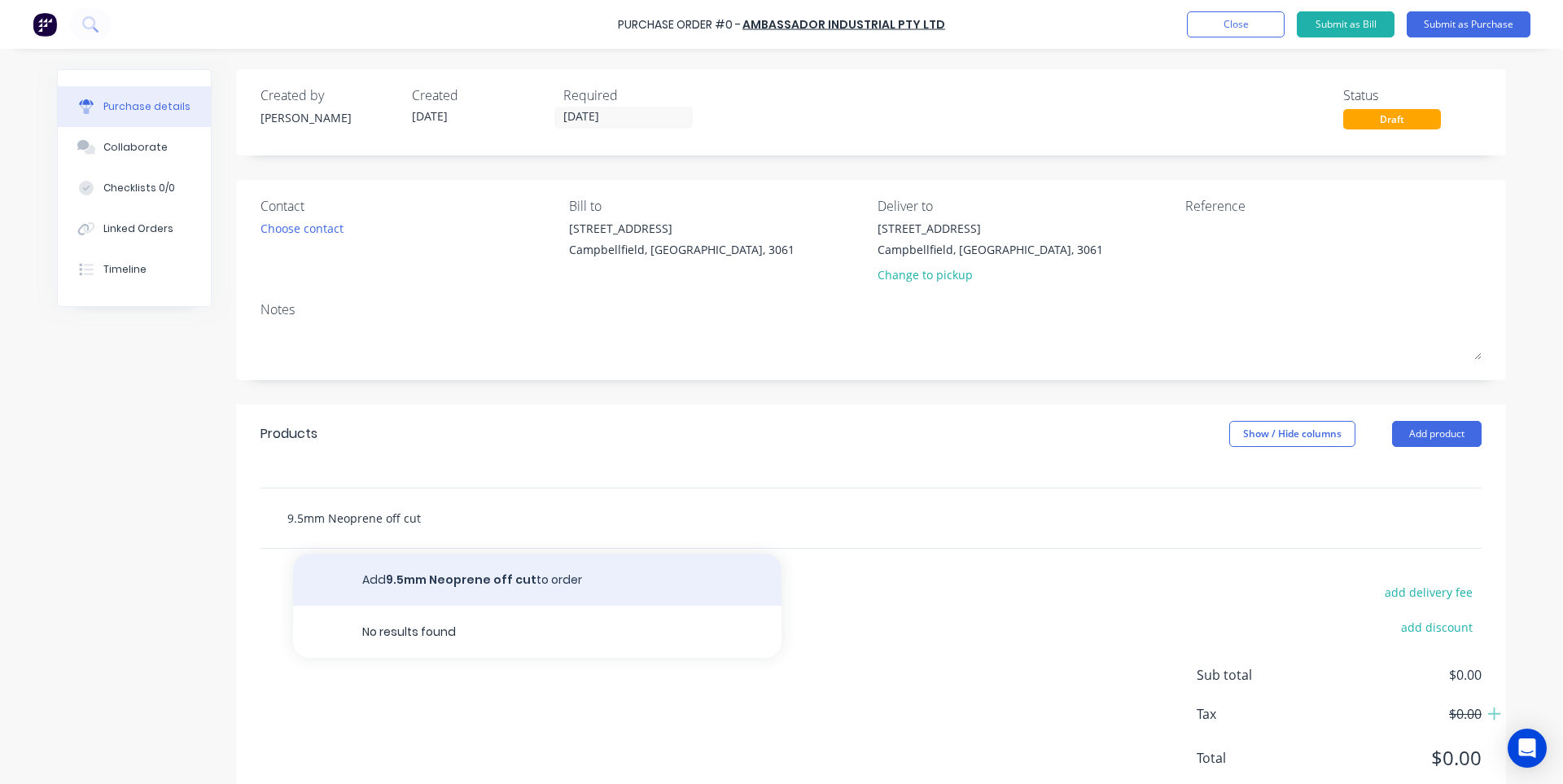
type input "9.5mm Neoprene off cut"
click at [438, 578] on button "Add 9.5mm Neoprene off cut to order" at bounding box center [537, 579] width 489 height 52
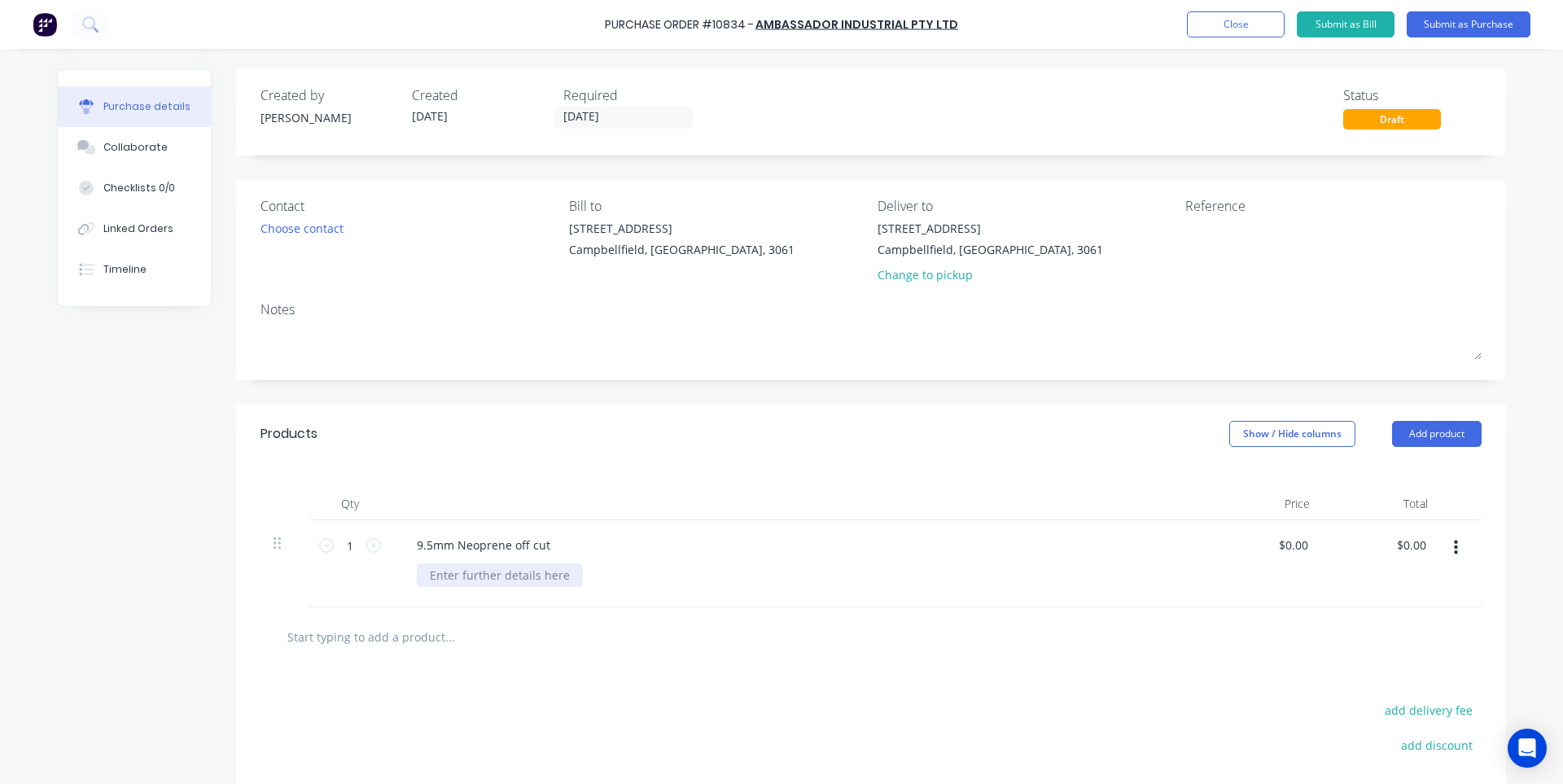
click at [504, 578] on div at bounding box center [499, 574] width 166 height 24
paste div
click at [550, 618] on div at bounding box center [871, 638] width 1222 height 60
click at [1274, 551] on div "0.00 $0.00" at bounding box center [1293, 545] width 38 height 24
click at [1284, 550] on input "0.00" at bounding box center [1295, 545] width 31 height 24
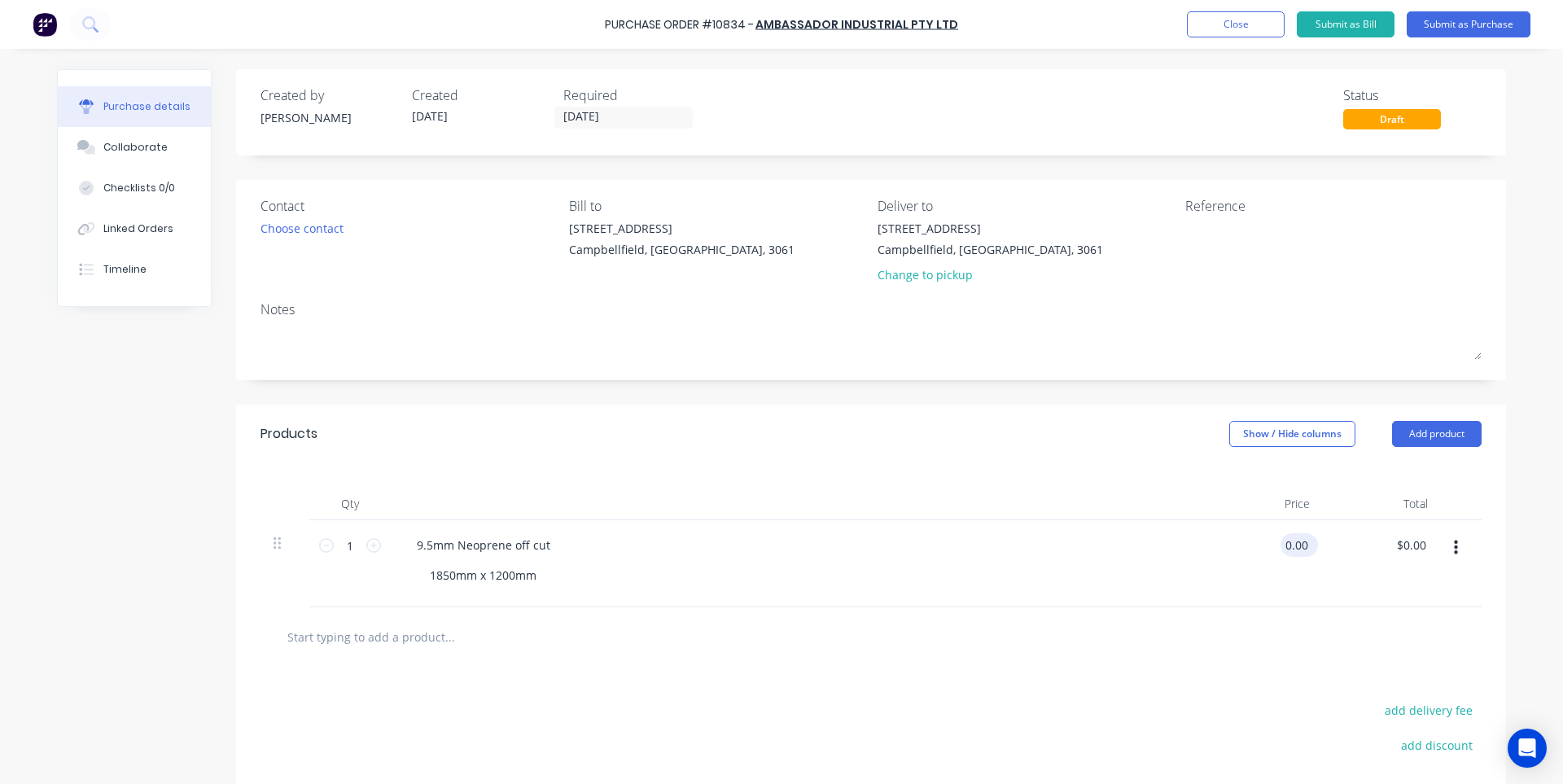
click at [1284, 550] on input "0.00" at bounding box center [1295, 545] width 31 height 24
type input "$186.54"
click at [934, 632] on div at bounding box center [871, 636] width 1195 height 32
click at [418, 638] on input "text" at bounding box center [449, 636] width 325 height 32
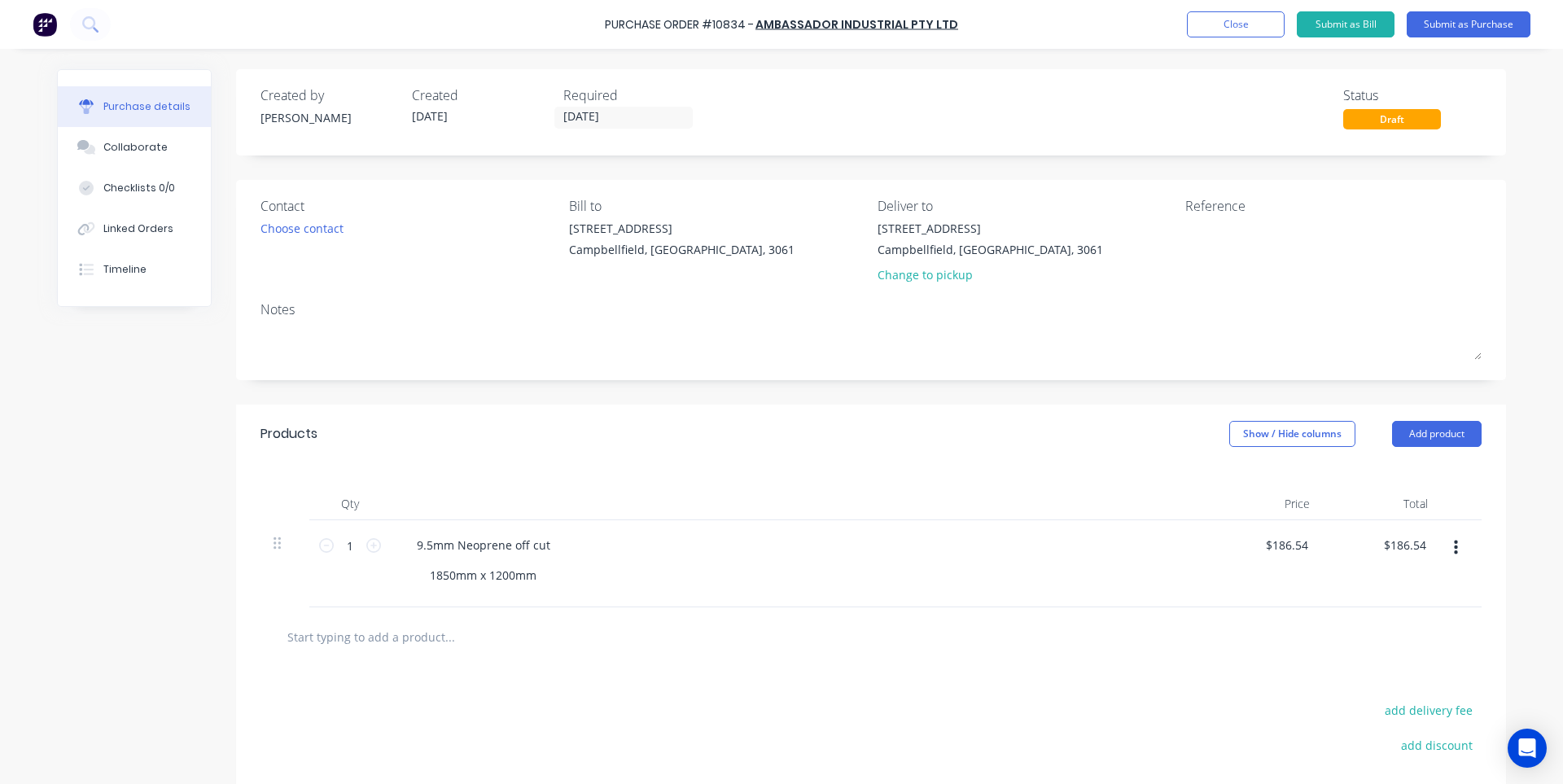
type input "f"
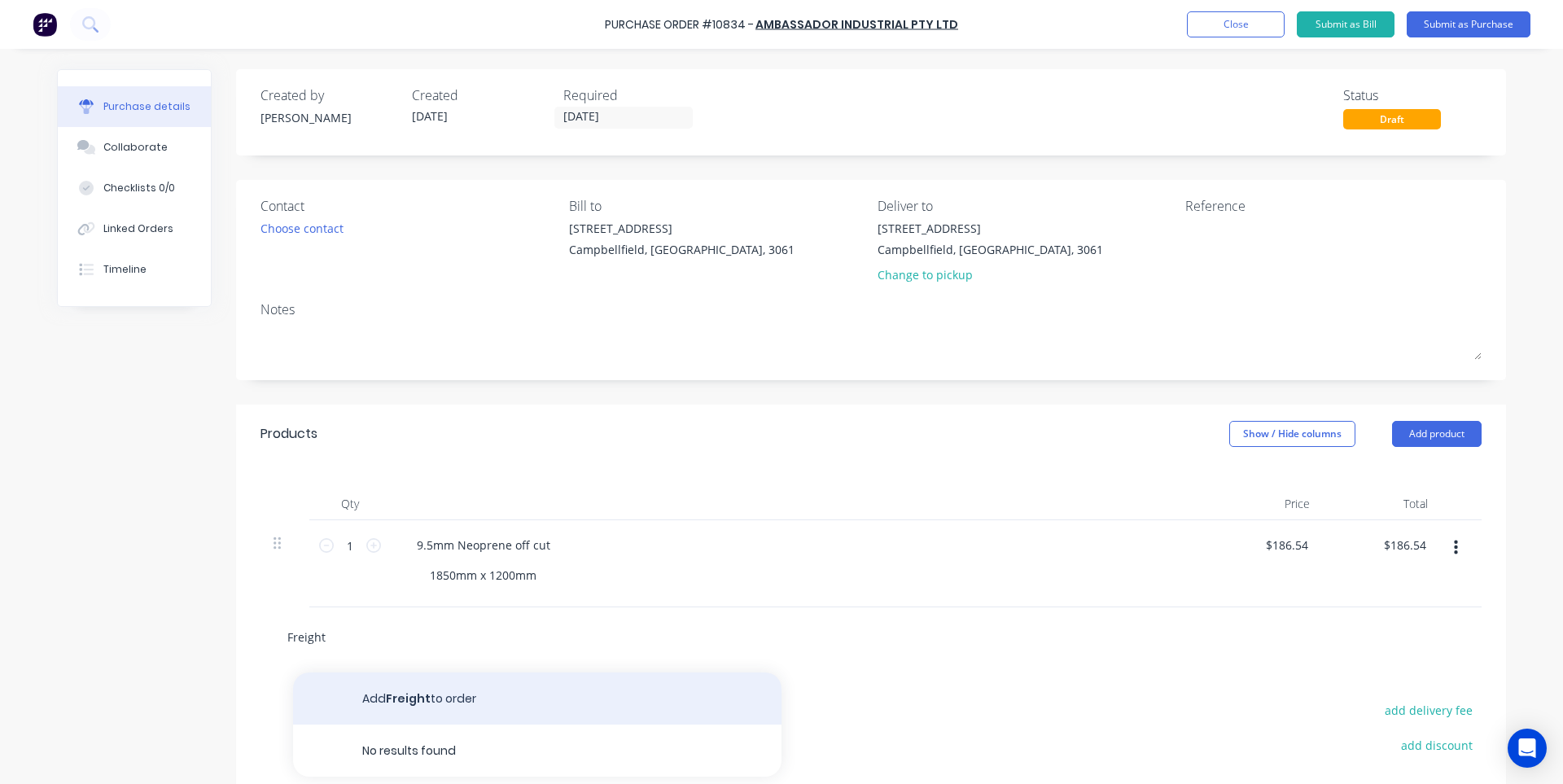
type input "Freight"
click at [413, 687] on button "Add Freight to order" at bounding box center [537, 698] width 489 height 52
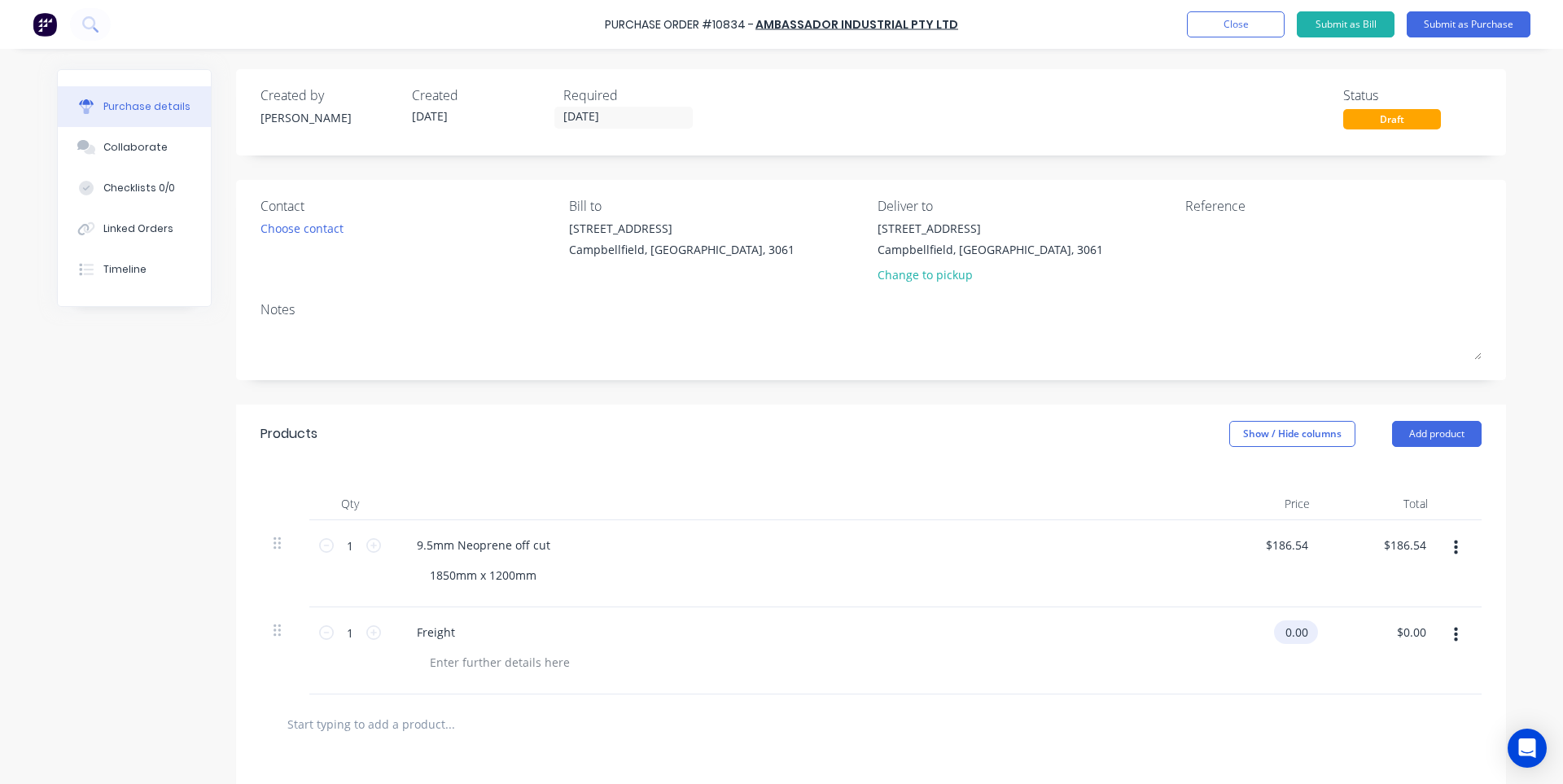
click at [1283, 637] on input "0.00" at bounding box center [1293, 631] width 38 height 24
click at [1283, 637] on input "0.00" at bounding box center [1295, 631] width 31 height 24
click at [1283, 636] on input "0.00" at bounding box center [1295, 631] width 31 height 24
type input "$30.00"
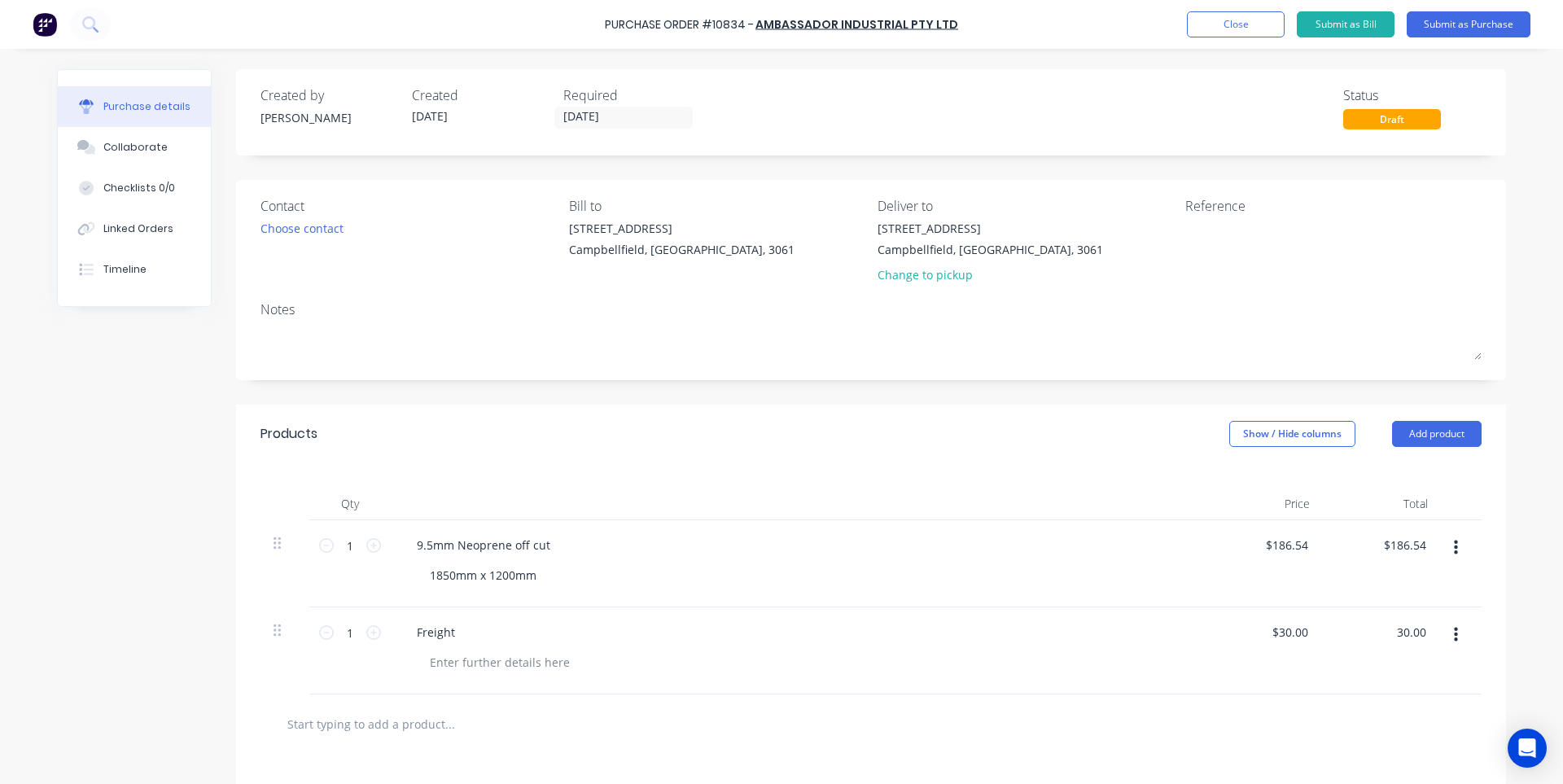
type input "$30.00"
click at [953, 699] on div at bounding box center [871, 724] width 1222 height 60
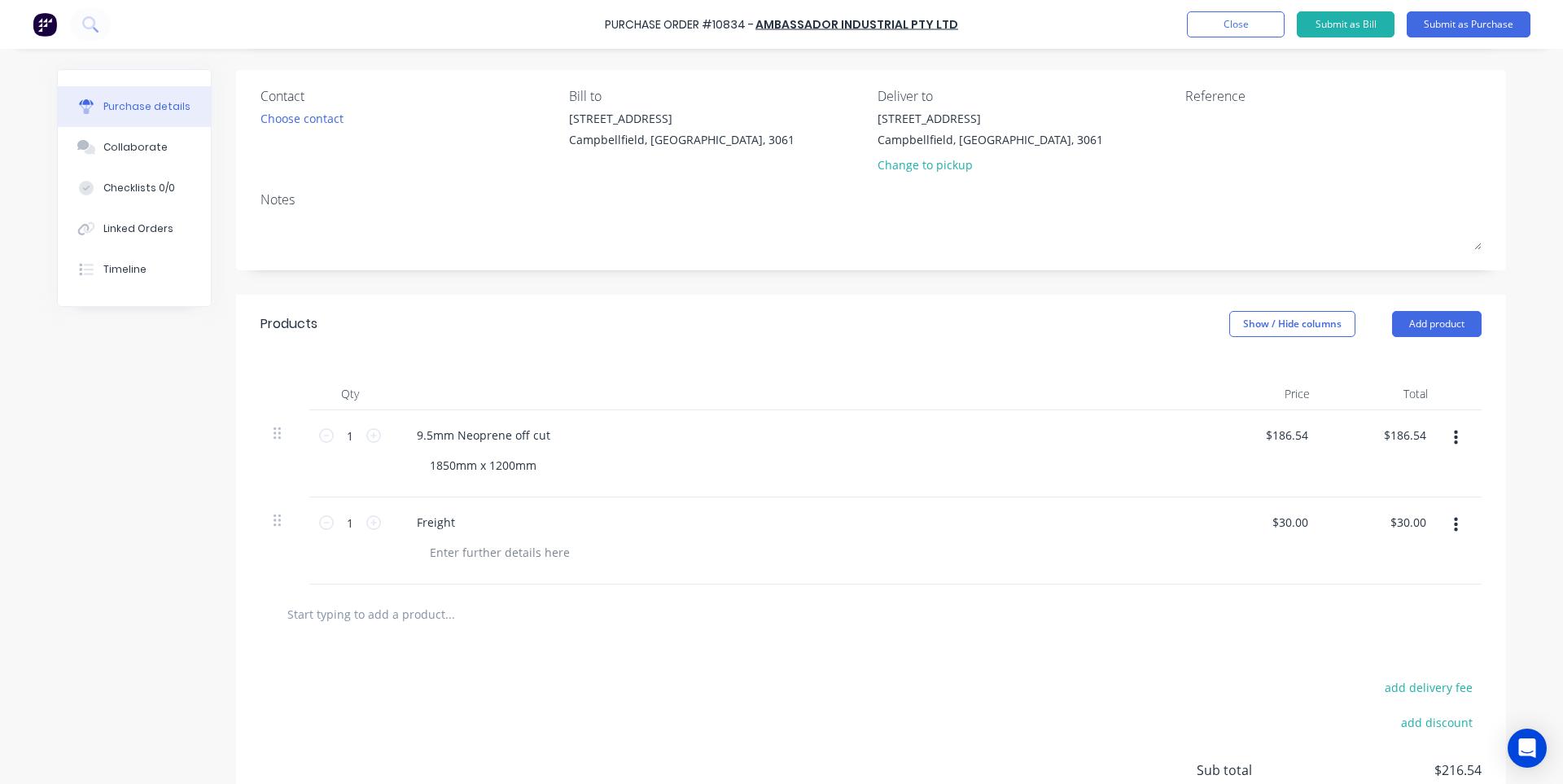
scroll to position [245, 0]
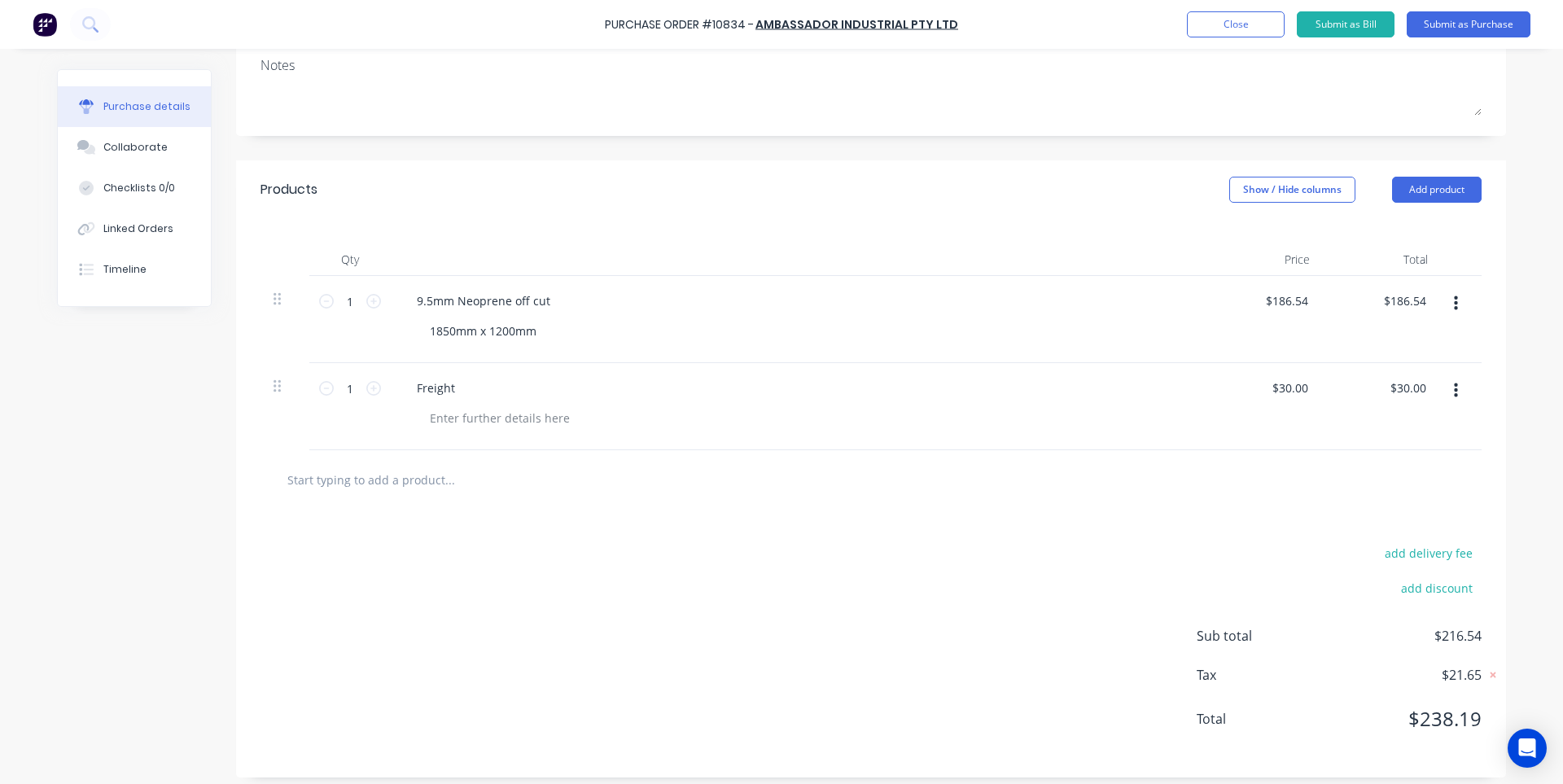
click at [843, 597] on div "add delivery fee add discount Sub total $216.54 Tax $21.65 Total $238.19" at bounding box center [871, 643] width 1270 height 267
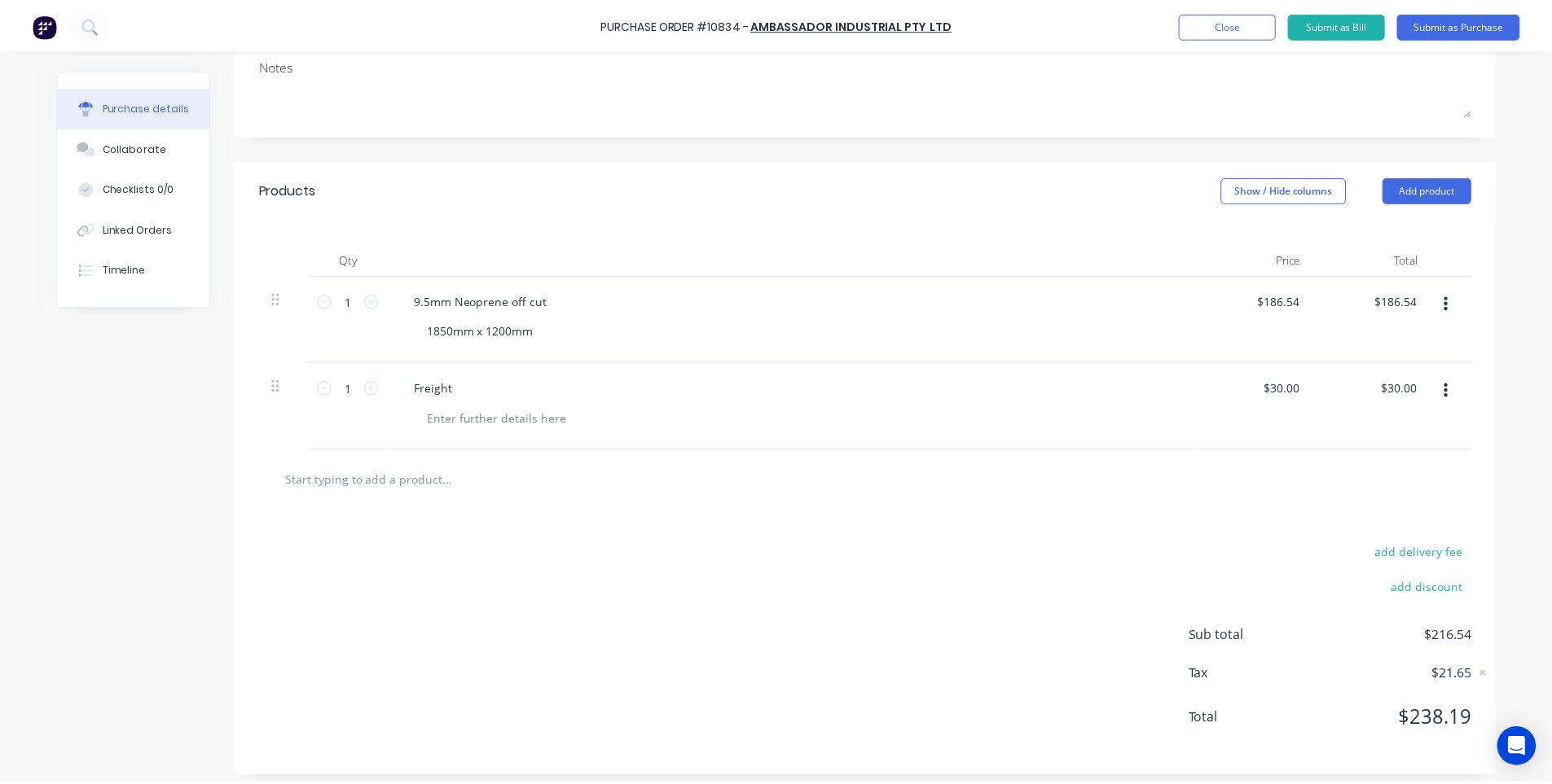
scroll to position [0, 0]
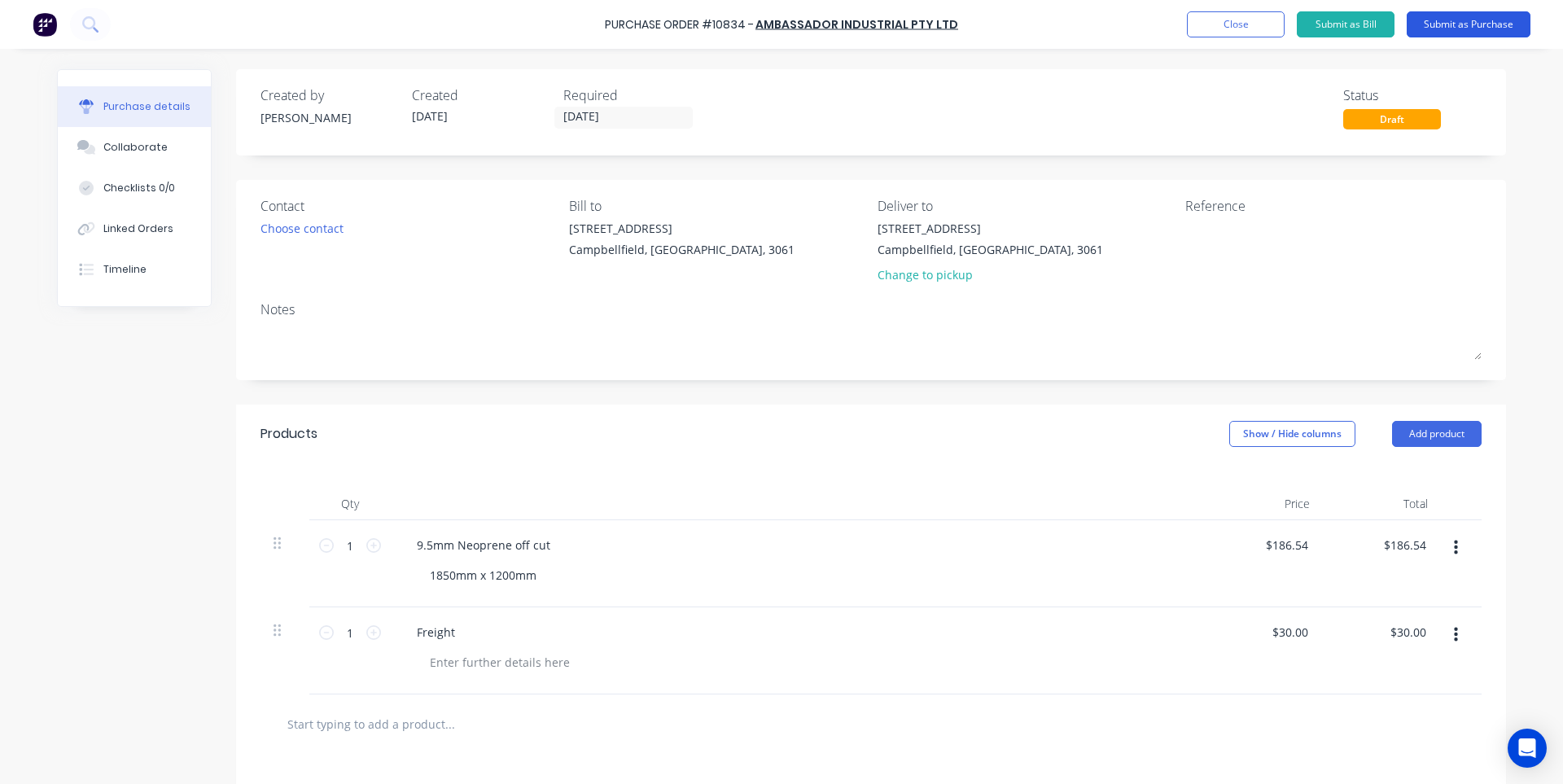
click at [1460, 31] on button "Submit as Purchase" at bounding box center [1468, 25] width 124 height 26
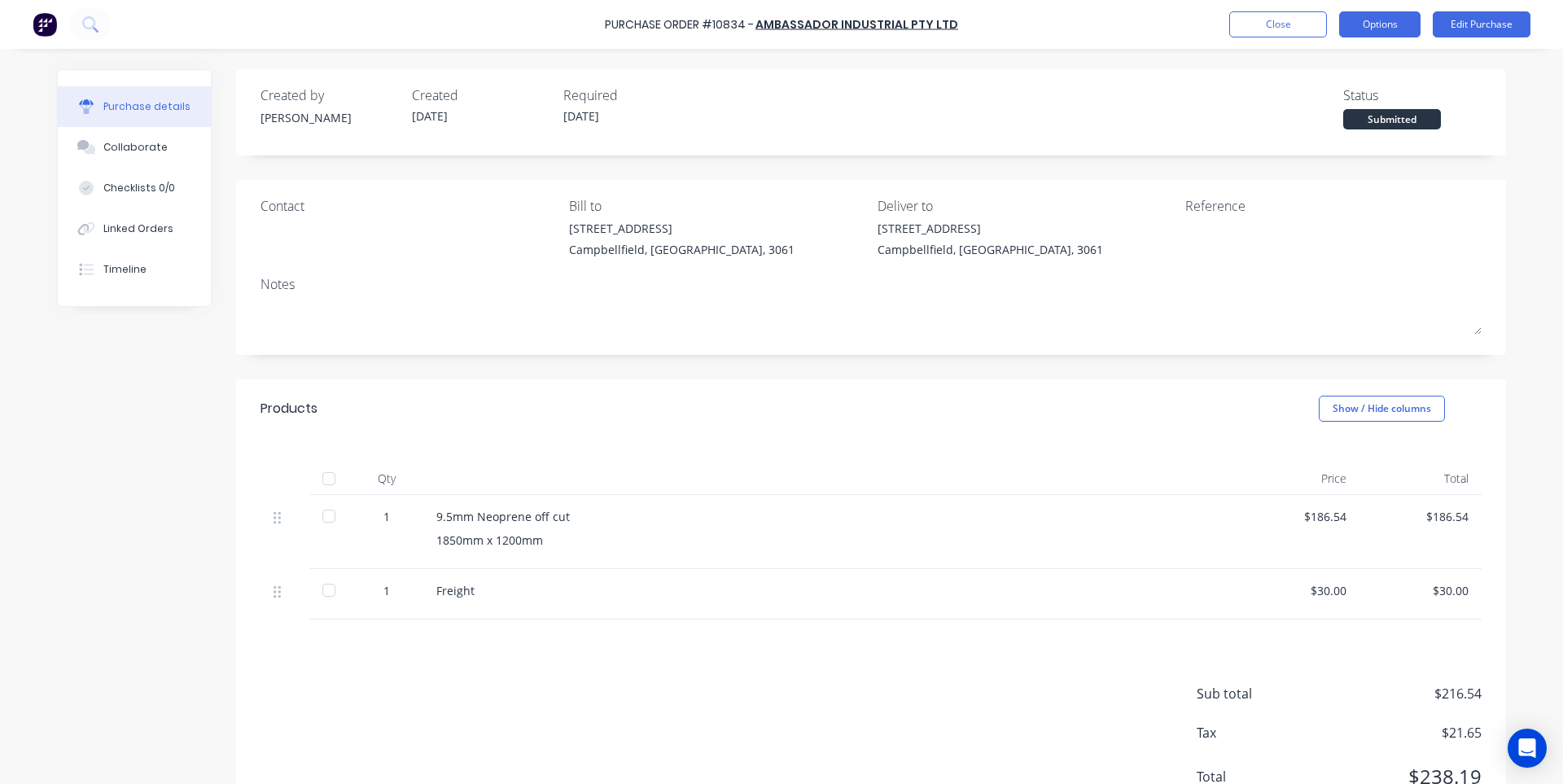
click at [1359, 35] on button "Options" at bounding box center [1380, 25] width 82 height 26
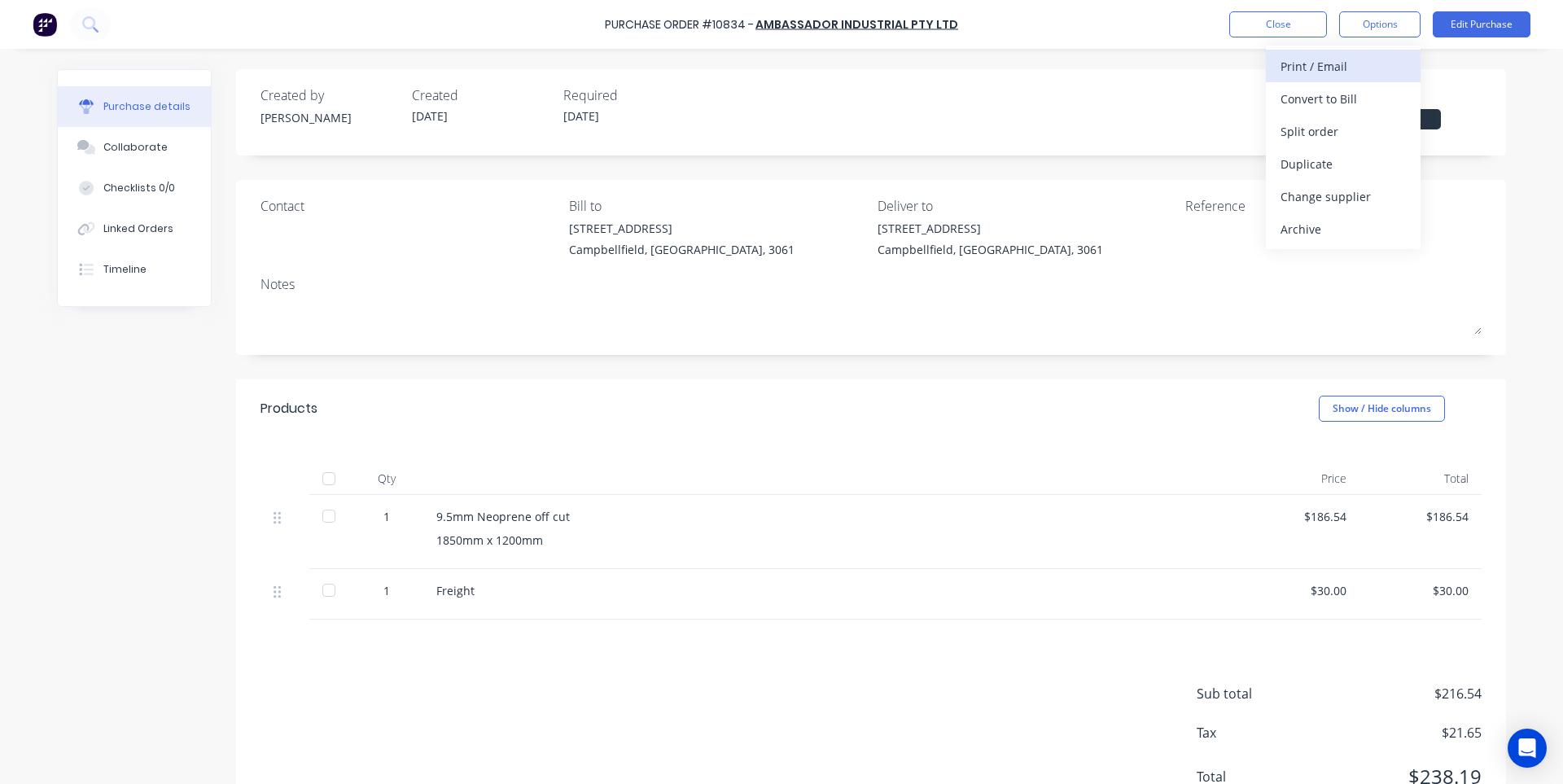
click at [1340, 70] on div "Print / Email" at bounding box center [1343, 66] width 125 height 24
click at [1329, 102] on div "With pricing" at bounding box center [1343, 98] width 125 height 24
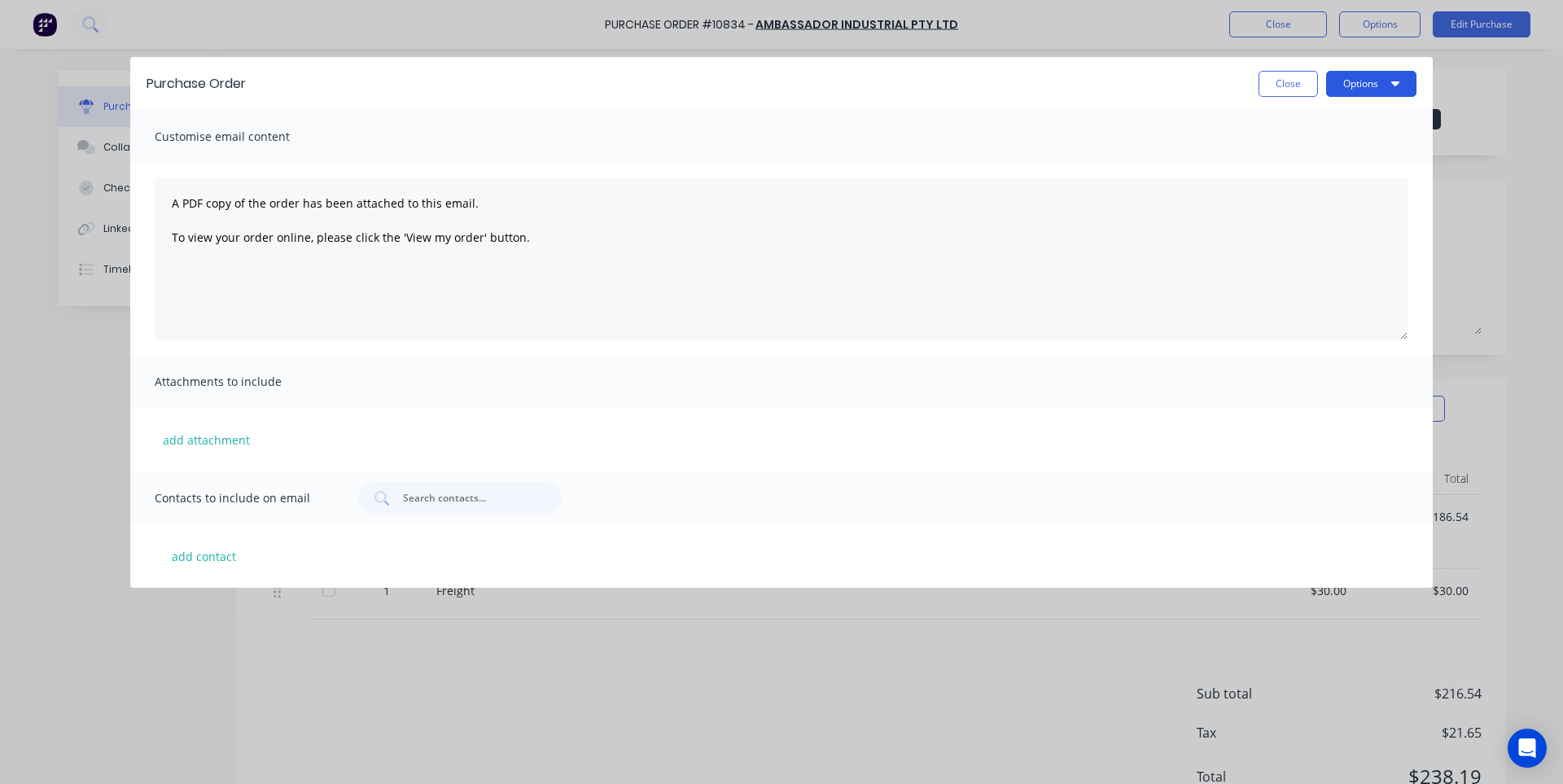
click at [1391, 84] on button "Options" at bounding box center [1371, 84] width 90 height 26
click at [1359, 119] on div "Print" at bounding box center [1339, 125] width 125 height 24
click at [1275, 93] on button "Close" at bounding box center [1288, 84] width 60 height 26
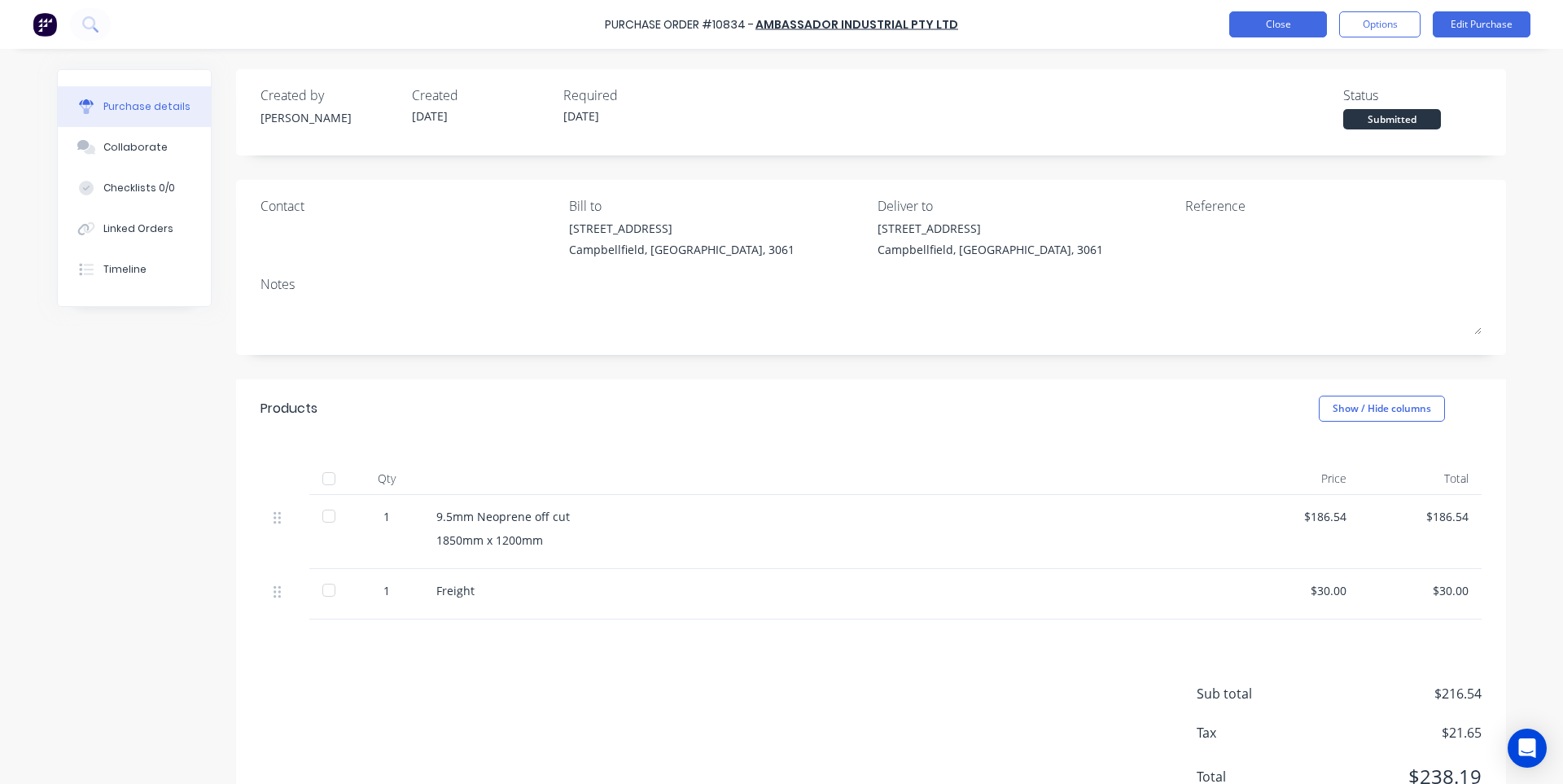
click at [1272, 12] on button "Close" at bounding box center [1278, 25] width 97 height 26
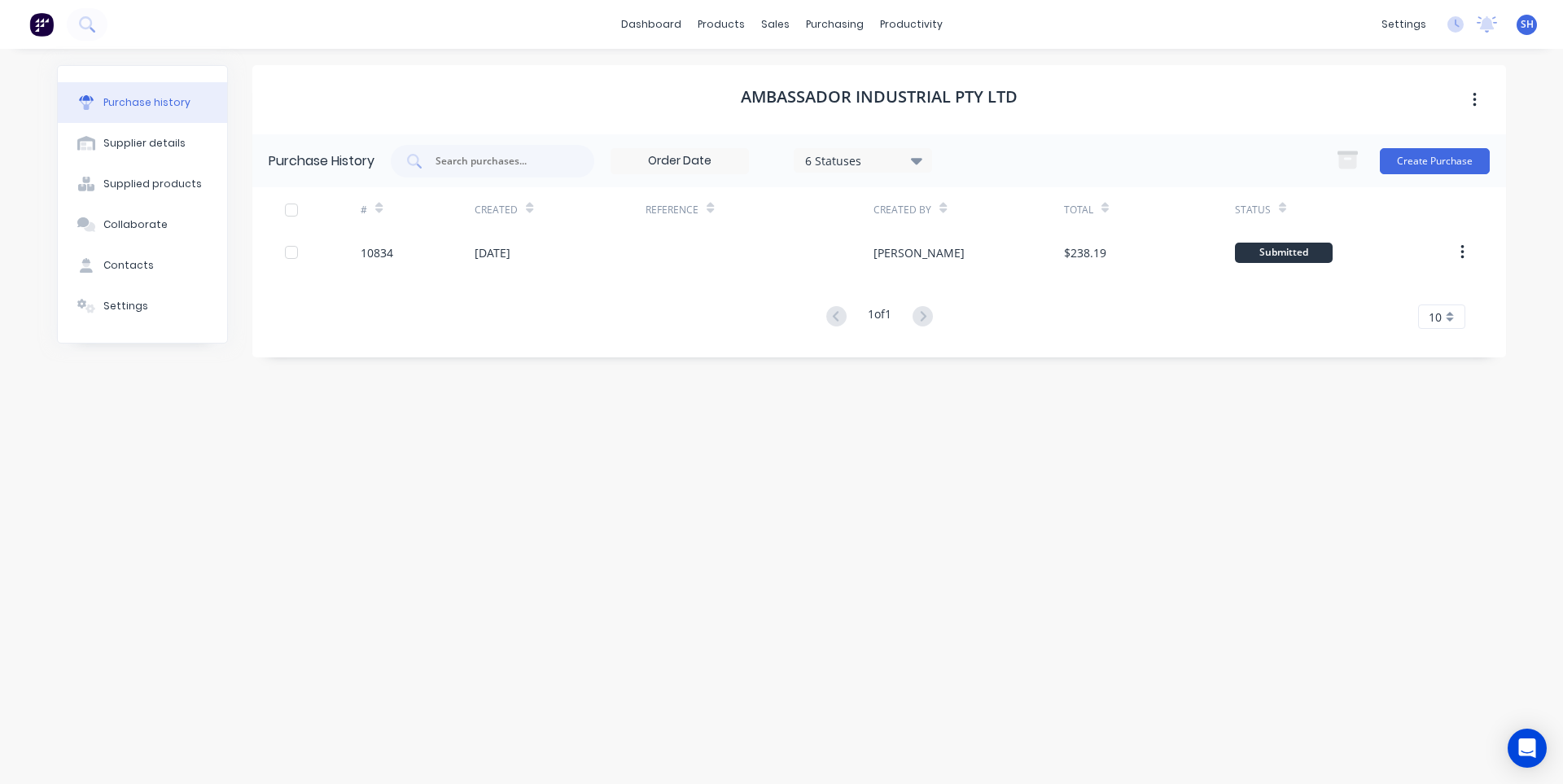
click at [636, 38] on div "dashboard products sales purchasing productivity dashboard products Product Cat…" at bounding box center [782, 25] width 1563 height 49
click at [639, 30] on link "dashboard" at bounding box center [651, 25] width 76 height 25
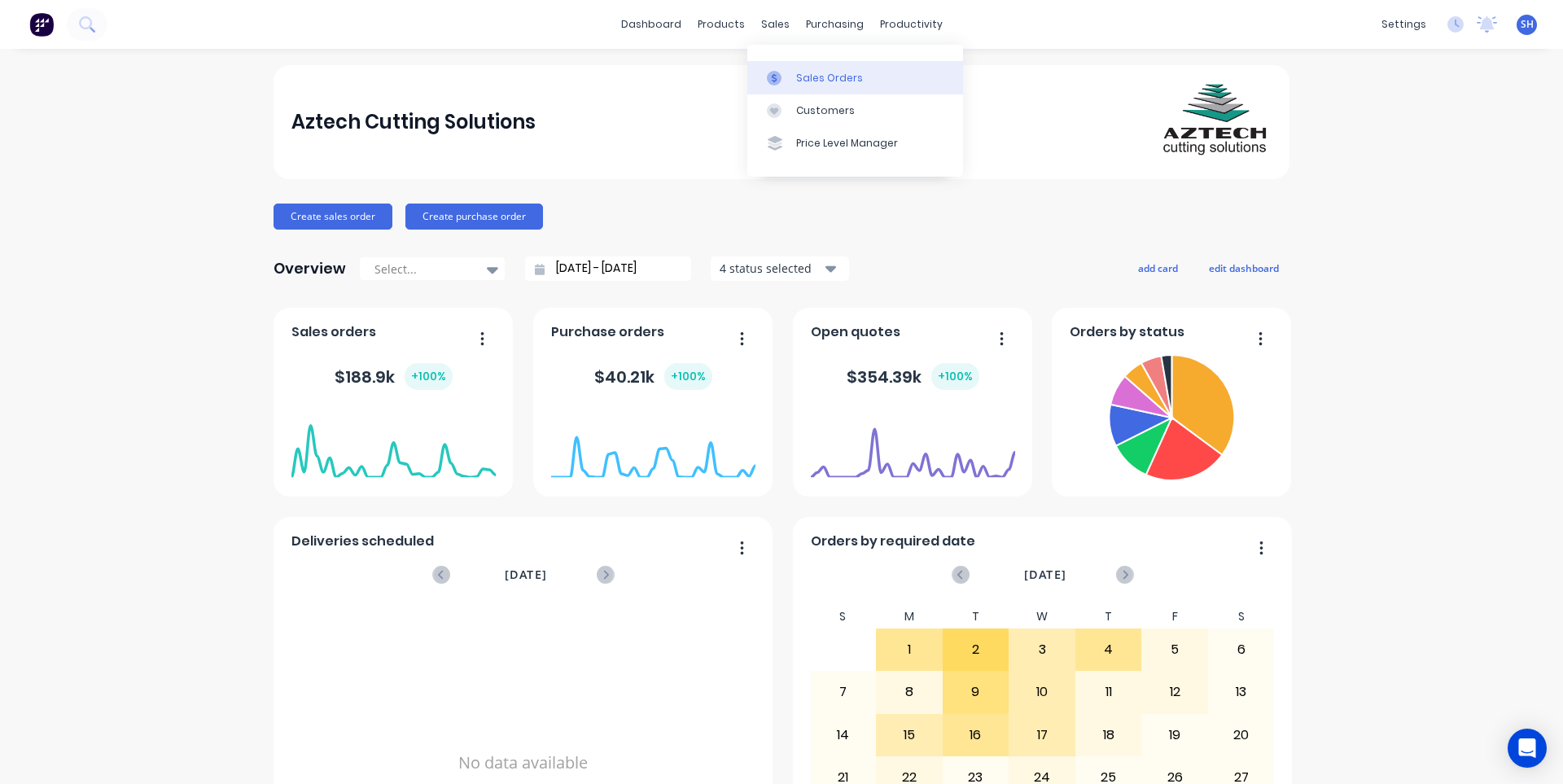
click at [808, 82] on div "Sales Orders" at bounding box center [830, 78] width 67 height 15
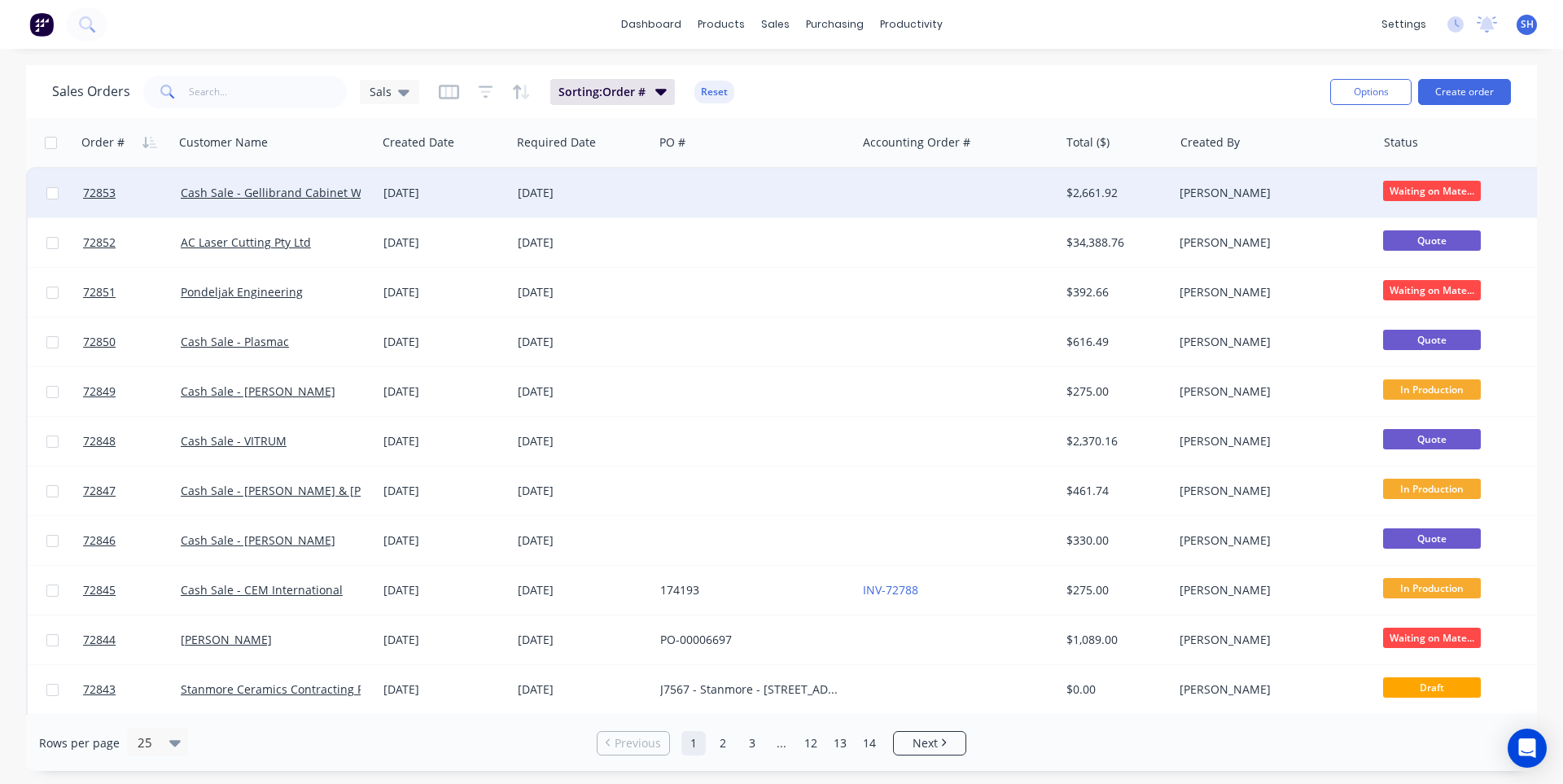
click at [596, 187] on div "[DATE]" at bounding box center [582, 193] width 130 height 17
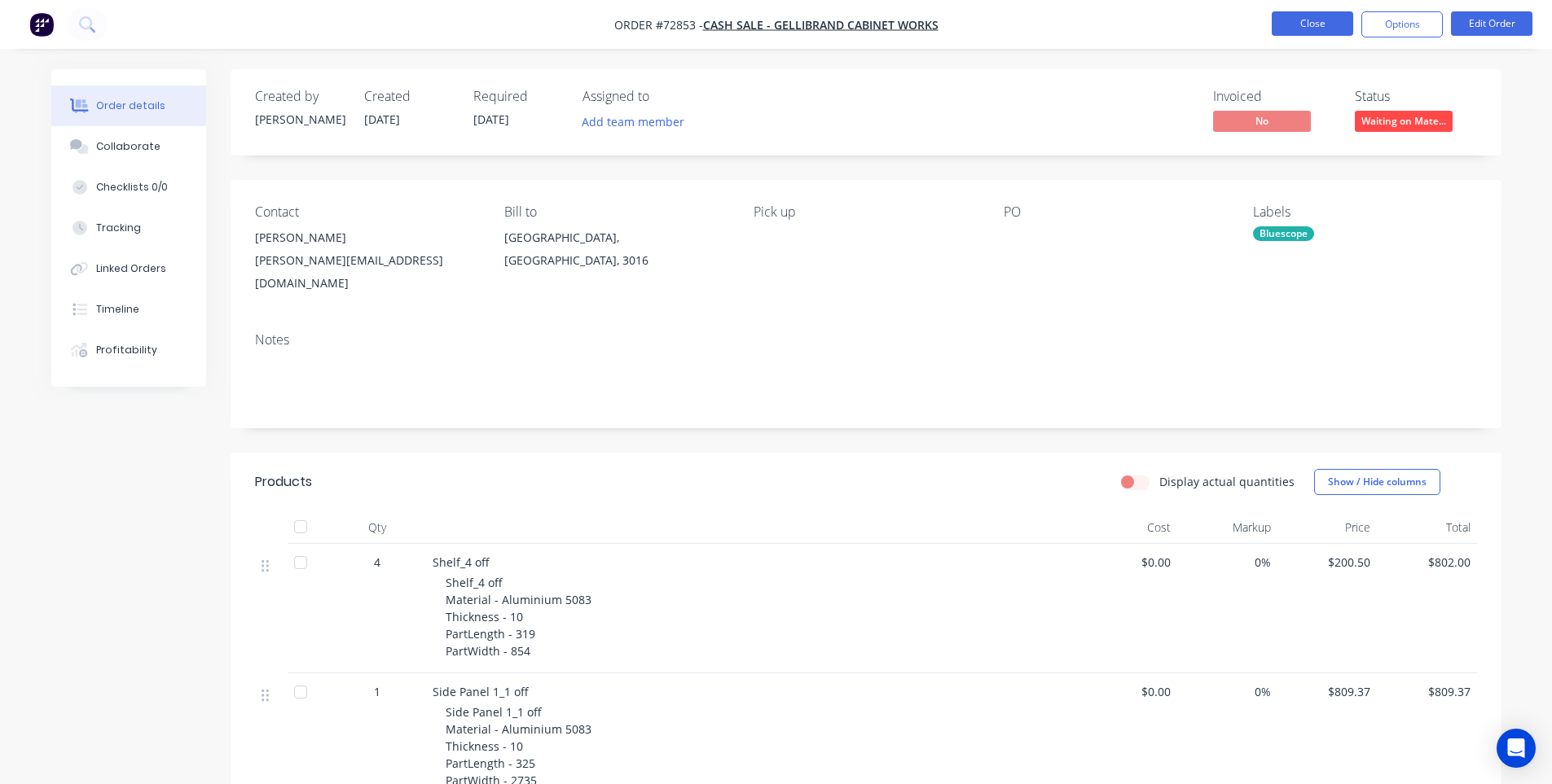
click at [1303, 24] on button "Close" at bounding box center [1312, 24] width 82 height 25
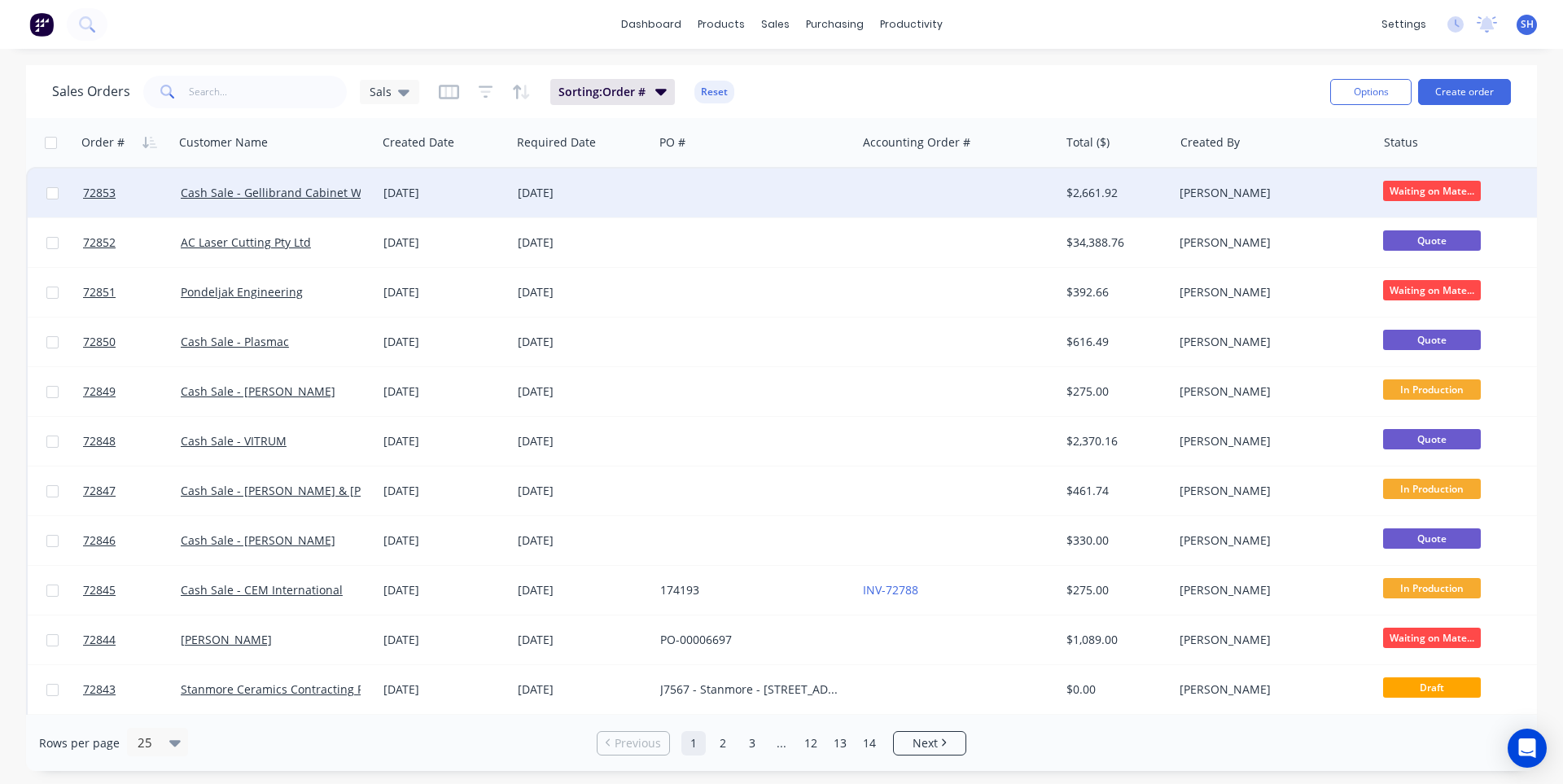
click at [728, 189] on div at bounding box center [754, 193] width 203 height 49
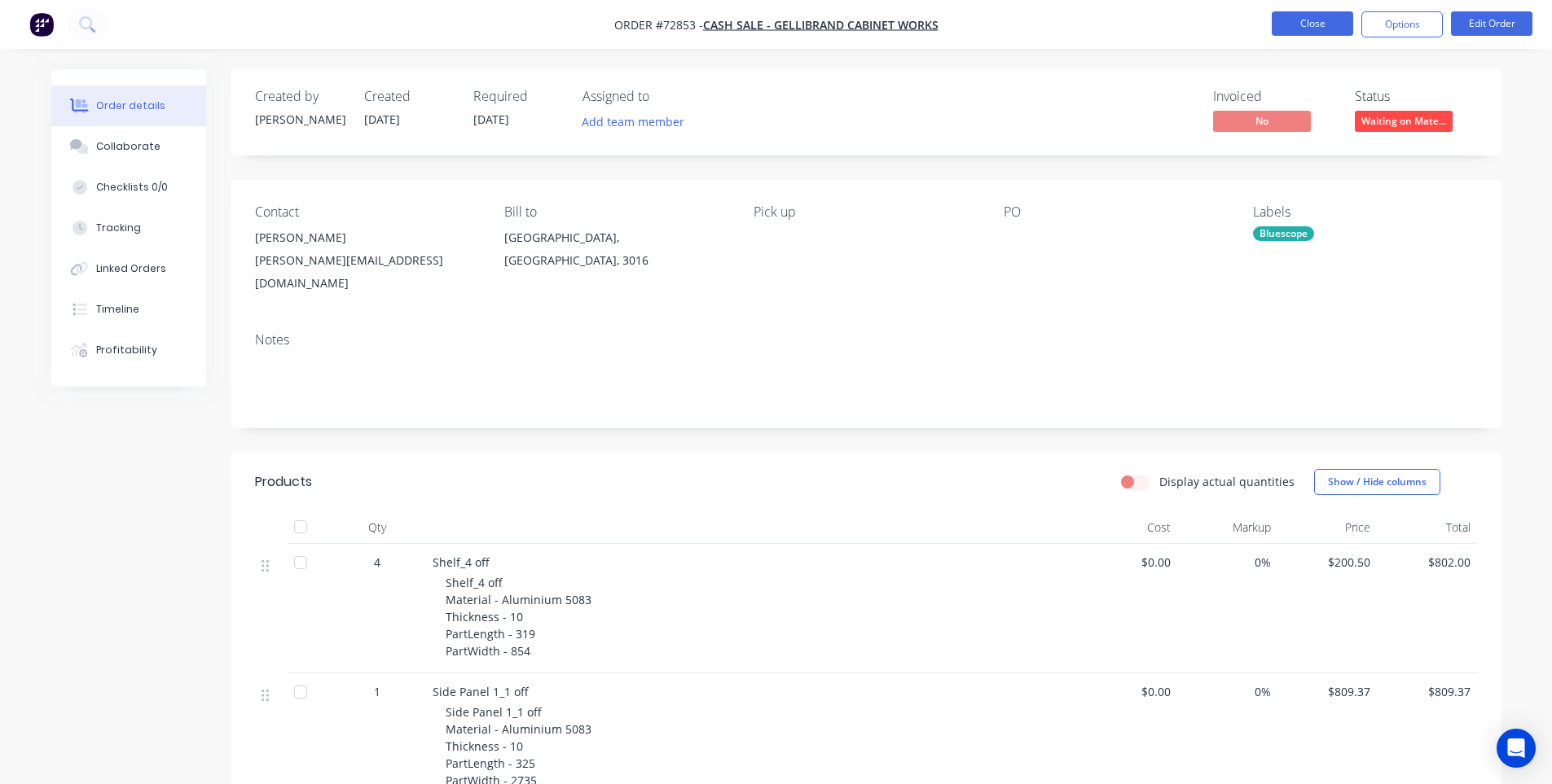
click at [1294, 28] on button "Close" at bounding box center [1312, 24] width 82 height 25
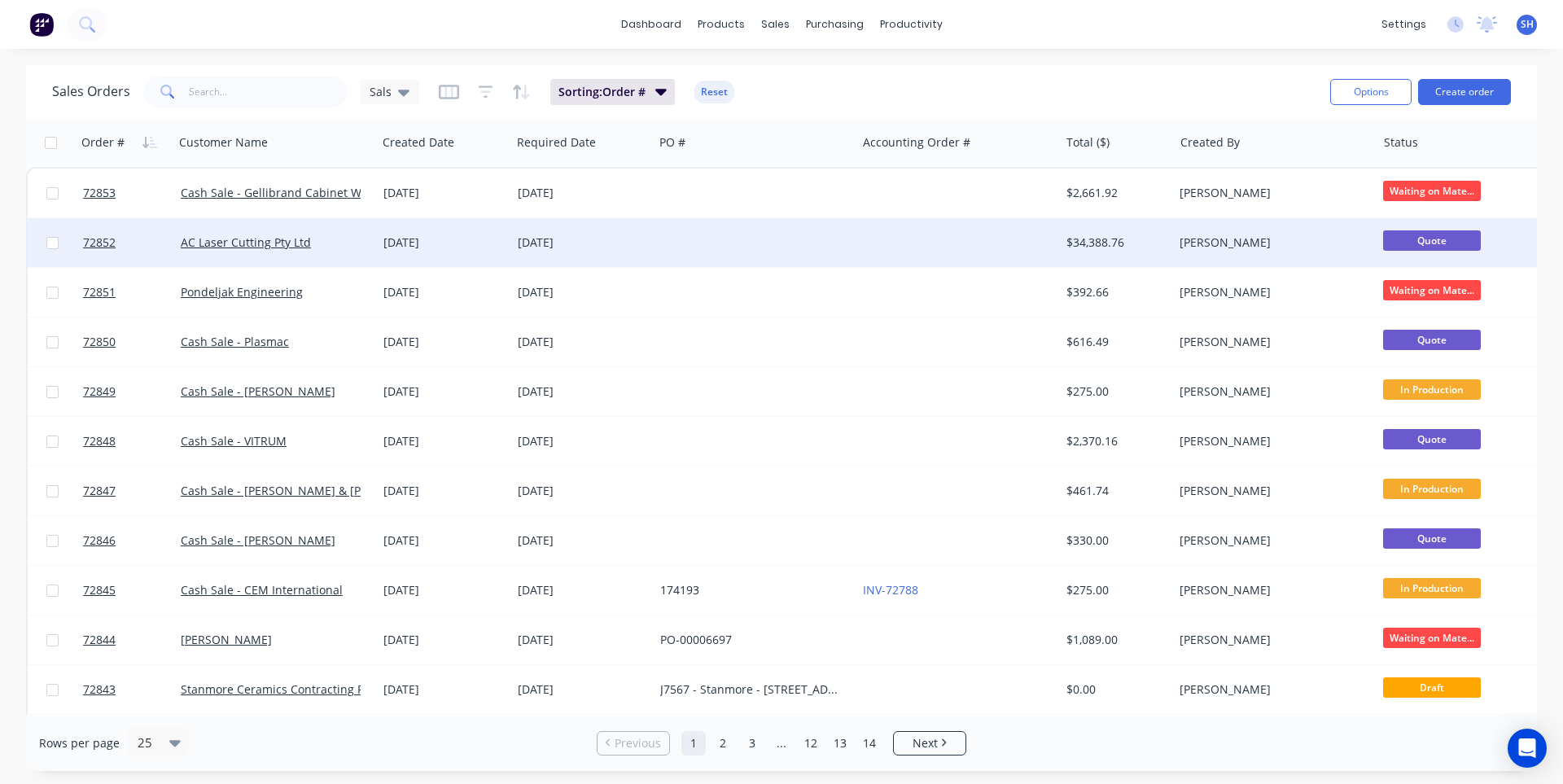
click at [664, 246] on div at bounding box center [754, 243] width 203 height 49
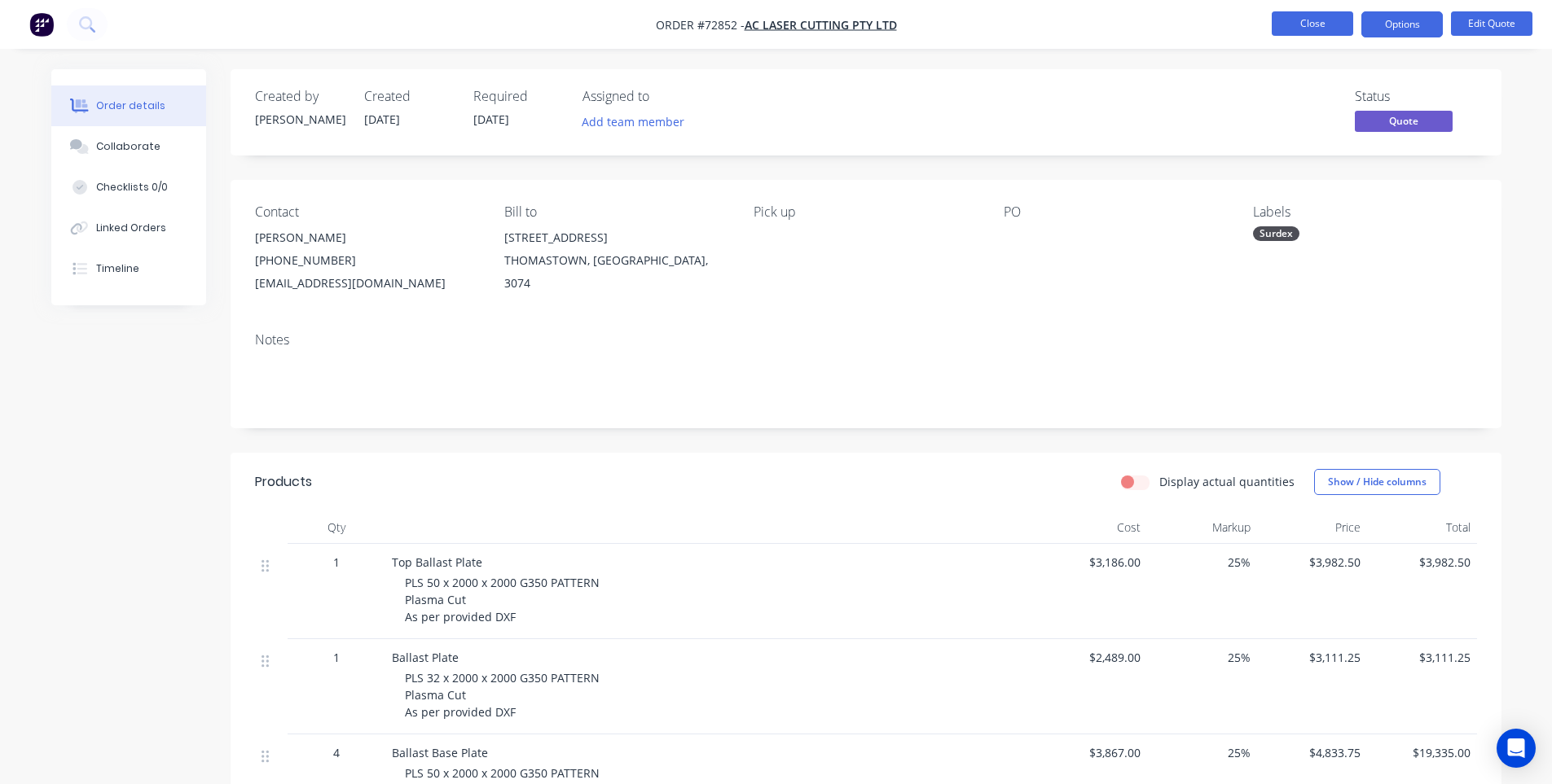
click at [1288, 19] on button "Close" at bounding box center [1312, 24] width 82 height 25
